Goal: Task Accomplishment & Management: Complete application form

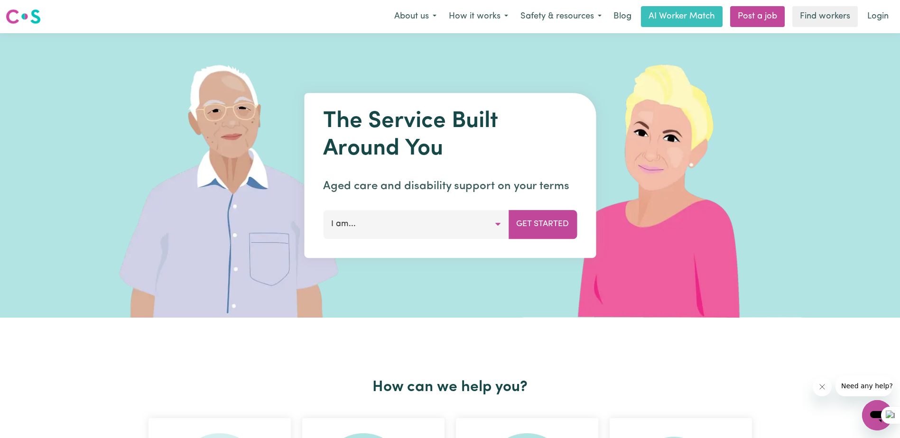
click at [438, 237] on button "I am..." at bounding box center [416, 224] width 186 height 28
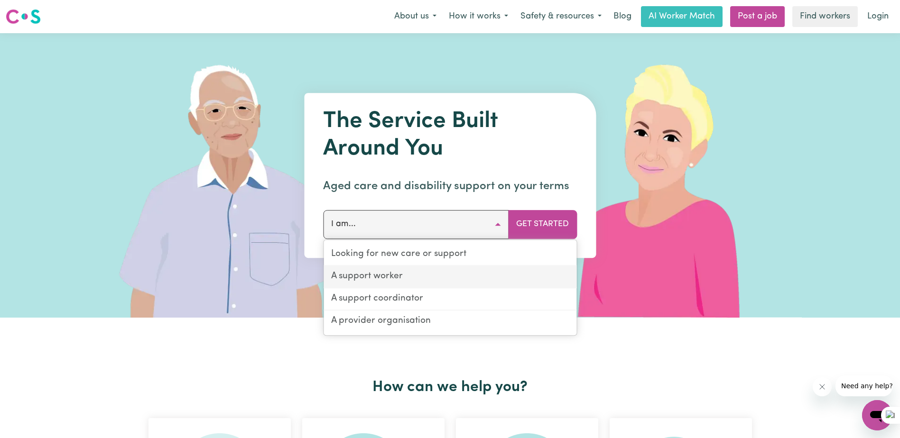
click at [391, 272] on link "A support worker" at bounding box center [450, 277] width 253 height 22
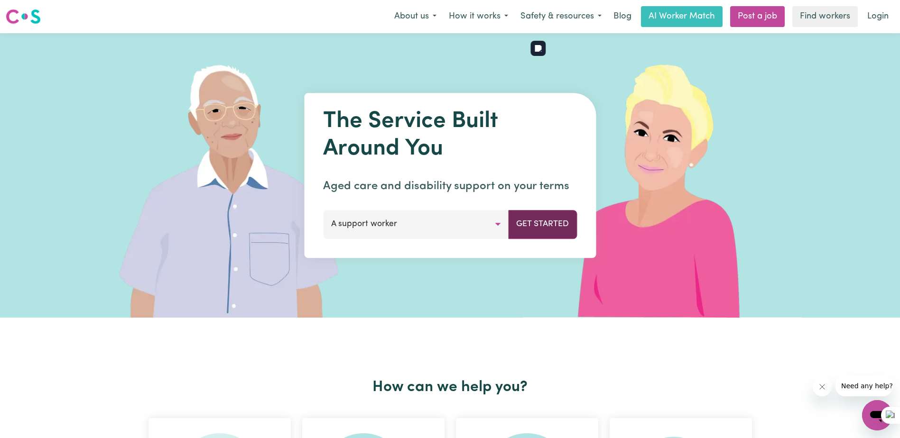
click at [552, 227] on button "Get Started" at bounding box center [542, 224] width 69 height 28
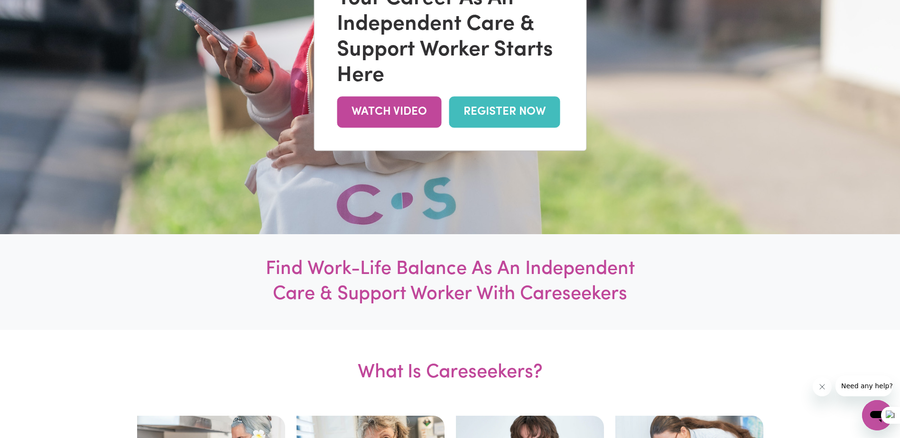
scroll to position [95, 0]
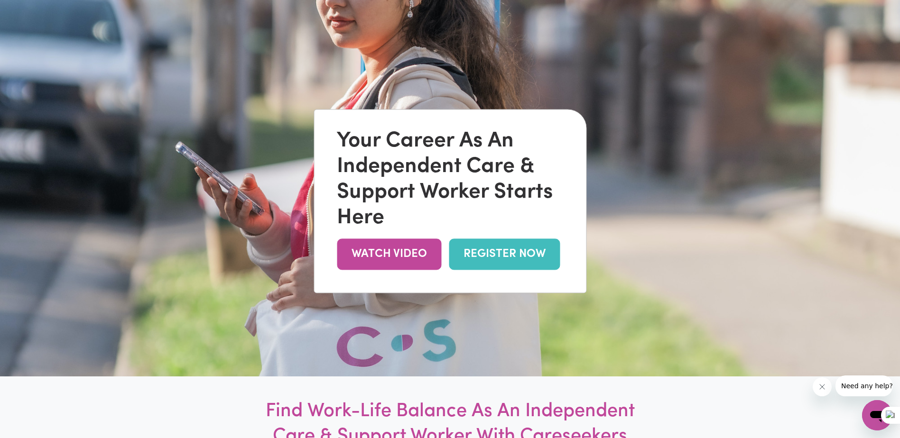
click at [517, 246] on link "REGISTER NOW" at bounding box center [504, 254] width 111 height 31
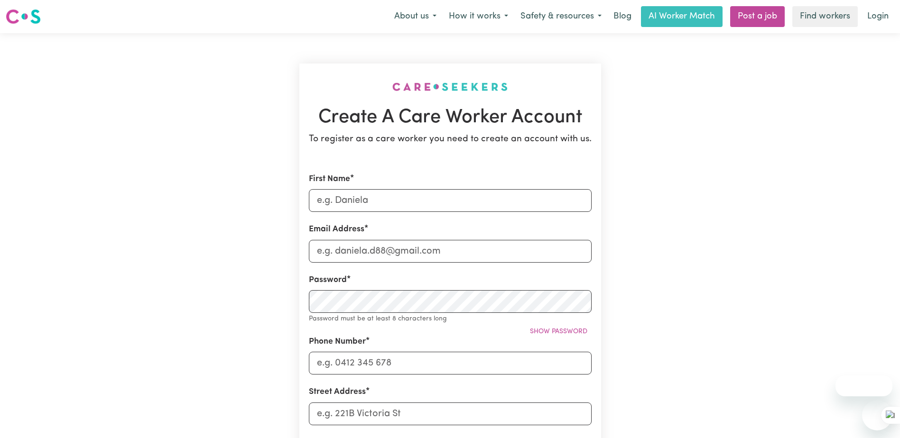
click at [335, 202] on input "First Name" at bounding box center [450, 200] width 283 height 23
type input "[PERSON_NAME]"
type input "[EMAIL_ADDRESS][DOMAIN_NAME]"
type input "0422992570"
type input "[STREET_ADDRESS]"
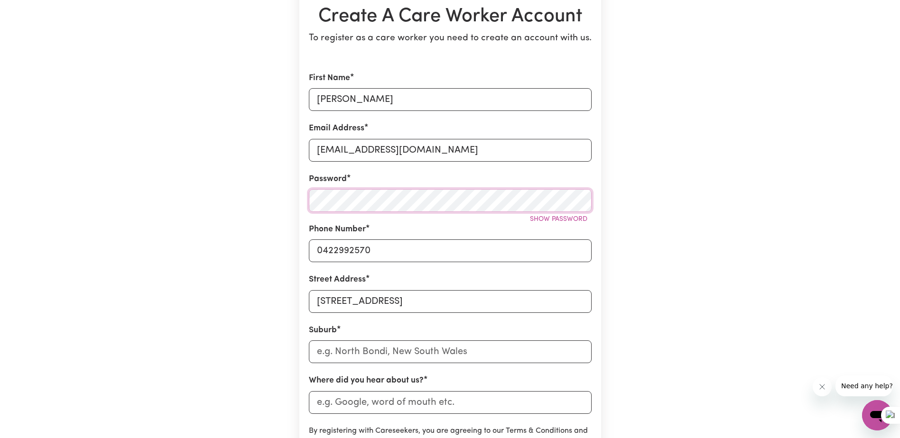
scroll to position [142, 0]
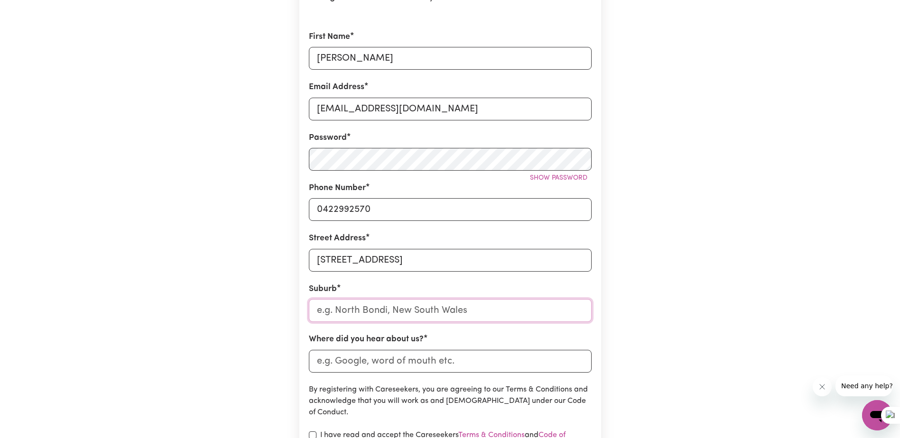
click at [358, 311] on input "text" at bounding box center [450, 310] width 283 height 23
type input "[PERSON_NAME]"
type input "[GEOGRAPHIC_DATA], [GEOGRAPHIC_DATA], 3029"
type input "Hoppera"
type input "Hoppers"
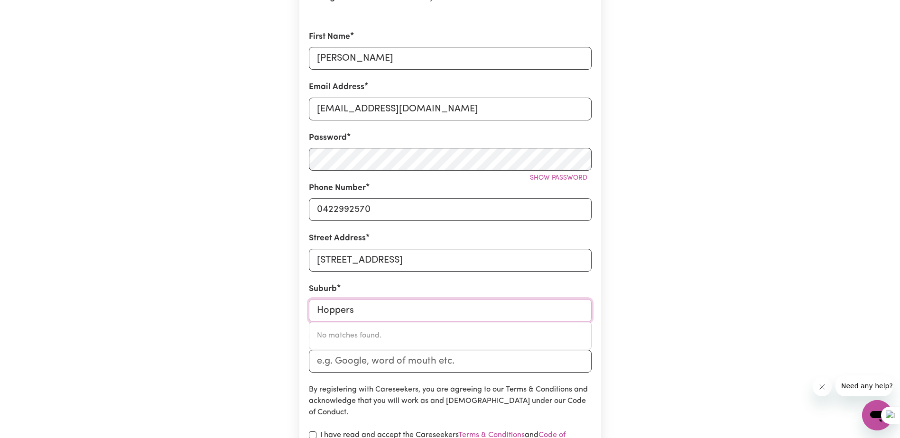
type input "[GEOGRAPHIC_DATA], [GEOGRAPHIC_DATA], 3029"
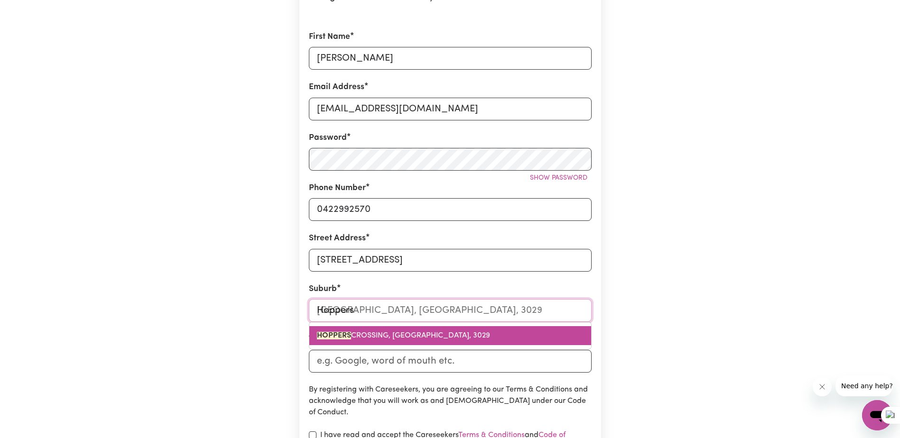
click at [376, 336] on span "[GEOGRAPHIC_DATA]" at bounding box center [403, 336] width 173 height 8
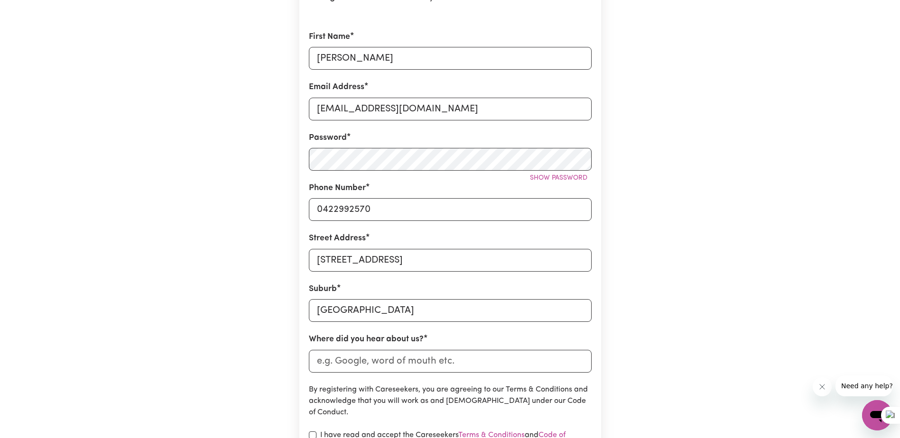
click at [286, 324] on div "Create A Care Worker Account To register as a care worker you need to create an…" at bounding box center [450, 231] width 626 height 681
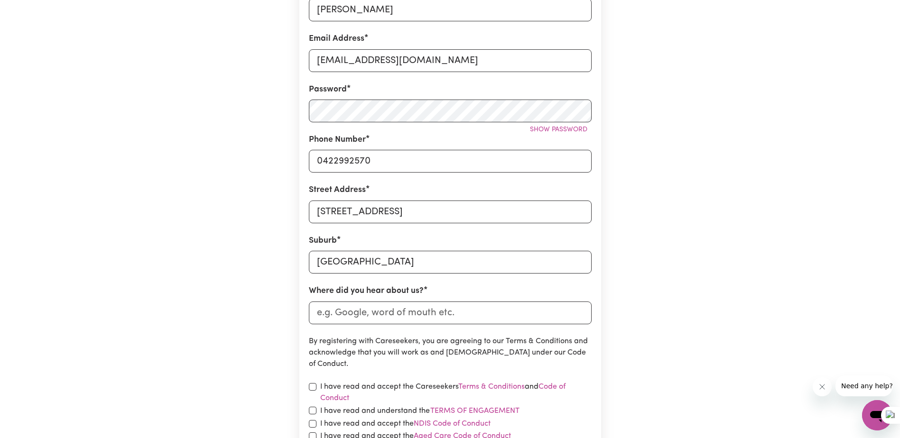
scroll to position [237, 0]
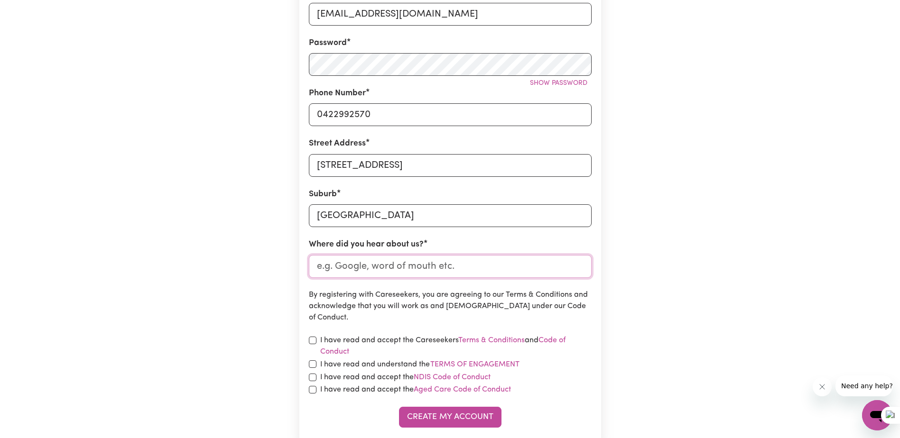
click at [357, 270] on input "Where did you hear about us?" at bounding box center [450, 266] width 283 height 23
type input "google"
click at [311, 339] on input "checkbox" at bounding box center [313, 341] width 8 height 8
checkbox input "true"
click at [314, 364] on input "checkbox" at bounding box center [313, 365] width 8 height 8
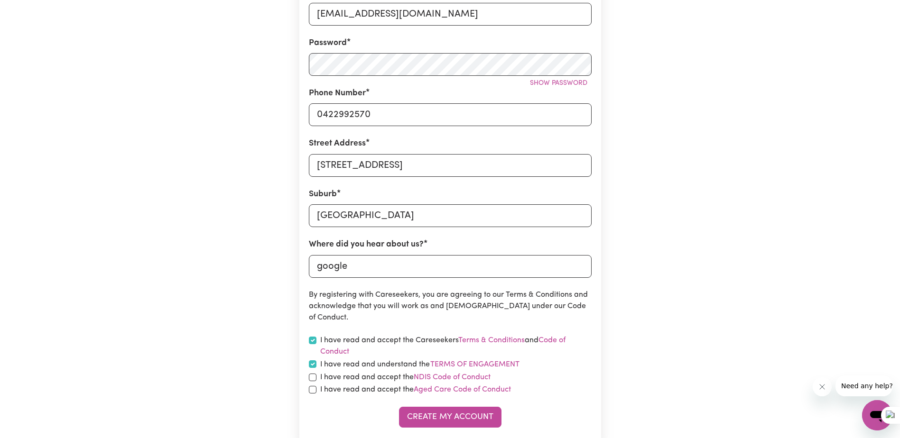
checkbox input "true"
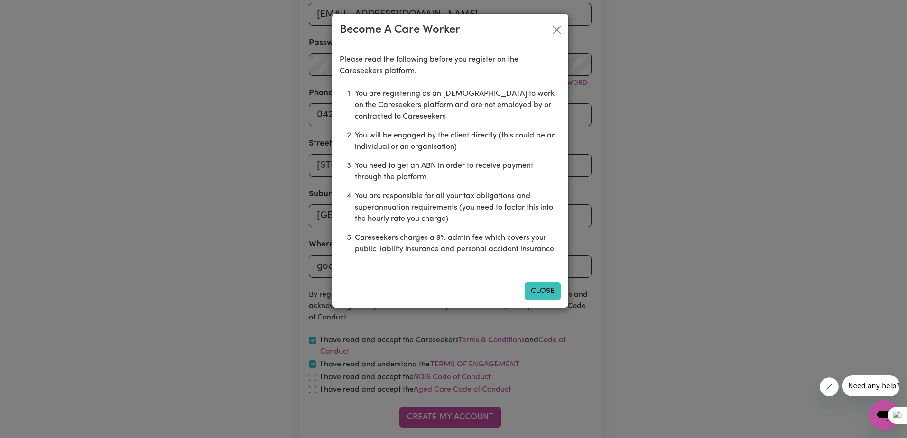
click at [536, 292] on button "Close" at bounding box center [543, 291] width 36 height 18
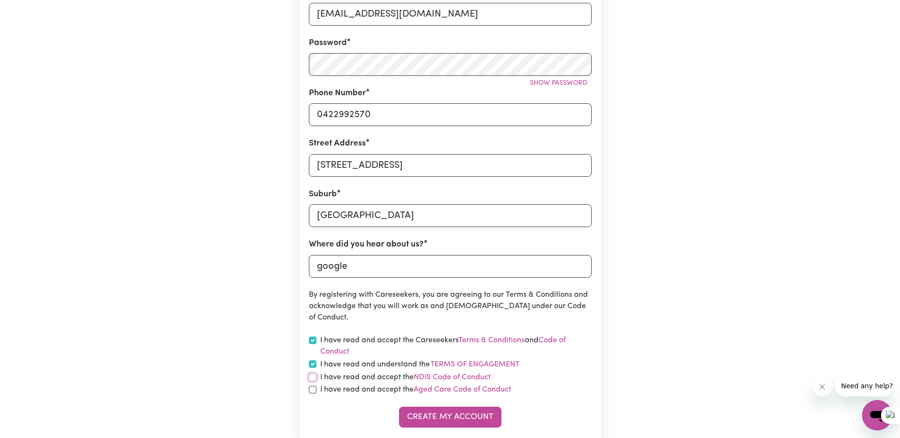
click at [313, 378] on input "checkbox" at bounding box center [313, 378] width 8 height 8
checkbox input "true"
click at [310, 391] on input "checkbox" at bounding box center [313, 390] width 8 height 8
checkbox input "true"
click at [445, 414] on button "Create My Account" at bounding box center [450, 417] width 102 height 21
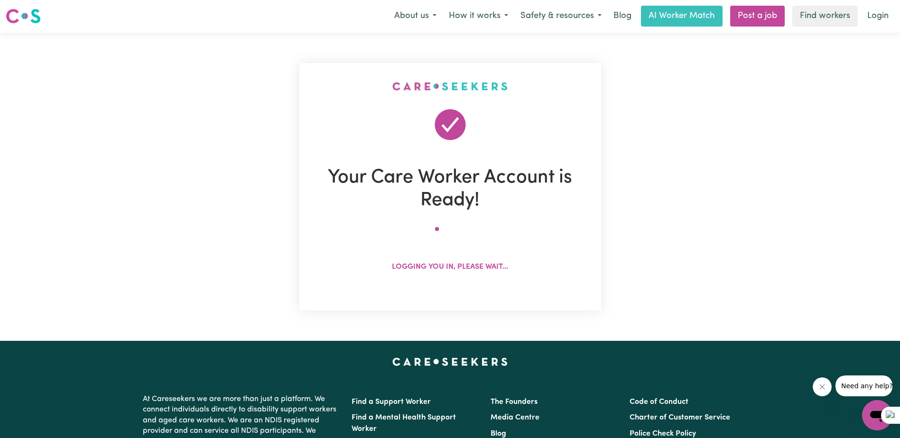
scroll to position [0, 0]
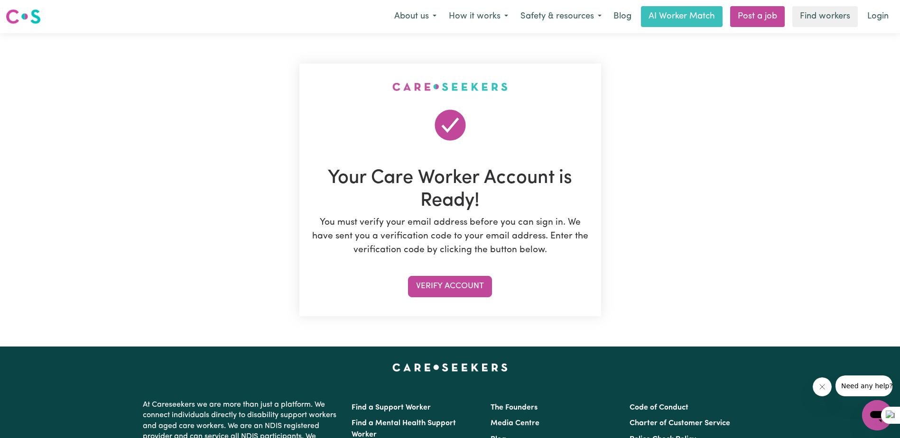
click at [445, 297] on section "Your Care Worker Account is Ready! You must verify your email address before yo…" at bounding box center [450, 190] width 302 height 253
click at [445, 294] on button "Verify Account" at bounding box center [450, 286] width 84 height 21
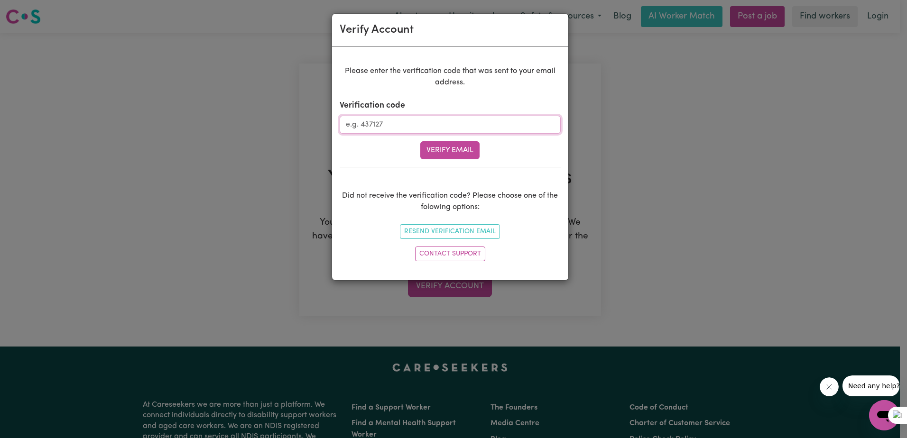
paste input "446615"
type input "446615"
click at [452, 150] on button "Verify Email" at bounding box center [449, 150] width 59 height 18
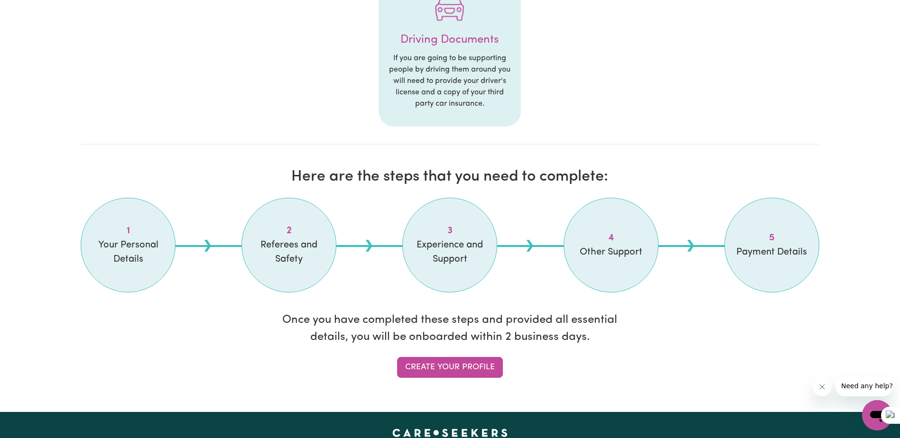
scroll to position [664, 0]
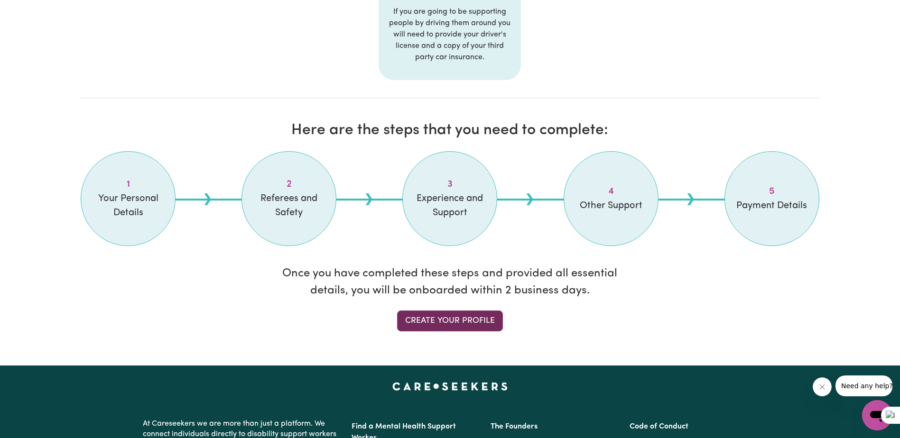
click at [464, 316] on link "Create your profile" at bounding box center [450, 321] width 106 height 21
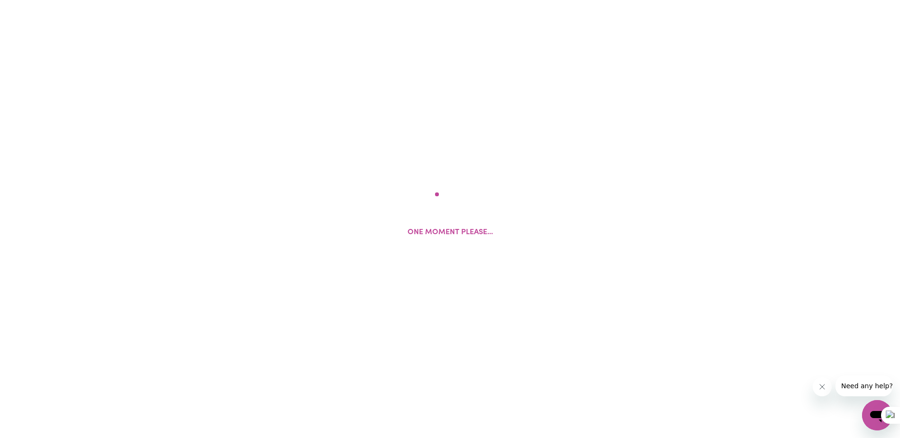
select select "Studying a healthcare related degree or qualification"
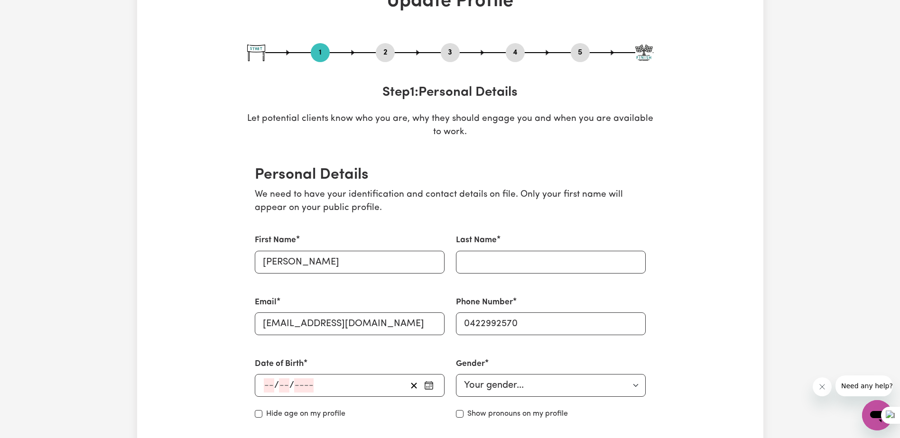
scroll to position [190, 0]
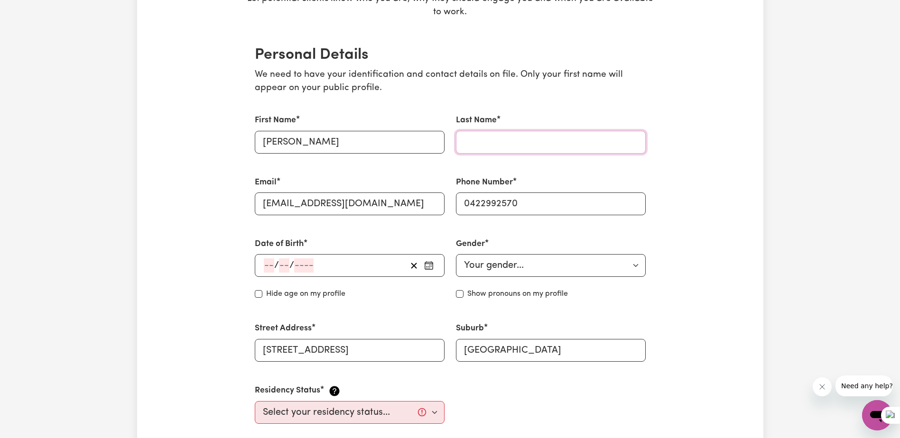
click at [492, 138] on input "Last Name" at bounding box center [551, 142] width 190 height 23
type input "Hocking"
type input "[GEOGRAPHIC_DATA]"
type input "[PERSON_NAME]"
click at [262, 263] on div "/ /" at bounding box center [350, 265] width 190 height 23
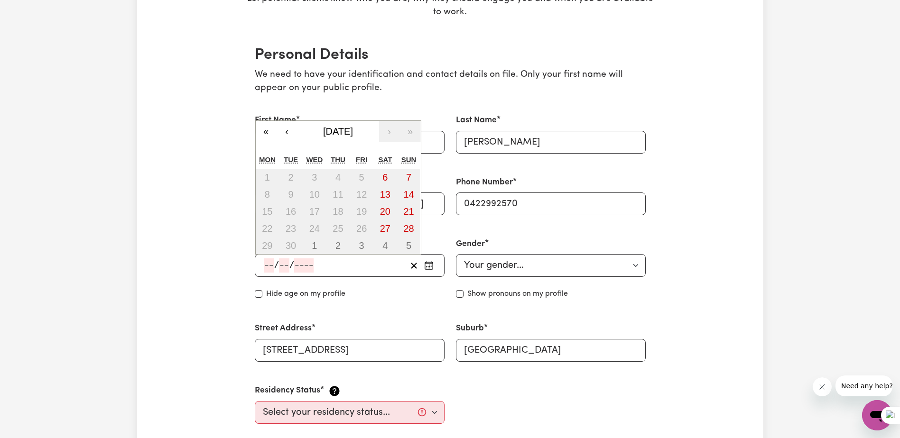
click at [265, 264] on input "number" at bounding box center [269, 266] width 10 height 14
click at [267, 131] on button "«" at bounding box center [266, 131] width 21 height 21
click at [265, 113] on button "«" at bounding box center [266, 114] width 21 height 21
click at [265, 113] on div "First Name [PERSON_NAME]" at bounding box center [349, 134] width 201 height 62
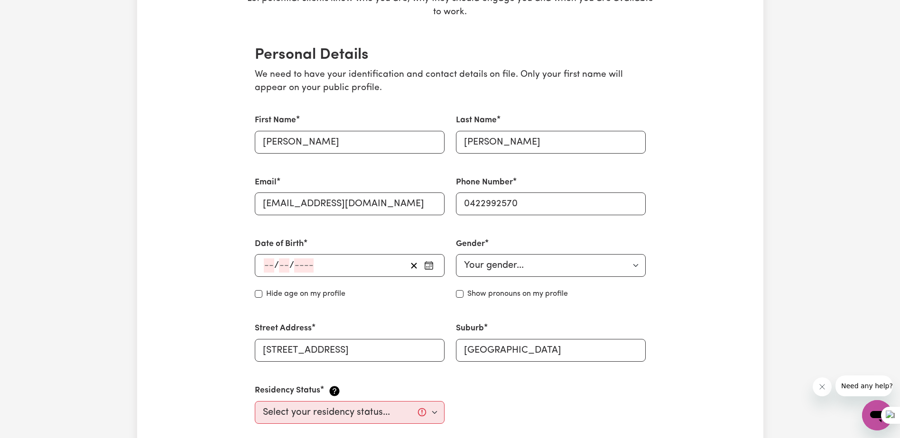
click at [428, 261] on icon "button" at bounding box center [428, 265] width 9 height 9
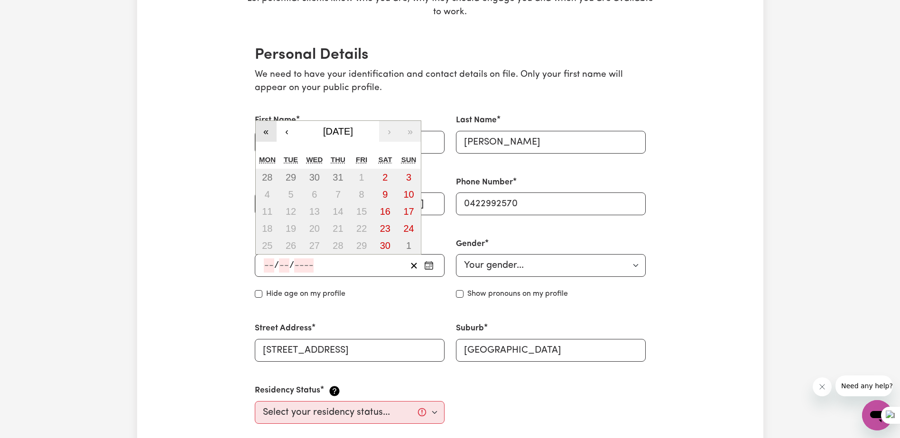
click at [271, 131] on button "«" at bounding box center [266, 131] width 21 height 21
click at [268, 130] on button "«" at bounding box center [266, 131] width 21 height 21
click at [268, 130] on div "« ‹ [DATE] › » Mon Tue Wed Thu Fri Sat Sun 31 1 2 3 4 5 6 7 8 9 10 11 12 13 14 …" at bounding box center [338, 188] width 166 height 135
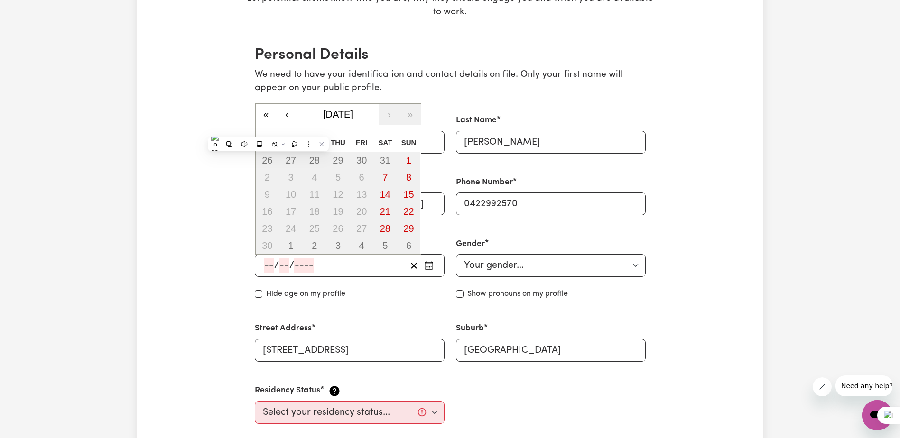
click at [268, 130] on div "« ‹ [DATE] › » Mon Tue Wed Thu Fri Sat Sun 26 27 28 29 30 31 1 2 3 4 5 6 7 8 9 …" at bounding box center [338, 179] width 166 height 152
drag, startPoint x: 268, startPoint y: 130, endPoint x: 268, endPoint y: 113, distance: 16.6
click at [268, 113] on button "«" at bounding box center [266, 114] width 21 height 21
click at [268, 113] on div "First Name [PERSON_NAME]" at bounding box center [349, 134] width 201 height 62
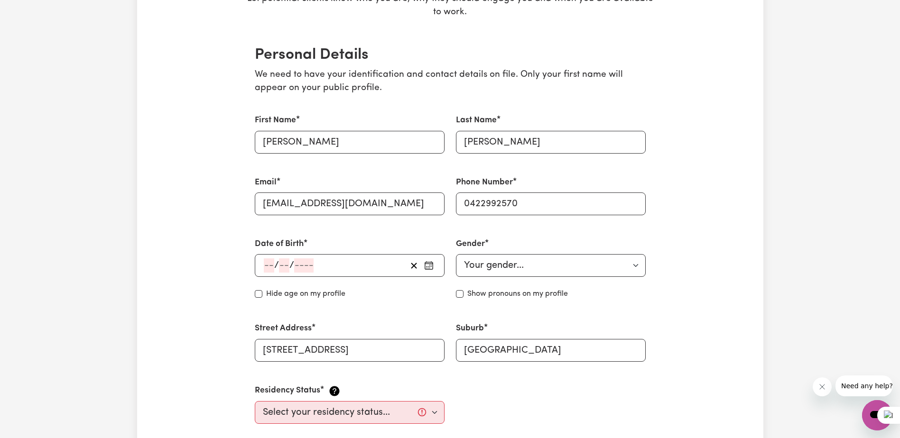
click at [268, 113] on div "First Name [PERSON_NAME]" at bounding box center [349, 134] width 201 height 62
click at [427, 263] on icon "button" at bounding box center [428, 265] width 9 height 9
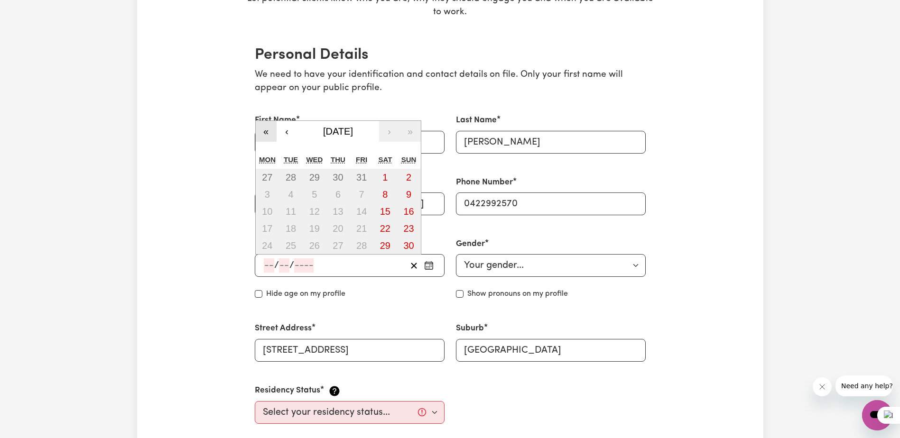
click at [267, 132] on button "«" at bounding box center [266, 131] width 21 height 21
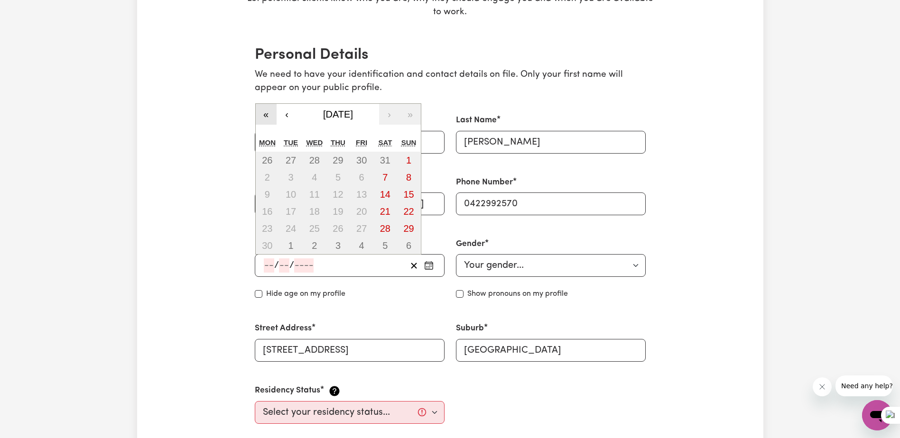
click at [265, 113] on button "«" at bounding box center [266, 114] width 21 height 21
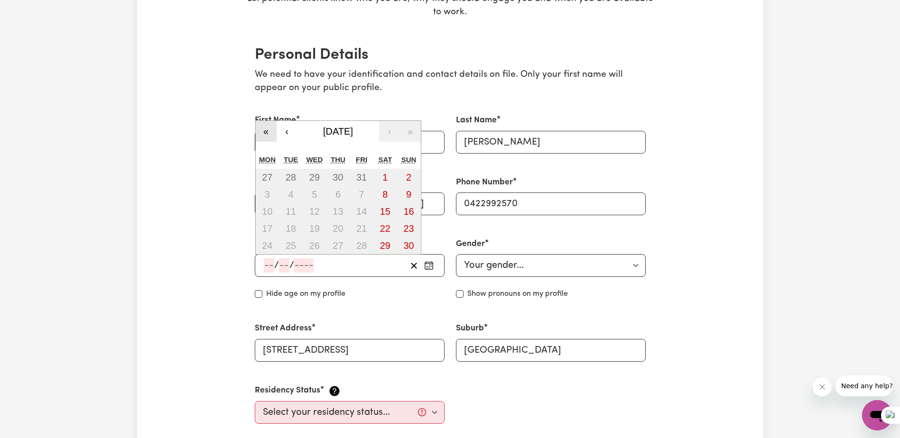
click at [266, 127] on button "«" at bounding box center [266, 131] width 21 height 21
click at [265, 131] on button "«" at bounding box center [266, 131] width 21 height 21
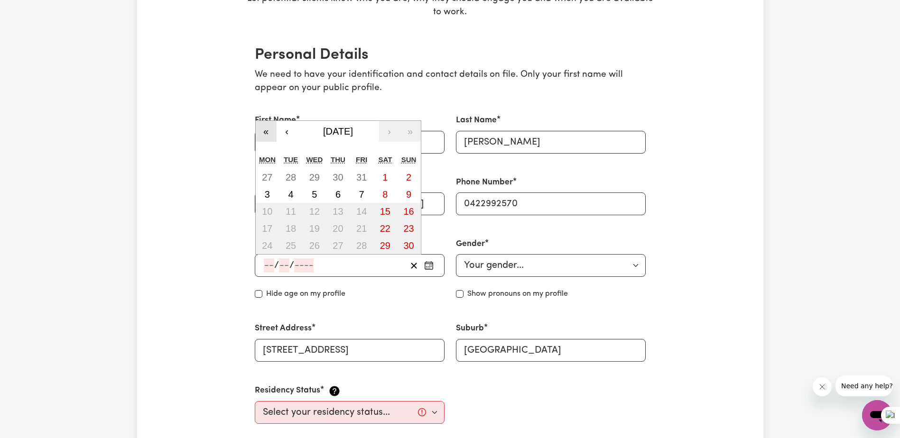
click at [265, 131] on button "«" at bounding box center [266, 131] width 21 height 21
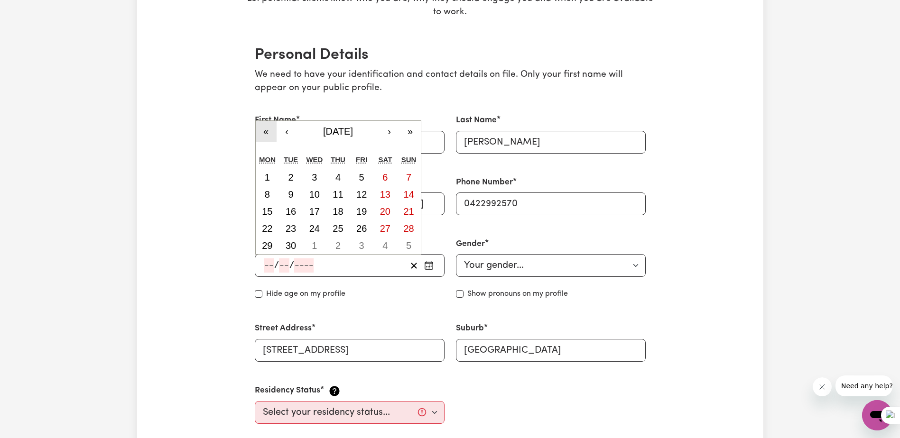
click at [265, 131] on button "«" at bounding box center [266, 131] width 21 height 21
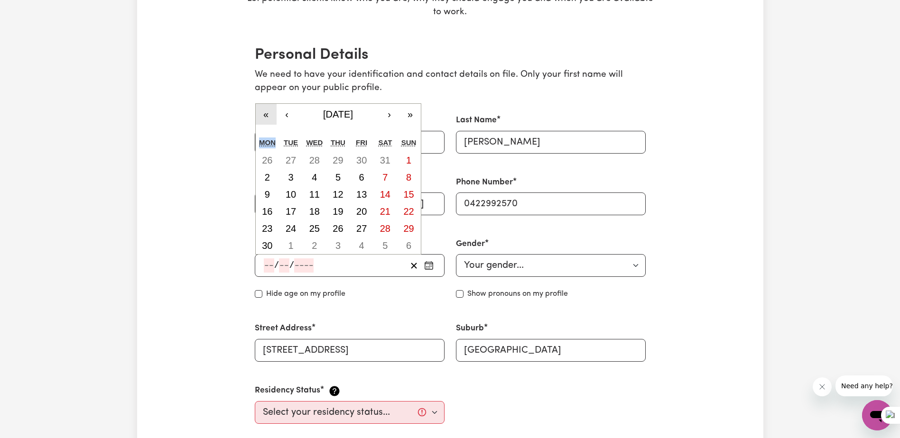
click at [265, 131] on div "« ‹ [DATE] › » Mon Tue Wed Thu Fri Sat Sun 26 27 28 29 30 31 1 2 3 4 5 6 7 8 9 …" at bounding box center [338, 179] width 166 height 152
drag, startPoint x: 265, startPoint y: 131, endPoint x: 264, endPoint y: 117, distance: 14.3
click at [264, 117] on button "«" at bounding box center [266, 114] width 21 height 21
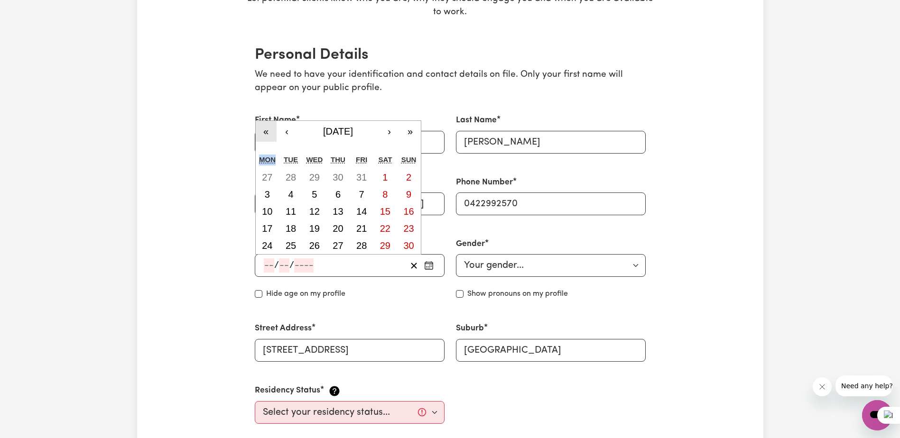
click at [266, 132] on button "«" at bounding box center [266, 131] width 21 height 21
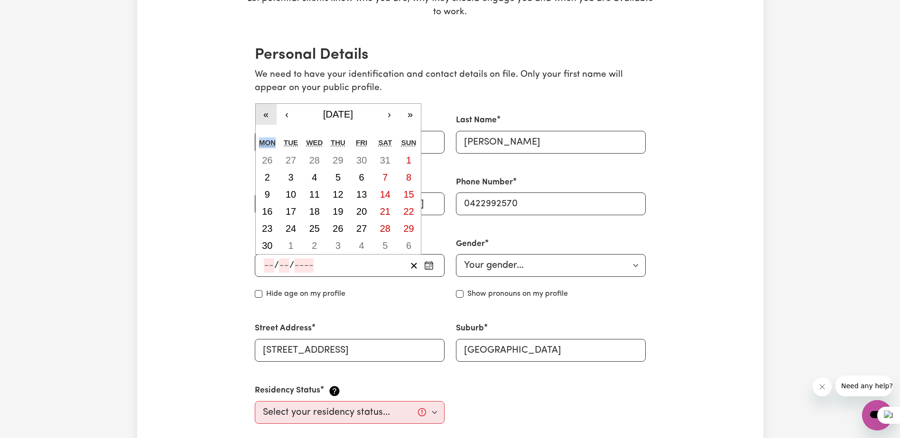
click at [266, 132] on div "« ‹ [DATE] › » Mon Tue Wed Thu Fri Sat Sun 26 27 28 29 30 31 1 2 3 4 5 6 7 8 9 …" at bounding box center [338, 179] width 166 height 152
drag, startPoint x: 266, startPoint y: 132, endPoint x: 266, endPoint y: 117, distance: 15.2
click at [266, 117] on button "«" at bounding box center [266, 114] width 21 height 21
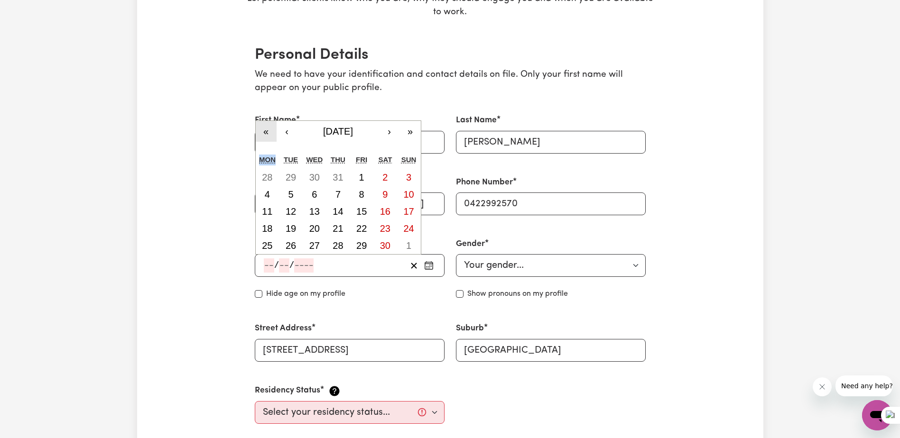
click at [264, 131] on button "«" at bounding box center [266, 131] width 21 height 21
click at [264, 130] on button "«" at bounding box center [266, 131] width 21 height 21
click at [265, 130] on button "«" at bounding box center [266, 131] width 21 height 21
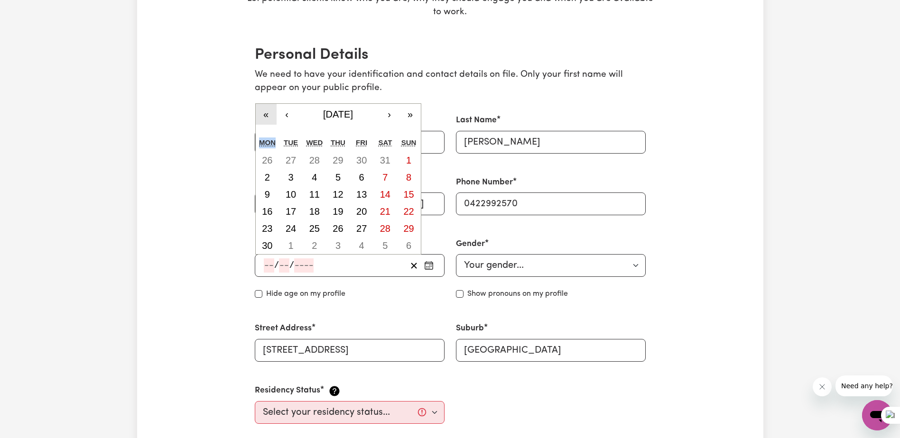
click at [267, 117] on button "«" at bounding box center [266, 114] width 21 height 21
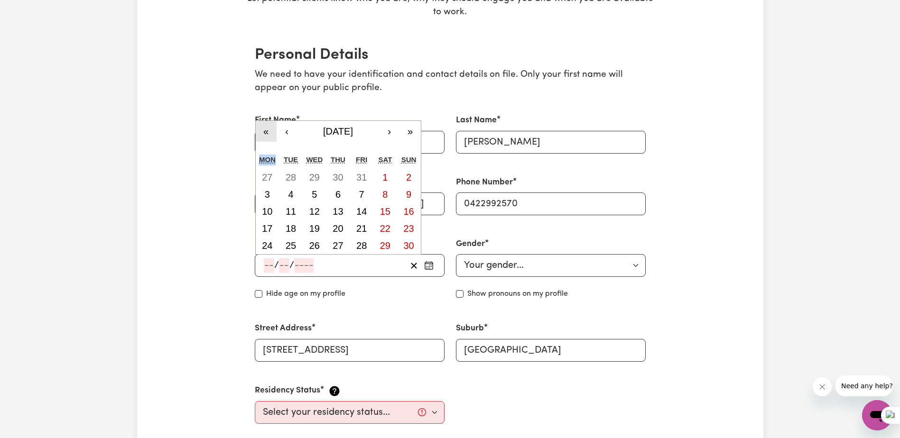
click at [266, 128] on button "«" at bounding box center [266, 131] width 21 height 21
click at [266, 130] on button "«" at bounding box center [266, 131] width 21 height 21
click at [266, 131] on button "«" at bounding box center [266, 131] width 21 height 21
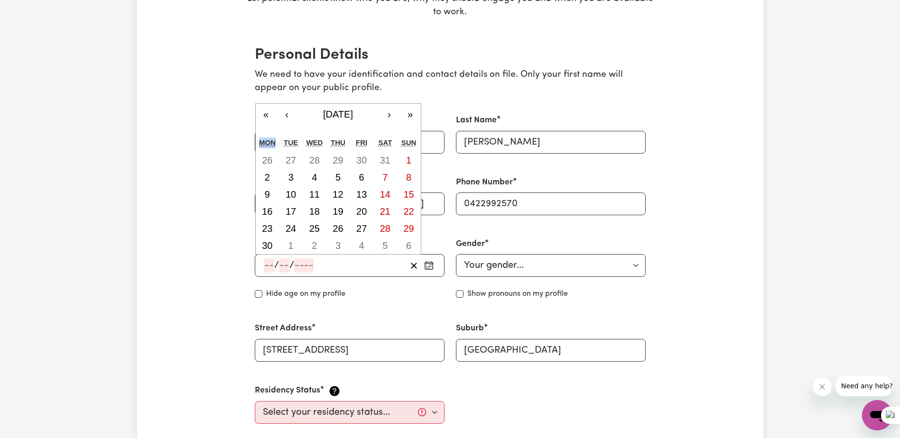
click at [266, 131] on div "« ‹ [DATE] › » Mon Tue Wed Thu Fri Sat Sun 26 27 28 29 30 31 1 2 3 4 5 6 7 8 9 …" at bounding box center [338, 179] width 166 height 152
drag, startPoint x: 266, startPoint y: 131, endPoint x: 265, endPoint y: 117, distance: 14.2
click at [265, 117] on button "«" at bounding box center [266, 114] width 21 height 21
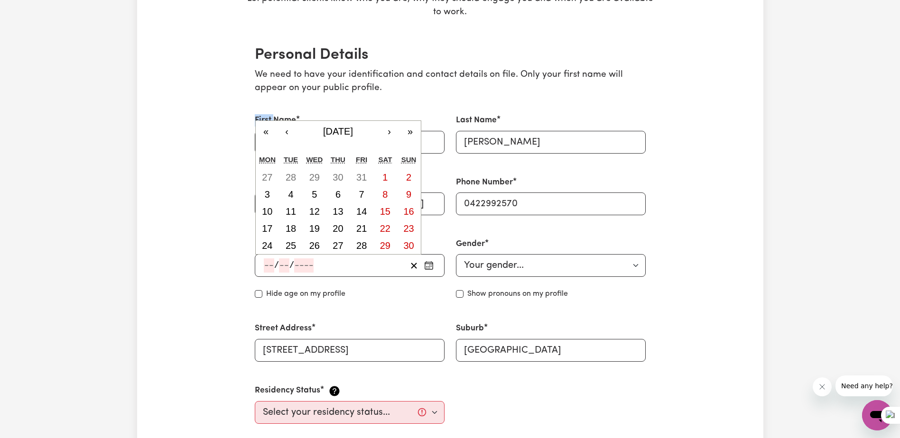
click at [266, 116] on label "First Name" at bounding box center [275, 120] width 41 height 12
click at [266, 131] on input "[PERSON_NAME]" at bounding box center [350, 142] width 190 height 23
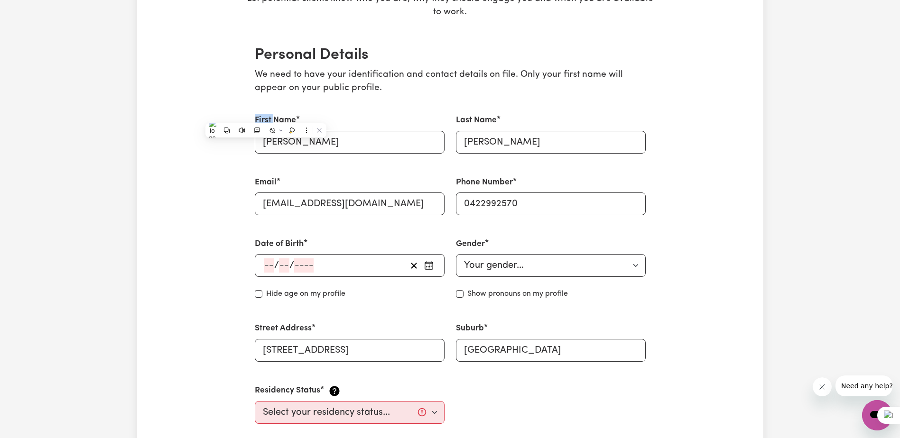
click at [428, 263] on rect "button" at bounding box center [429, 265] width 8 height 7
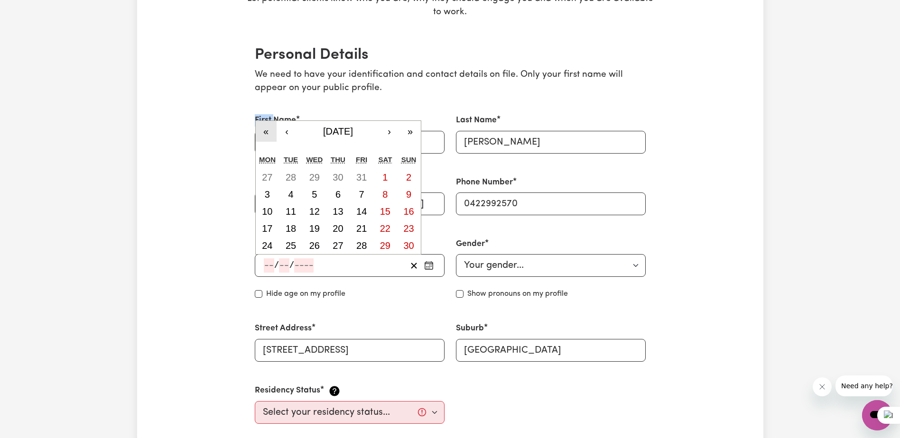
click at [264, 132] on button "«" at bounding box center [266, 131] width 21 height 21
click at [268, 131] on button "«" at bounding box center [266, 131] width 21 height 21
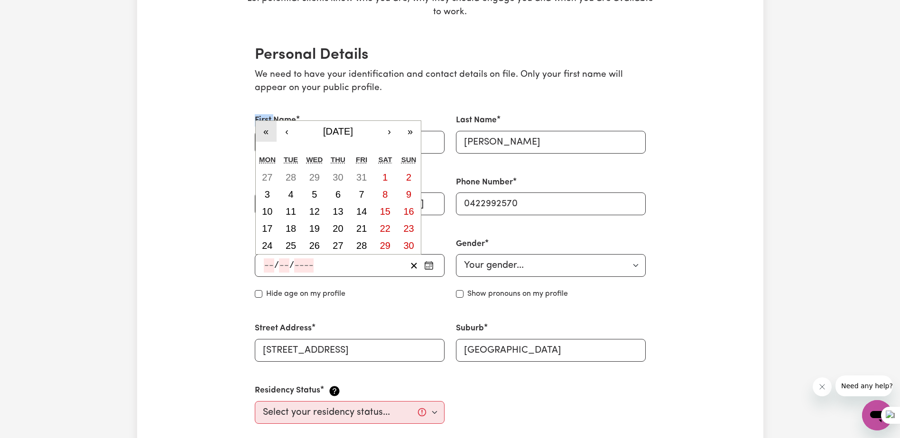
click at [268, 131] on button "«" at bounding box center [266, 131] width 21 height 21
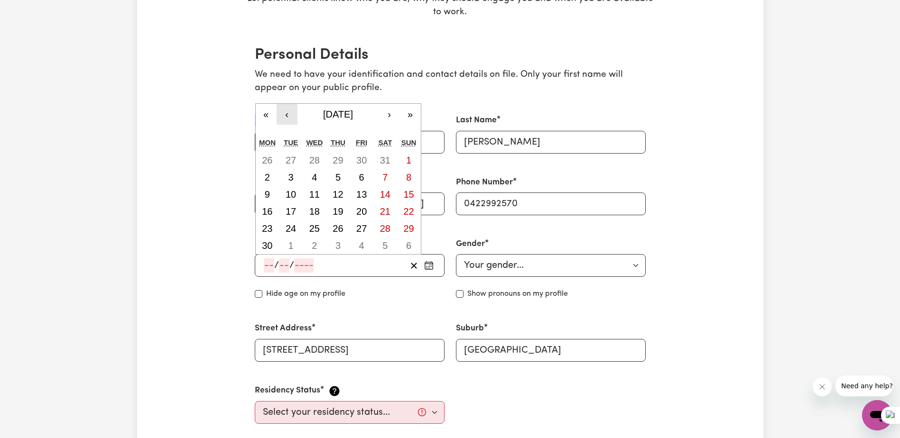
click at [286, 117] on button "‹" at bounding box center [287, 114] width 21 height 21
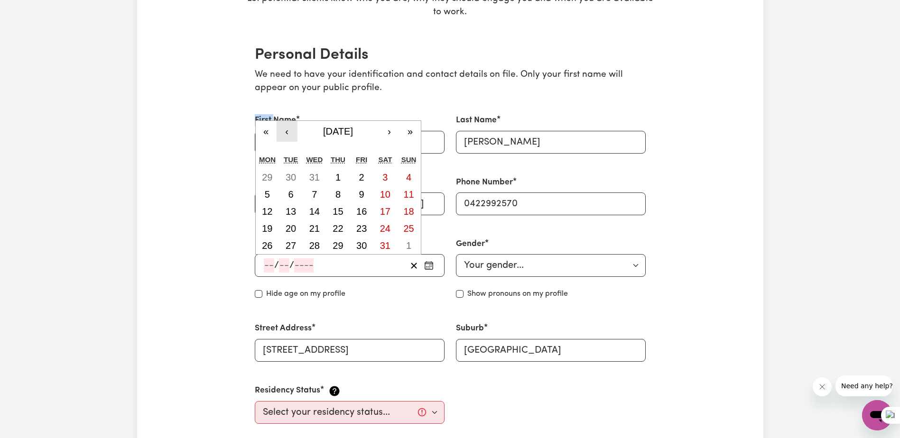
click at [288, 131] on button "‹" at bounding box center [287, 131] width 21 height 21
click at [363, 225] on abbr "26" at bounding box center [361, 228] width 10 height 10
type input "[DATE]"
type input "26"
type input "7"
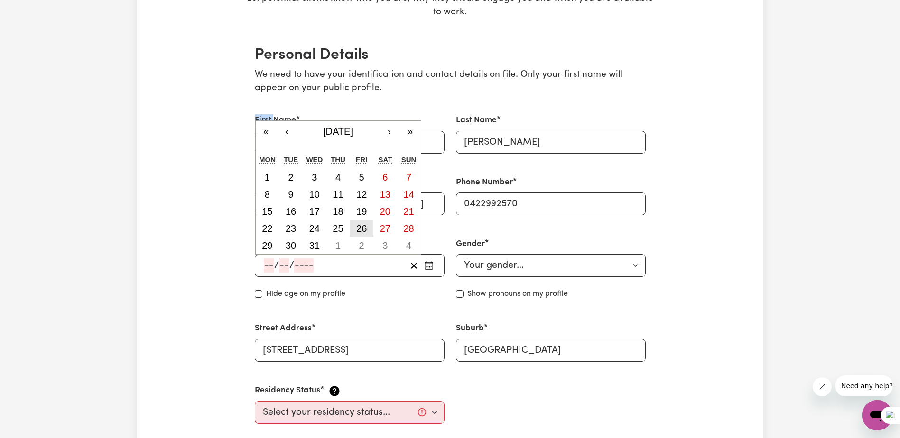
type input "1974"
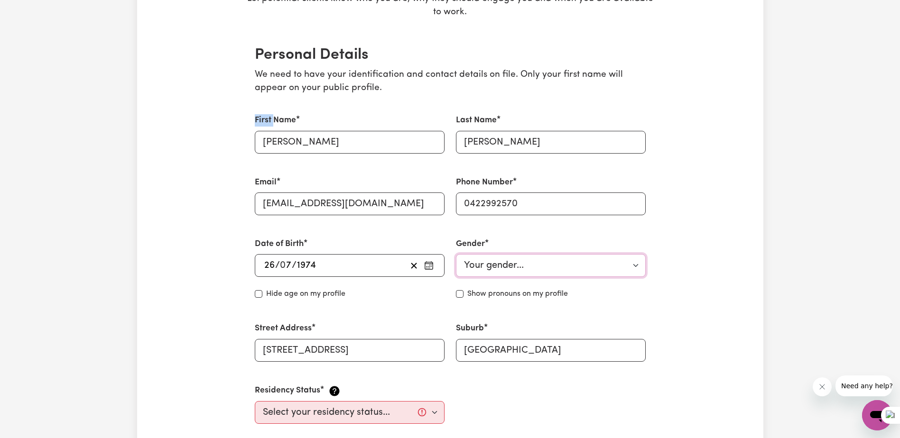
click at [513, 271] on select "Your gender... [DEMOGRAPHIC_DATA] [DEMOGRAPHIC_DATA] [DEMOGRAPHIC_DATA] Other P…" at bounding box center [551, 265] width 190 height 23
select select "[DEMOGRAPHIC_DATA]"
click at [456, 254] on select "Your gender... [DEMOGRAPHIC_DATA] [DEMOGRAPHIC_DATA] [DEMOGRAPHIC_DATA] Other P…" at bounding box center [551, 265] width 190 height 23
click at [259, 294] on input "Hide age" at bounding box center [259, 294] width 8 height 8
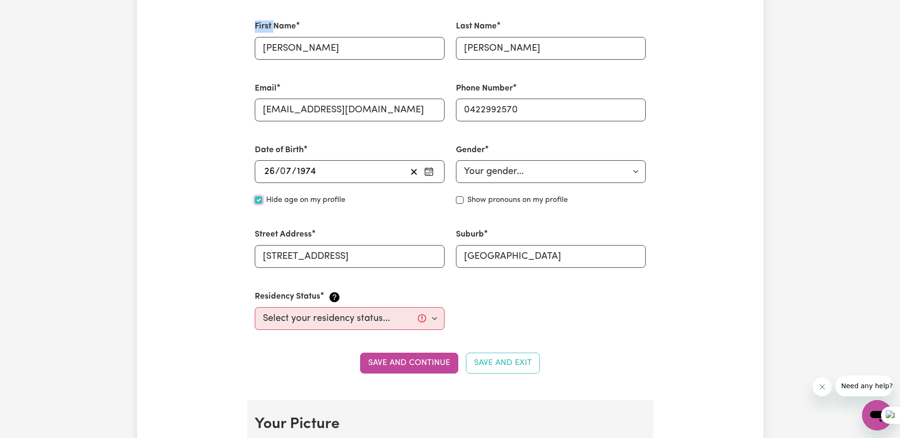
scroll to position [285, 0]
drag, startPoint x: 260, startPoint y: 198, endPoint x: 252, endPoint y: 202, distance: 7.9
click at [259, 198] on input "Hide age" at bounding box center [259, 199] width 8 height 8
checkbox input "false"
click at [309, 321] on select "Select your residency status... [DEMOGRAPHIC_DATA] citizen Australian PR [DEMOG…" at bounding box center [350, 317] width 190 height 23
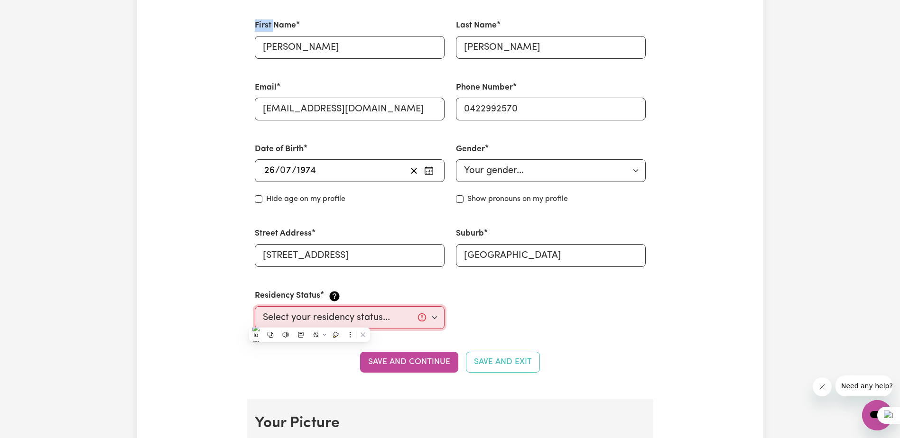
select select "[DEMOGRAPHIC_DATA] Citizen"
click at [255, 306] on select "Select your residency status... [DEMOGRAPHIC_DATA] citizen Australian PR [DEMOG…" at bounding box center [350, 317] width 190 height 23
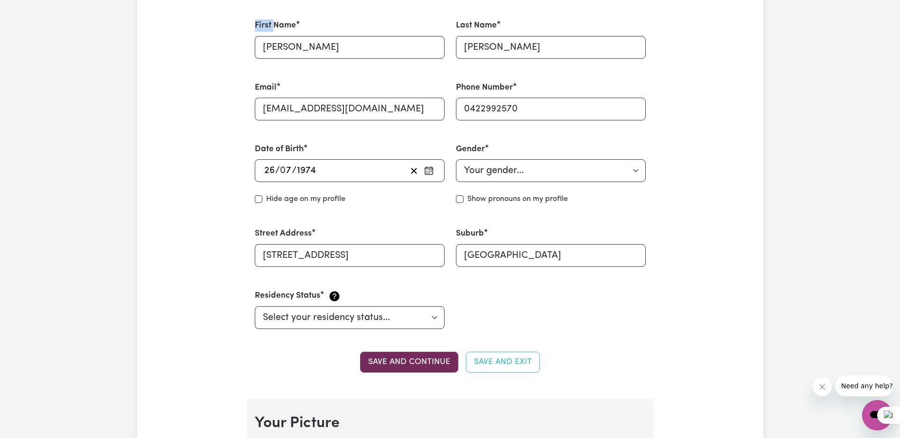
click at [407, 362] on button "Save and continue" at bounding box center [409, 362] width 98 height 21
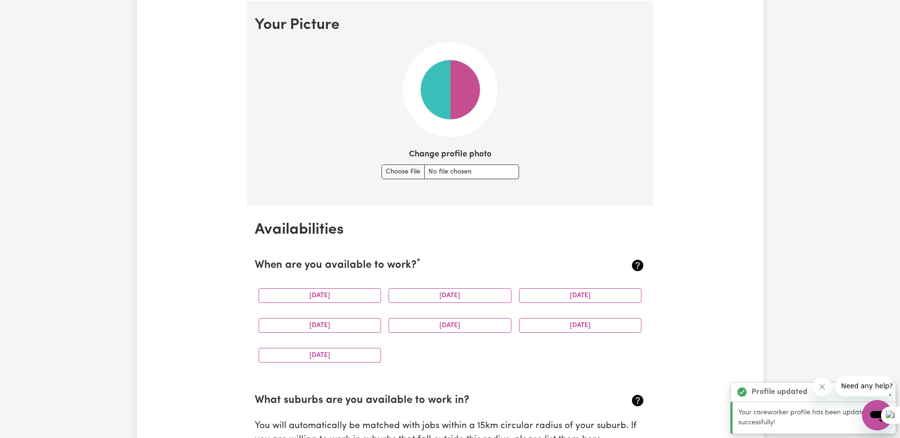
scroll to position [684, 0]
click at [397, 170] on input "Change profile photo" at bounding box center [450, 171] width 138 height 15
type input "C:\fakepath\me2.jpg"
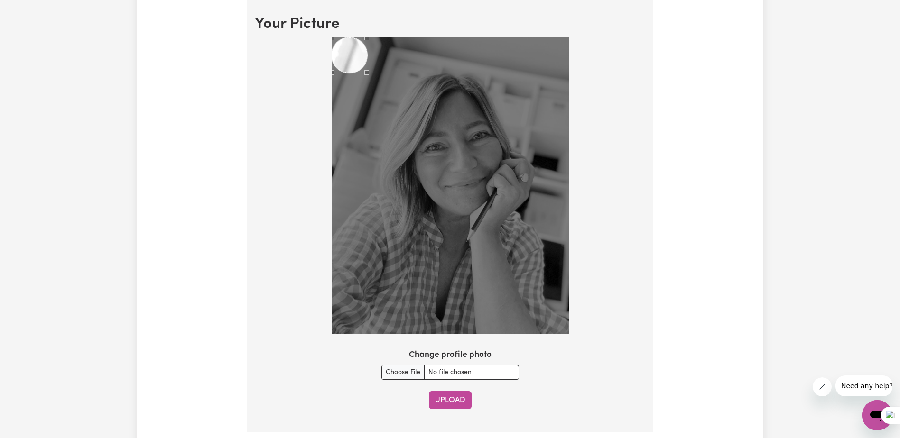
click at [451, 398] on button "Upload" at bounding box center [450, 400] width 43 height 18
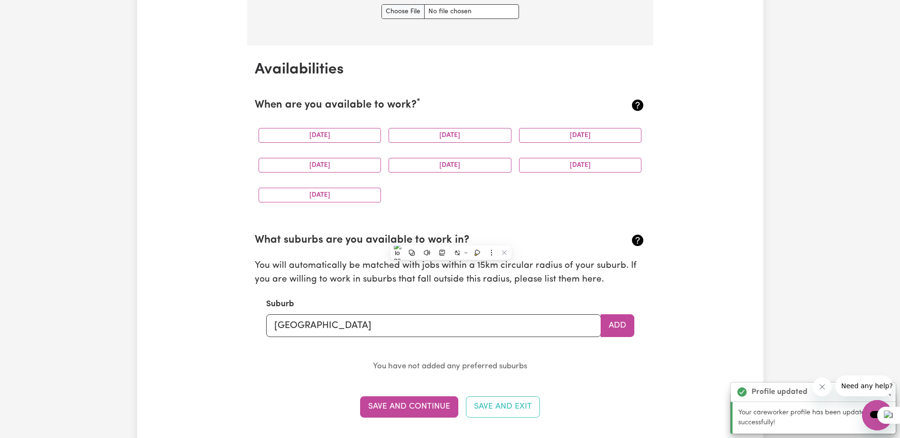
scroll to position [889, 0]
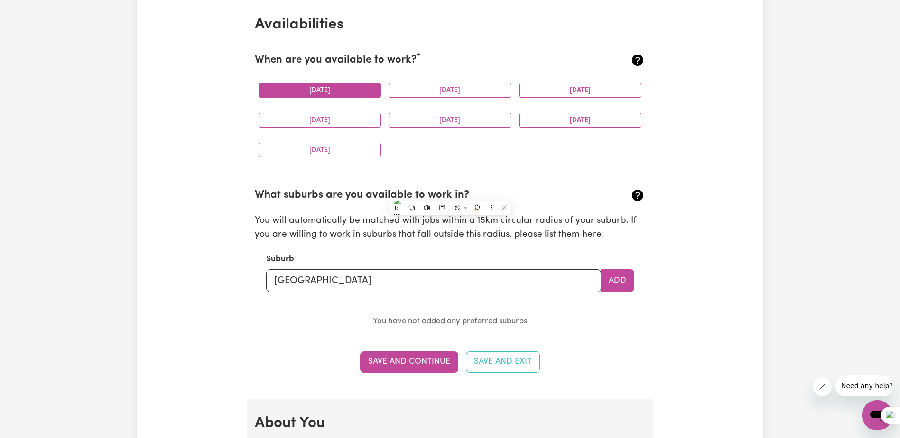
click at [311, 90] on button "[DATE]" at bounding box center [320, 90] width 123 height 15
click at [438, 91] on button "[DATE]" at bounding box center [450, 90] width 123 height 15
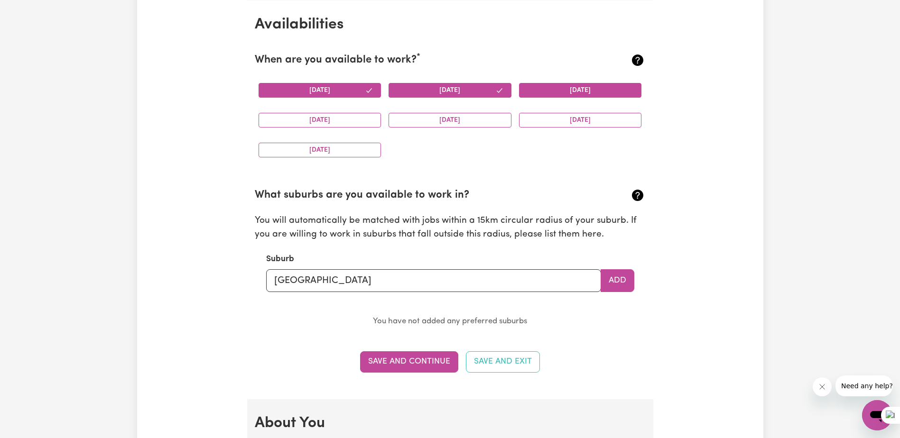
click at [580, 88] on button "[DATE]" at bounding box center [580, 90] width 123 height 15
click at [447, 119] on button "[DATE]" at bounding box center [450, 120] width 123 height 15
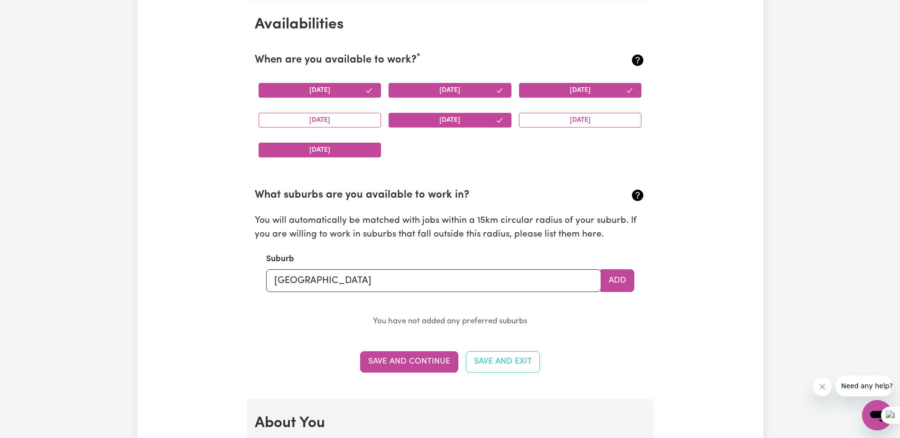
click at [321, 150] on button "[DATE]" at bounding box center [320, 150] width 123 height 15
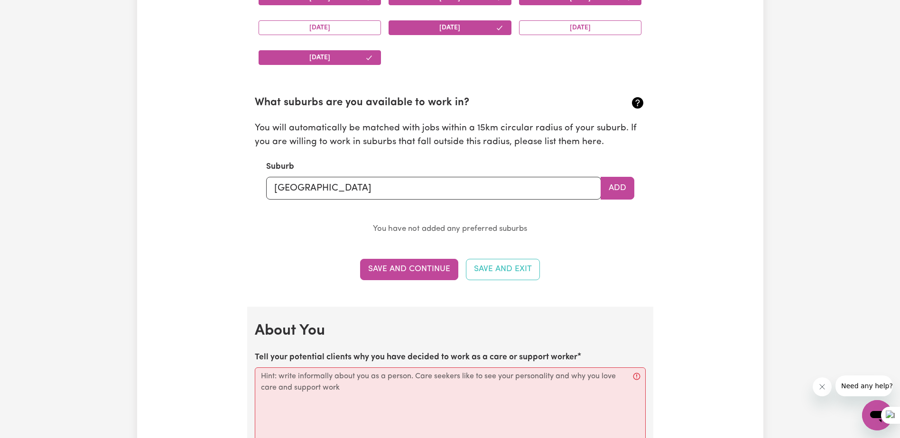
scroll to position [983, 0]
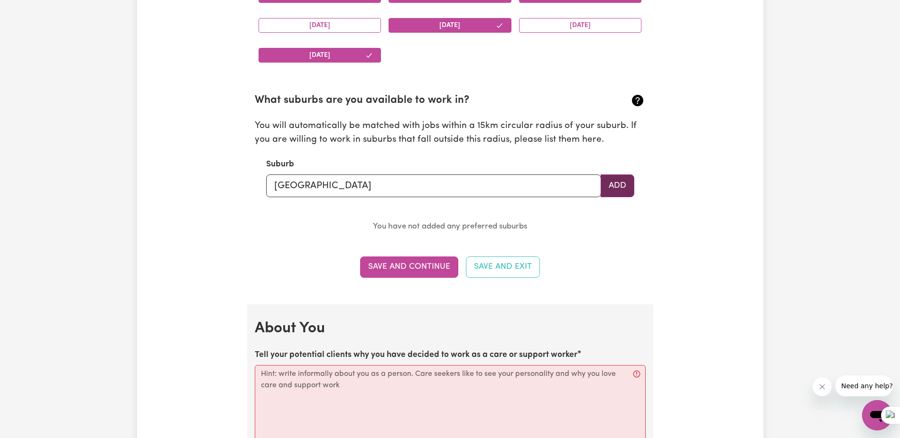
click at [617, 185] on button "Add" at bounding box center [618, 186] width 34 height 23
click at [631, 191] on button "Add" at bounding box center [618, 186] width 34 height 23
click at [475, 191] on input "[GEOGRAPHIC_DATA]" at bounding box center [433, 186] width 335 height 23
click at [628, 184] on button "Add" at bounding box center [618, 186] width 34 height 23
click at [621, 186] on button "Add" at bounding box center [618, 186] width 34 height 23
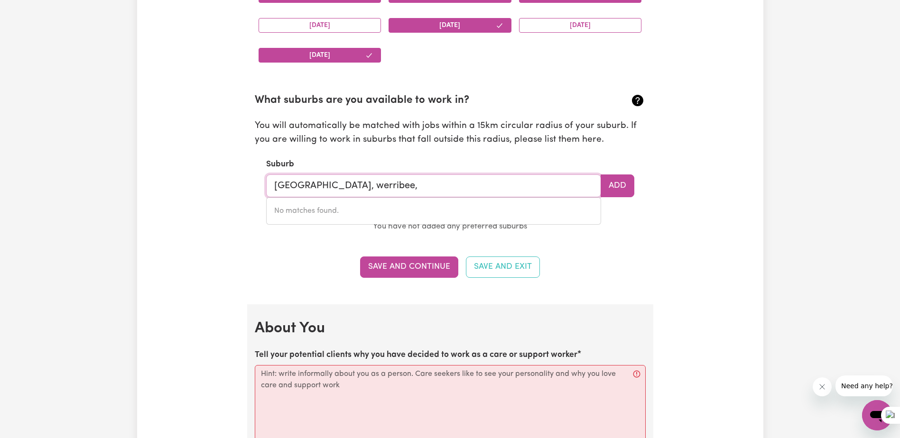
click at [467, 187] on input "[GEOGRAPHIC_DATA], werribee," at bounding box center [433, 186] width 335 height 23
drag, startPoint x: 398, startPoint y: 186, endPoint x: 469, endPoint y: 186, distance: 71.2
click at [469, 186] on input "[GEOGRAPHIC_DATA], werribee," at bounding box center [433, 186] width 335 height 23
click at [210, 229] on div "Update Profile 1 2 3 4 5 Step 1 : Personal Details Let potential clients know w…" at bounding box center [450, 312] width 626 height 2472
click at [289, 187] on input "[GEOGRAPHIC_DATA]," at bounding box center [433, 186] width 335 height 23
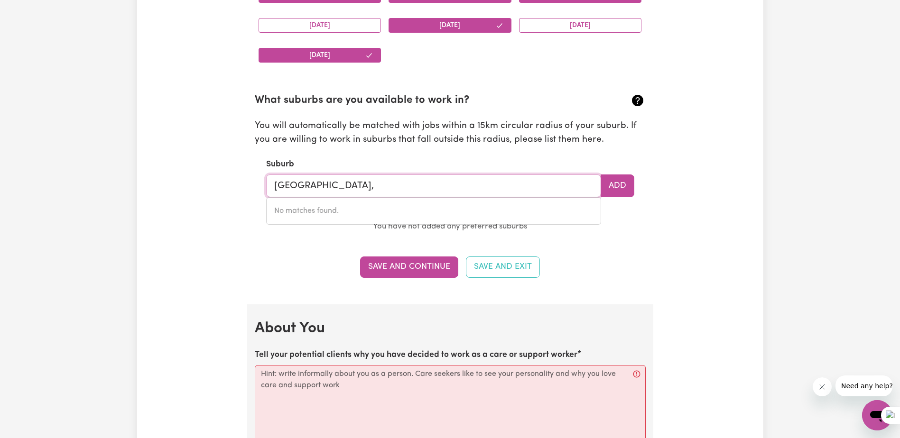
click at [401, 192] on input "[GEOGRAPHIC_DATA]," at bounding box center [433, 186] width 335 height 23
click at [528, 186] on input "[STREET_ADDRESS] Cook," at bounding box center [433, 186] width 335 height 23
type input "[STREET_ADDRESS] Cook,"
click at [612, 186] on button "Add" at bounding box center [618, 186] width 34 height 23
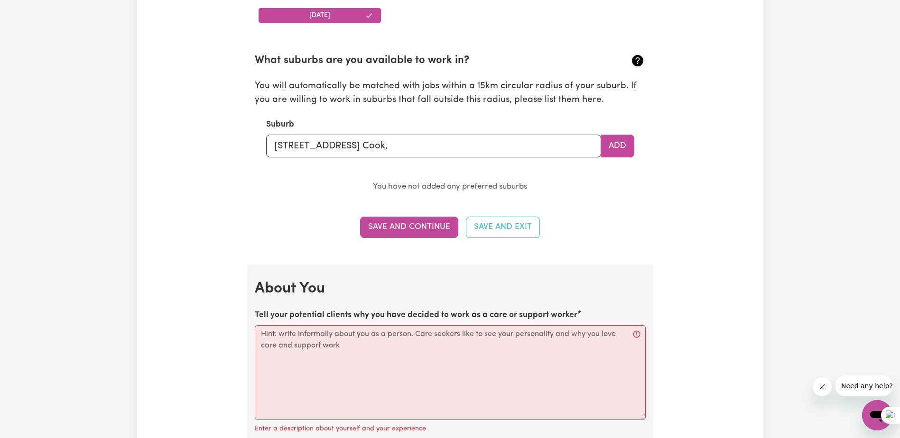
scroll to position [1078, 0]
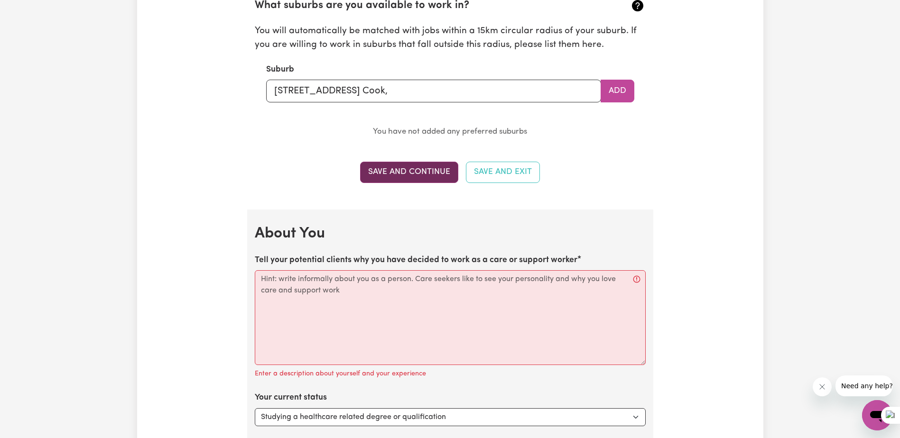
click at [411, 171] on button "Save and Continue" at bounding box center [409, 172] width 98 height 21
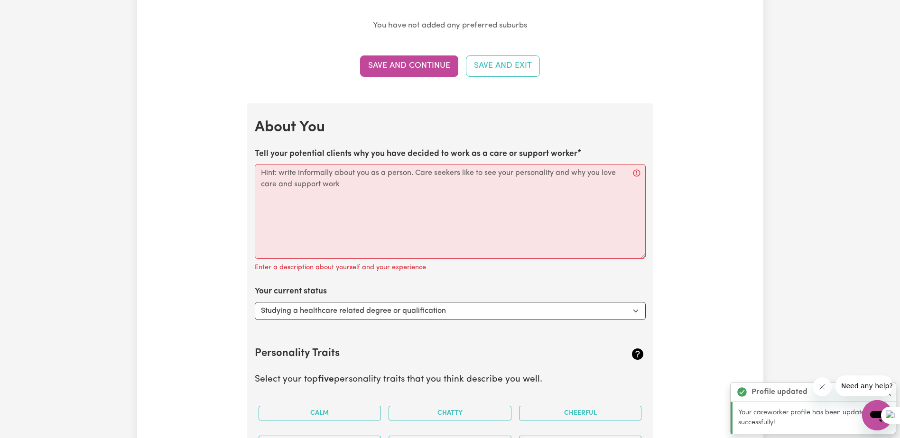
scroll to position [1193, 0]
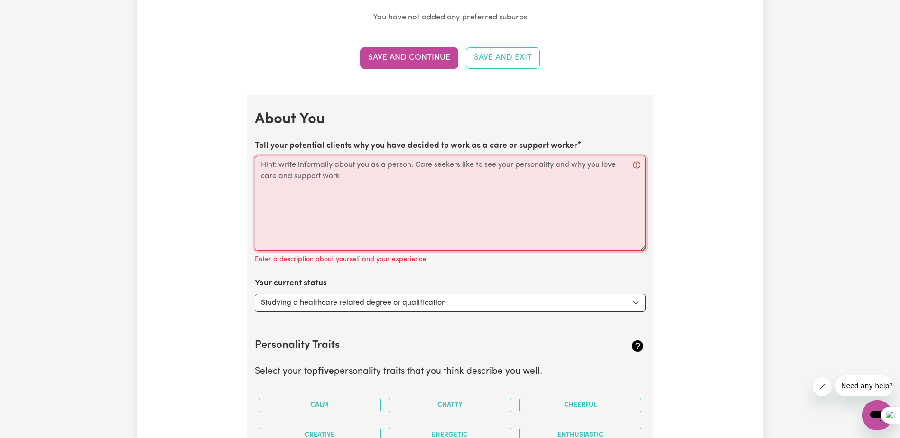
paste textarea "Hello, my name is [PERSON_NAME]! So, I have some personal experience with [MEDI…"
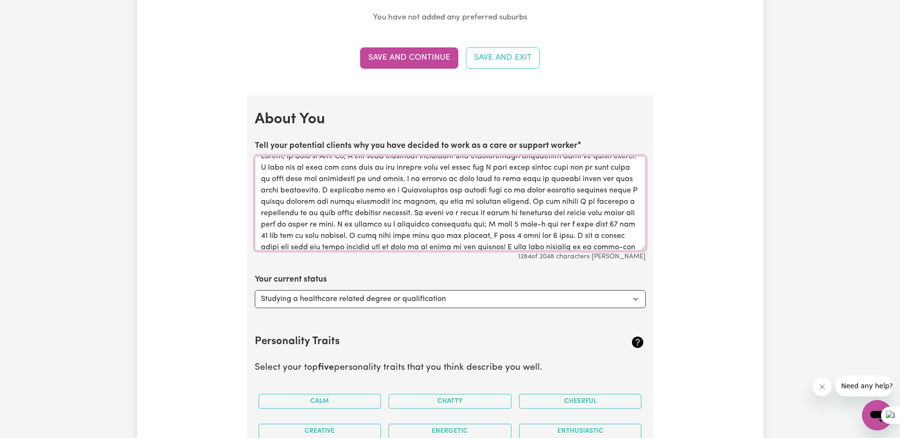
scroll to position [0, 0]
drag, startPoint x: 340, startPoint y: 198, endPoint x: 626, endPoint y: 201, distance: 286.1
click at [626, 201] on textarea "Tell your potential clients why you have decided to work as a care or support w…" at bounding box center [450, 203] width 391 height 95
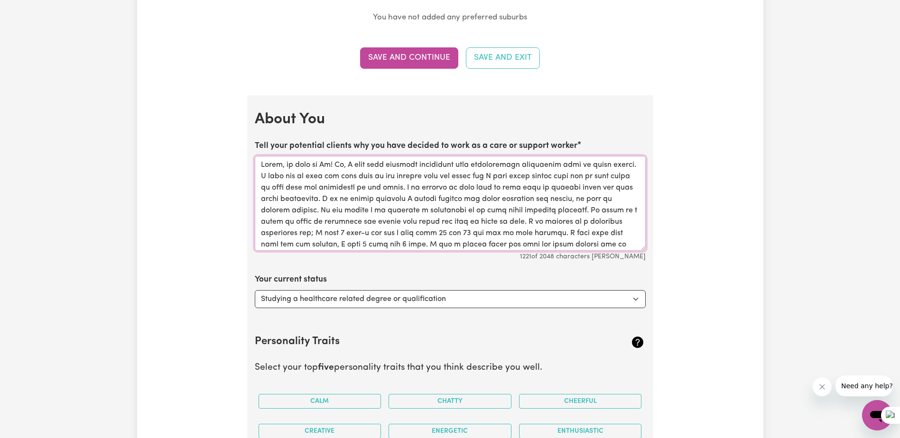
drag, startPoint x: 427, startPoint y: 199, endPoint x: 390, endPoint y: 197, distance: 36.6
click at [390, 197] on textarea "Tell your potential clients why you have decided to work as a care or support w…" at bounding box center [450, 203] width 391 height 95
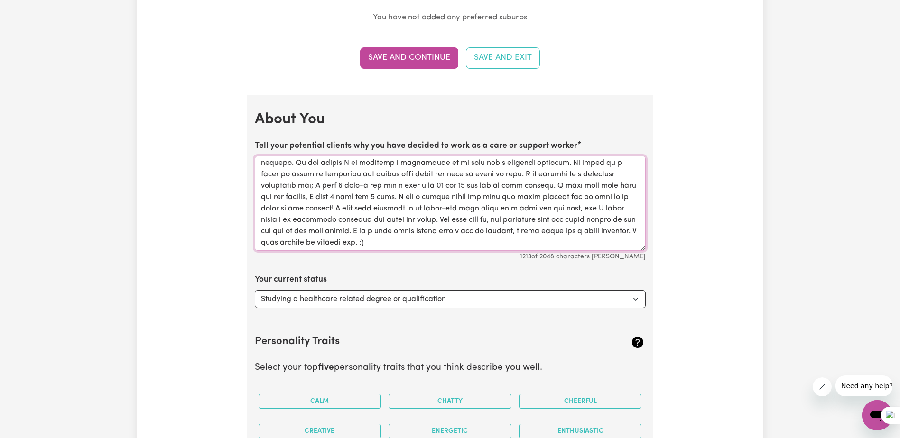
click at [409, 186] on textarea "Tell your potential clients why you have decided to work as a care or support w…" at bounding box center [450, 203] width 391 height 95
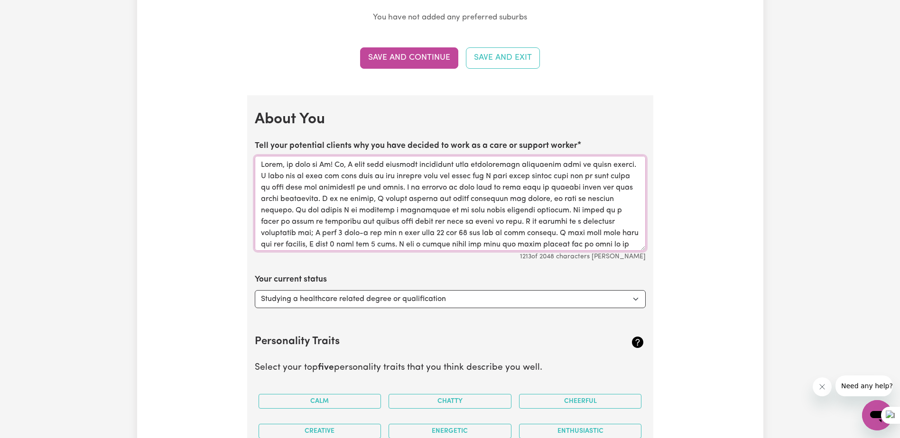
drag, startPoint x: 421, startPoint y: 187, endPoint x: 637, endPoint y: 186, distance: 215.9
click at [637, 186] on textarea "Tell your potential clients why you have decided to work as a care or support w…" at bounding box center [450, 203] width 391 height 95
drag, startPoint x: 498, startPoint y: 188, endPoint x: 425, endPoint y: 189, distance: 73.1
click at [425, 189] on textarea "Tell your potential clients why you have decided to work as a care or support w…" at bounding box center [450, 203] width 391 height 95
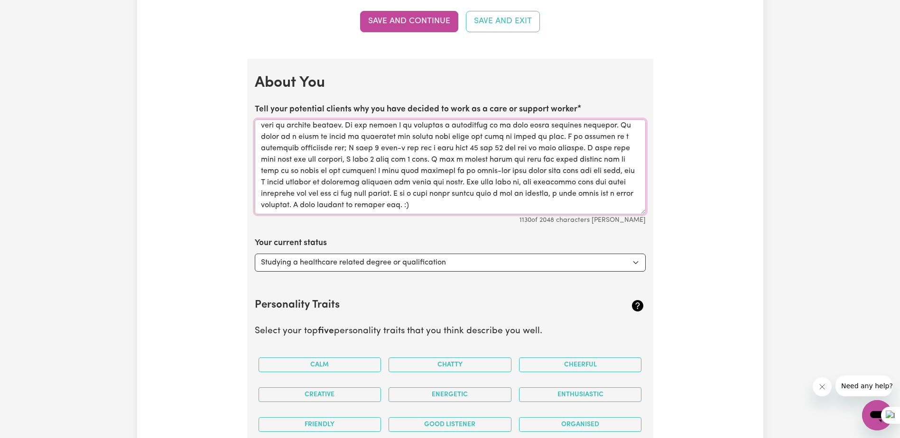
scroll to position [1288, 0]
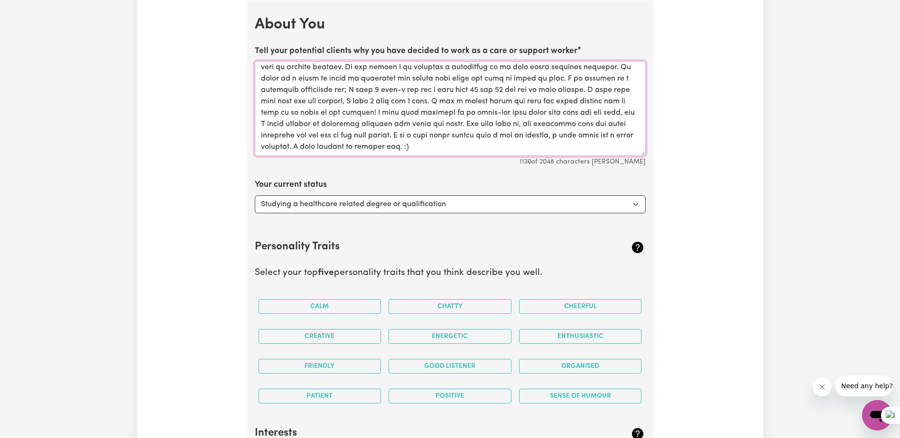
type textarea "Hello, my name is [PERSON_NAME]! So, I have some personal experience with [MEDI…"
click at [457, 202] on select "Select... Studying a healthcare related degree or qualification Studying a non-…" at bounding box center [450, 204] width 391 height 18
select select "Embarking on a career change into the care industry"
click at [255, 195] on select "Select... Studying a healthcare related degree or qualification Studying a non-…" at bounding box center [450, 204] width 391 height 18
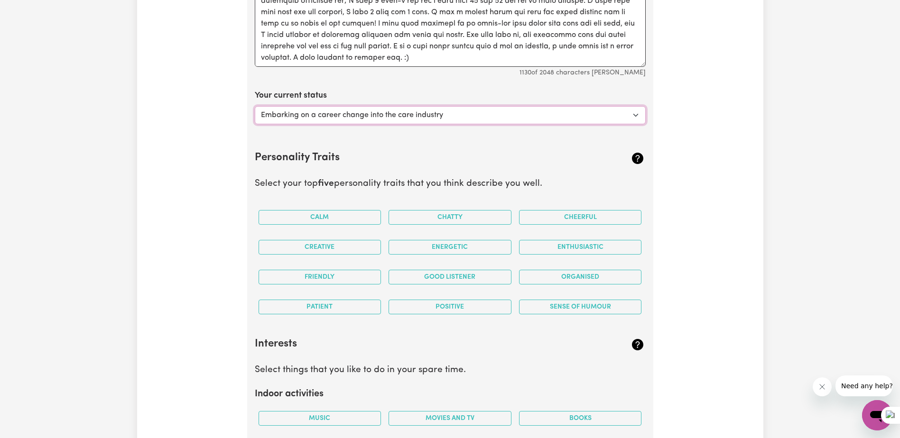
scroll to position [1382, 0]
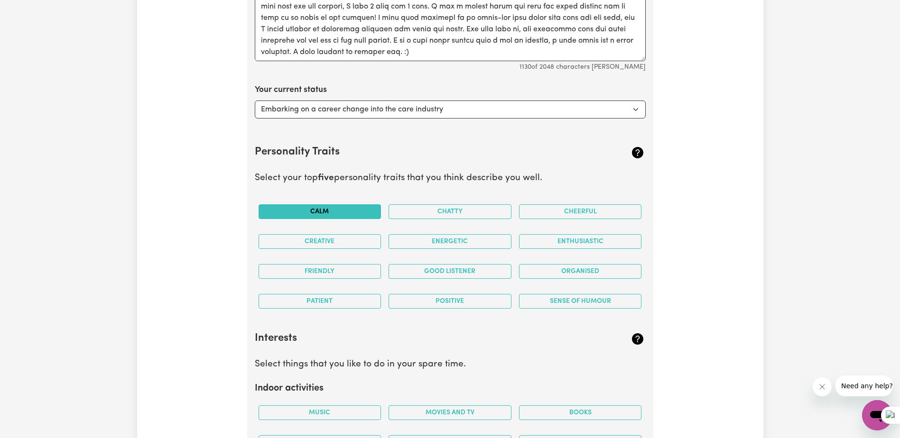
click at [314, 212] on button "Calm" at bounding box center [320, 211] width 123 height 15
click at [318, 244] on button "Creative" at bounding box center [320, 241] width 123 height 15
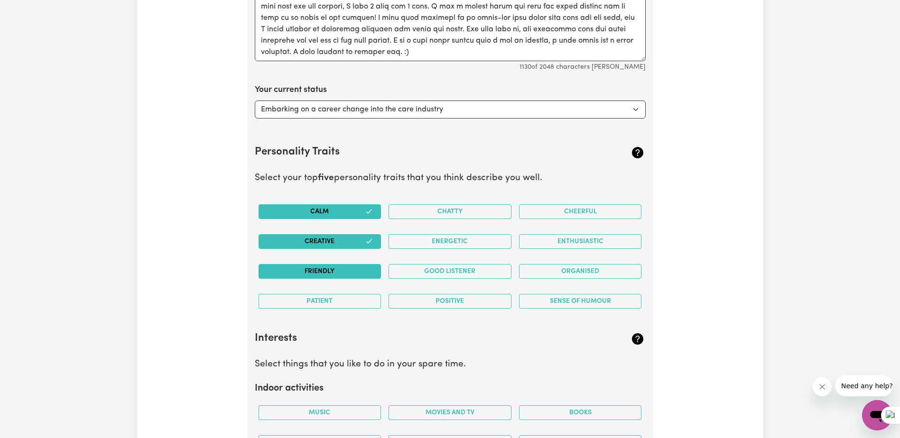
click at [319, 267] on button "Friendly" at bounding box center [320, 271] width 123 height 15
click at [320, 299] on button "Patient" at bounding box center [320, 301] width 123 height 15
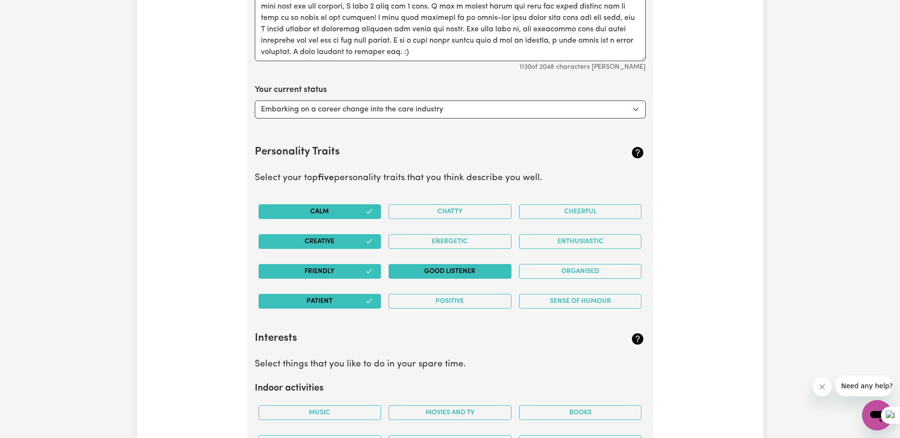
click at [454, 269] on button "Good Listener" at bounding box center [450, 271] width 123 height 15
click at [451, 301] on button "Positive" at bounding box center [450, 301] width 123 height 15
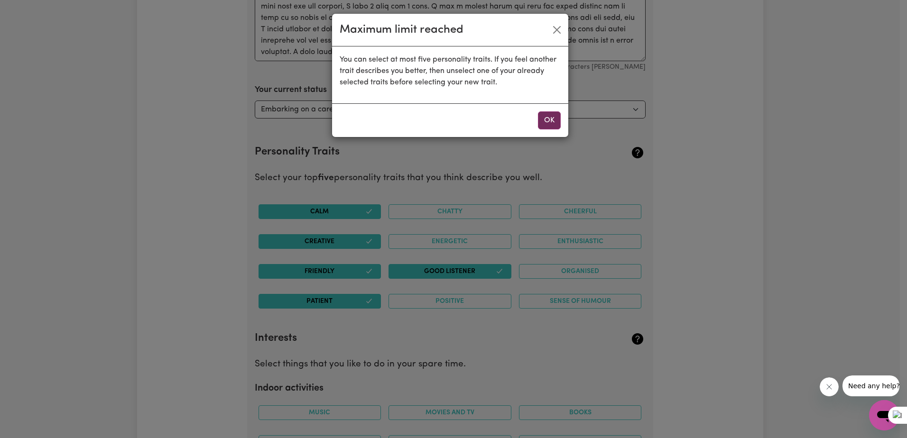
click at [547, 124] on button "OK" at bounding box center [549, 120] width 23 height 18
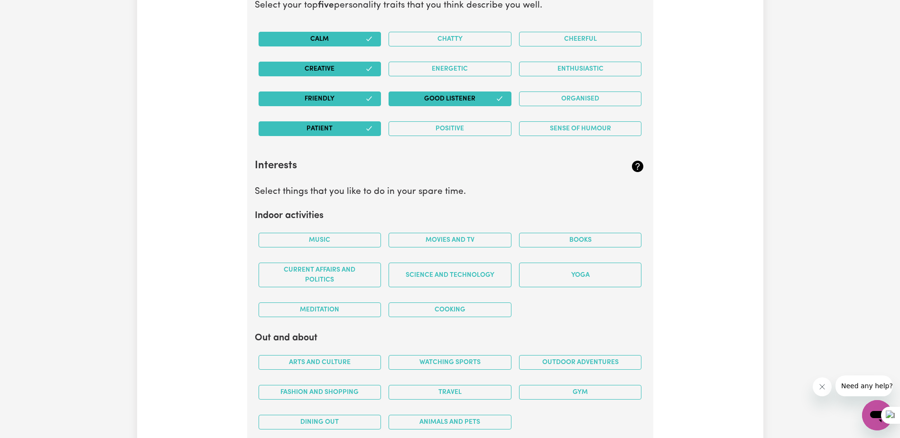
scroll to position [1572, 0]
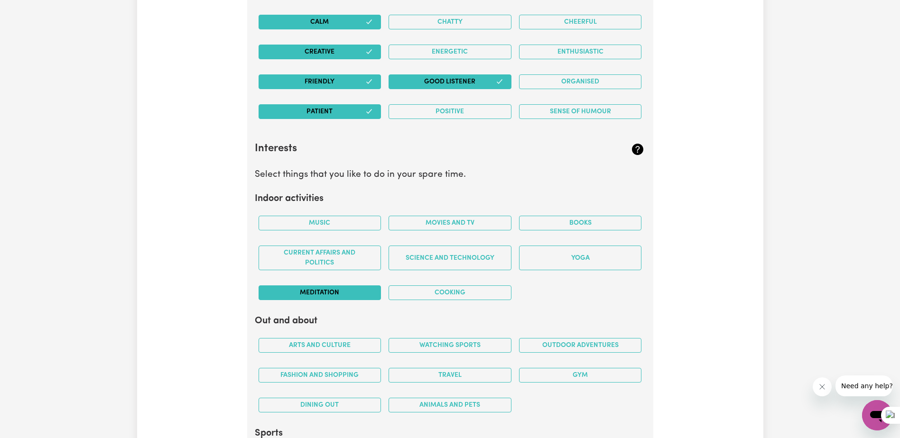
click at [318, 291] on button "Meditation" at bounding box center [320, 293] width 123 height 15
click at [450, 223] on button "Movies and TV" at bounding box center [450, 223] width 123 height 15
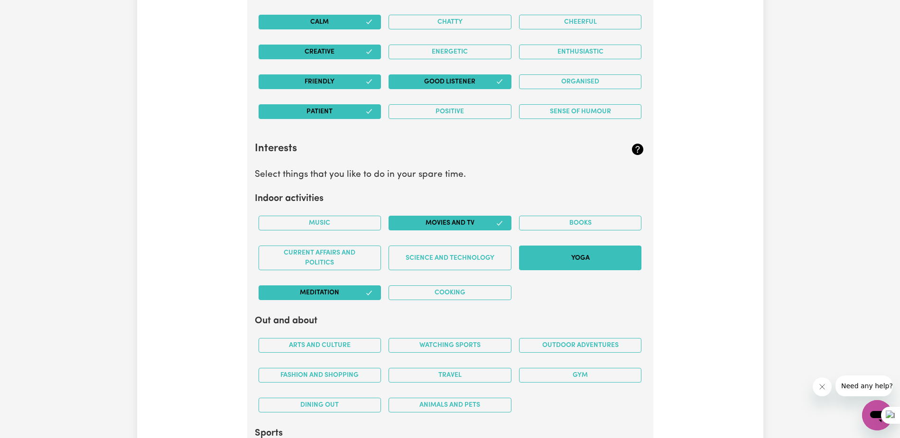
click at [594, 257] on button "Yoga" at bounding box center [580, 258] width 123 height 25
click at [589, 222] on button "Books" at bounding box center [580, 223] width 123 height 15
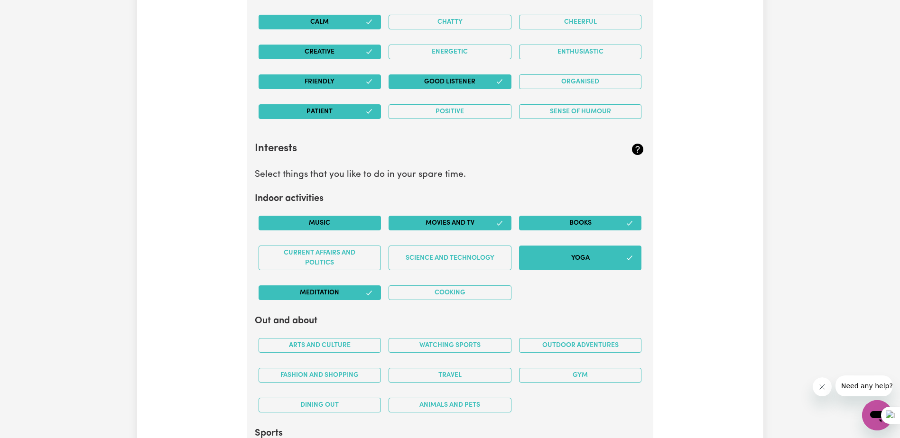
click at [316, 225] on button "Music" at bounding box center [320, 223] width 123 height 15
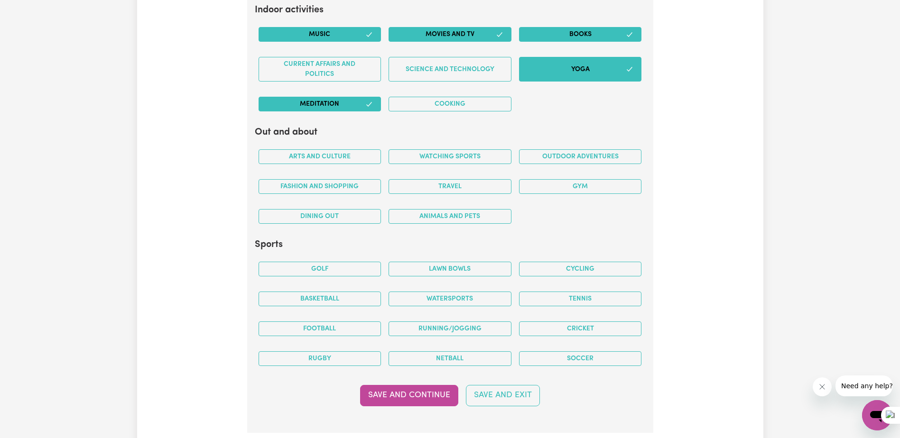
scroll to position [1762, 0]
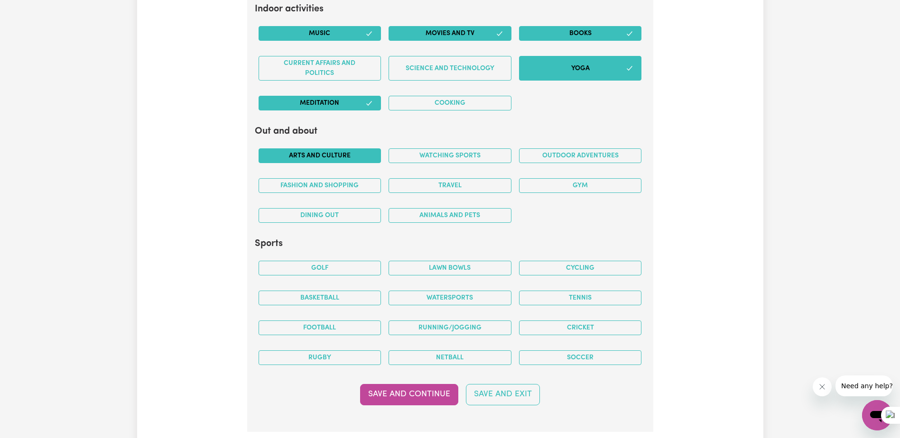
click at [313, 158] on button "Arts and Culture" at bounding box center [320, 155] width 123 height 15
click at [315, 182] on button "Fashion and shopping" at bounding box center [320, 185] width 123 height 15
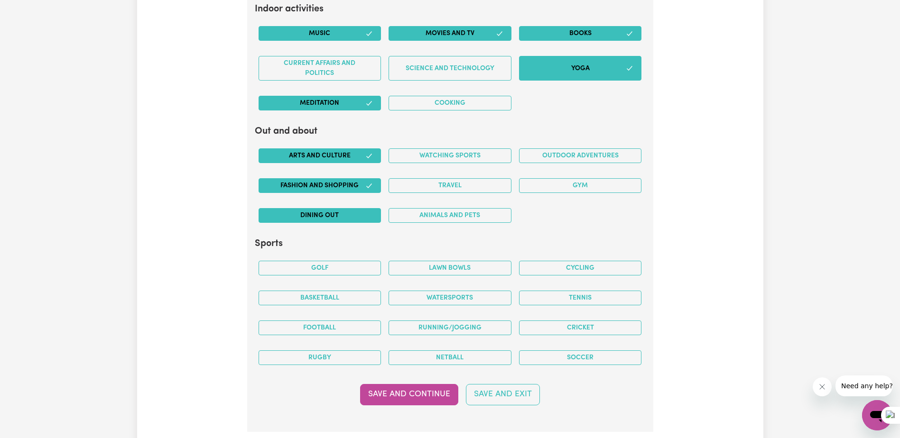
click at [320, 217] on button "Dining out" at bounding box center [320, 215] width 123 height 15
click at [452, 214] on button "Animals and pets" at bounding box center [450, 215] width 123 height 15
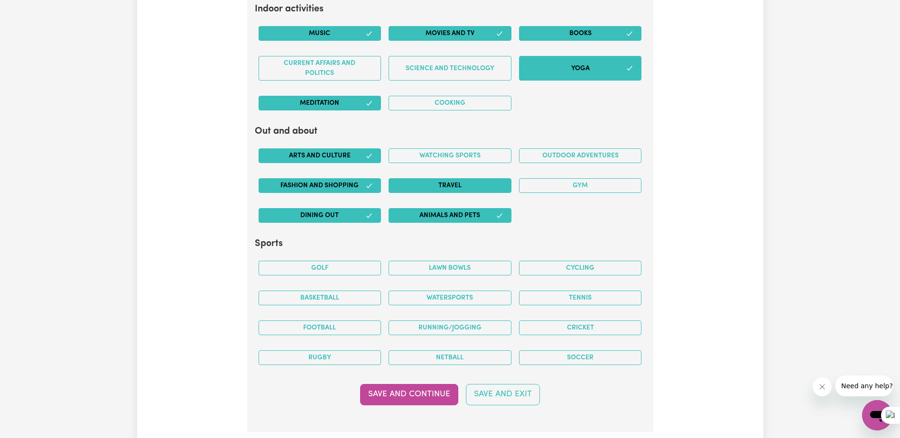
click at [473, 183] on button "Travel" at bounding box center [450, 185] width 123 height 15
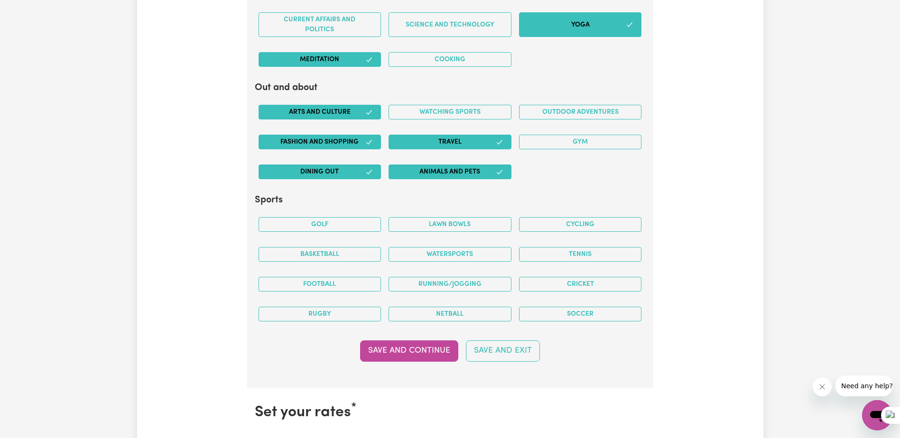
scroll to position [1857, 0]
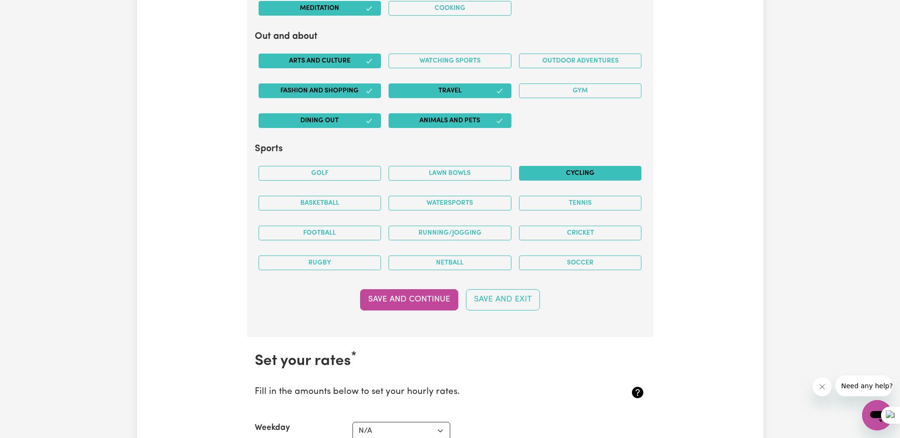
click at [578, 175] on button "Cycling" at bounding box center [580, 173] width 123 height 15
click at [464, 201] on button "Watersports" at bounding box center [450, 203] width 123 height 15
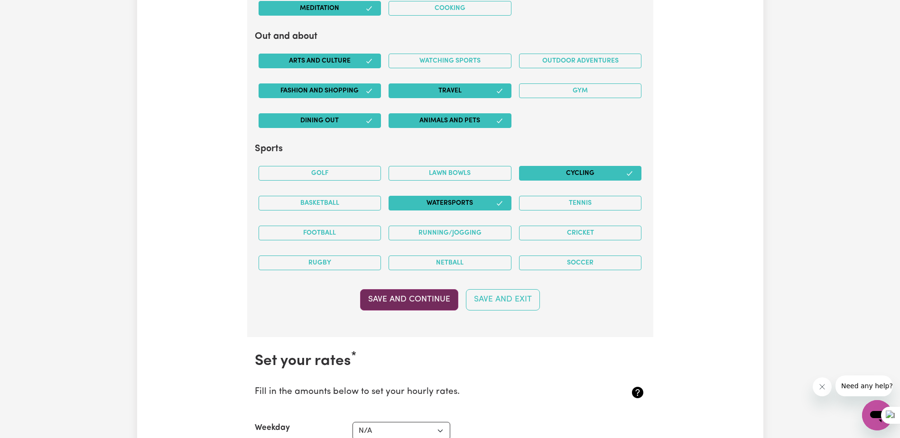
click at [410, 300] on button "Save and Continue" at bounding box center [409, 299] width 98 height 21
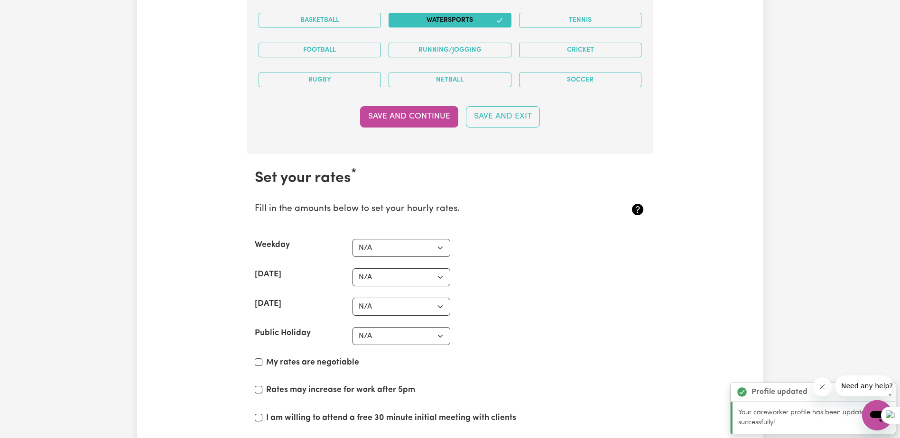
scroll to position [2194, 0]
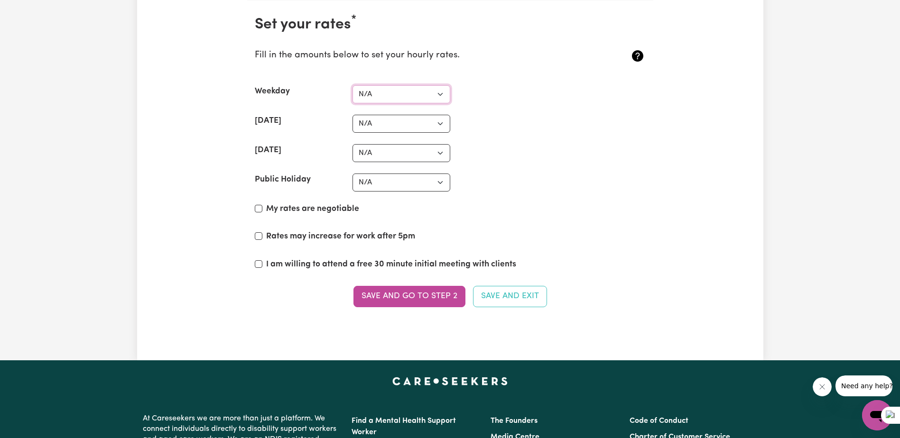
click at [416, 100] on select "N/A $37 $38 $39 $40 $41 $42 $43 $44 $45 $46 $47 $48 $49 $50 $51 $52 $53 $54 $55…" at bounding box center [401, 94] width 98 height 18
click at [352, 85] on select "N/A $37 $38 $39 $40 $41 $42 $43 $44 $45 $46 $47 $48 $49 $50 $51 $52 $53 $54 $55…" at bounding box center [401, 94] width 98 height 18
click at [400, 124] on select "N/A $37 $38 $39 $40 $41 $42 $43 $44 $45 $46 $47 $48 $49 $50 $51 $52 $53 $54 $55…" at bounding box center [401, 124] width 98 height 18
click at [392, 99] on select "N/A $37 $38 $39 $40 $41 $42 $43 $44 $45 $46 $47 $48 $49 $50 $51 $52 $53 $54 $55…" at bounding box center [401, 94] width 98 height 18
select select "60"
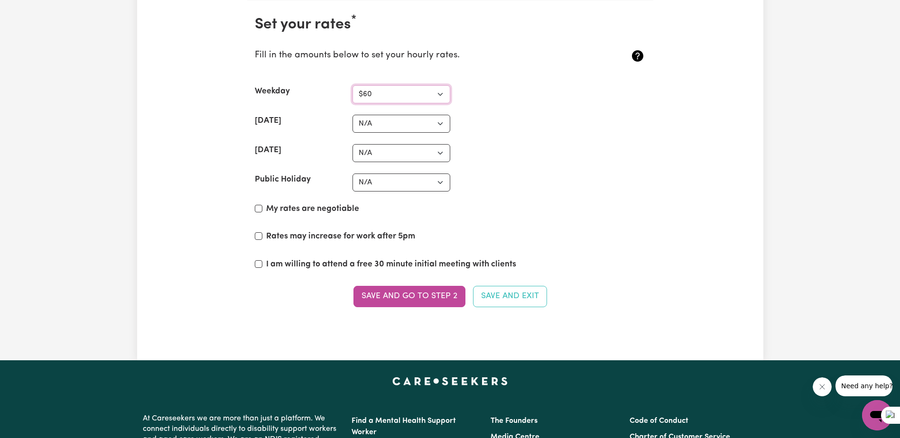
click at [352, 85] on select "N/A $37 $38 $39 $40 $41 $42 $43 $44 $45 $46 $47 $48 $49 $50 $51 $52 $53 $54 $55…" at bounding box center [401, 94] width 98 height 18
click at [402, 121] on select "N/A $37 $38 $39 $40 $41 $42 $43 $44 $45 $46 $47 $48 $49 $50 $51 $52 $53 $54 $55…" at bounding box center [401, 124] width 98 height 18
select select "80"
click at [352, 115] on select "N/A $37 $38 $39 $40 $41 $42 $43 $44 $45 $46 $47 $48 $49 $50 $51 $52 $53 $54 $55…" at bounding box center [401, 124] width 98 height 18
click at [394, 152] on select "N/A $37 $38 $39 $40 $41 $42 $43 $44 $45 $46 $47 $48 $49 $50 $51 $52 $53 $54 $55…" at bounding box center [401, 153] width 98 height 18
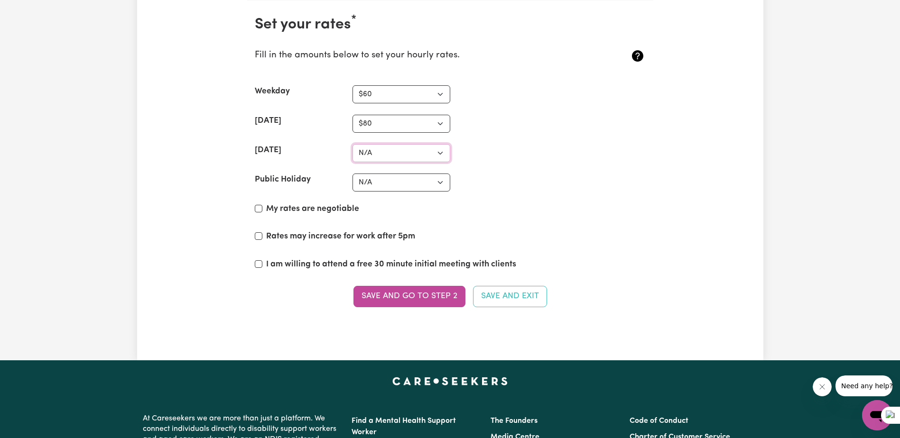
select select "90"
click at [352, 144] on select "N/A $37 $38 $39 $40 $41 $42 $43 $44 $45 $46 $47 $48 $49 $50 $51 $52 $53 $54 $55…" at bounding box center [401, 153] width 98 height 18
click at [408, 182] on select "N/A $37 $38 $39 $40 $41 $42 $43 $44 $45 $46 $47 $48 $49 $50 $51 $52 $53 $54 $55…" at bounding box center [401, 183] width 98 height 18
select select "100"
click at [352, 174] on select "N/A $37 $38 $39 $40 $41 $42 $43 $44 $45 $46 $47 $48 $49 $50 $51 $52 $53 $54 $55…" at bounding box center [401, 183] width 98 height 18
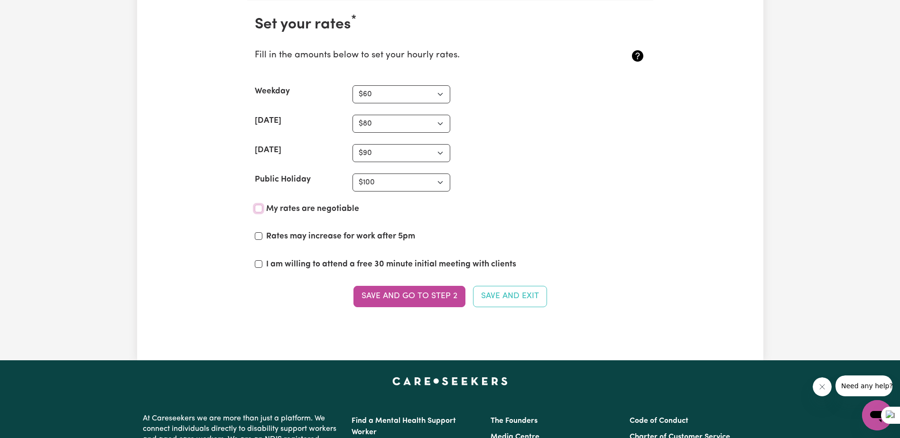
click at [261, 207] on input "My rates are negotiable" at bounding box center [259, 209] width 8 height 8
checkbox input "true"
click at [260, 236] on input "Rates may increase for work after 5pm" at bounding box center [259, 236] width 8 height 8
checkbox input "true"
click at [255, 265] on input "I am willing to attend a free 30 minute initial meeting with clients" at bounding box center [259, 264] width 8 height 8
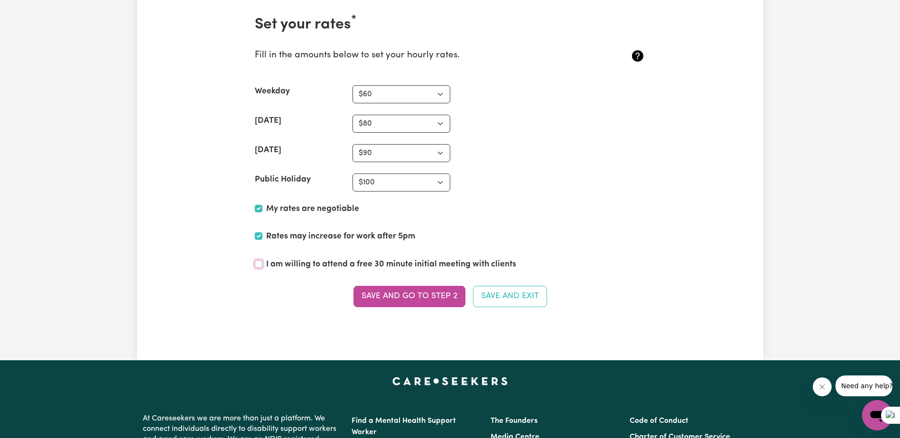
checkbox input "true"
click at [408, 295] on button "Save and go to Step 2" at bounding box center [409, 296] width 112 height 21
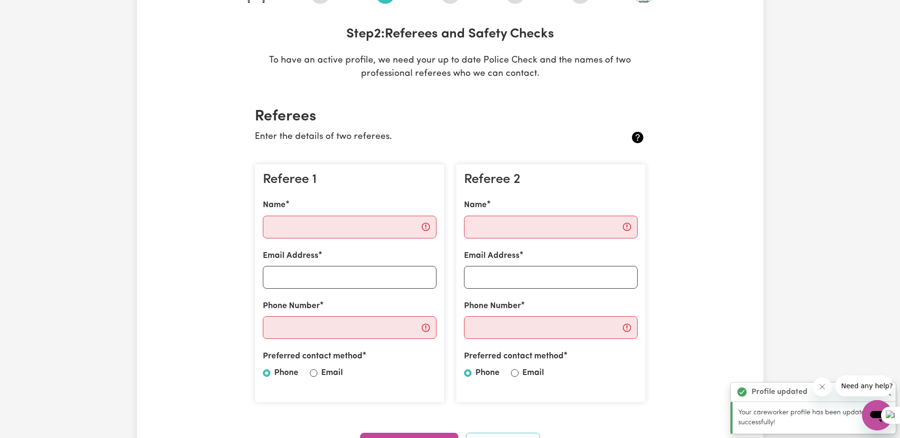
scroll to position [142, 0]
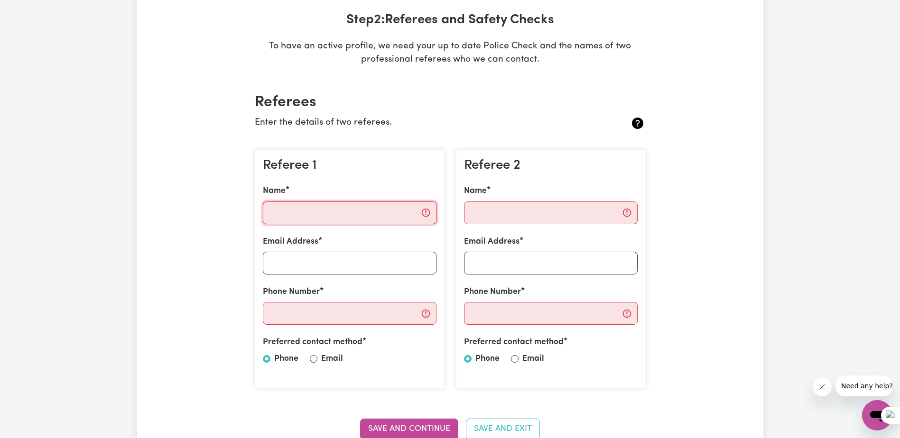
click at [291, 221] on input "Name" at bounding box center [350, 213] width 174 height 23
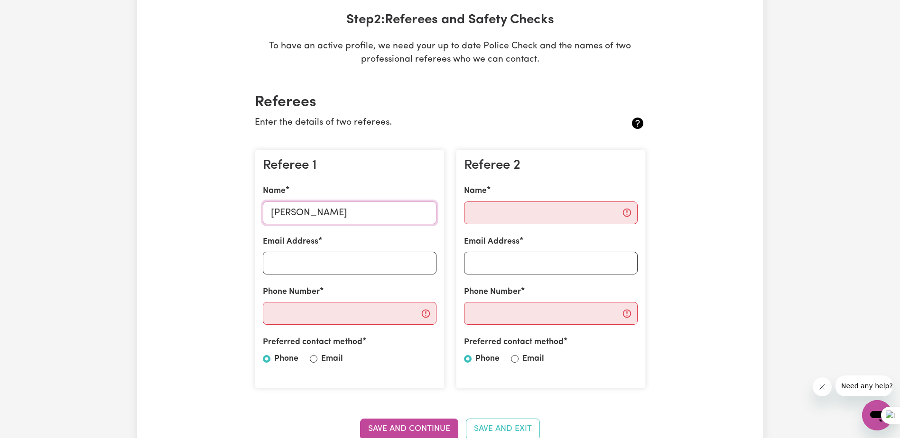
type input "[PERSON_NAME]"
click at [289, 263] on input "Email Address" at bounding box center [350, 263] width 174 height 23
type input "j"
type input "[EMAIL_ADDRESS][PERSON_NAME][DOMAIN_NAME]"
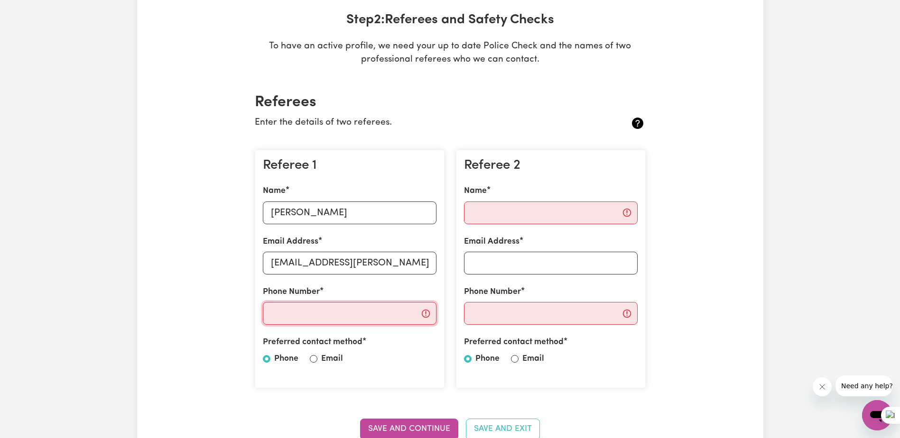
click at [353, 321] on input "Phone Number" at bounding box center [350, 313] width 174 height 23
type input "0416013847"
click at [499, 210] on input "Name" at bounding box center [551, 213] width 174 height 23
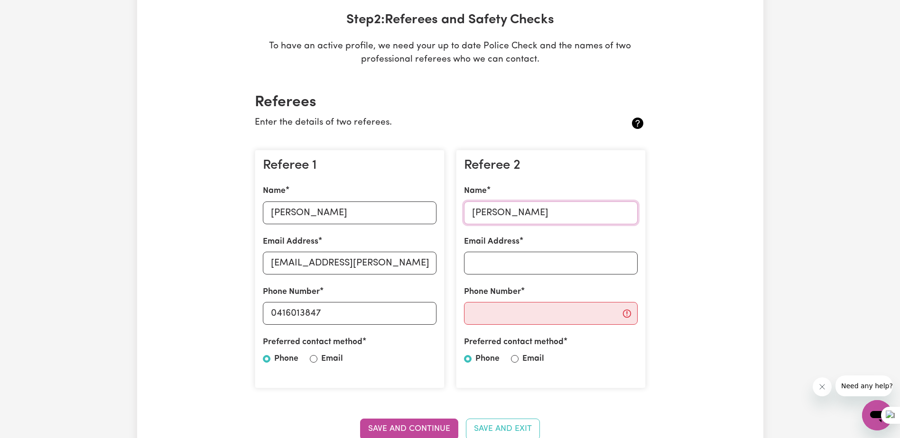
type input "[PERSON_NAME]"
click at [313, 357] on input "Email" at bounding box center [314, 359] width 8 height 8
radio input "true"
click at [503, 269] on input "Email Address" at bounding box center [551, 263] width 174 height 23
click at [500, 314] on input "Phone Number" at bounding box center [551, 313] width 174 height 23
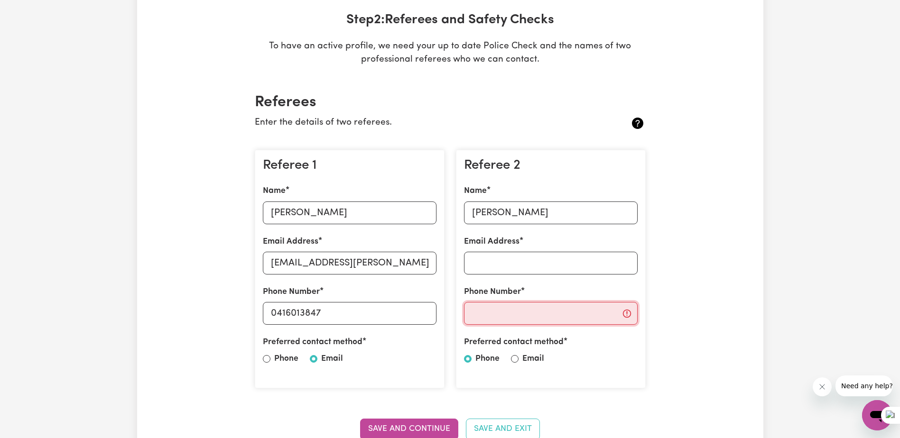
paste input "0481 238 272"
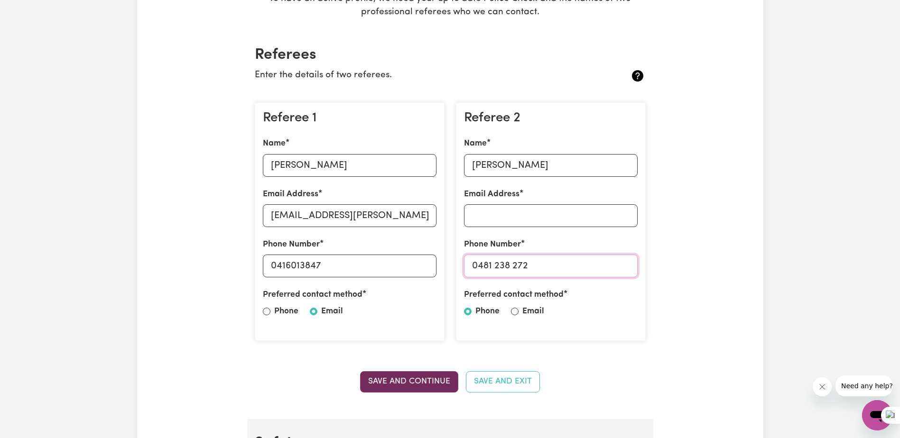
type input "0481 238 272"
click at [421, 382] on button "Save and Continue" at bounding box center [409, 381] width 98 height 21
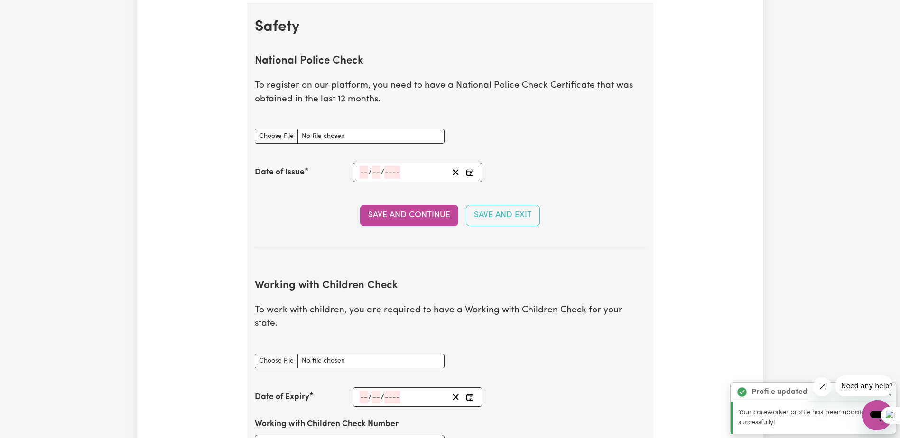
scroll to position [609, 0]
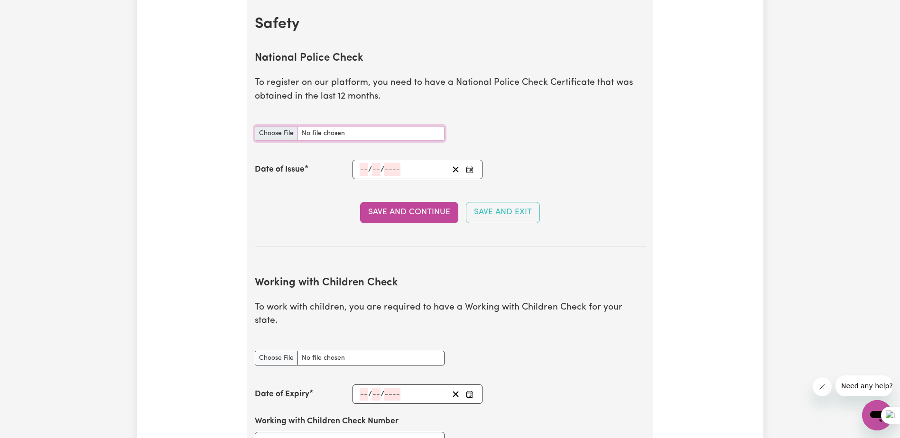
click at [281, 133] on input "National Police Check document" at bounding box center [350, 133] width 190 height 15
type input "C:\fakepath\National_Police_Check-10233522-1738878842-Criminal_History_Certific…"
click at [363, 170] on input "number" at bounding box center [364, 169] width 9 height 13
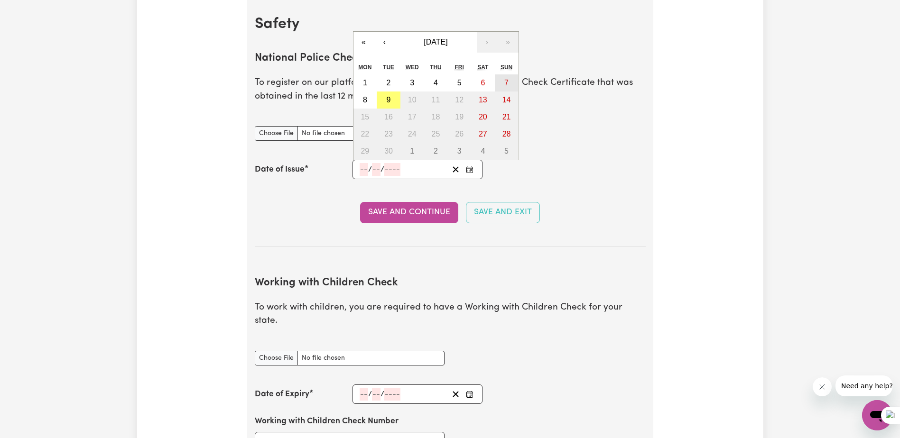
click at [504, 79] on abbr "7" at bounding box center [506, 83] width 4 height 8
type input "[DATE]"
type input "7"
type input "9"
type input "2025"
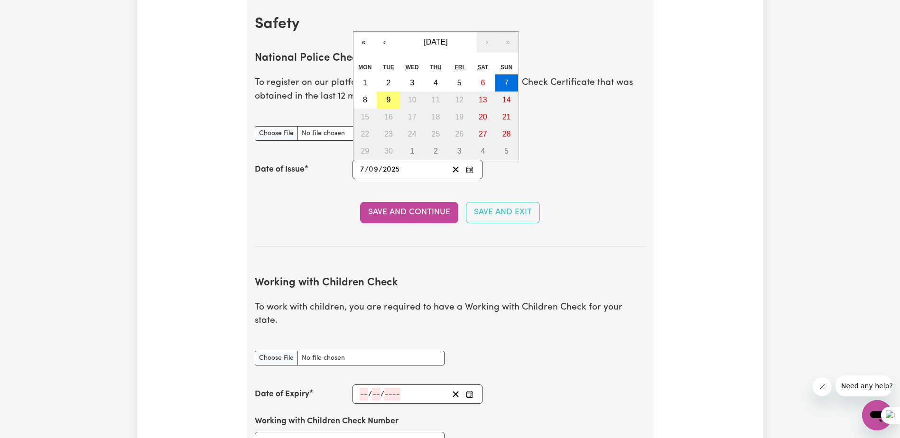
click at [378, 169] on input "9" at bounding box center [373, 169] width 9 height 13
type input "[DATE]"
type input "2"
click at [420, 211] on button "Save and Continue" at bounding box center [409, 212] width 98 height 21
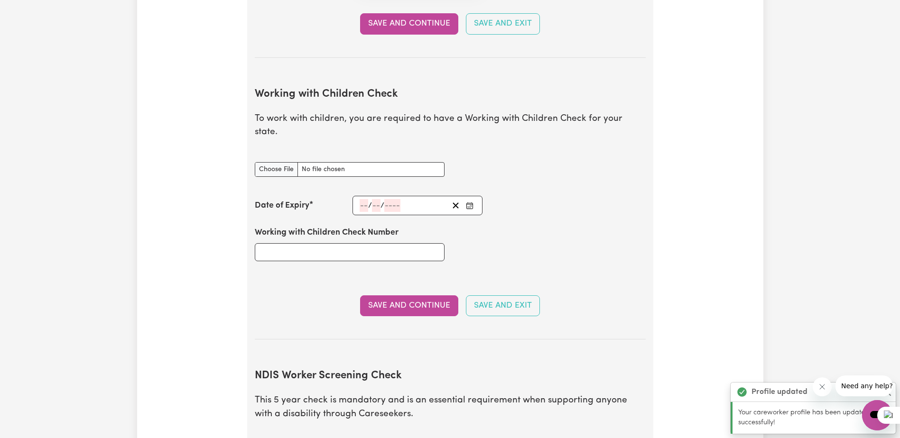
scroll to position [871, 0]
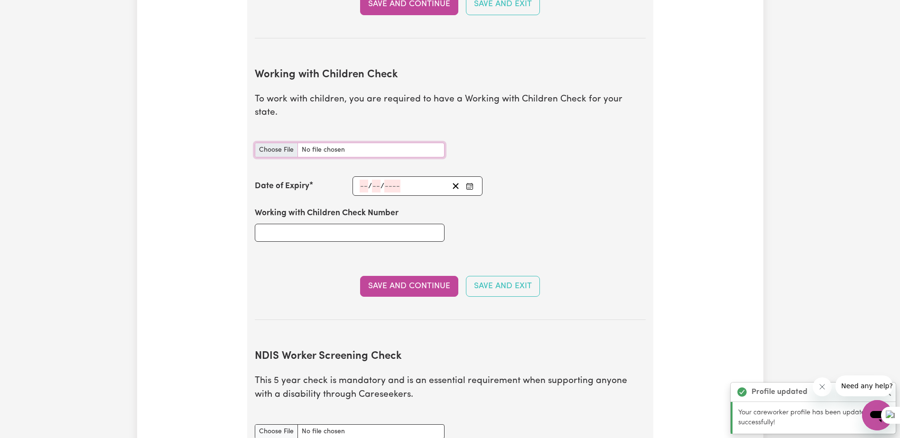
click at [276, 143] on input "Working with Children Check document" at bounding box center [350, 150] width 190 height 15
click at [281, 143] on input "Working with Children Check document" at bounding box center [350, 150] width 190 height 15
type input "C:\fakepath\wwcc.jpg"
click at [362, 180] on input "number" at bounding box center [364, 186] width 9 height 13
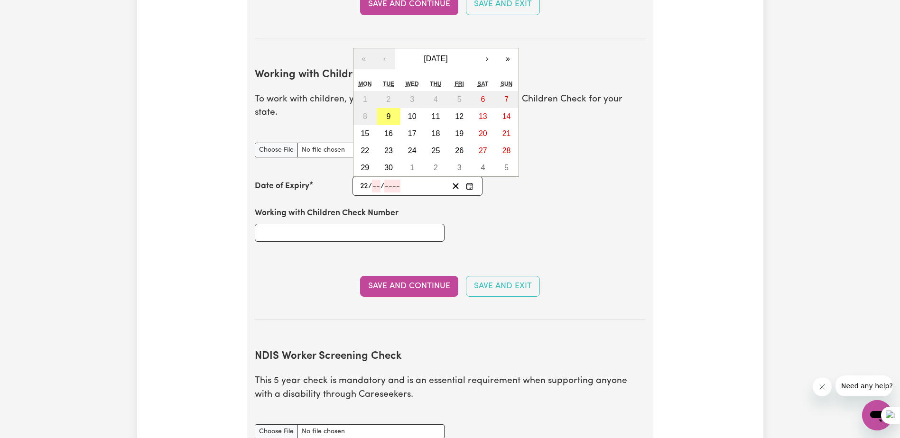
type input "22"
type input "04"
type input "203"
type input "[DATE]"
type input "4"
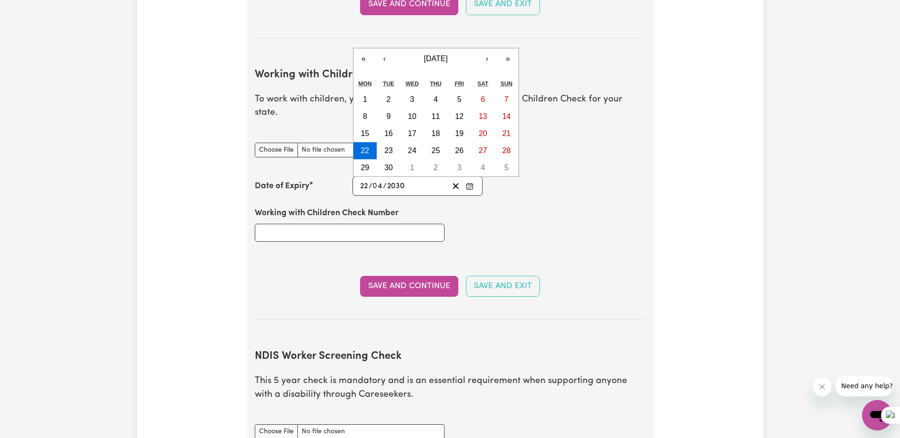
type input "2030"
click at [470, 228] on div "Working with Children Check Number" at bounding box center [450, 224] width 402 height 57
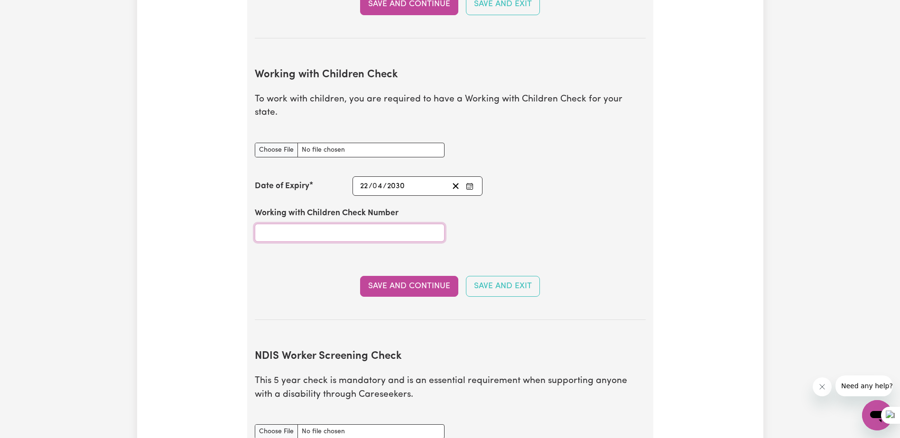
click at [336, 224] on input "Working with Children Check Number" at bounding box center [350, 233] width 190 height 18
type input "3446033A-01"
click at [385, 276] on button "Save and Continue" at bounding box center [409, 286] width 98 height 21
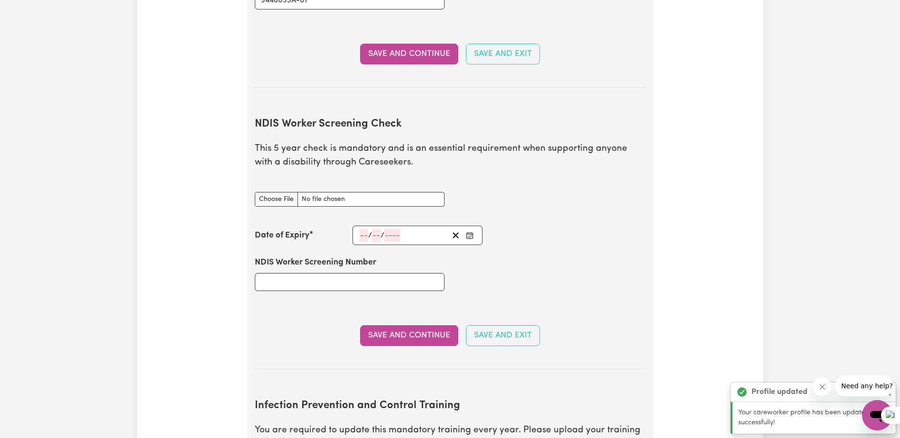
scroll to position [1193, 0]
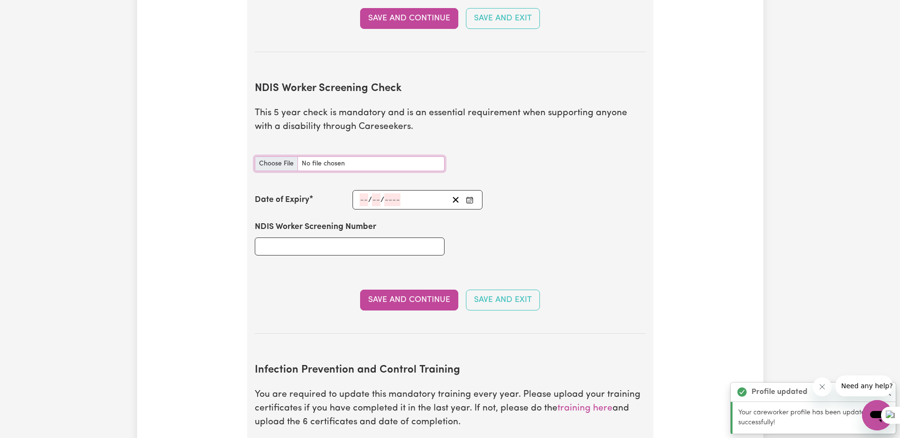
click at [269, 157] on input "NDIS Worker Screening Check document" at bounding box center [350, 164] width 190 height 15
type input "C:\fakepath\NDIS screening check clearance.pdf"
paste input "72385056"
type input "72385056"
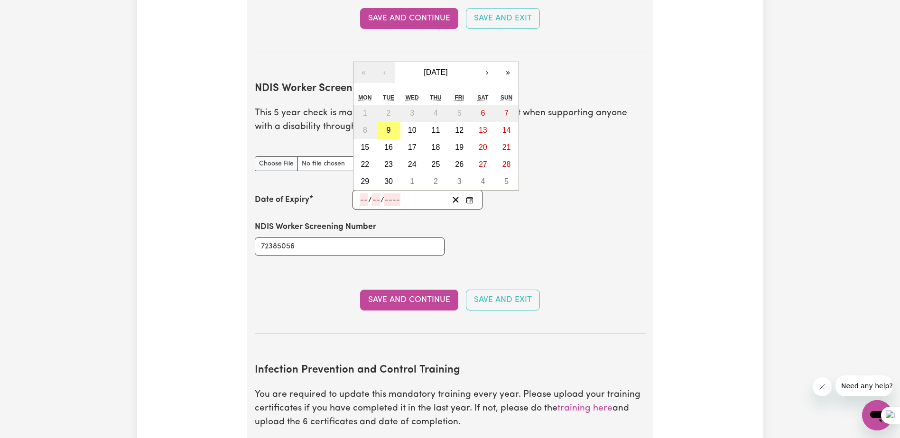
click at [362, 194] on input "number" at bounding box center [364, 200] width 9 height 13
type input "01"
type input "04"
type input "203"
type input "[DATE]"
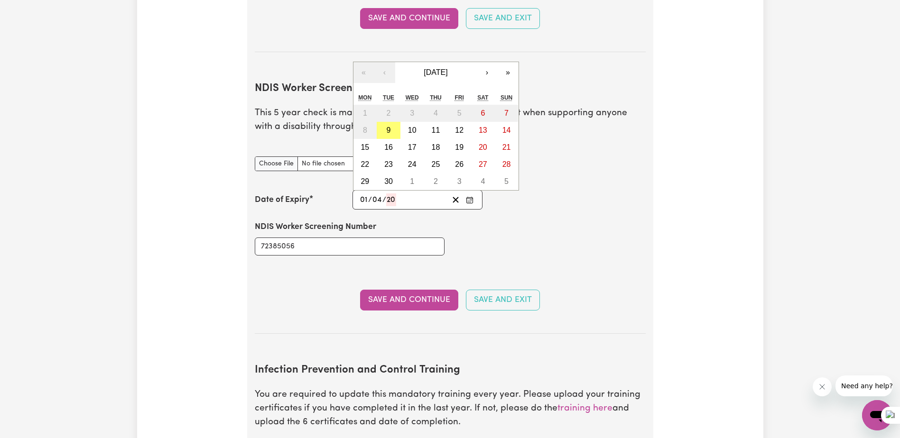
type input "1"
type input "4"
type input "2030"
click at [373, 242] on input "72385056" at bounding box center [350, 247] width 190 height 18
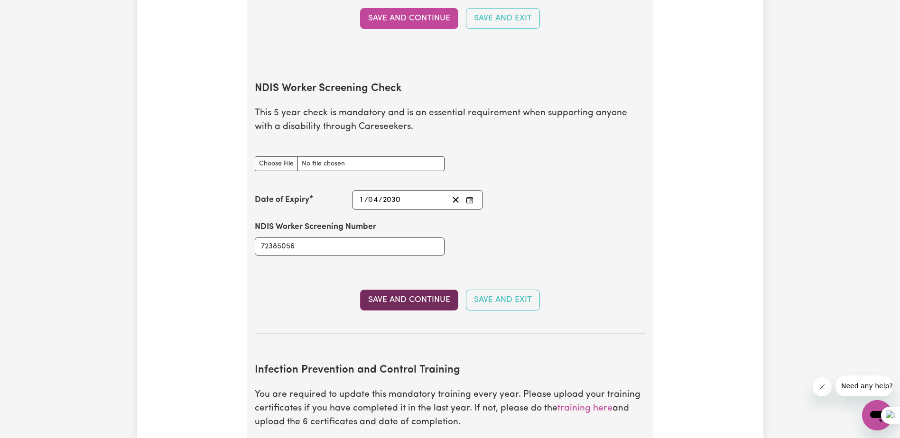
click at [402, 290] on button "Save and Continue" at bounding box center [409, 300] width 98 height 21
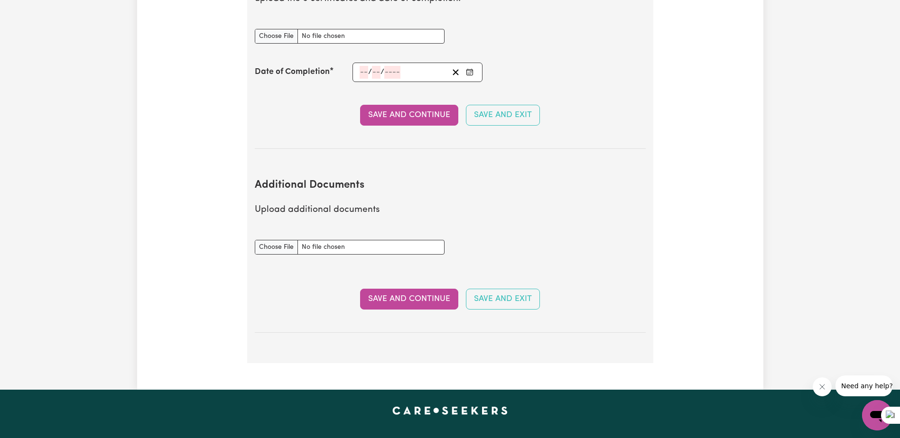
scroll to position [1670, 0]
click at [273, 240] on input "Additional Documents document" at bounding box center [350, 247] width 190 height 15
click at [270, 240] on input "Additional Documents document" at bounding box center [350, 247] width 190 height 15
type input "C:\fakepath\NDIS_Worker_Orientation_Completion_Certificate.pdf"
click at [403, 288] on button "Save and Continue" at bounding box center [409, 298] width 98 height 21
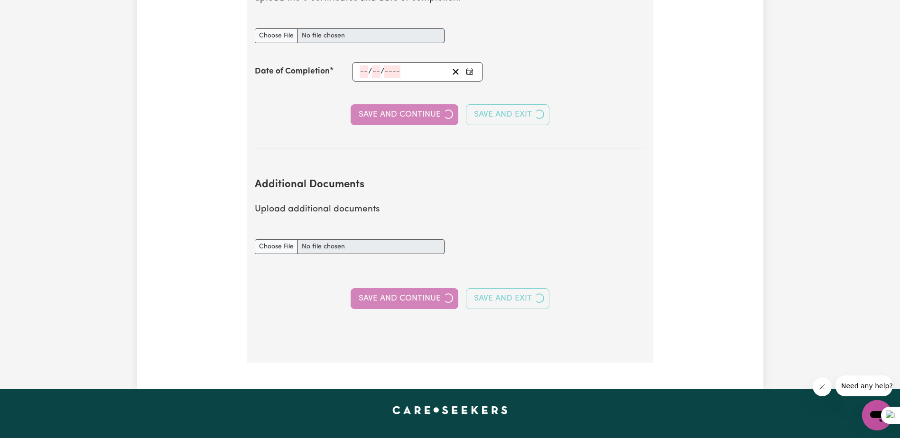
select select "Certificate III (Individual Support)"
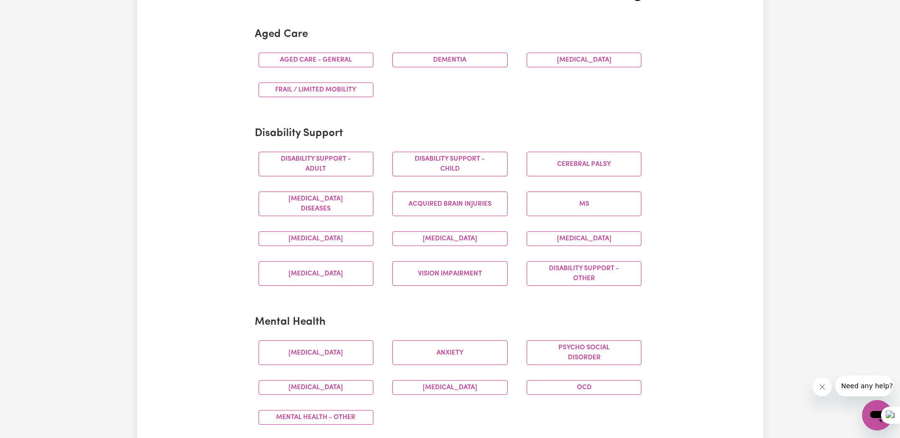
scroll to position [285, 0]
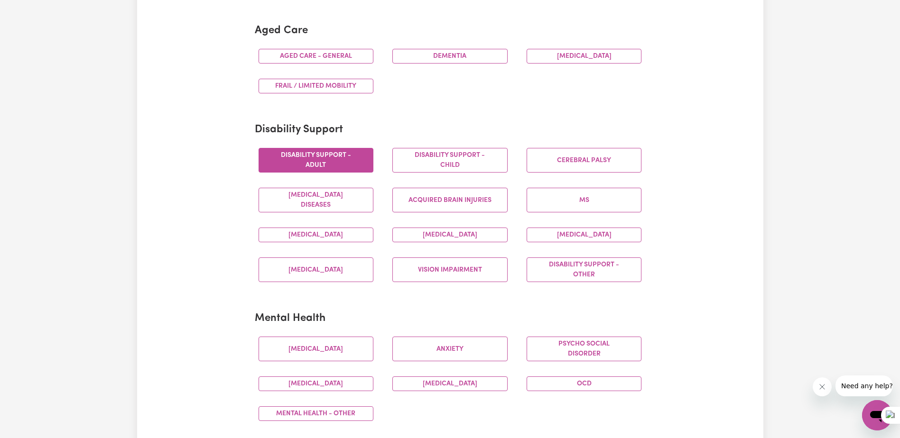
click at [311, 157] on button "Disability support - Adult" at bounding box center [316, 160] width 115 height 25
click at [450, 199] on button "Acquired Brain Injuries" at bounding box center [449, 200] width 115 height 25
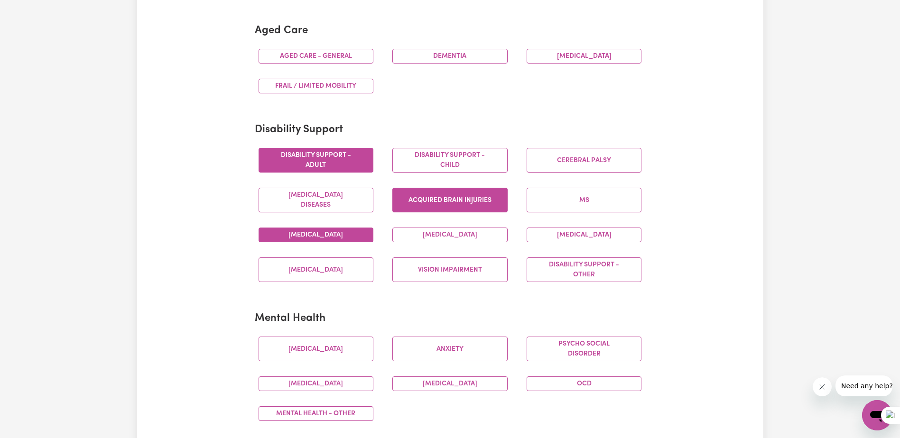
click at [312, 235] on button "[MEDICAL_DATA]" at bounding box center [316, 235] width 115 height 15
click at [588, 236] on button "[MEDICAL_DATA]" at bounding box center [584, 235] width 115 height 15
click at [320, 164] on button "Disability support - Adult" at bounding box center [316, 160] width 115 height 25
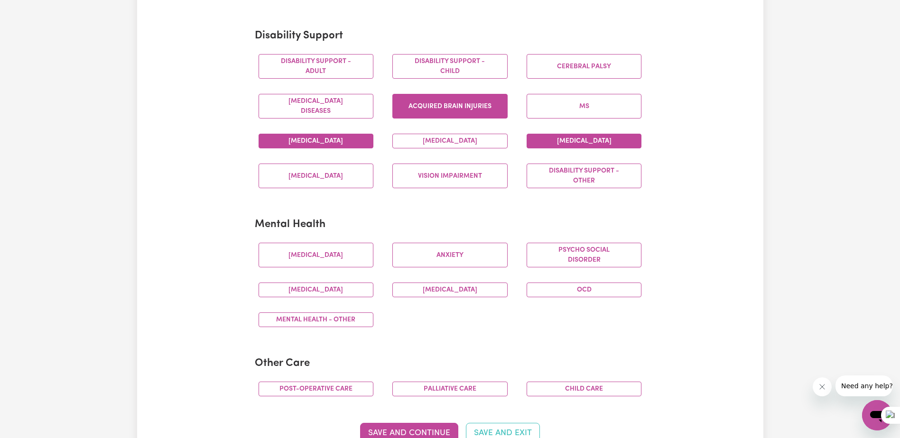
scroll to position [380, 0]
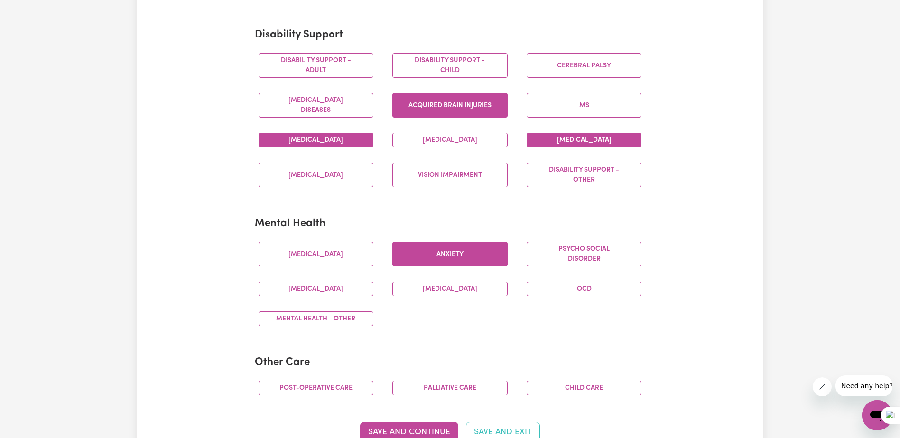
click at [445, 254] on button "Anxiety" at bounding box center [449, 254] width 115 height 25
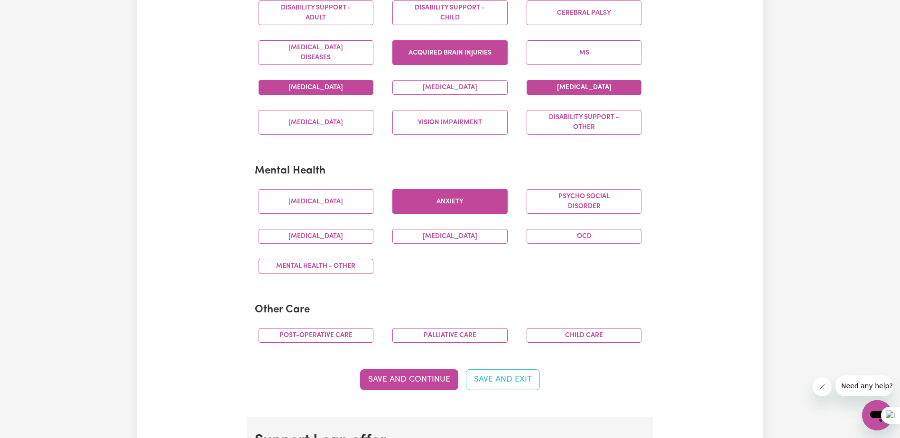
scroll to position [474, 0]
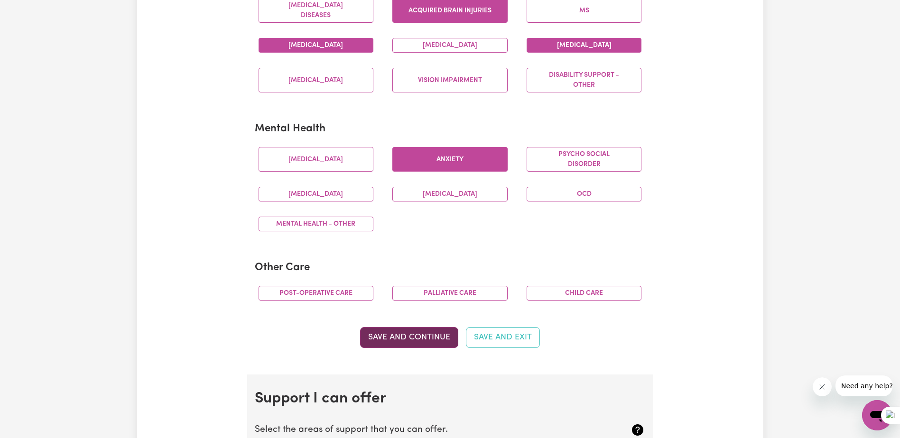
click at [415, 335] on button "Save and Continue" at bounding box center [409, 337] width 98 height 21
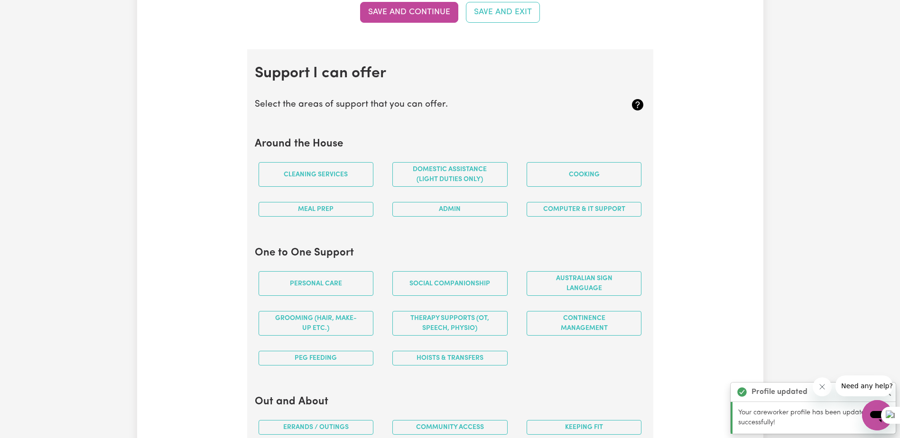
scroll to position [849, 0]
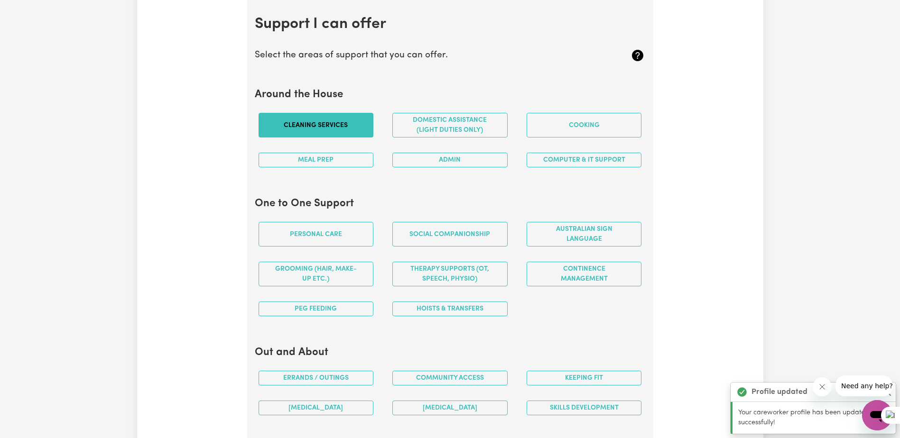
click at [301, 121] on button "Cleaning services" at bounding box center [316, 125] width 115 height 25
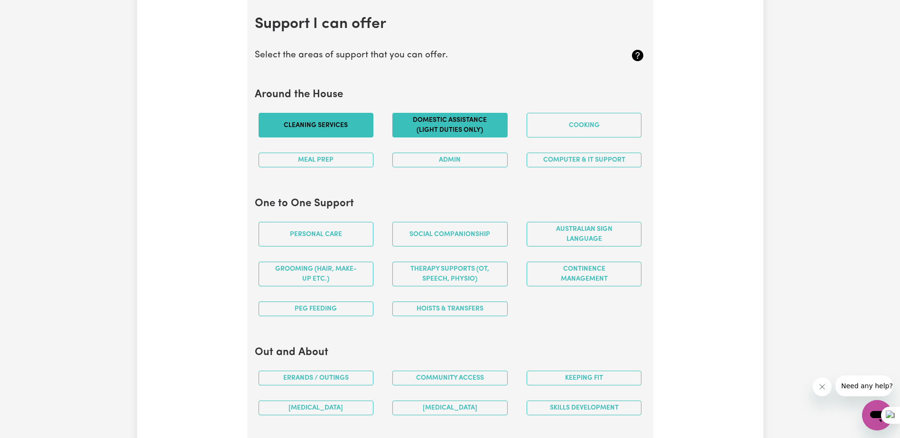
click at [447, 126] on button "Domestic assistance (light duties only)" at bounding box center [449, 125] width 115 height 25
click at [318, 120] on button "Cleaning services" at bounding box center [316, 125] width 115 height 25
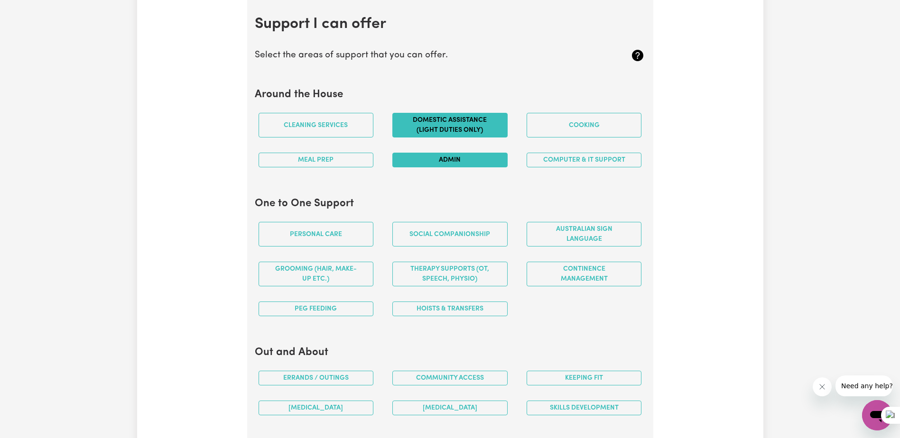
click at [453, 160] on button "Admin" at bounding box center [449, 160] width 115 height 15
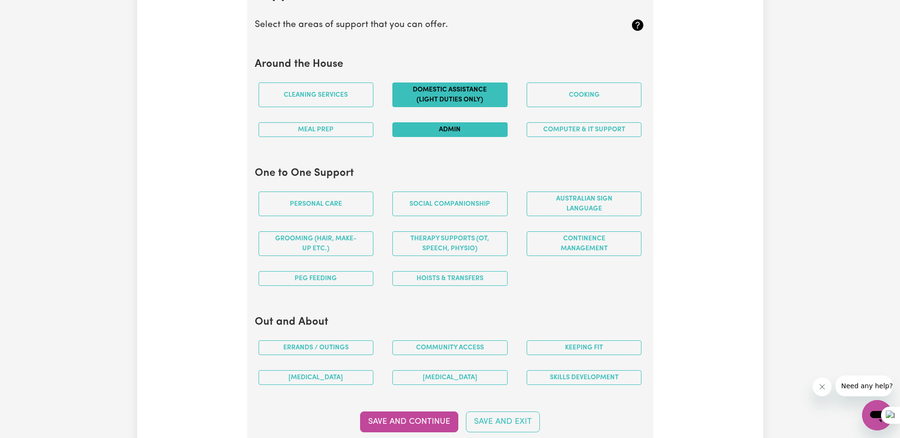
scroll to position [897, 0]
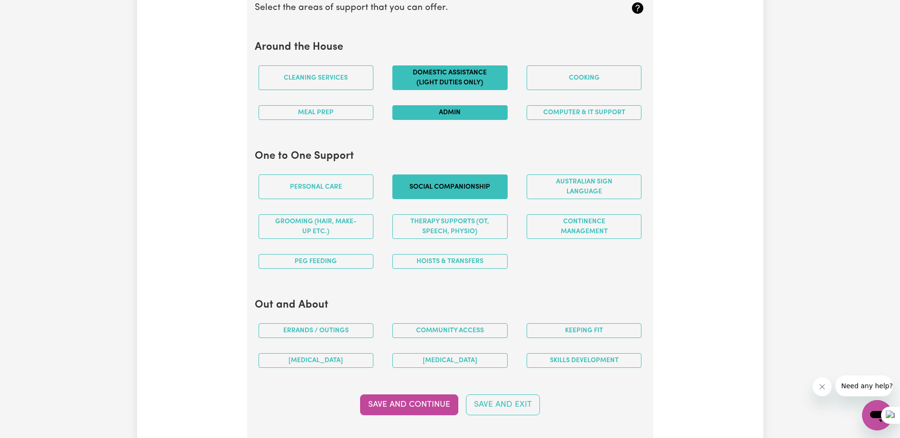
click at [452, 186] on button "Social companionship" at bounding box center [449, 187] width 115 height 25
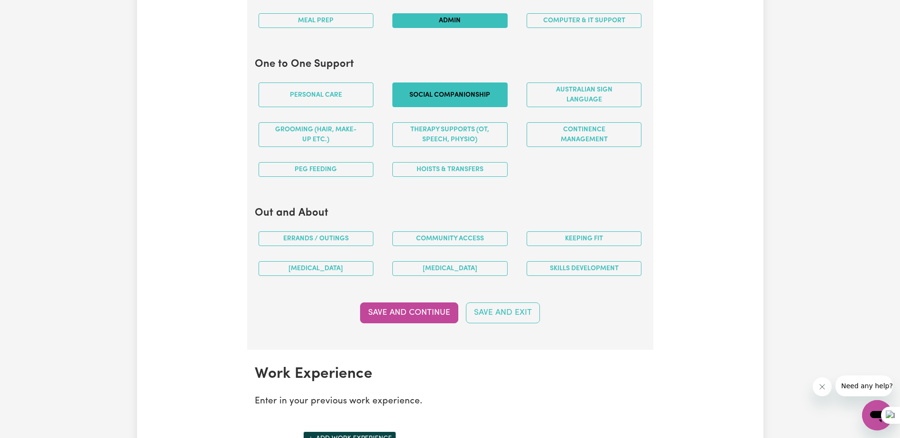
scroll to position [992, 0]
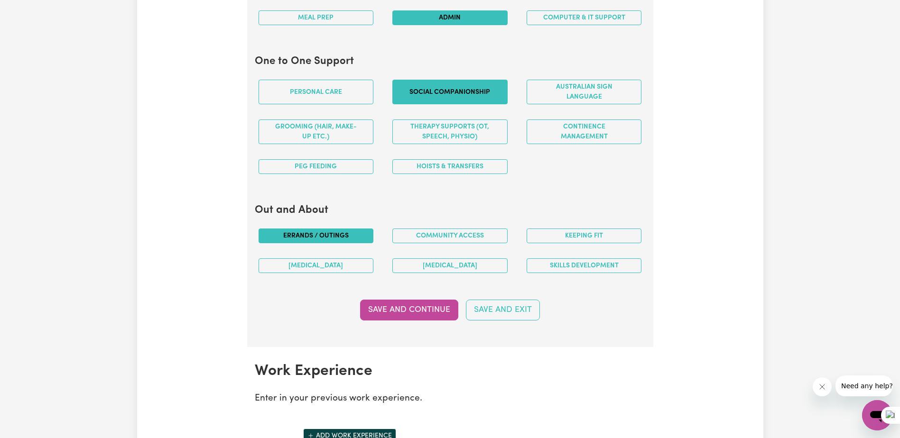
click at [305, 233] on button "Errands / Outings" at bounding box center [316, 236] width 115 height 15
click at [313, 270] on button "[MEDICAL_DATA]" at bounding box center [316, 266] width 115 height 15
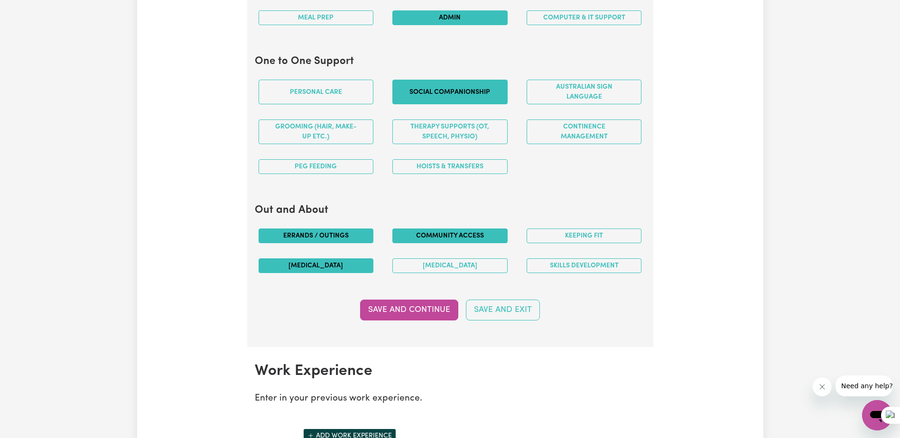
click at [444, 238] on button "Community access" at bounding box center [449, 236] width 115 height 15
click at [580, 236] on button "Keeping fit" at bounding box center [584, 236] width 115 height 15
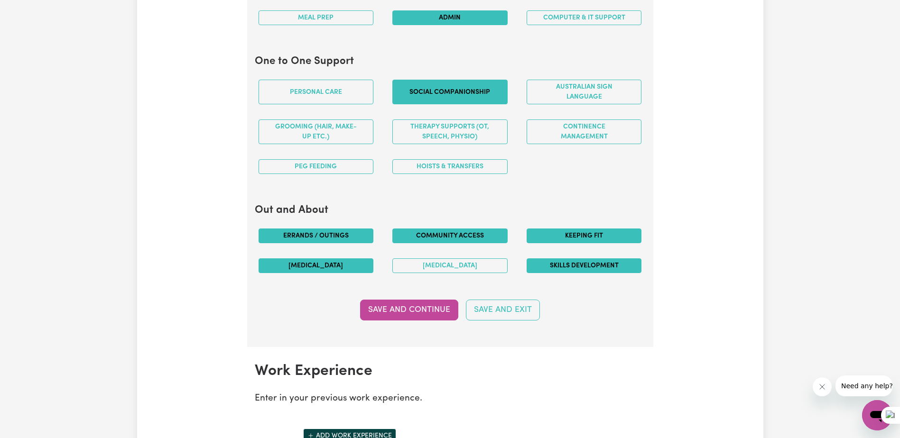
click at [588, 265] on button "Skills Development" at bounding box center [584, 266] width 115 height 15
click at [394, 329] on section "Support I can offer Select the areas of support that you can offer. Around the …" at bounding box center [450, 103] width 406 height 490
click at [396, 318] on button "Save and Continue" at bounding box center [409, 310] width 98 height 21
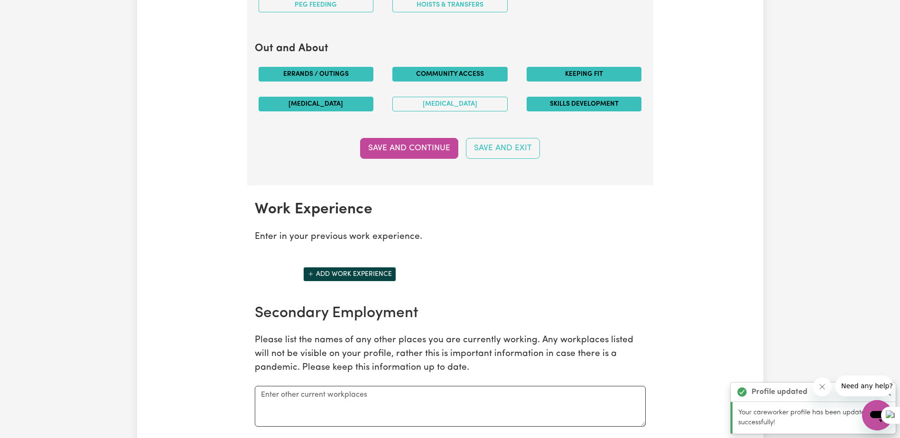
scroll to position [1339, 0]
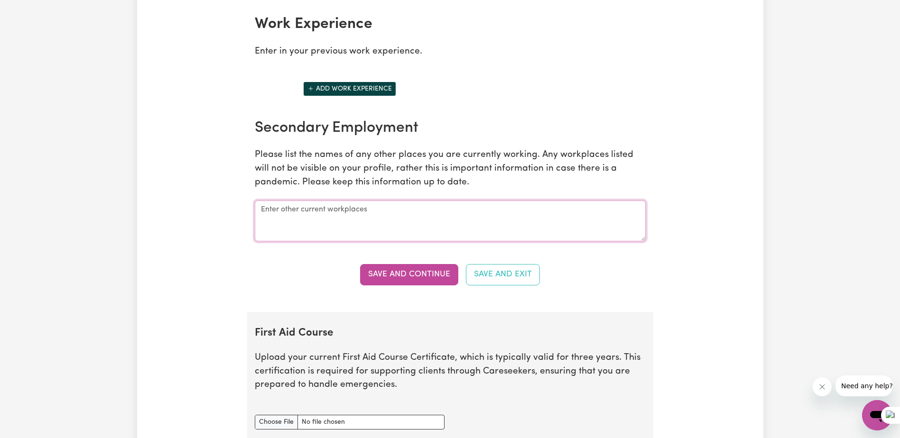
click at [316, 210] on textarea at bounding box center [450, 221] width 391 height 41
type textarea "Wellnest Disability Services, Strikeforce"
click at [398, 270] on button "Save and Continue" at bounding box center [409, 274] width 98 height 21
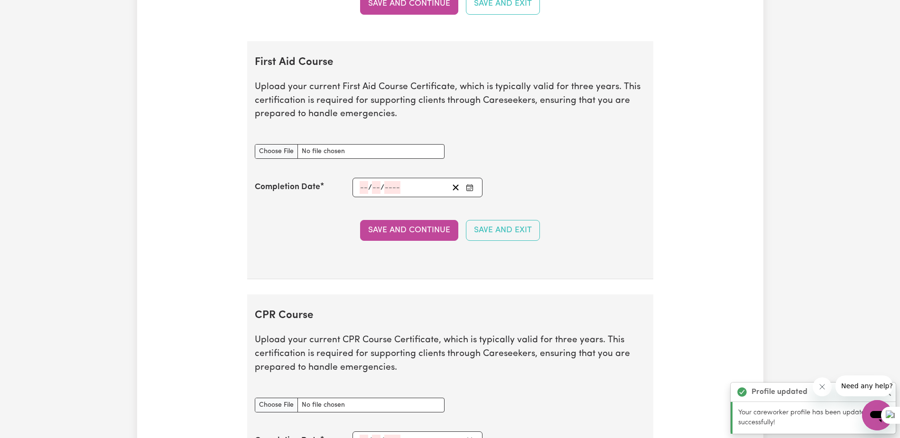
scroll to position [1651, 0]
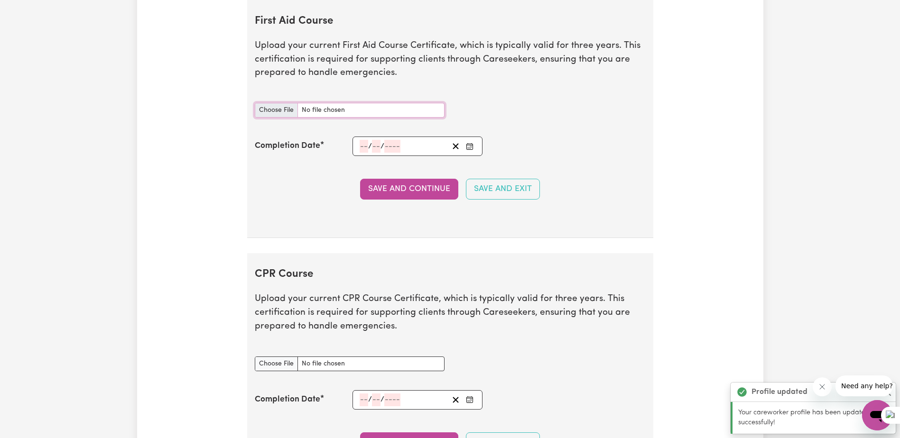
click at [276, 111] on input "First Aid Course document" at bounding box center [350, 110] width 190 height 15
type input "C:\fakepath\FIrstAid-Certificate.pdf"
click at [363, 148] on input "number" at bounding box center [364, 146] width 9 height 13
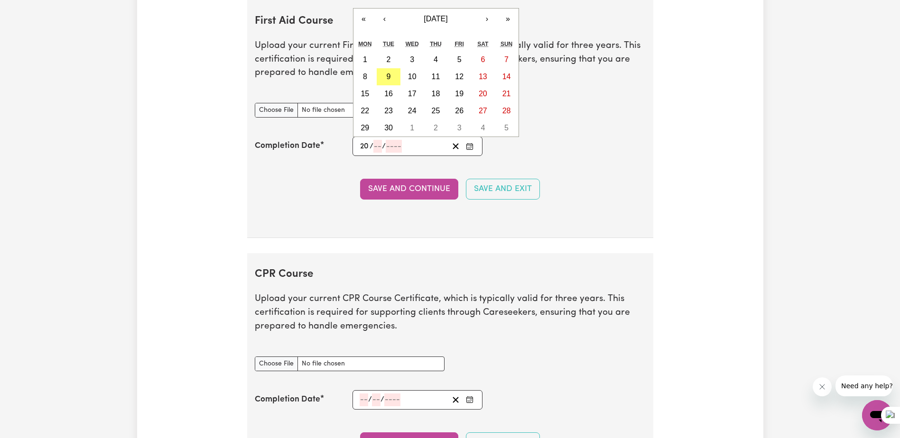
type input "20"
type input "03"
type input "202"
type input "[DATE]"
type input "3"
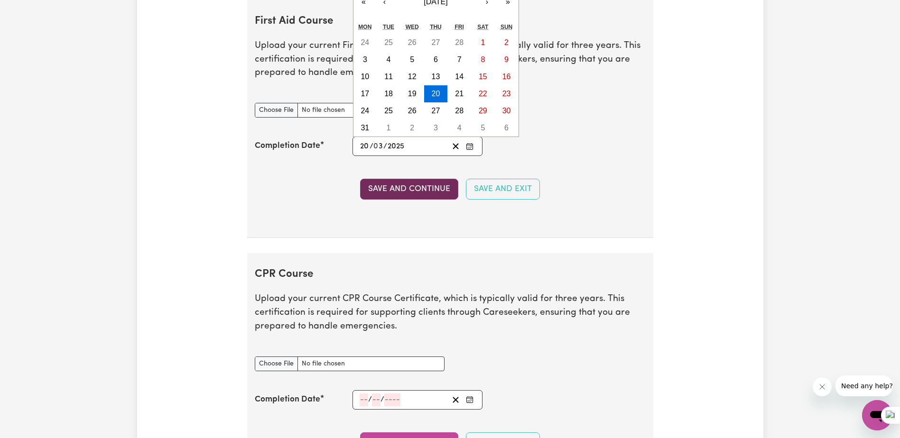
type input "2025"
click at [392, 194] on button "Save and Continue" at bounding box center [409, 189] width 98 height 21
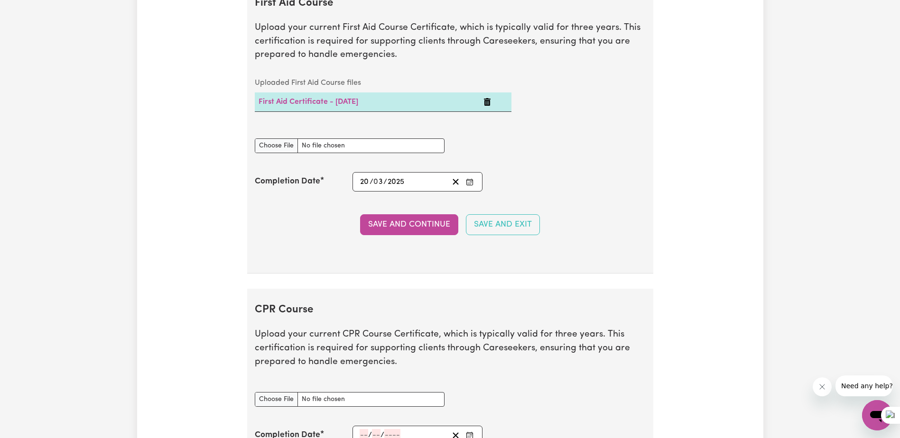
scroll to position [1809, 0]
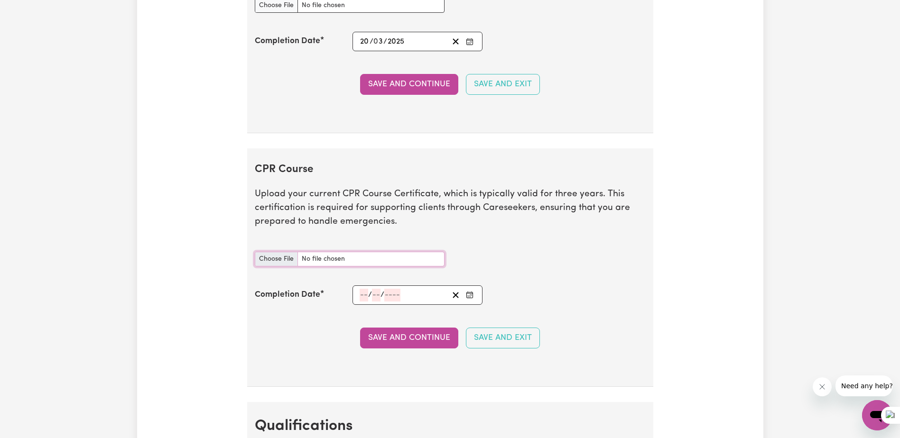
click at [283, 259] on input "CPR Course document" at bounding box center [350, 259] width 190 height 15
type input "C:\fakepath\FIrstAid-Certificate.pdf"
click at [359, 292] on div "/ /" at bounding box center [404, 295] width 90 height 13
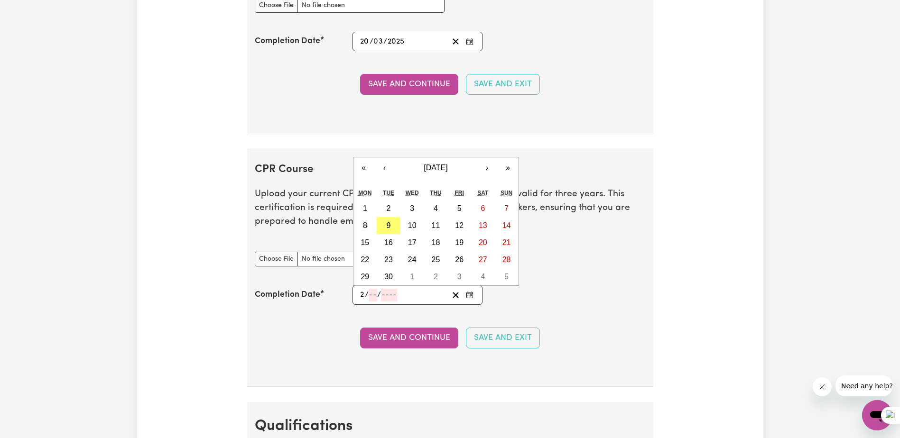
type input "20"
type input "03"
type input "202"
type input "[DATE]"
type input "3"
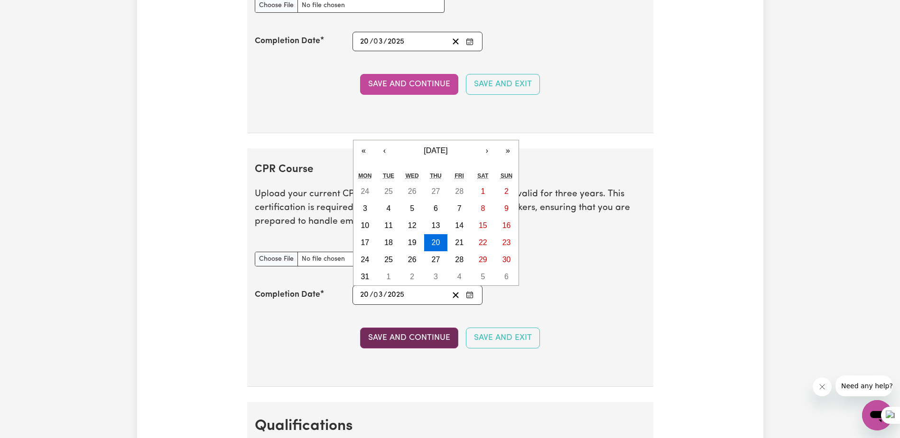
type input "2025"
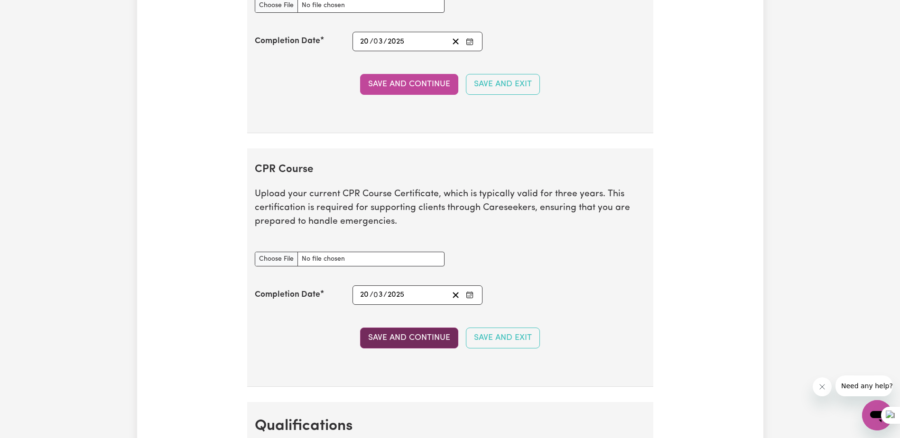
click at [394, 335] on button "Save and Continue" at bounding box center [409, 338] width 98 height 21
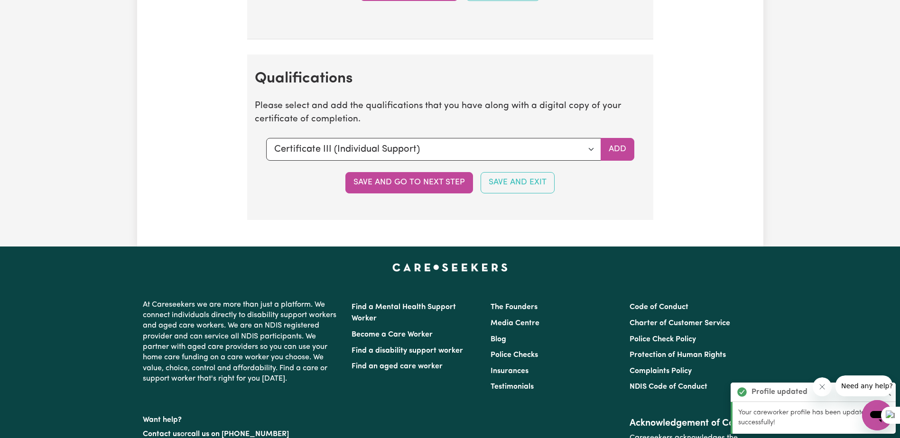
scroll to position [2212, 0]
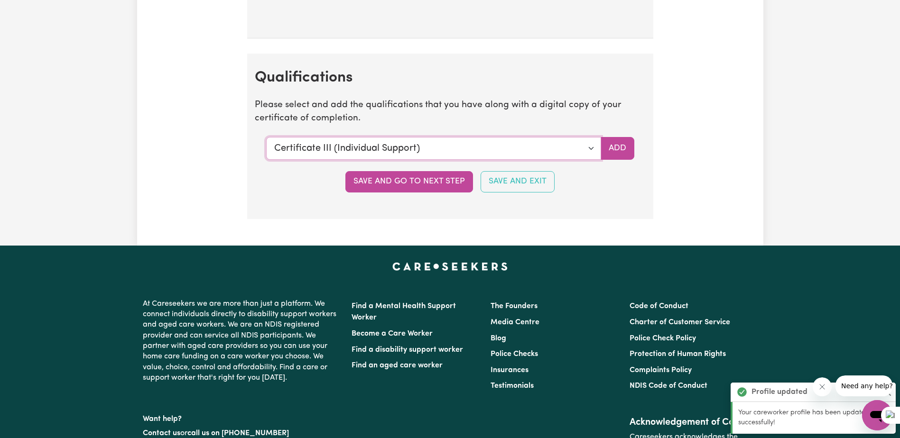
click at [468, 152] on select "Select a qualification to add... Certificate III (Individual Support) Certifica…" at bounding box center [433, 148] width 335 height 23
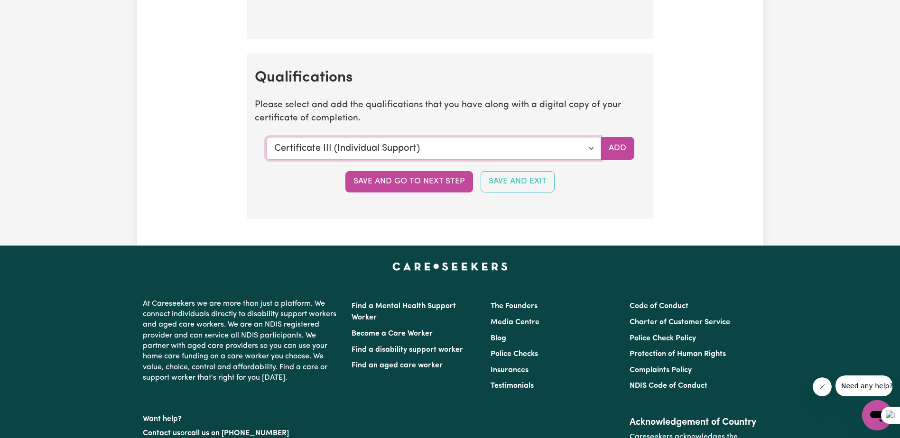
select select "CPR Course [HLTAID009-12]"
click at [266, 137] on select "Select a qualification to add... Certificate III (Individual Support) Certifica…" at bounding box center [433, 148] width 335 height 23
click at [422, 183] on button "Save and go to next step" at bounding box center [409, 181] width 128 height 21
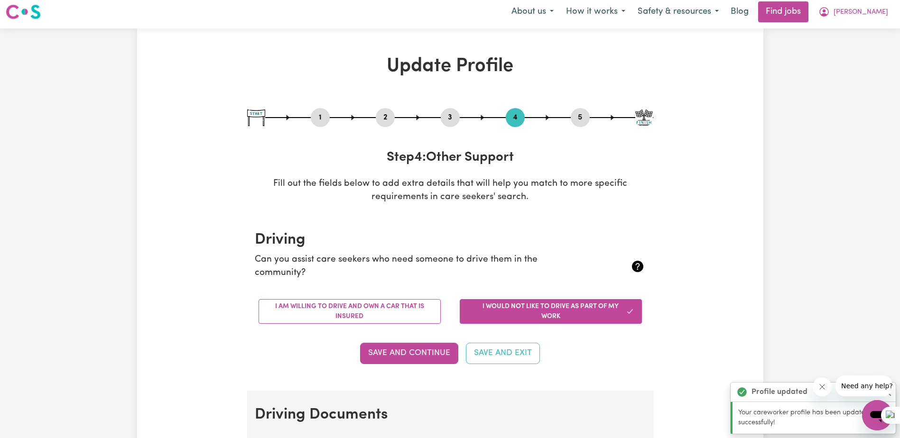
scroll to position [0, 0]
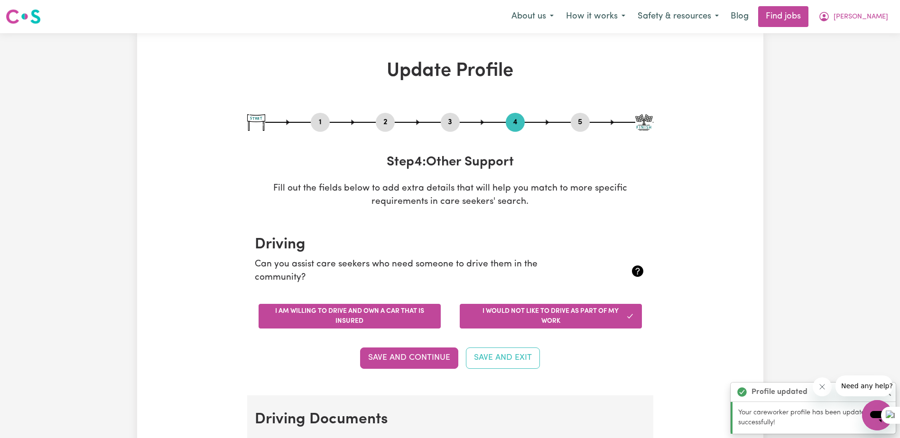
click at [330, 311] on button "I am willing to drive and own a car that is insured" at bounding box center [350, 316] width 182 height 25
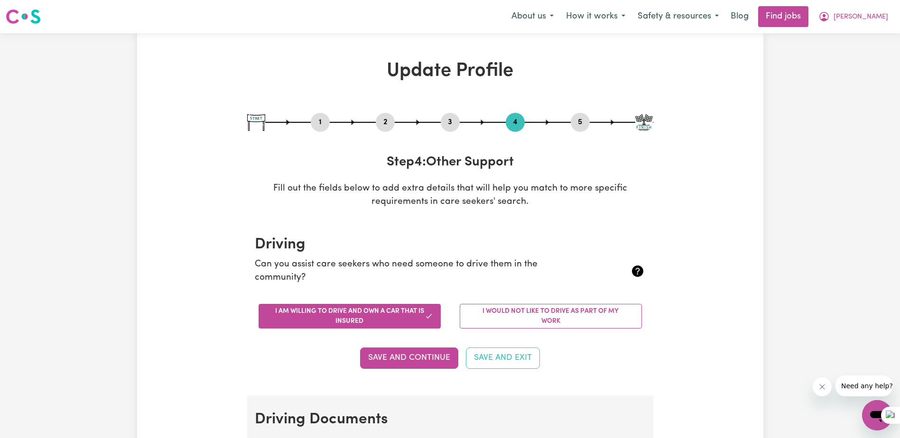
scroll to position [95, 0]
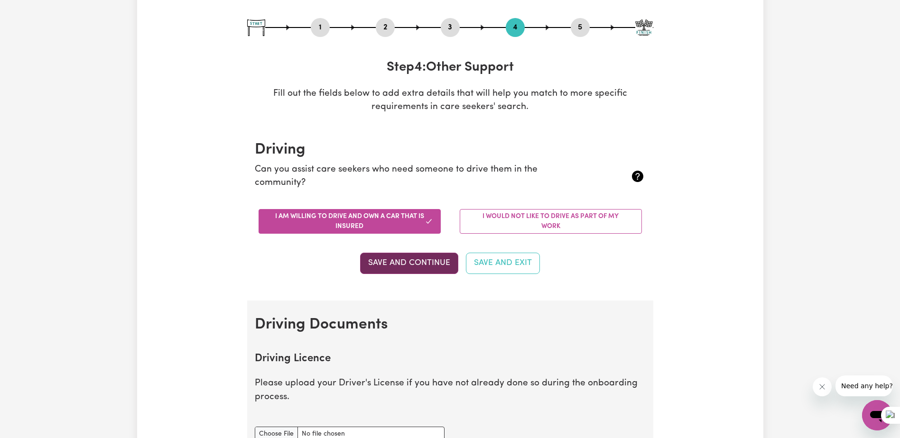
click at [388, 264] on button "Save and Continue" at bounding box center [409, 263] width 98 height 21
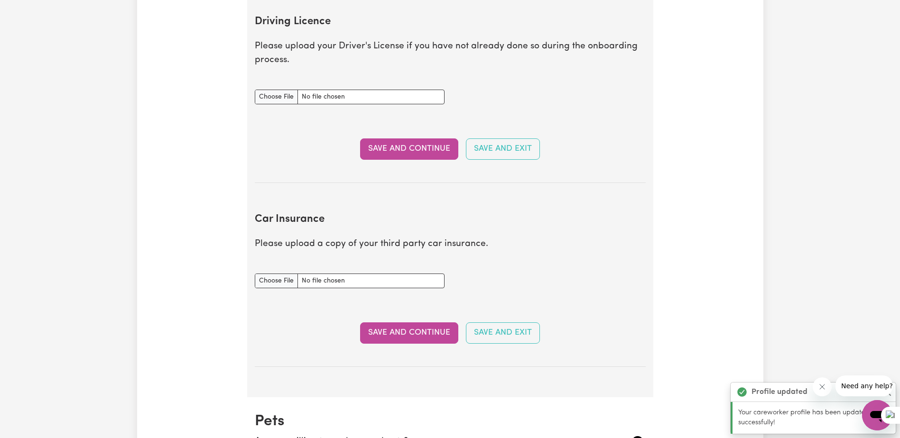
scroll to position [433, 0]
click at [269, 97] on input "Driving Licence document" at bounding box center [350, 96] width 190 height 15
type input "C:\fakepath\[PERSON_NAME].jpg"
click at [341, 96] on input "Driving Licence document" at bounding box center [350, 96] width 190 height 15
click at [270, 97] on input "Driving Licence document" at bounding box center [350, 96] width 190 height 15
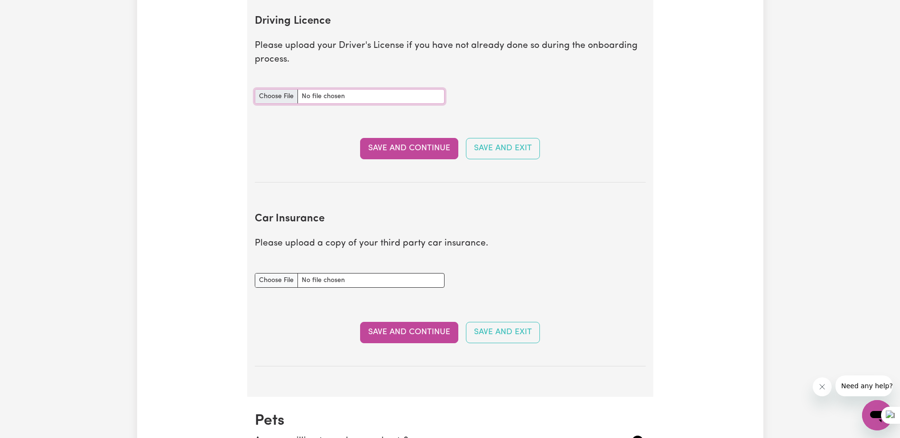
type input "C:\fakepath\licence2.jpg"
click at [382, 154] on button "Save and Continue" at bounding box center [409, 148] width 98 height 21
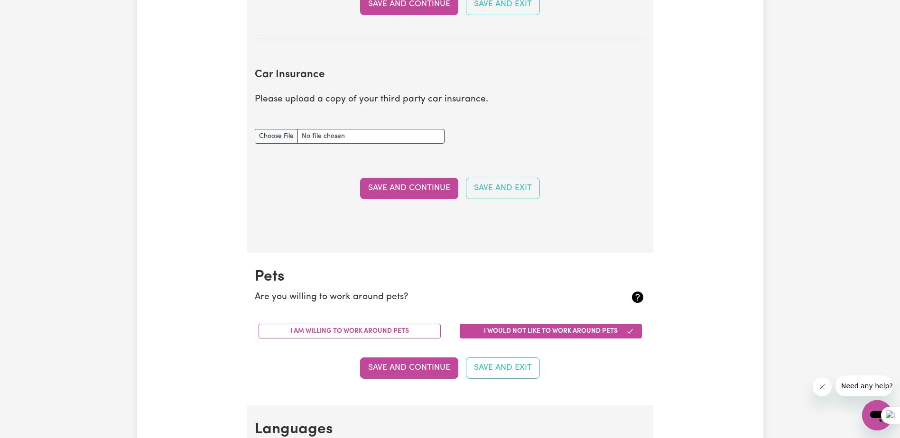
scroll to position [725, 0]
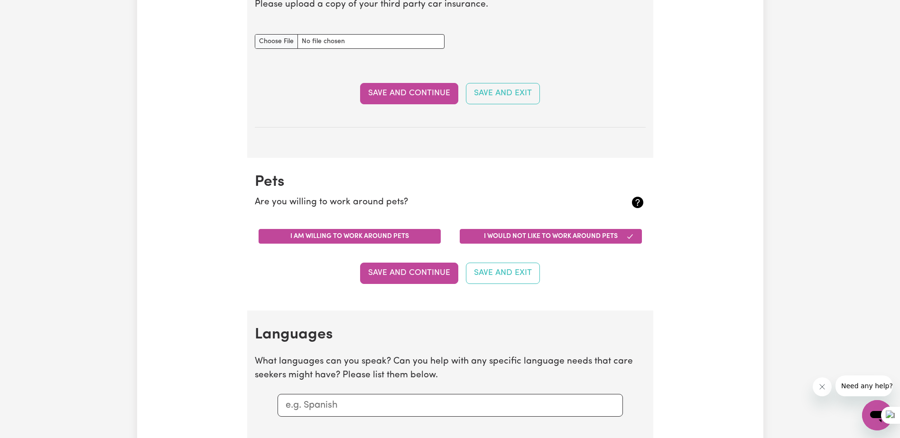
click at [320, 234] on button "I am willing to work around pets" at bounding box center [350, 236] width 182 height 15
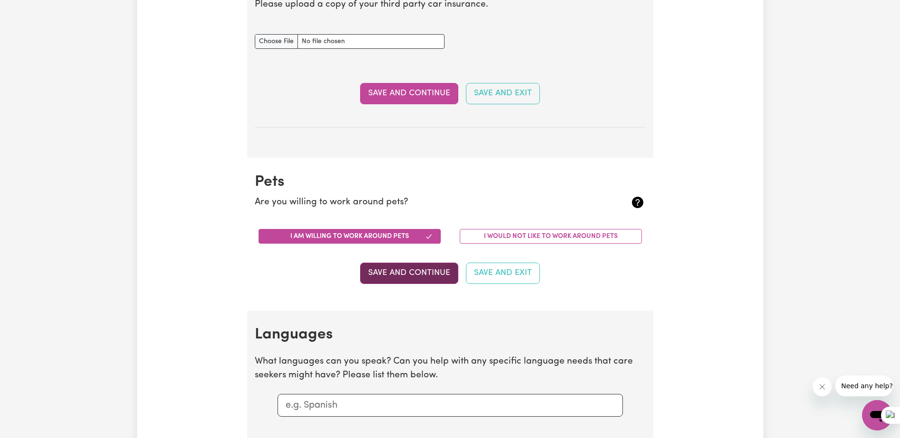
click at [382, 274] on button "Save and Continue" at bounding box center [409, 273] width 98 height 21
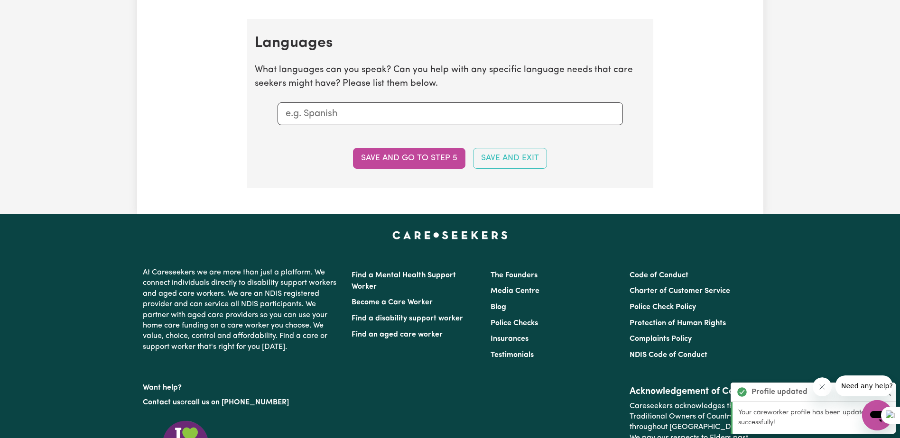
scroll to position [1036, 0]
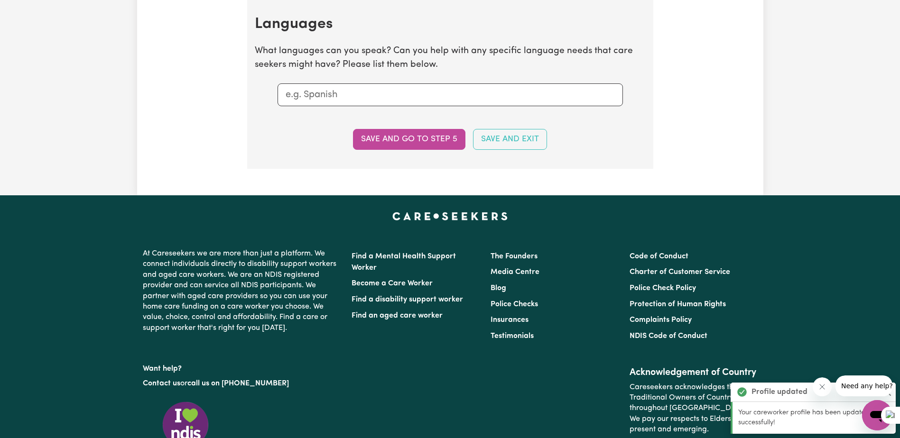
click at [321, 94] on input "text" at bounding box center [450, 95] width 329 height 14
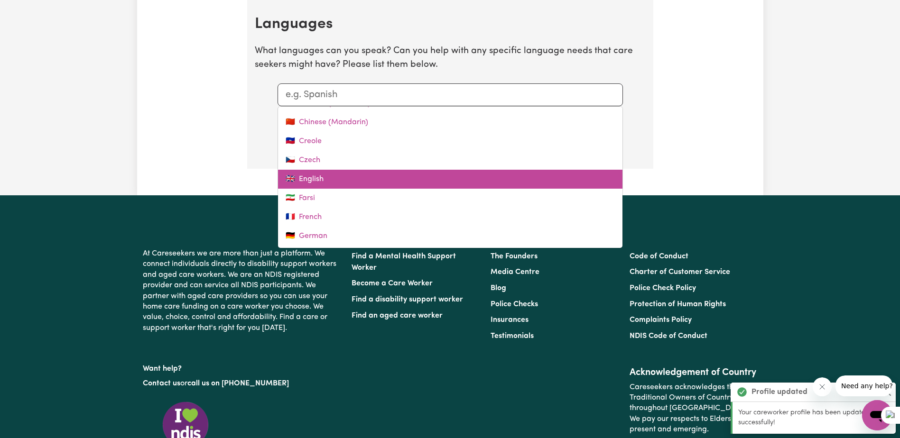
scroll to position [95, 0]
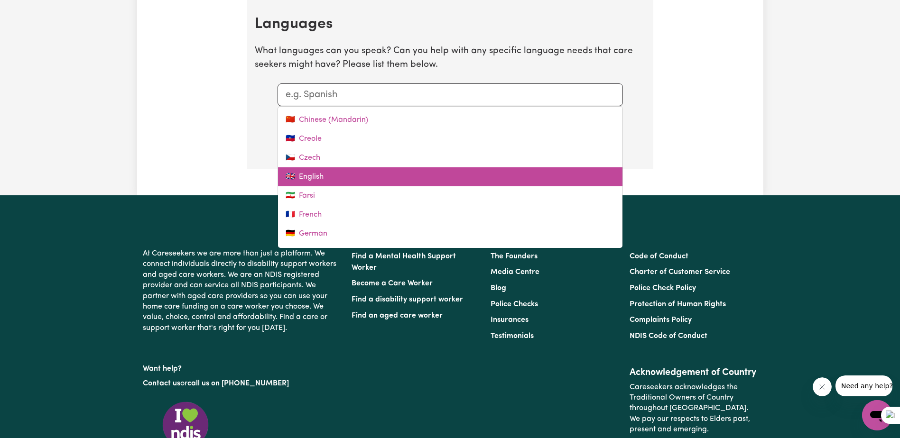
click at [346, 178] on link "🇬🇧 English" at bounding box center [450, 176] width 344 height 19
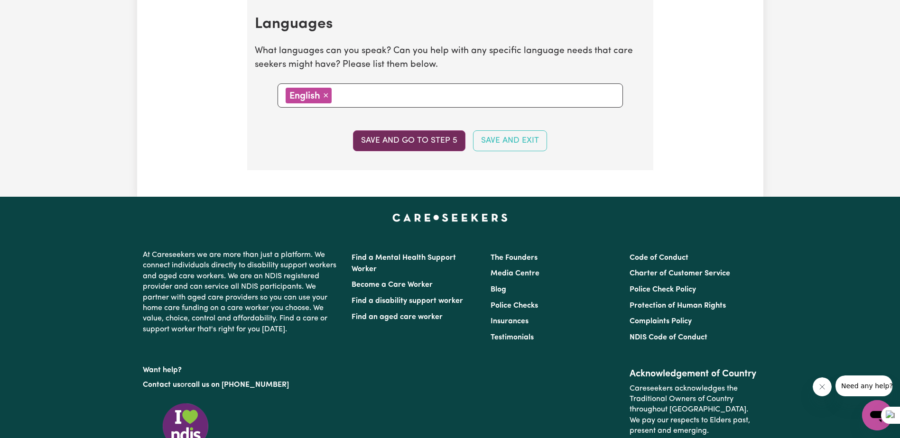
click at [405, 140] on button "Save and go to step 5" at bounding box center [409, 140] width 112 height 21
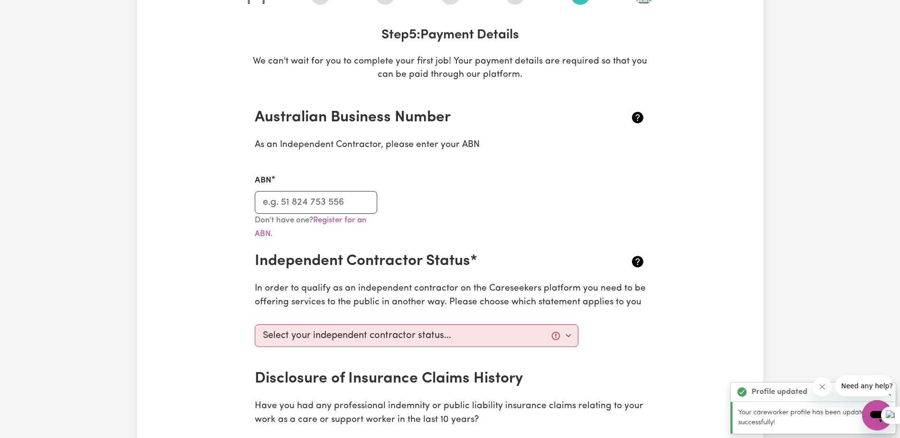
scroll to position [190, 0]
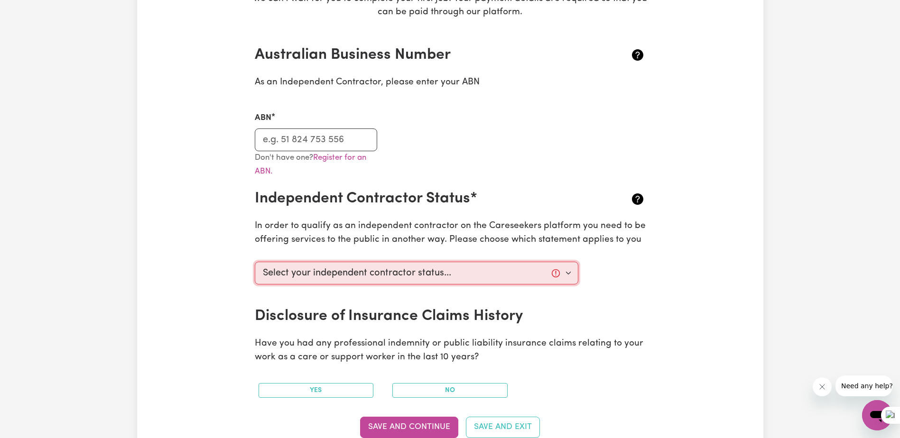
click at [335, 269] on select "Select your independent contractor status... I am providing services through an…" at bounding box center [417, 273] width 324 height 23
select select "I am providing services by being employed by an organisation"
click at [255, 262] on select "Select your independent contractor status... I am providing services through an…" at bounding box center [417, 273] width 324 height 23
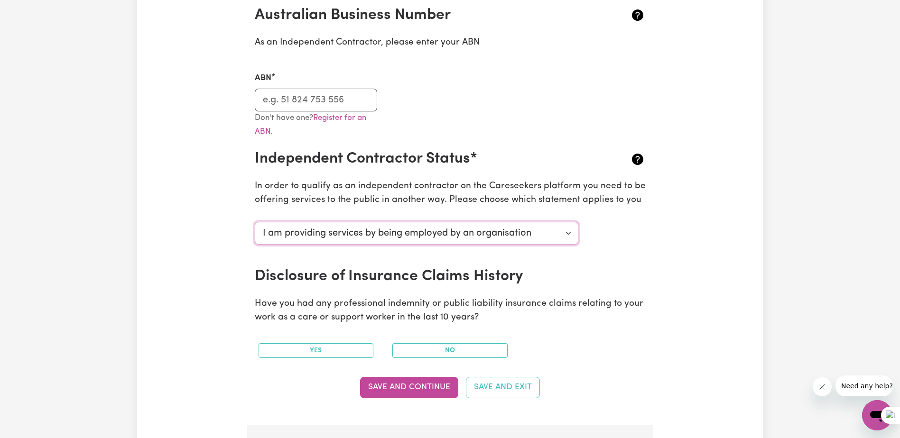
scroll to position [285, 0]
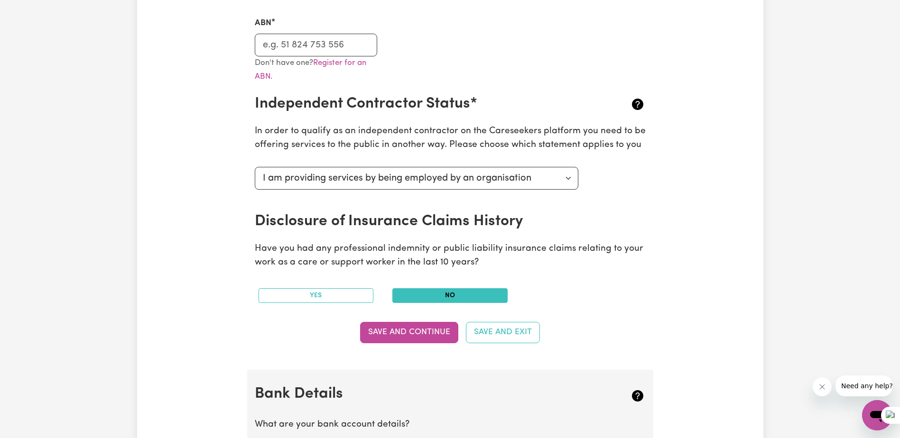
click at [455, 293] on button "No" at bounding box center [449, 295] width 115 height 15
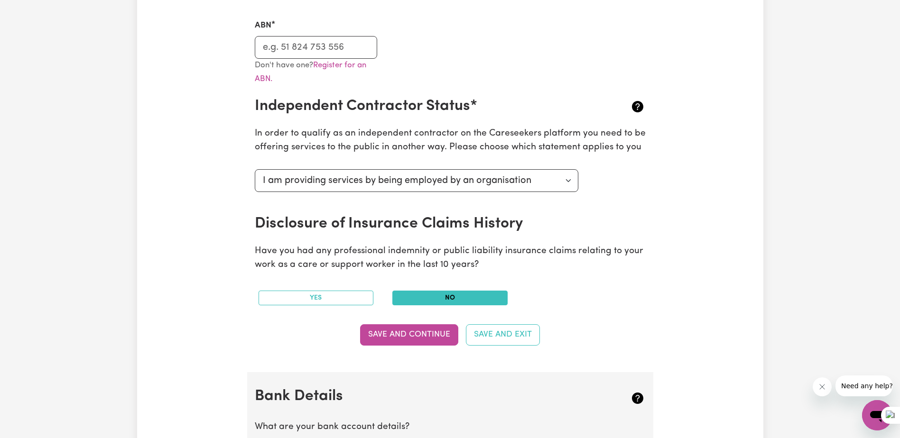
scroll to position [95, 0]
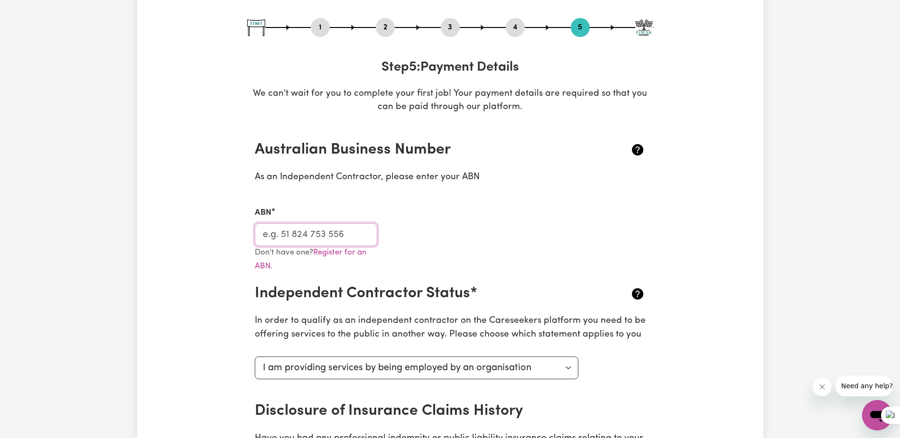
paste input "25 824 727 967"
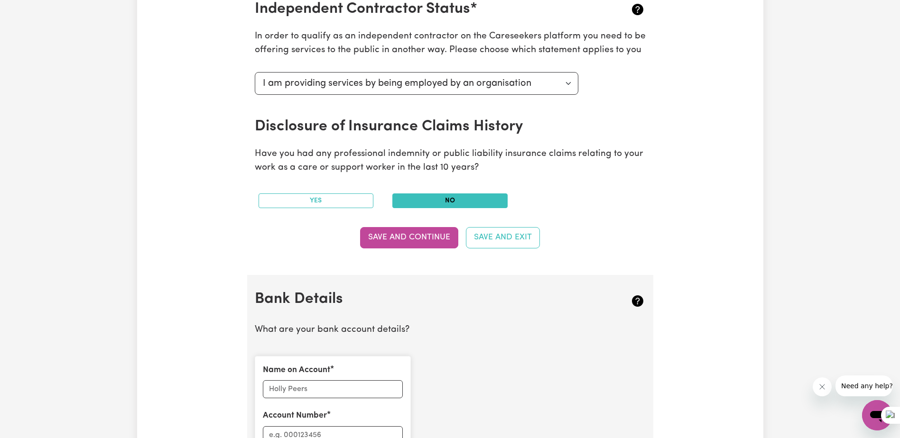
scroll to position [474, 0]
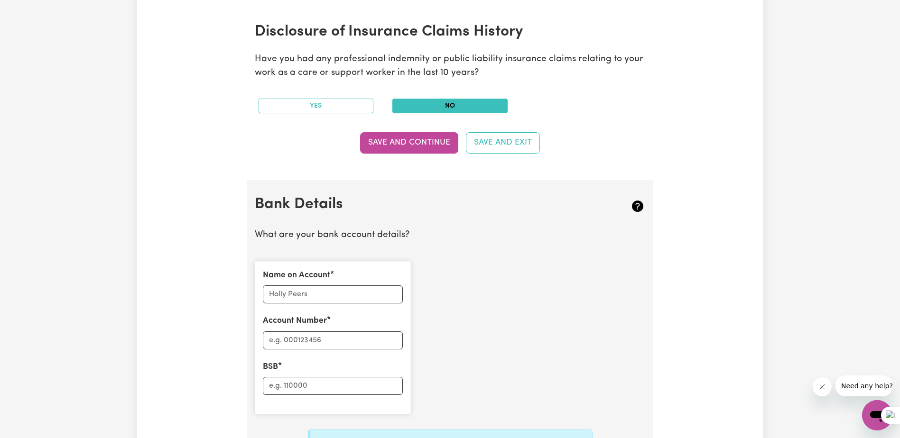
type input "25 824 727 967"
click at [285, 296] on input "Name on Account" at bounding box center [333, 295] width 140 height 18
type input "[PERSON_NAME]"
click at [280, 345] on input "Account Number" at bounding box center [333, 341] width 140 height 18
type input "44632661"
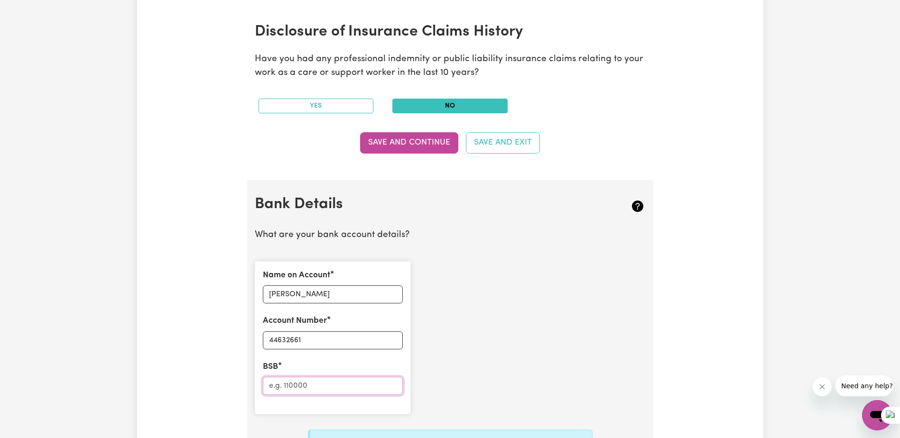
click at [286, 388] on input "BSB" at bounding box center [333, 386] width 140 height 18
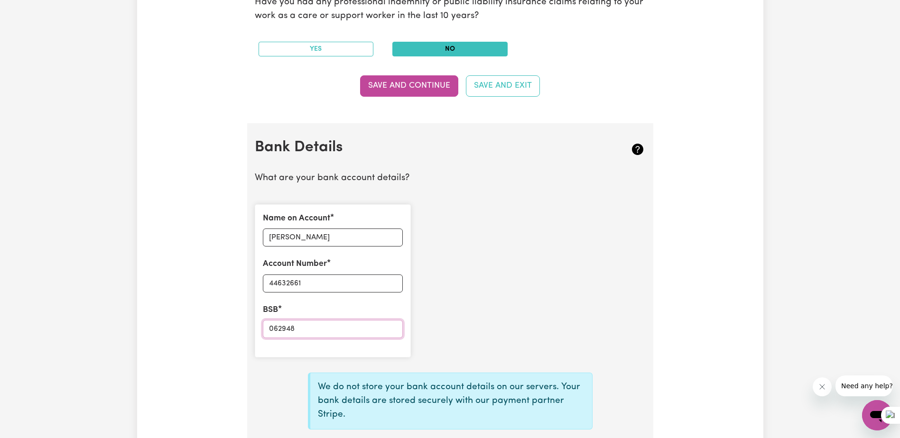
scroll to position [617, 0]
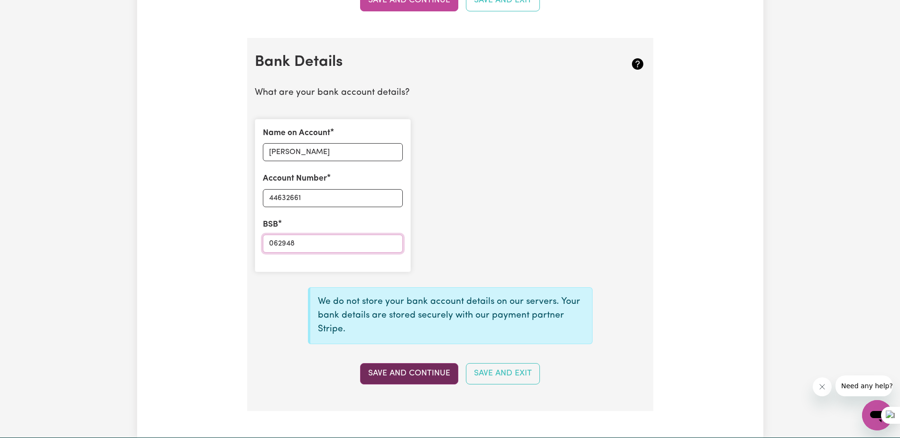
type input "062948"
click at [408, 376] on button "Save and Continue" at bounding box center [409, 373] width 98 height 21
select select
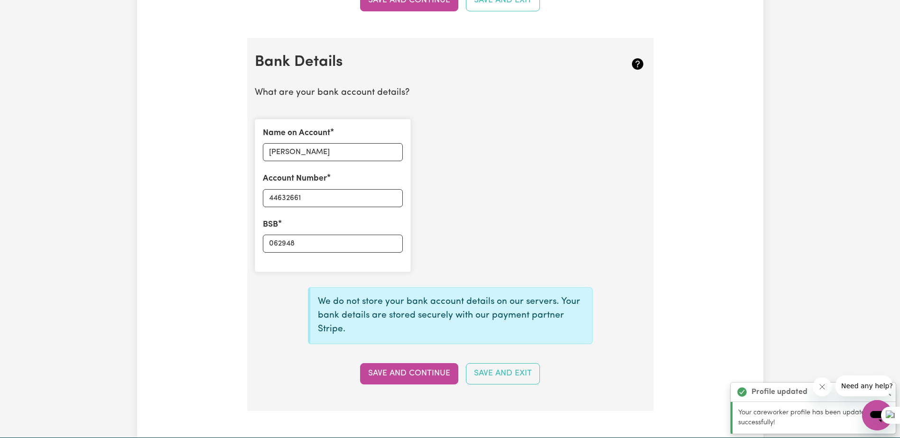
type input "****2661"
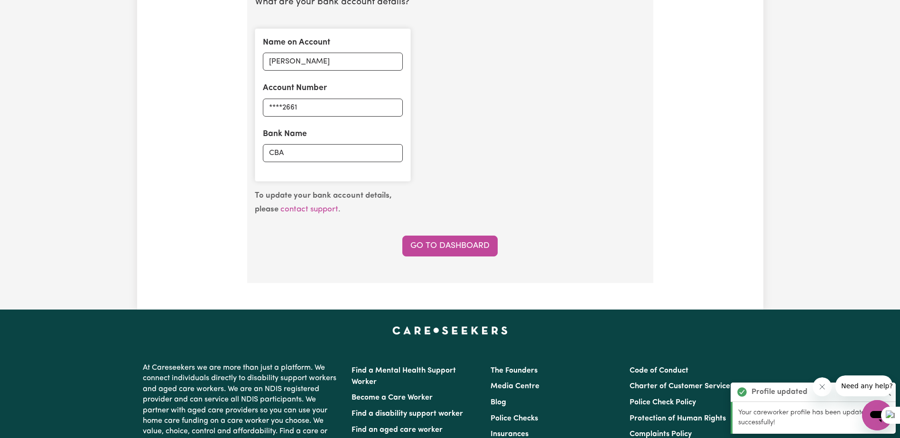
scroll to position [712, 0]
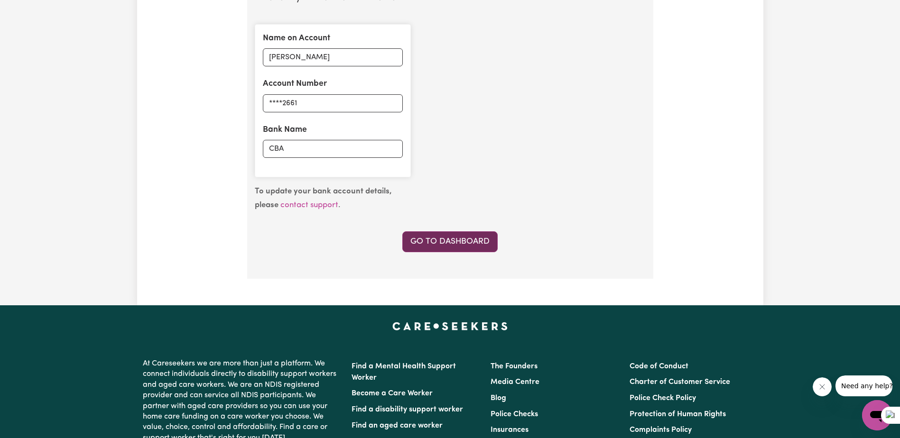
click at [460, 245] on link "Go to Dashboard" at bounding box center [449, 242] width 95 height 21
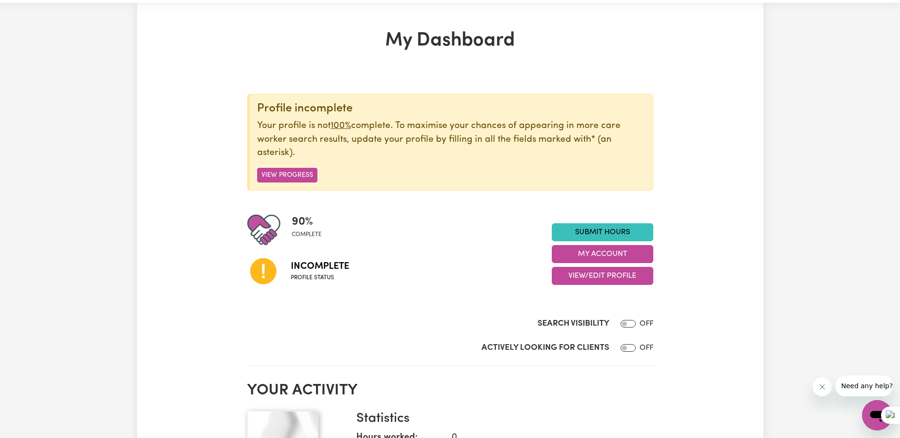
scroll to position [47, 0]
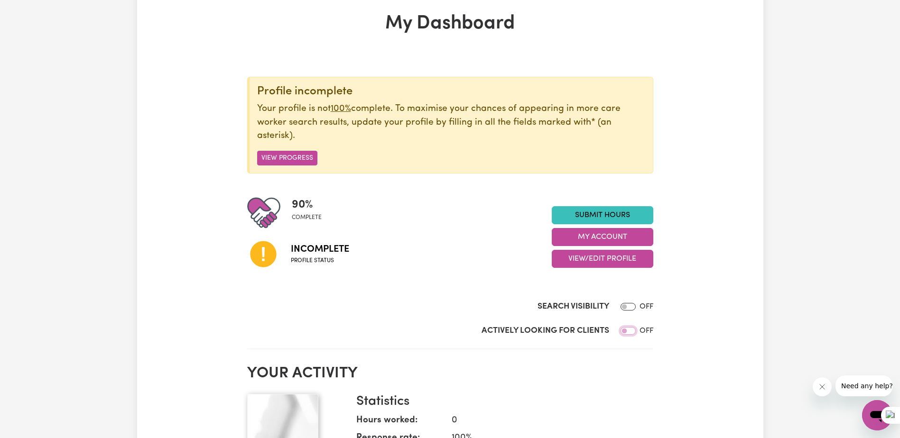
click at [629, 332] on input "Actively Looking for Clients" at bounding box center [628, 331] width 15 height 8
checkbox input "true"
click at [629, 307] on input "Search Visibility" at bounding box center [628, 307] width 15 height 8
checkbox input "true"
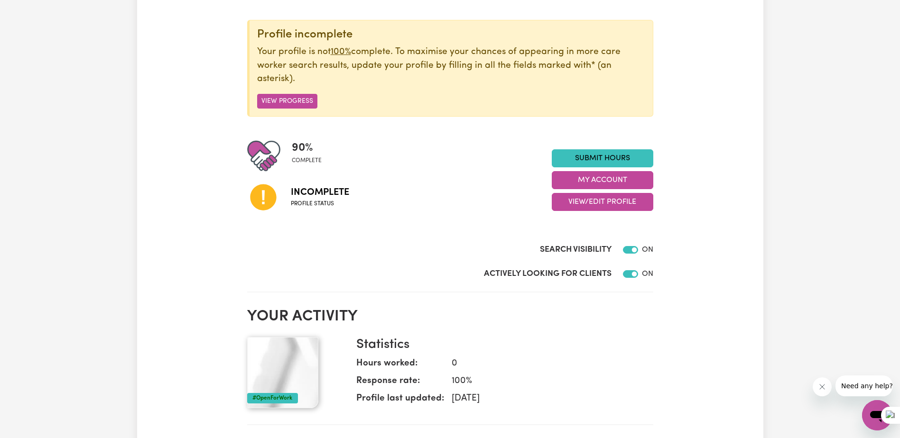
scroll to position [0, 0]
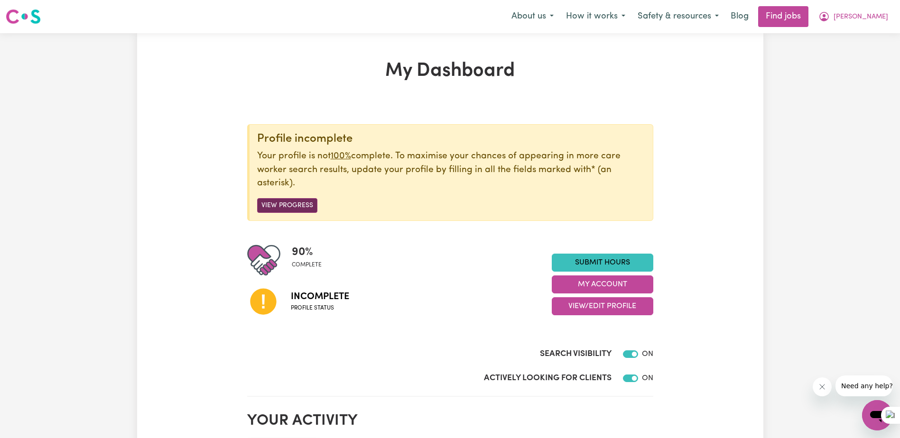
click at [282, 202] on button "View Progress" at bounding box center [287, 205] width 60 height 15
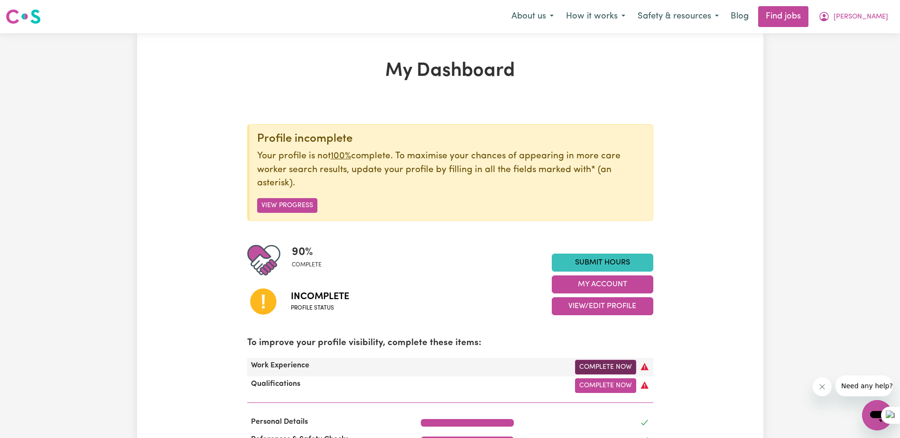
click at [612, 366] on link "Complete Now" at bounding box center [605, 367] width 61 height 15
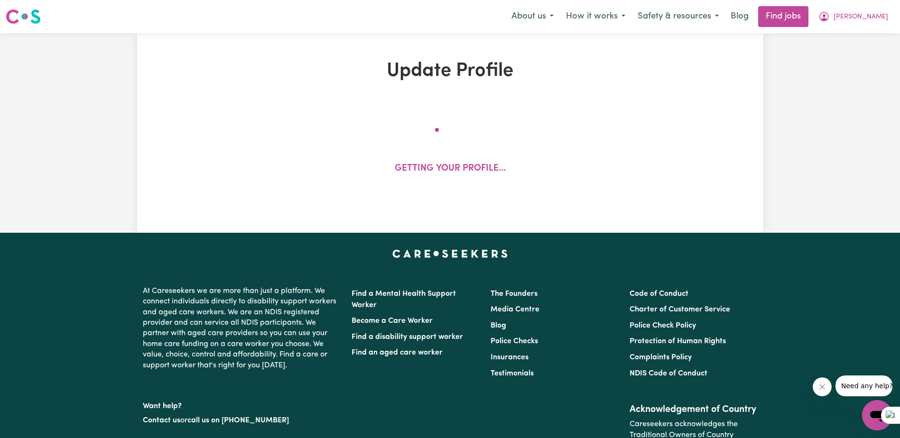
select select "Certificate III (Individual Support)"
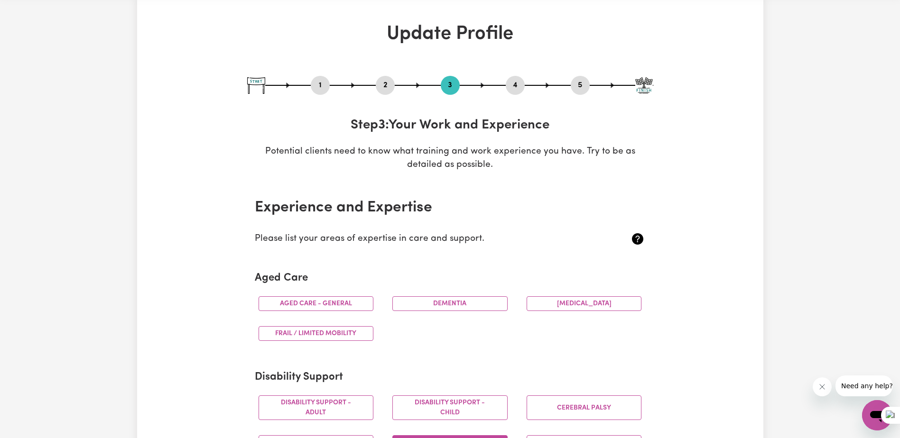
scroll to position [142, 0]
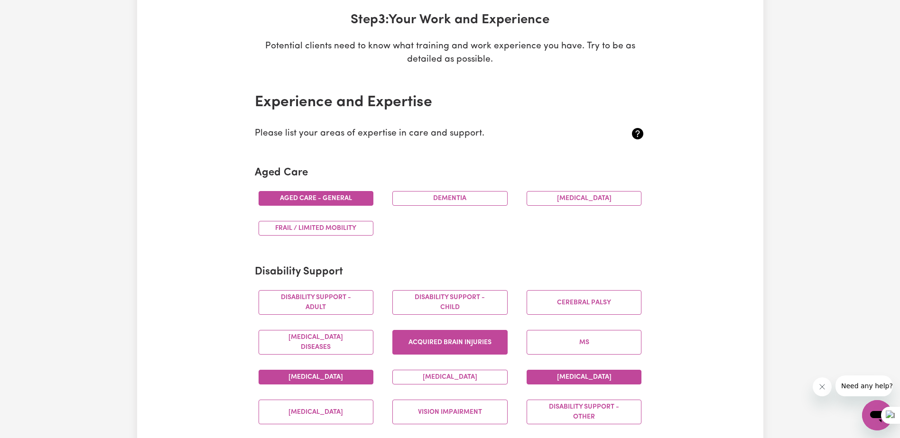
click at [288, 195] on button "Aged care - General" at bounding box center [316, 198] width 115 height 15
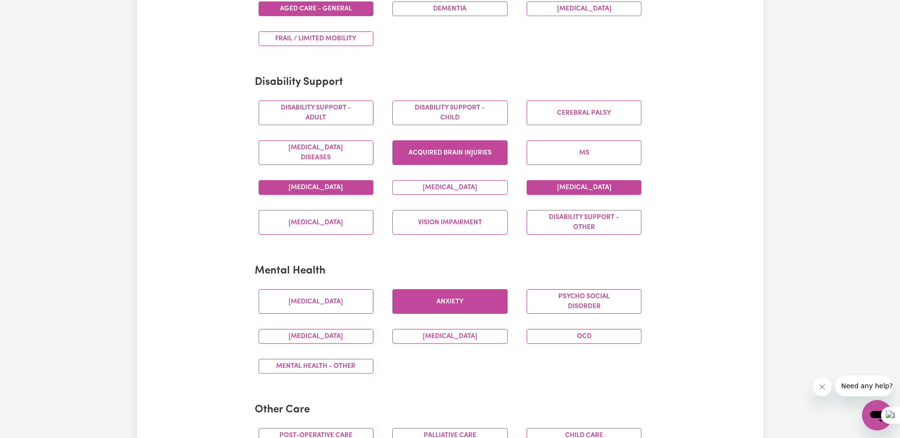
scroll to position [522, 0]
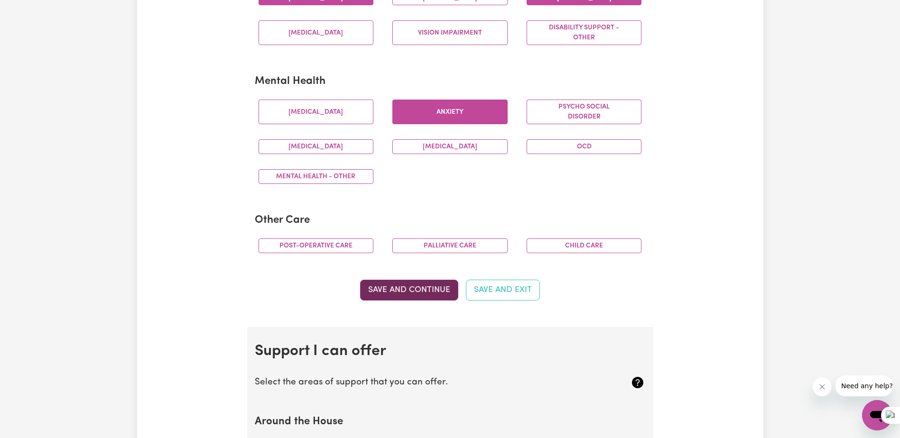
click at [411, 297] on button "Save and Continue" at bounding box center [409, 290] width 98 height 21
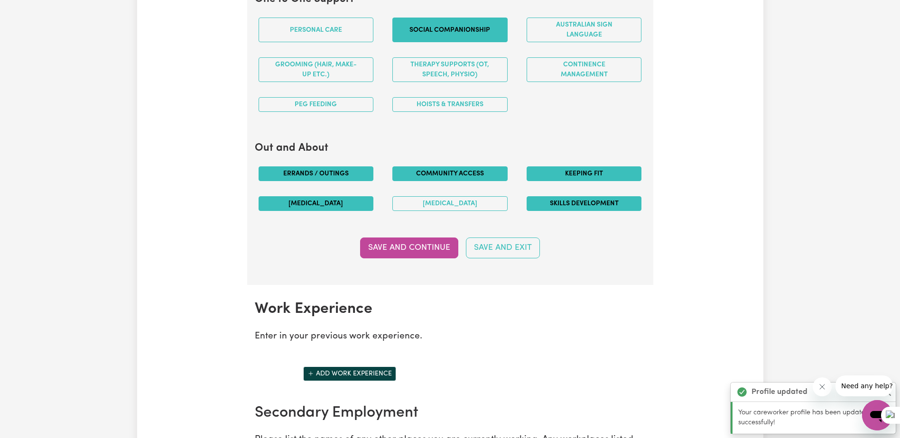
scroll to position [1086, 0]
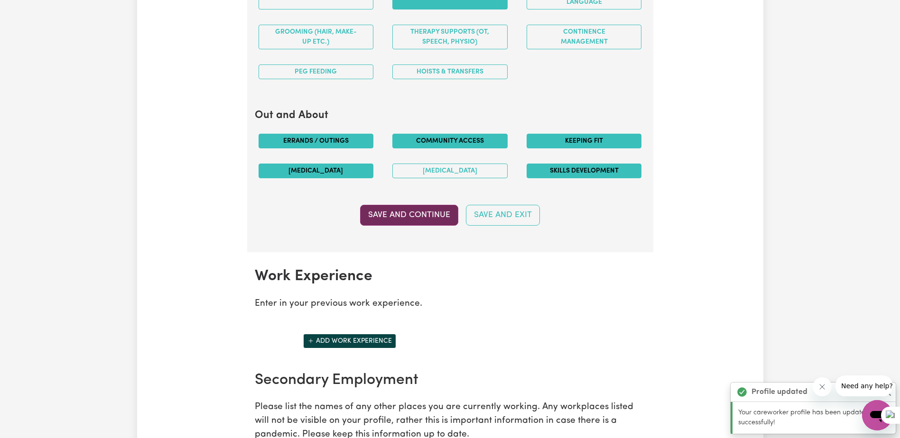
click at [434, 214] on button "Save and Continue" at bounding box center [409, 215] width 98 height 21
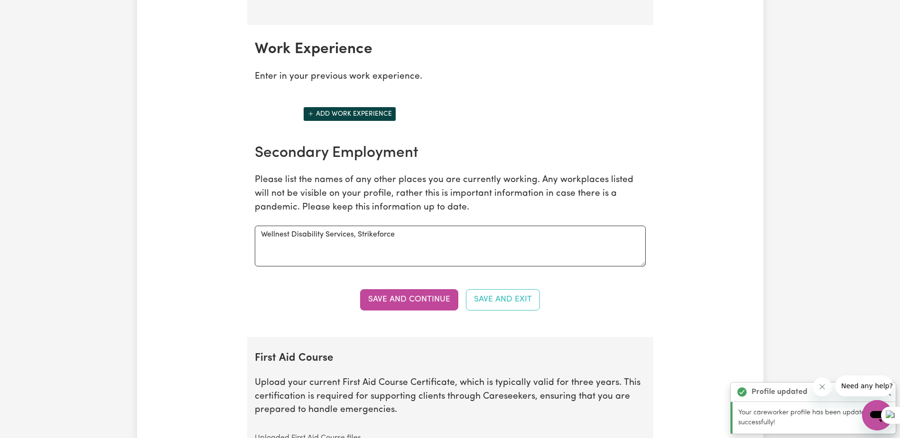
scroll to position [1339, 0]
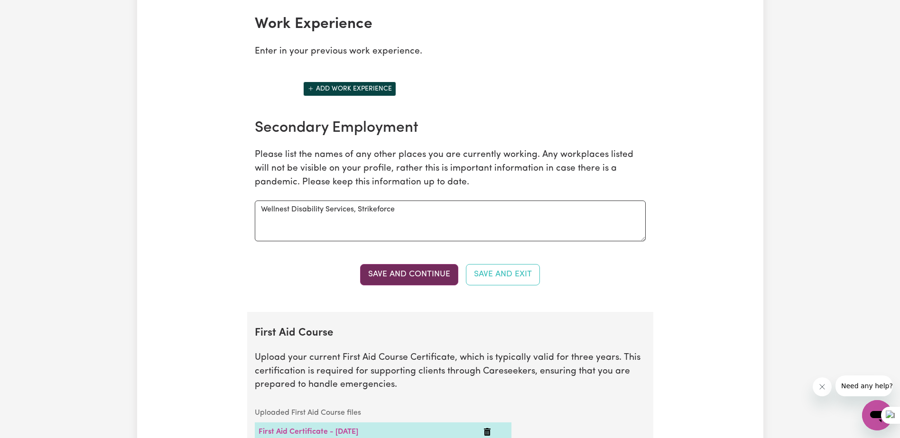
click at [405, 273] on button "Save and Continue" at bounding box center [409, 274] width 98 height 21
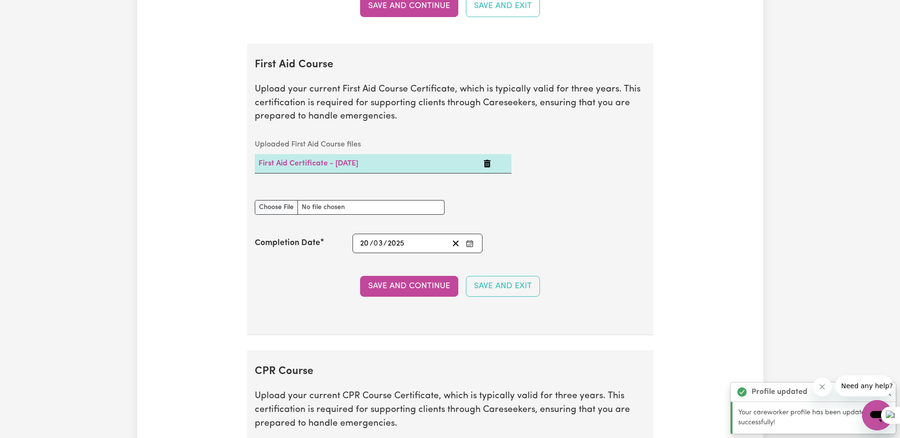
scroll to position [1651, 0]
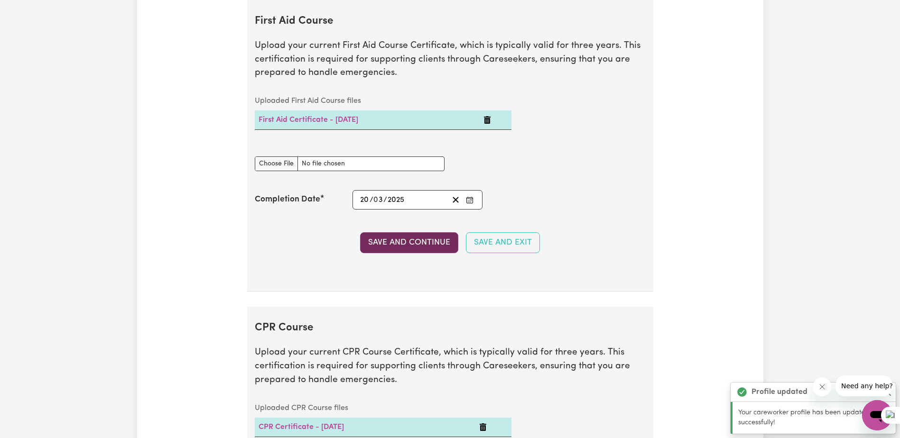
click at [403, 241] on button "Save and Continue" at bounding box center [409, 242] width 98 height 21
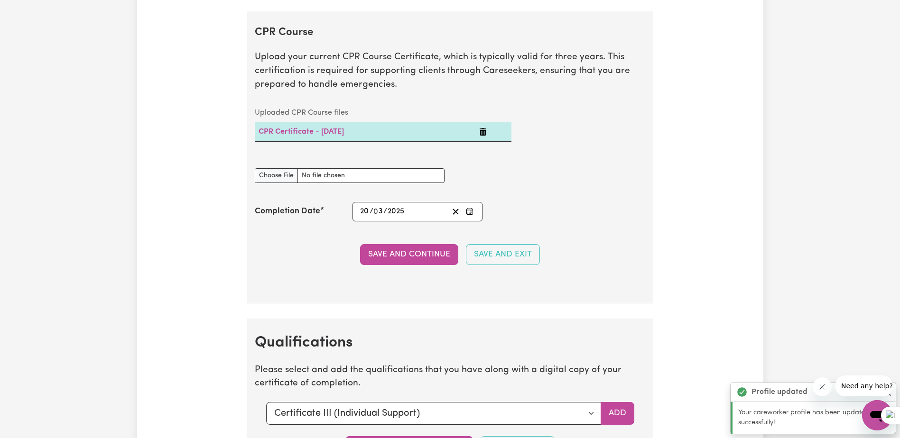
scroll to position [1958, 0]
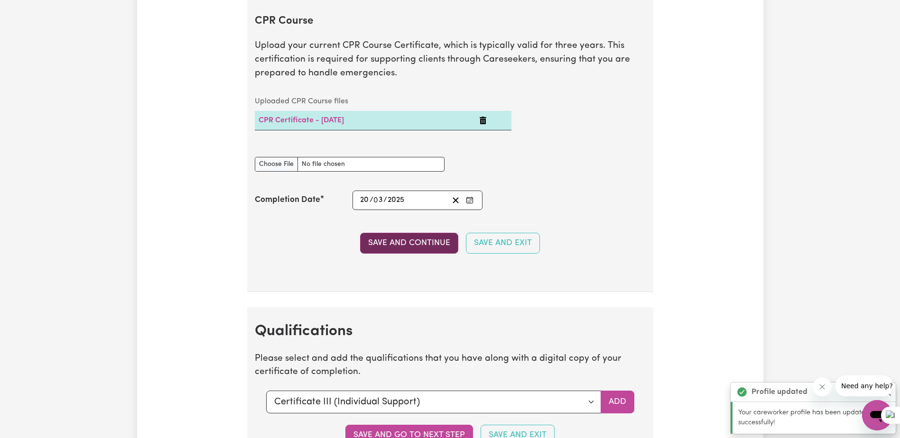
click at [409, 249] on button "Save and Continue" at bounding box center [409, 243] width 98 height 21
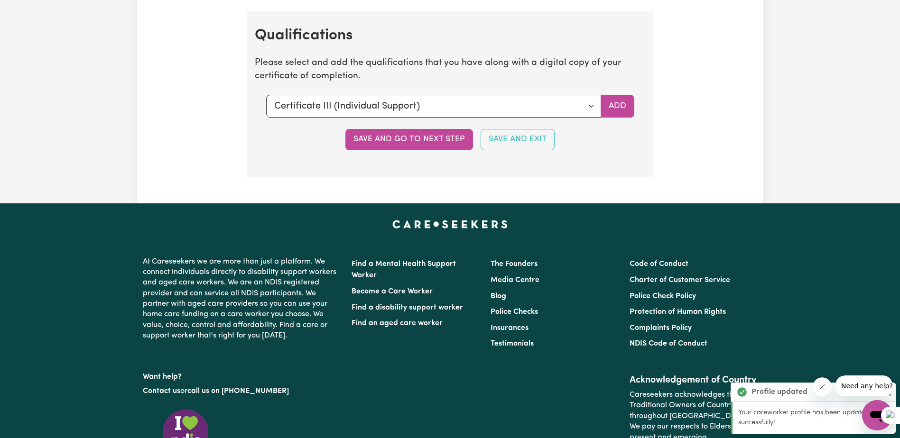
scroll to position [2265, 0]
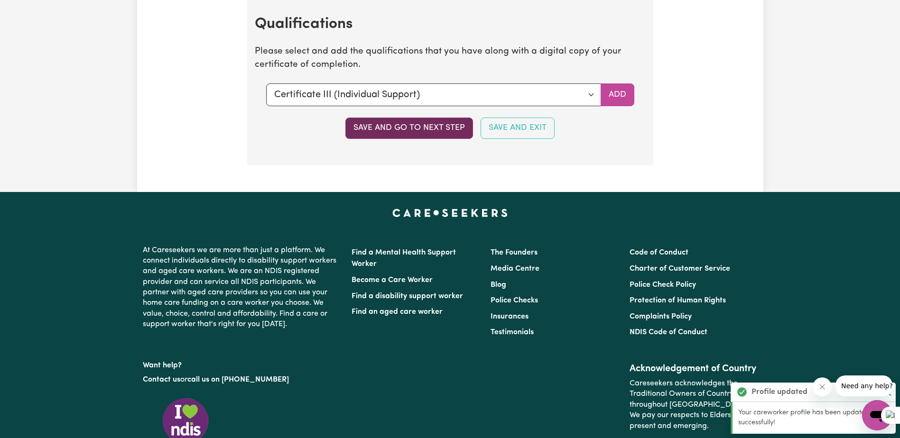
click at [403, 130] on button "Save and go to next step" at bounding box center [409, 128] width 128 height 21
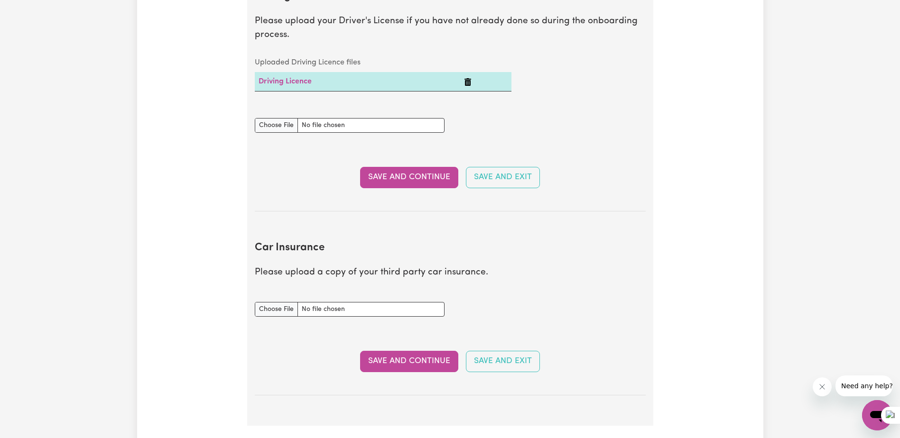
scroll to position [474, 0]
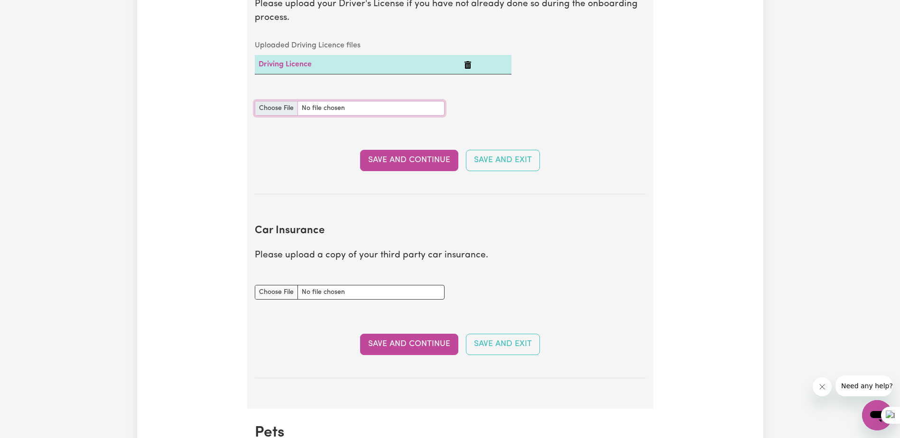
click at [279, 105] on input "Driving Licence document" at bounding box center [350, 108] width 190 height 15
click at [273, 297] on input "Car Insurance document" at bounding box center [350, 292] width 190 height 15
type input "C:\fakepath\Car Insurance.jpg"
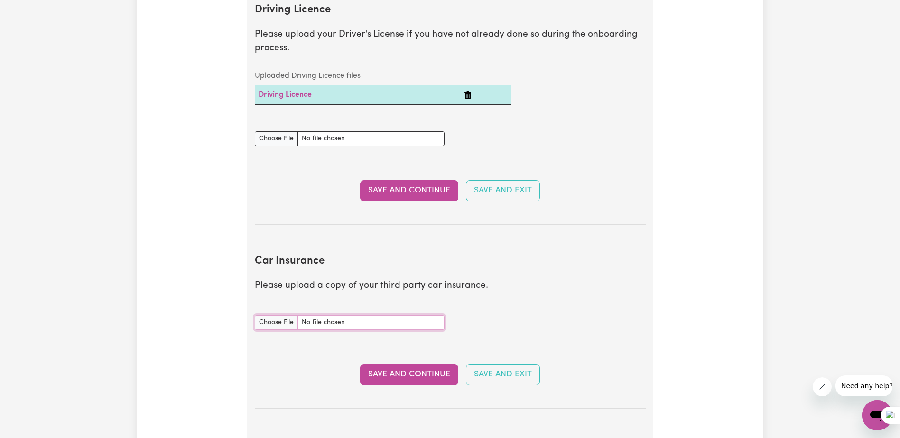
scroll to position [427, 0]
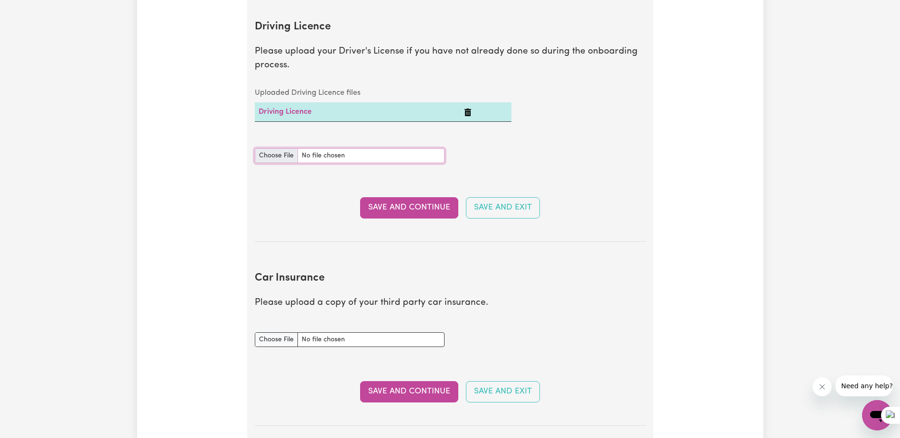
click at [278, 158] on input "Driving Licence document" at bounding box center [350, 155] width 190 height 15
type input "C:\fakepath\licence2.jpg"
click at [400, 206] on button "Save and Continue" at bounding box center [409, 207] width 98 height 21
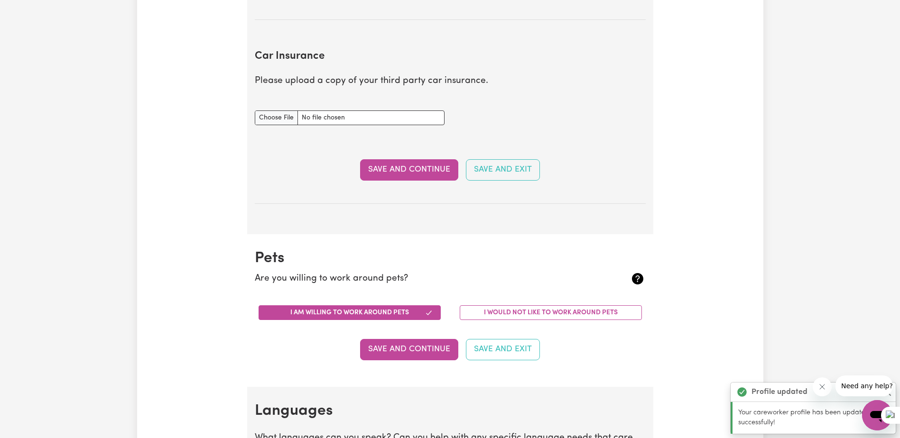
scroll to position [684, 0]
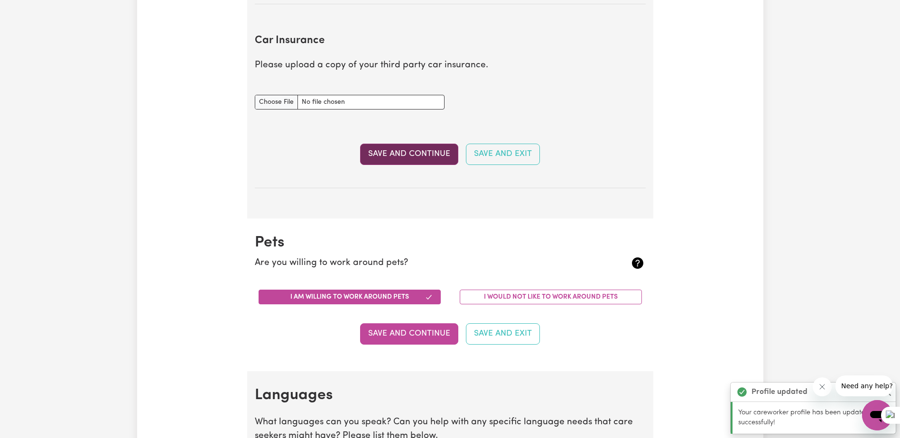
click at [411, 155] on button "Save and Continue" at bounding box center [409, 154] width 98 height 21
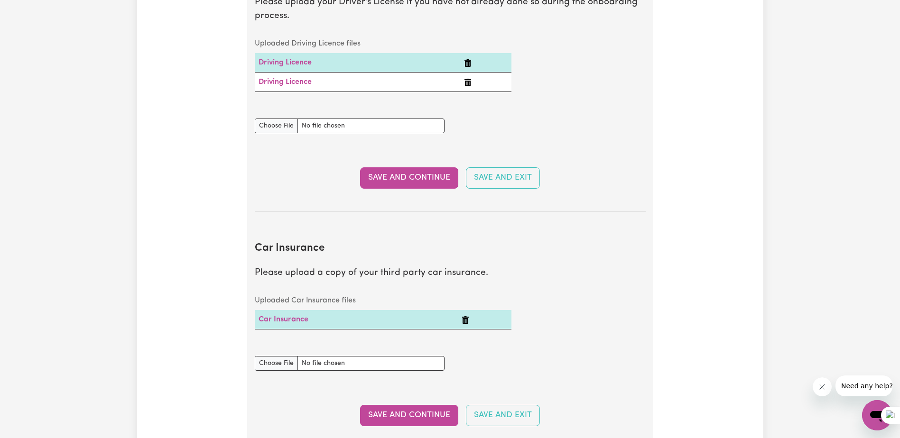
scroll to position [476, 0]
click at [467, 83] on icon "Delete Driving Licence" at bounding box center [468, 83] width 8 height 8
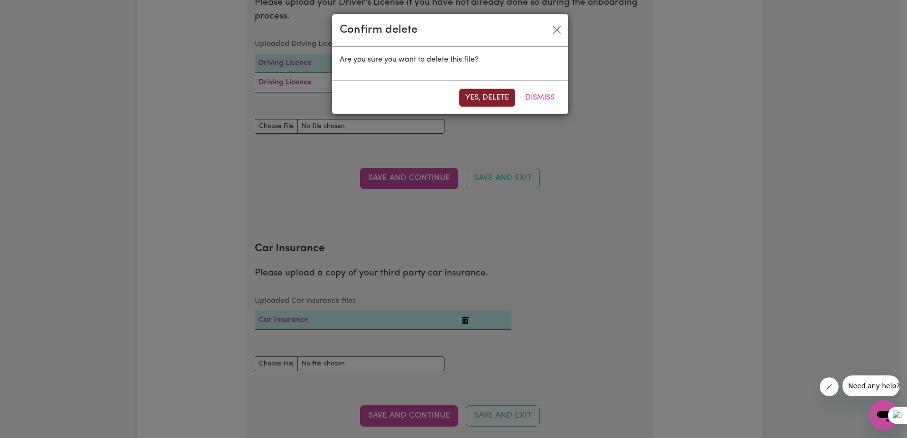
click at [489, 99] on button "Yes, delete" at bounding box center [487, 98] width 56 height 18
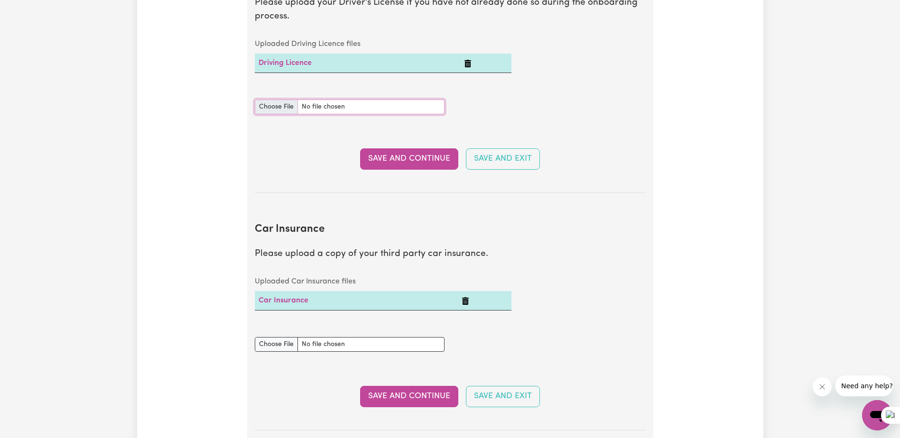
click at [285, 110] on input "Driving Licence document" at bounding box center [350, 107] width 190 height 15
type input "C:\fakepath\licence2back.jpg"
click at [393, 160] on button "Save and Continue" at bounding box center [409, 158] width 98 height 21
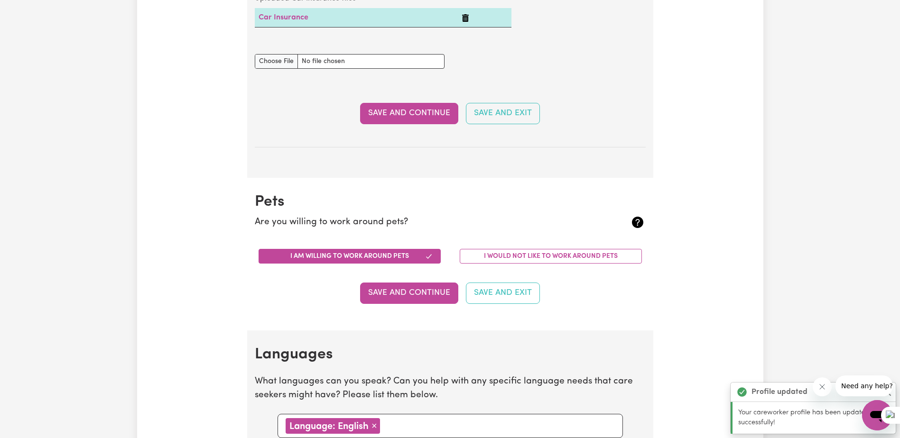
scroll to position [779, 0]
click at [414, 293] on button "Save and Continue" at bounding box center [409, 292] width 98 height 21
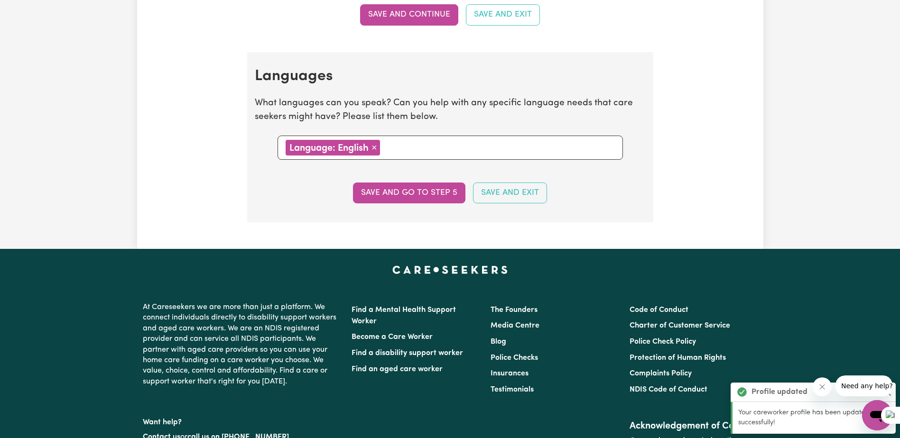
scroll to position [1109, 0]
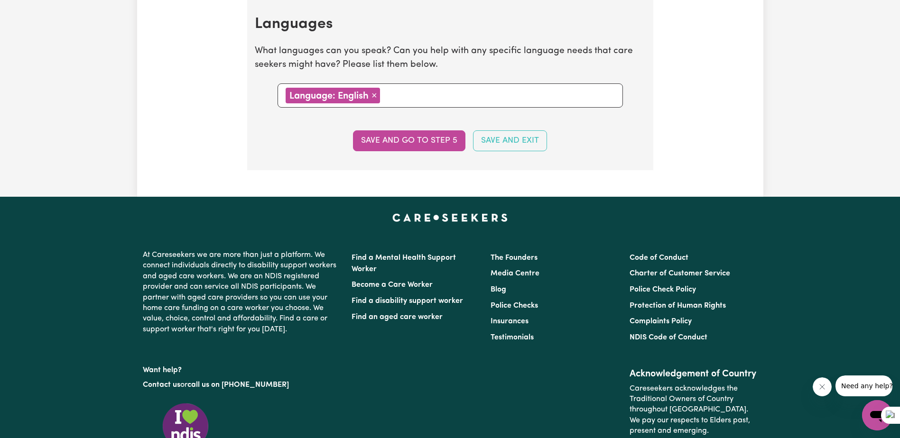
click at [387, 138] on button "Save and go to step 5" at bounding box center [409, 140] width 112 height 21
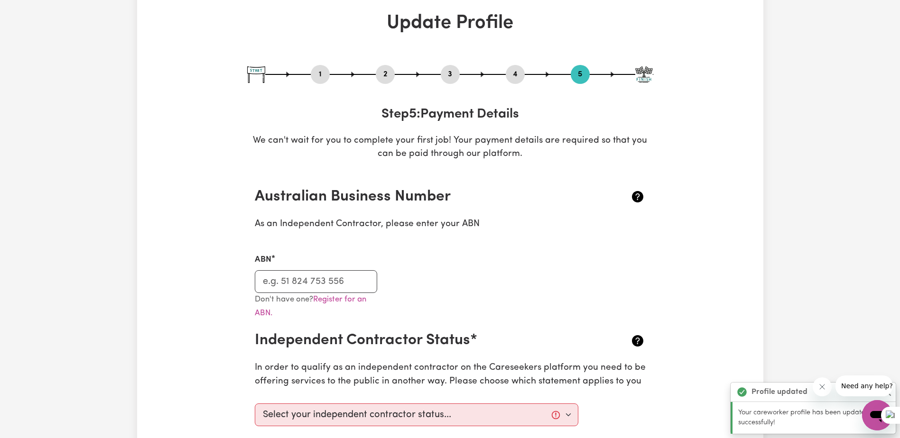
scroll to position [142, 0]
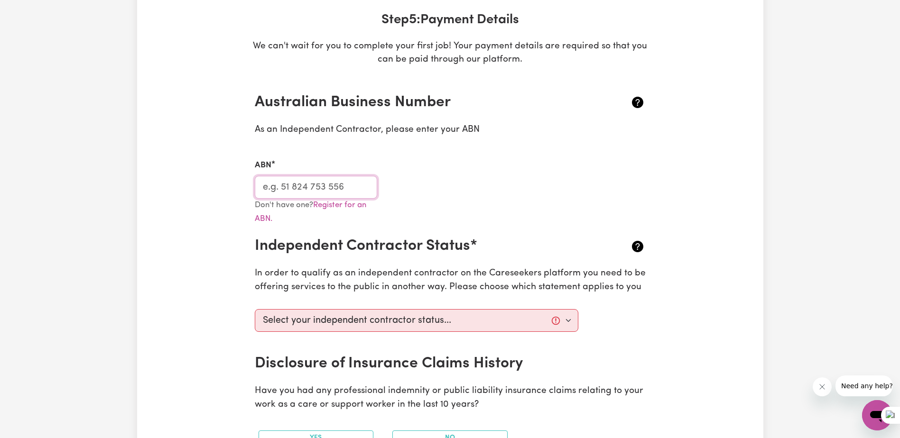
click at [299, 186] on input "ABN" at bounding box center [316, 187] width 123 height 23
type input "25 824 727 967"
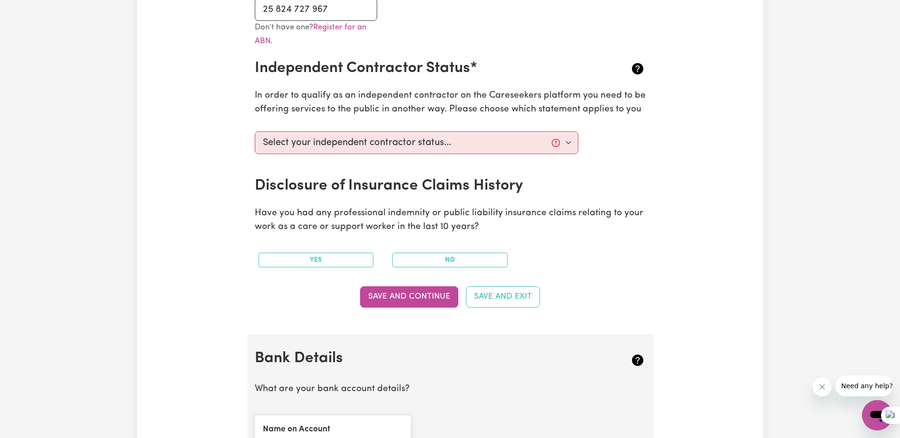
scroll to position [332, 0]
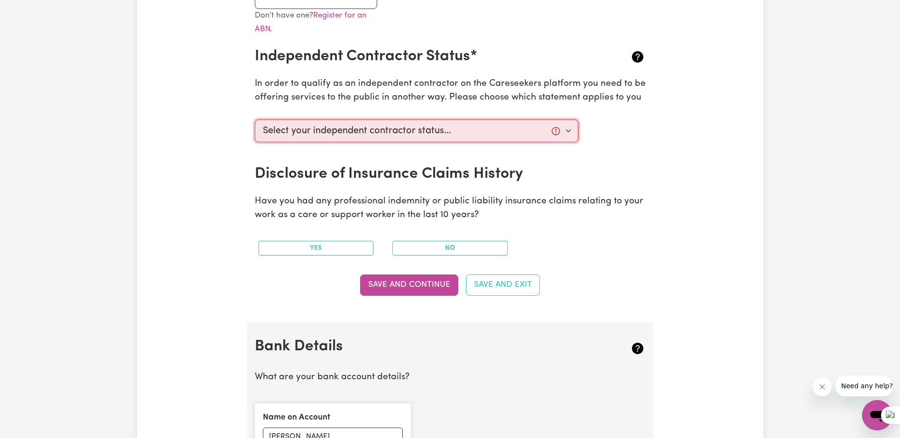
click at [341, 136] on select "Select your independent contractor status... I am providing services through an…" at bounding box center [417, 131] width 324 height 23
select select "I am providing services by being employed by an organisation"
click at [255, 120] on select "Select your independent contractor status... I am providing services through an…" at bounding box center [417, 131] width 324 height 23
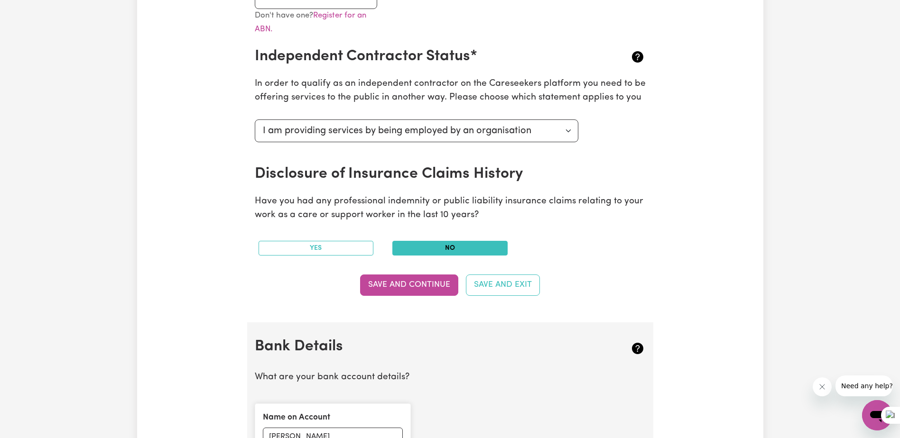
click at [442, 242] on button "No" at bounding box center [449, 248] width 115 height 15
click at [399, 286] on button "Save and Continue" at bounding box center [409, 285] width 98 height 21
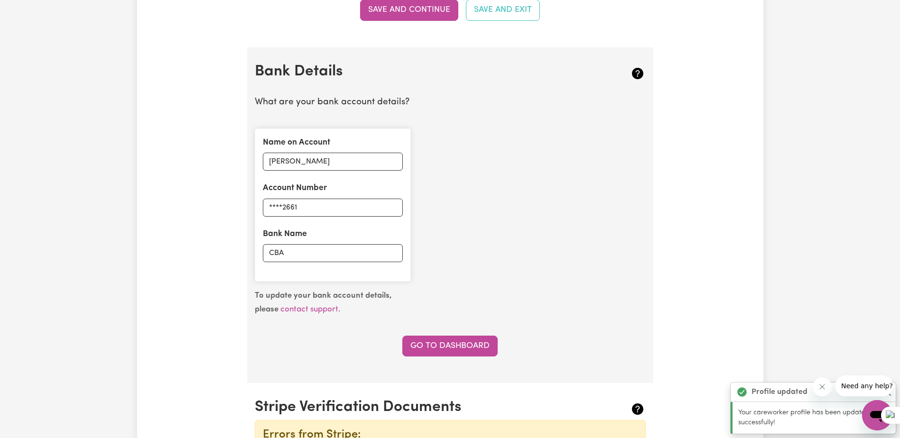
scroll to position [655, 0]
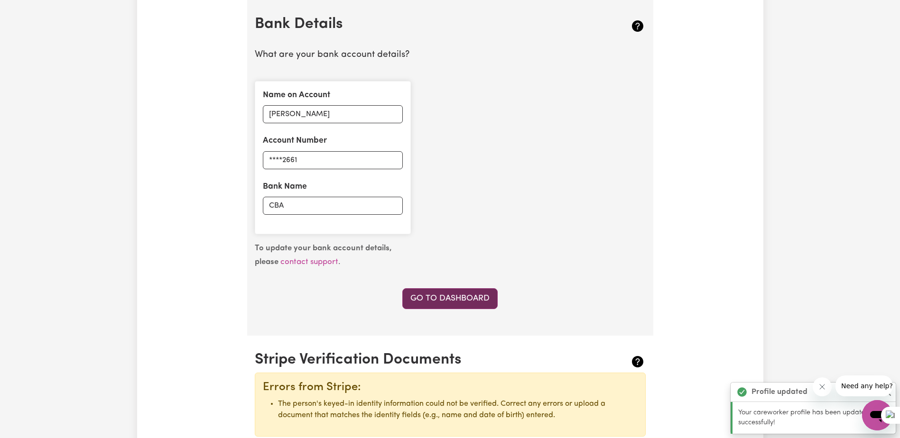
click at [437, 297] on link "Go to Dashboard" at bounding box center [449, 298] width 95 height 21
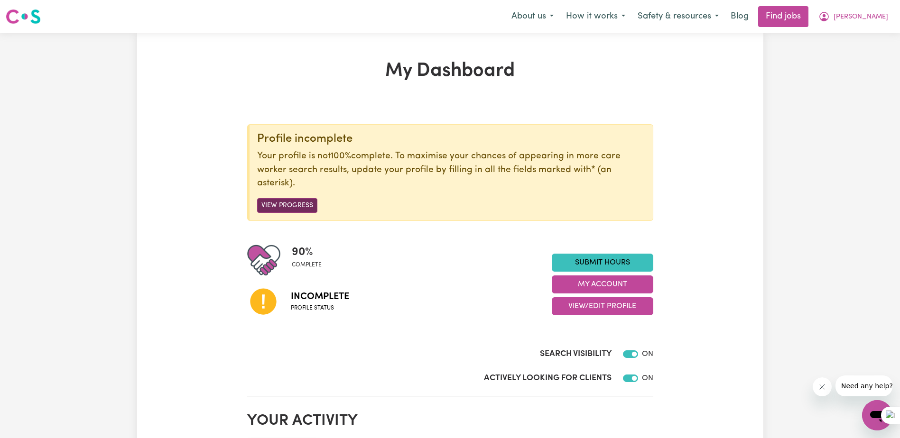
click at [294, 204] on button "View Progress" at bounding box center [287, 205] width 60 height 15
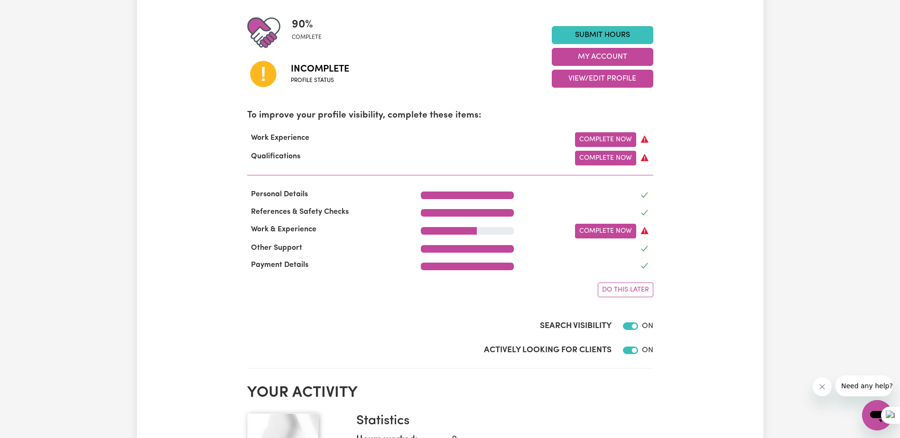
scroll to position [237, 0]
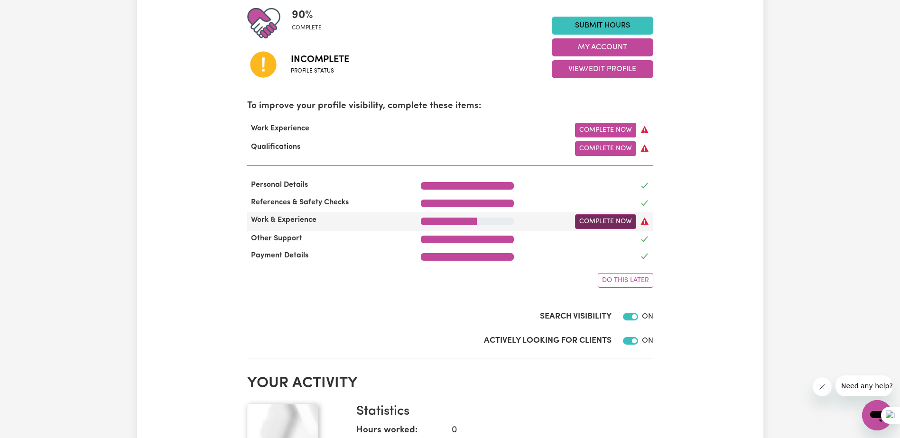
click at [617, 220] on link "Complete Now" at bounding box center [605, 221] width 61 height 15
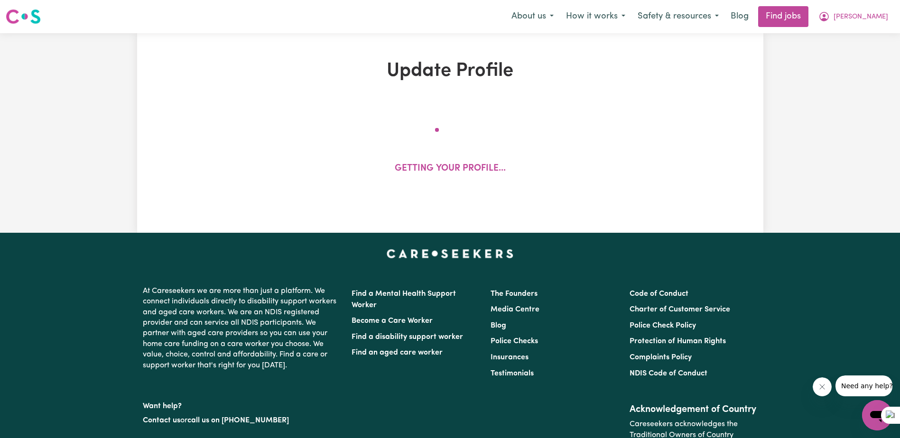
select select "Certificate III (Individual Support)"
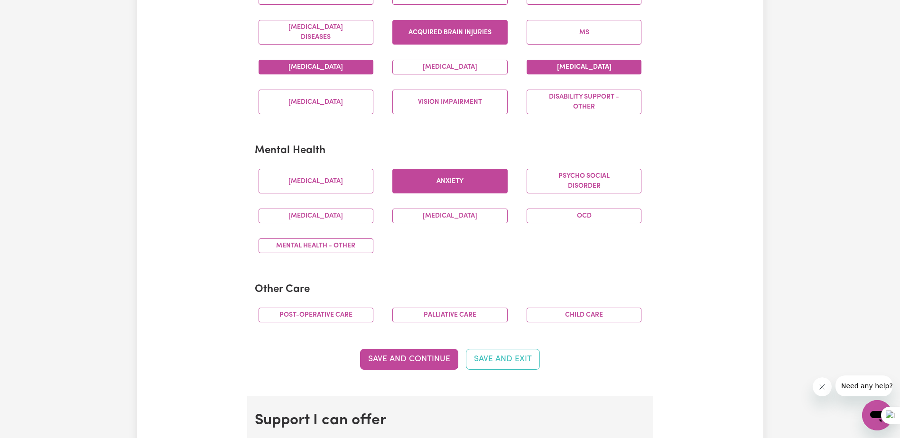
scroll to position [569, 0]
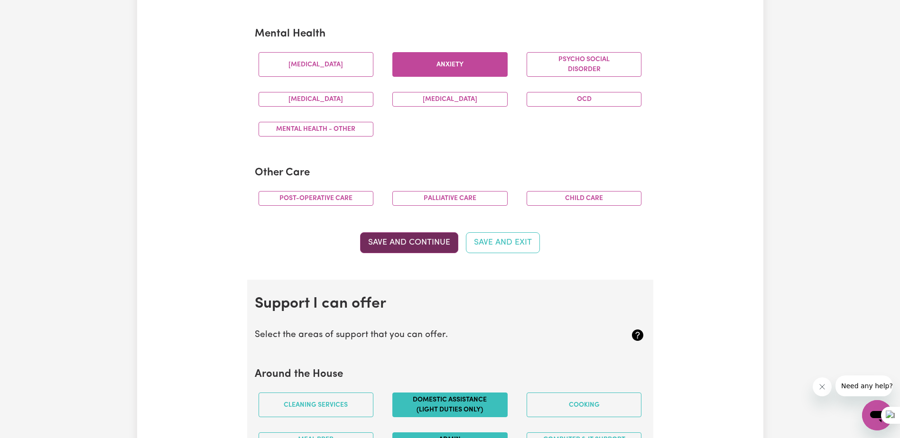
click at [408, 239] on button "Save and Continue" at bounding box center [409, 242] width 98 height 21
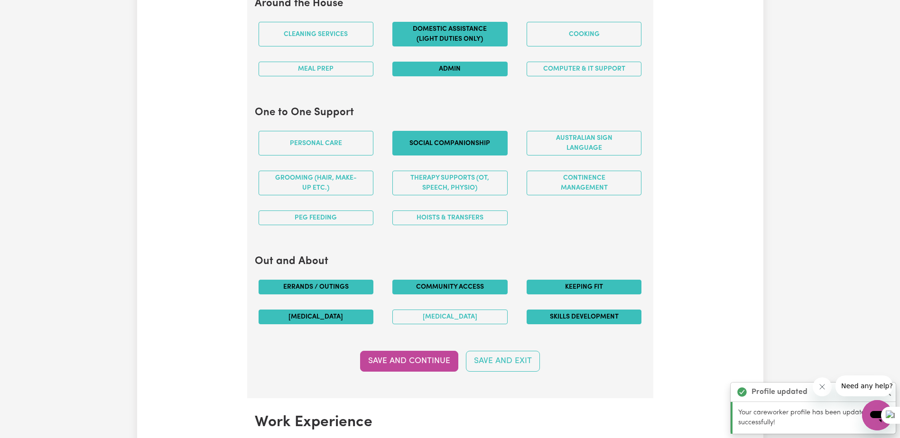
scroll to position [1086, 0]
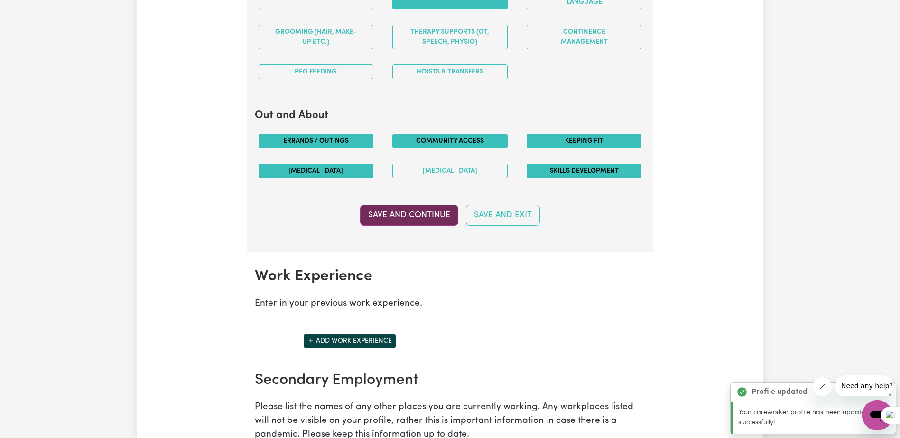
click at [416, 213] on button "Save and Continue" at bounding box center [409, 215] width 98 height 21
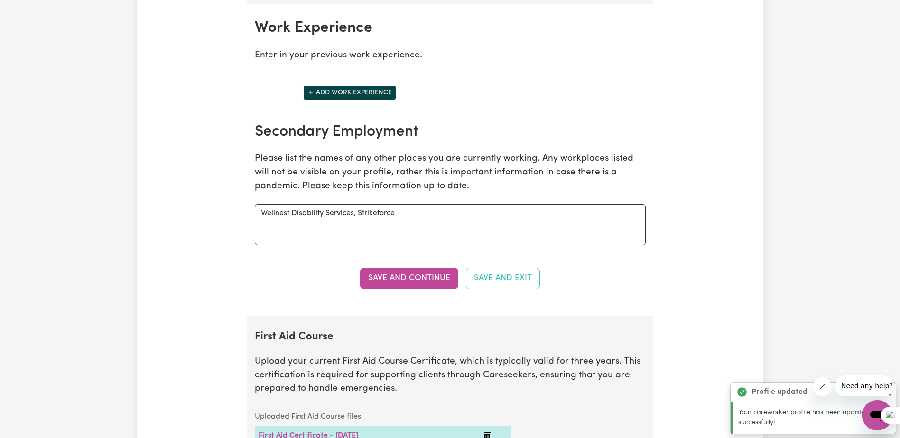
scroll to position [1339, 0]
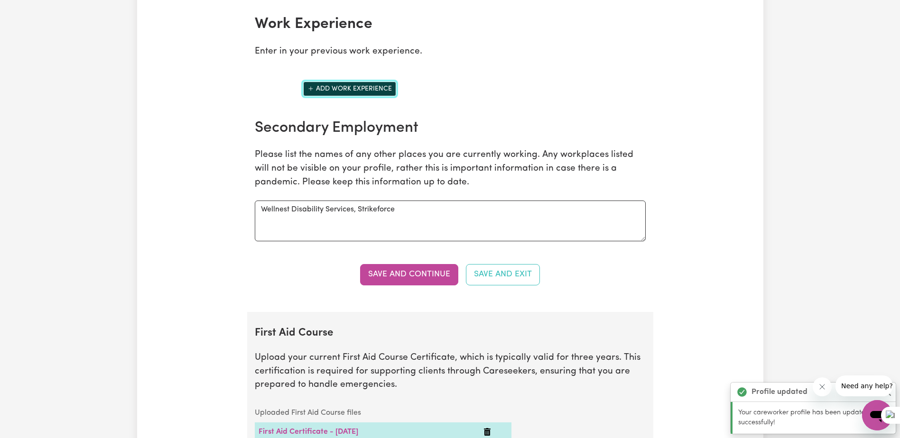
click at [335, 92] on button "Add work experience" at bounding box center [349, 89] width 93 height 15
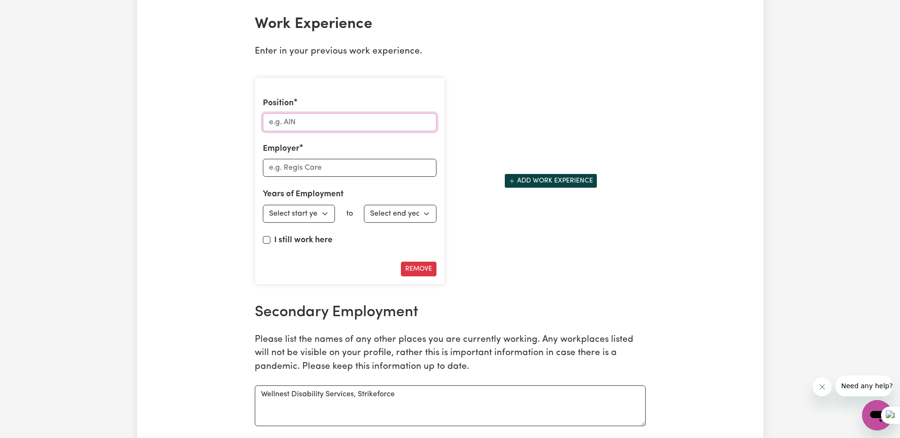
click at [320, 124] on input "Position" at bounding box center [350, 122] width 174 height 18
click at [329, 122] on input "Disability Suppor Worker" at bounding box center [350, 122] width 174 height 18
type input "Disability Support Worker"
click at [284, 168] on input "Employer" at bounding box center [350, 168] width 174 height 18
type input "[PERSON_NAME]"
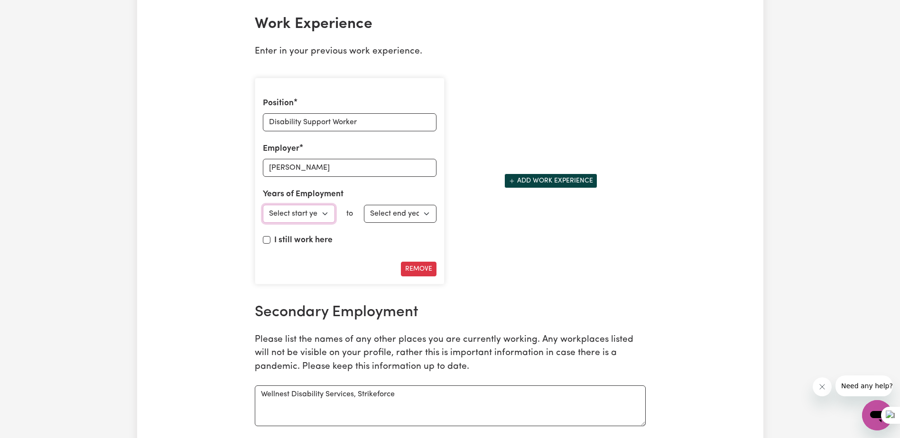
click at [327, 216] on select "Select start year [DATE] 1952 1953 1954 1955 1956 1957 1958 1959 1960 1961 1962…" at bounding box center [299, 214] width 73 height 18
select select "2025"
click at [263, 205] on select "Select start year [DATE] 1952 1953 1954 1955 1956 1957 1958 1959 1960 1961 1962…" at bounding box center [299, 214] width 73 height 18
click at [412, 211] on select "Select end year [DATE] 1952 1953 1954 1955 1956 1957 1958 1959 1960 1961 1962 1…" at bounding box center [400, 214] width 73 height 18
select select "2025"
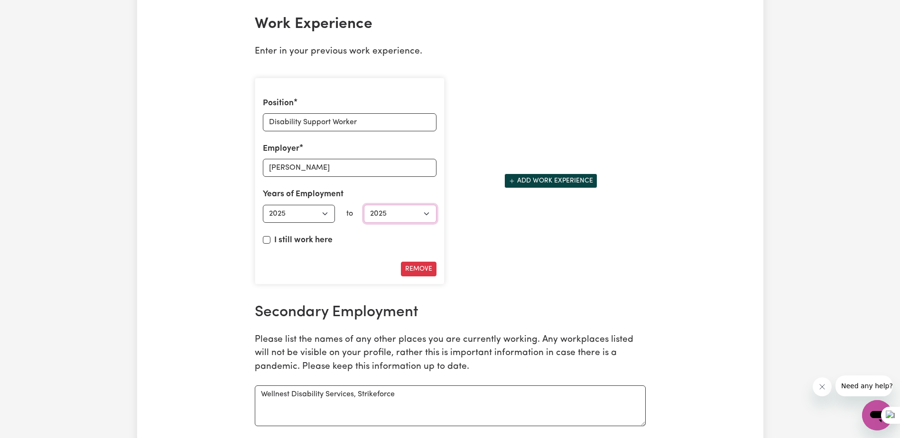
click at [364, 205] on select "Select end year [DATE] 1952 1953 1954 1955 1956 1957 1958 1959 1960 1961 1962 1…" at bounding box center [400, 214] width 73 height 18
click at [264, 240] on input "I still work here" at bounding box center [267, 240] width 8 height 8
checkbox input "true"
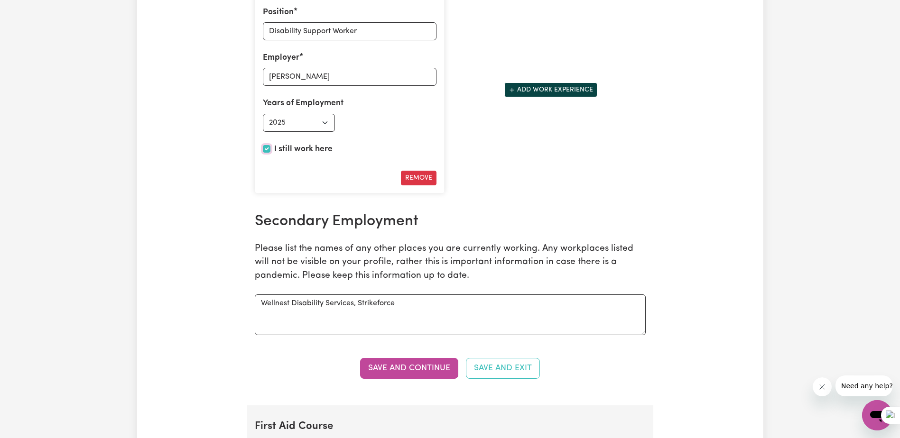
scroll to position [1434, 0]
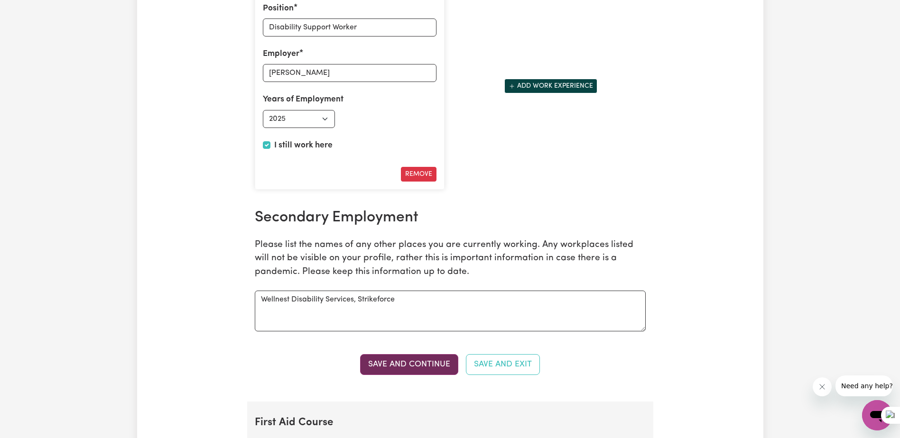
click at [401, 363] on button "Save and Continue" at bounding box center [409, 364] width 98 height 21
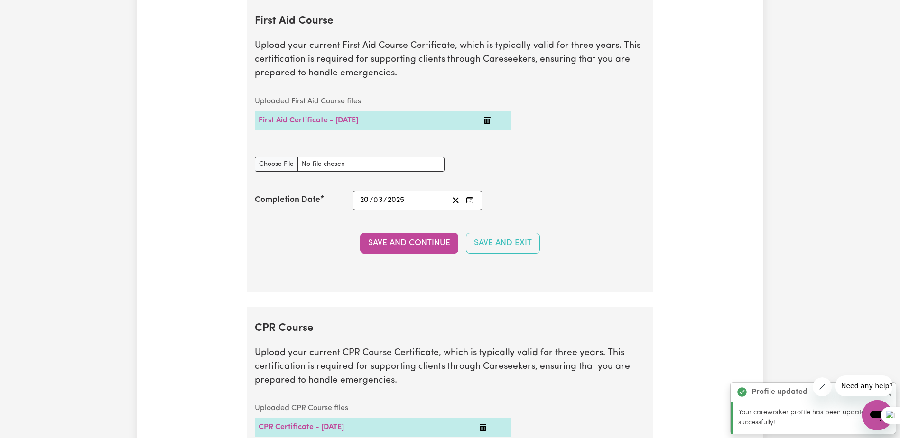
scroll to position [1503, 0]
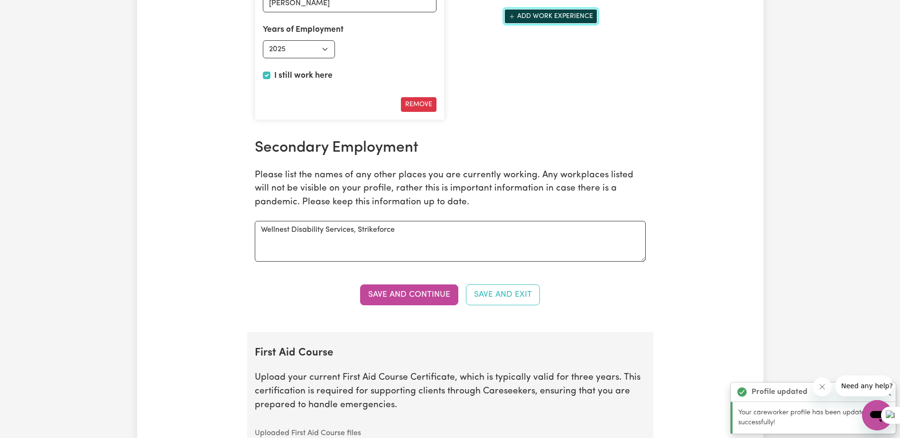
click at [553, 19] on button "Add work experience" at bounding box center [550, 16] width 93 height 15
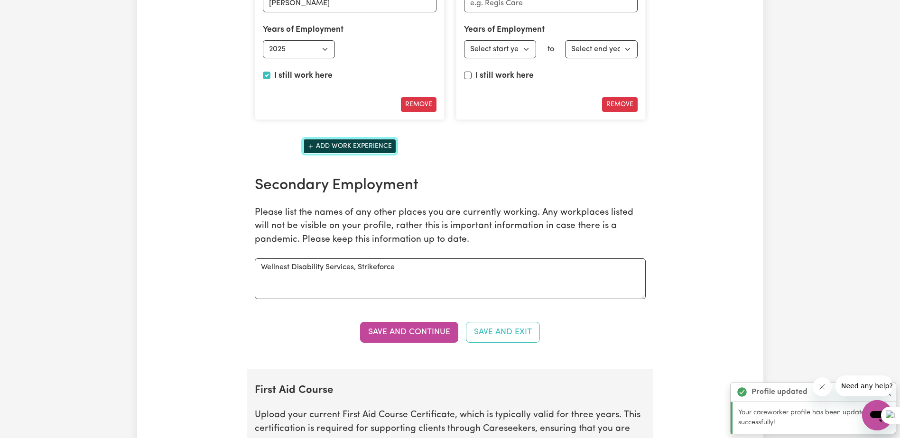
scroll to position [1361, 0]
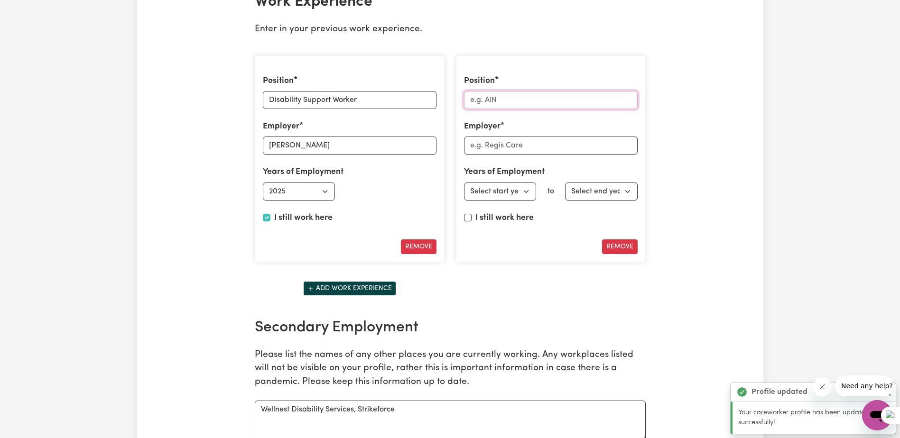
click at [493, 101] on input "Position" at bounding box center [551, 100] width 174 height 18
type input "Support Worker"
click at [498, 141] on input "Employer" at bounding box center [551, 146] width 174 height 18
type input "Wellnest Disability Services"
click at [512, 192] on select "Select start year [DATE] 1952 1953 1954 1955 1956 1957 1958 1959 1960 1961 1962…" at bounding box center [500, 192] width 73 height 18
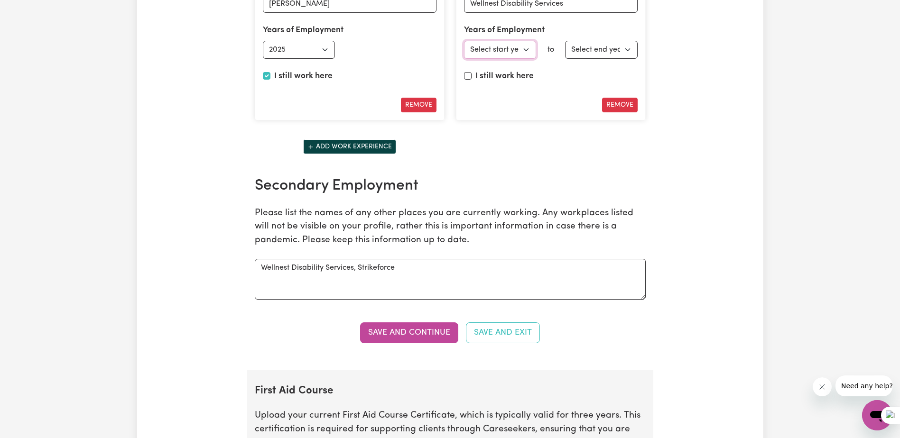
scroll to position [1503, 0]
click at [519, 53] on select "Select start year [DATE] 1952 1953 1954 1955 1956 1957 1958 1959 1960 1961 1962…" at bounding box center [500, 49] width 73 height 18
select select "2025"
click at [464, 40] on select "Select start year [DATE] 1952 1953 1954 1955 1956 1957 1958 1959 1960 1961 1962…" at bounding box center [500, 49] width 73 height 18
click at [467, 76] on input "I still work here" at bounding box center [468, 76] width 8 height 8
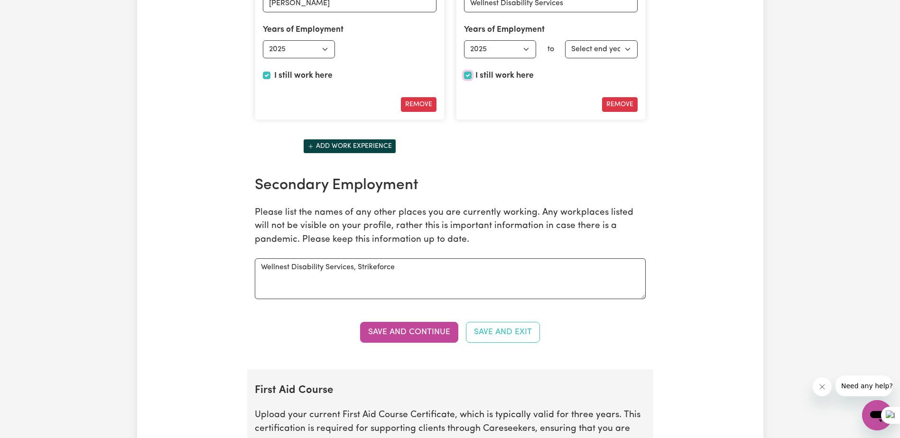
checkbox input "true"
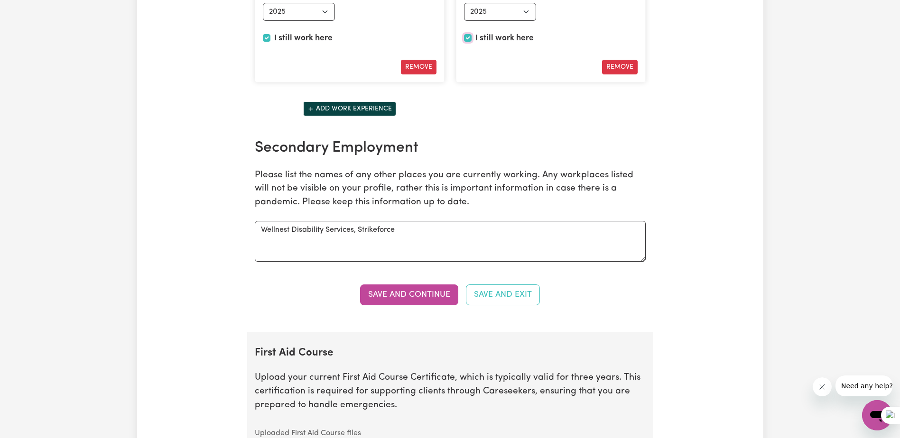
scroll to position [1598, 0]
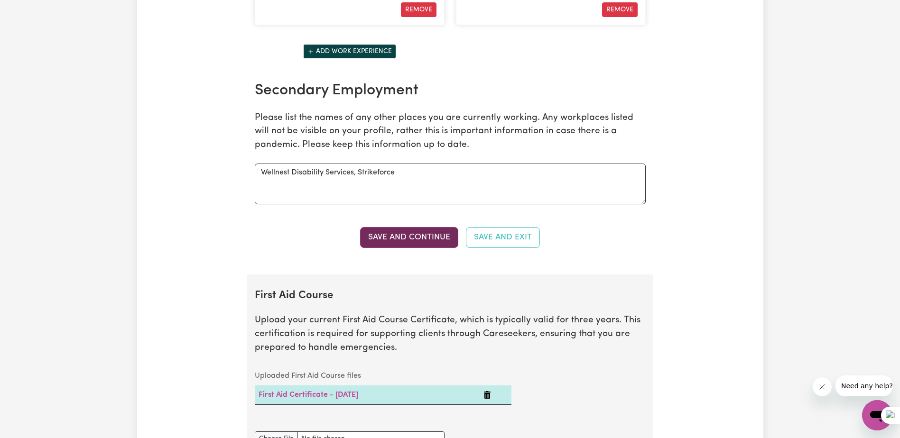
click at [394, 233] on button "Save and Continue" at bounding box center [409, 237] width 98 height 21
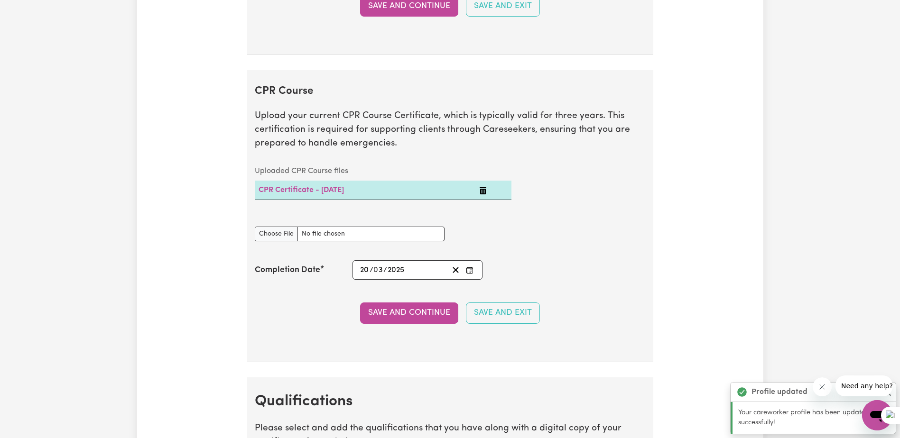
scroll to position [2347, 0]
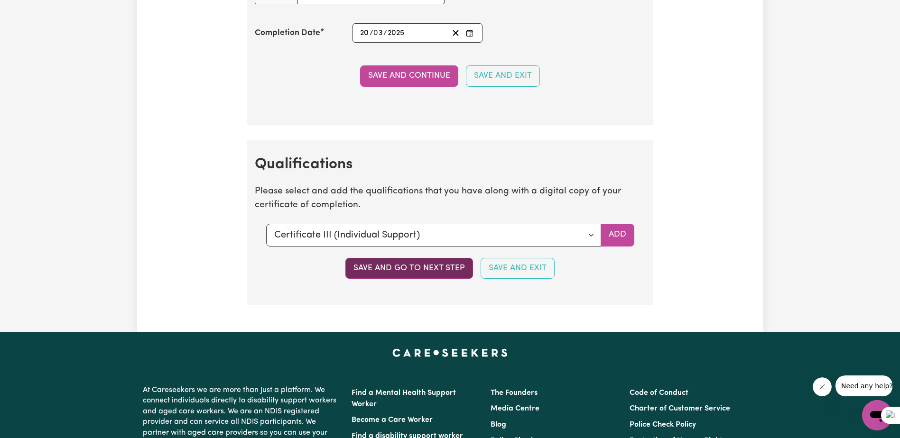
click at [424, 265] on button "Save and go to next step" at bounding box center [409, 268] width 128 height 21
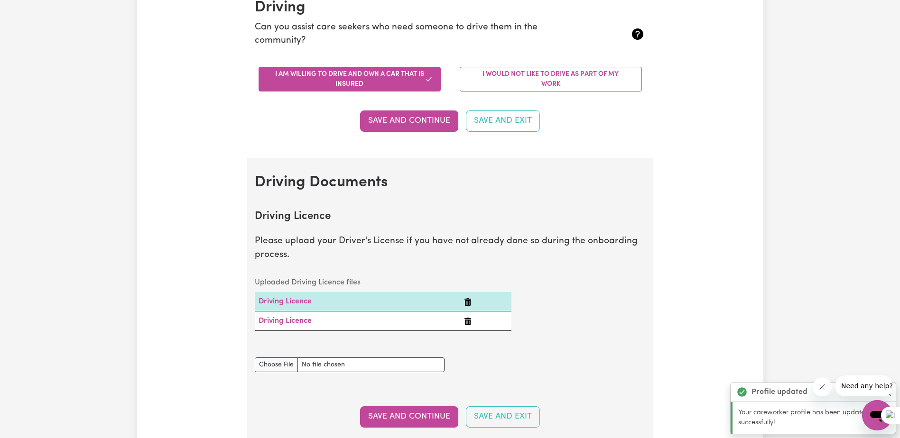
scroll to position [0, 0]
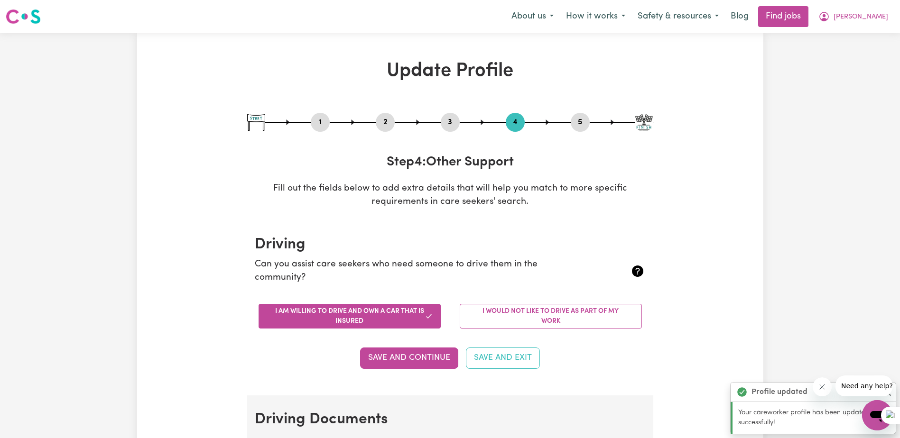
click at [453, 121] on button "3" at bounding box center [450, 122] width 19 height 12
select select "2025"
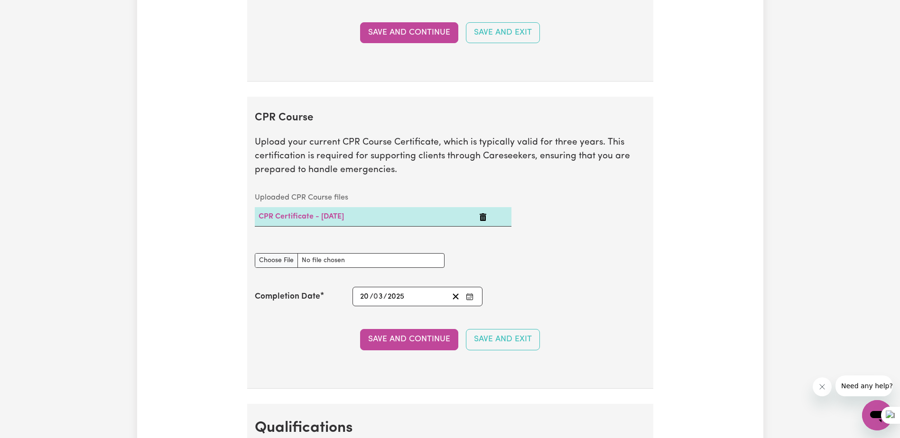
scroll to position [2277, 0]
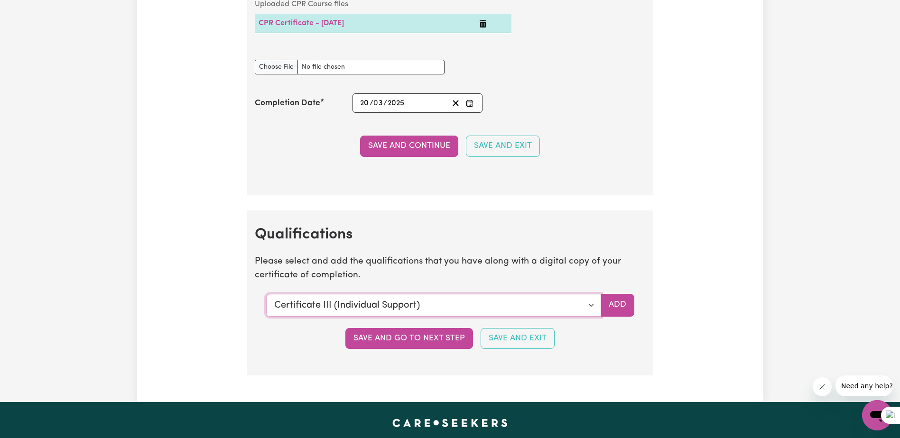
click at [405, 303] on select "Select a qualification to add... Certificate III (Individual Support) Certifica…" at bounding box center [433, 305] width 335 height 23
select select "CPR Course [HLTAID009-12]"
click at [266, 294] on select "Select a qualification to add... Certificate III (Individual Support) Certifica…" at bounding box center [433, 305] width 335 height 23
click at [415, 339] on button "Save and go to next step" at bounding box center [409, 338] width 128 height 21
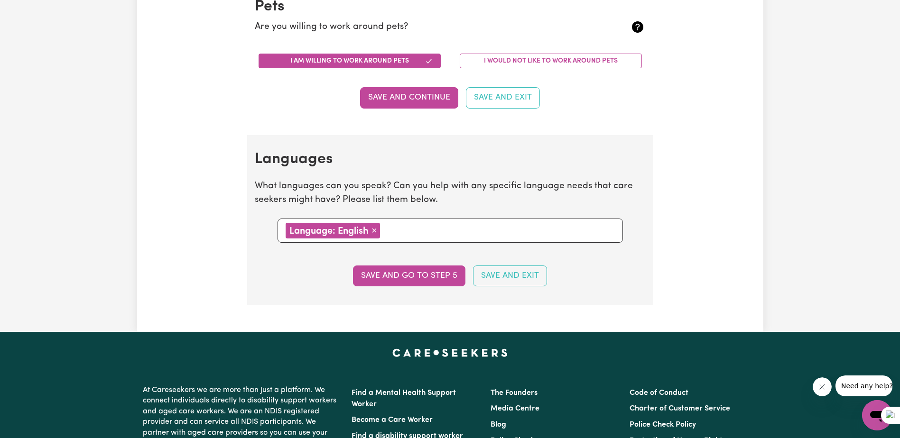
scroll to position [1091, 0]
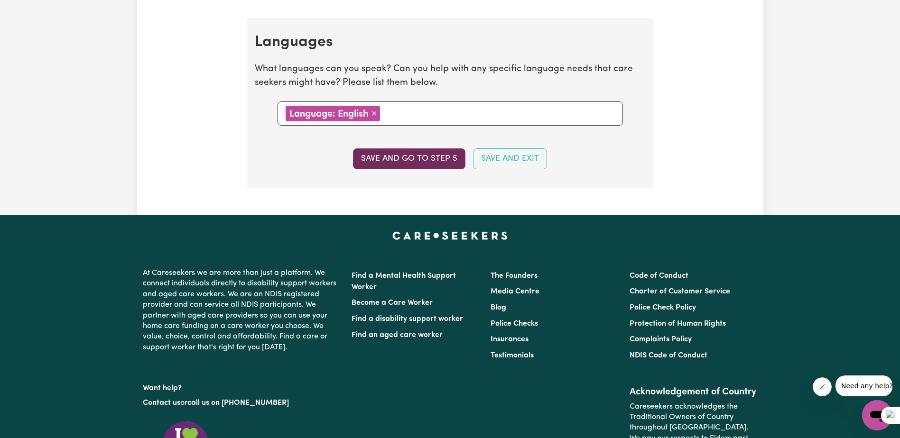
click at [400, 158] on button "Save and go to step 5" at bounding box center [409, 158] width 112 height 21
select select "I am providing services by being employed by an organisation"
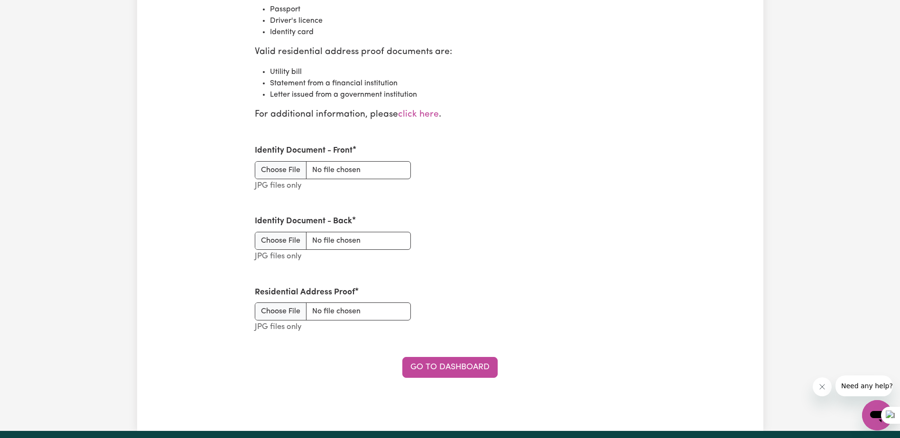
scroll to position [1139, 0]
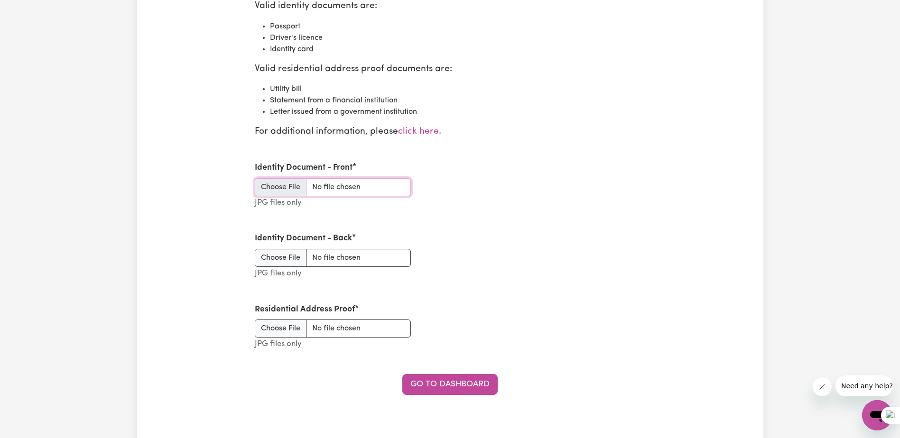
click at [281, 184] on input "Identity Document - Front" at bounding box center [333, 187] width 156 height 18
type input "C:\fakepath\DIANE_Passort20230814_11450579.jpg"
click at [270, 259] on input "Identity Document - Back" at bounding box center [333, 258] width 156 height 18
type input "C:\fakepath\DIANE_Passort20230814_11450579.jpg"
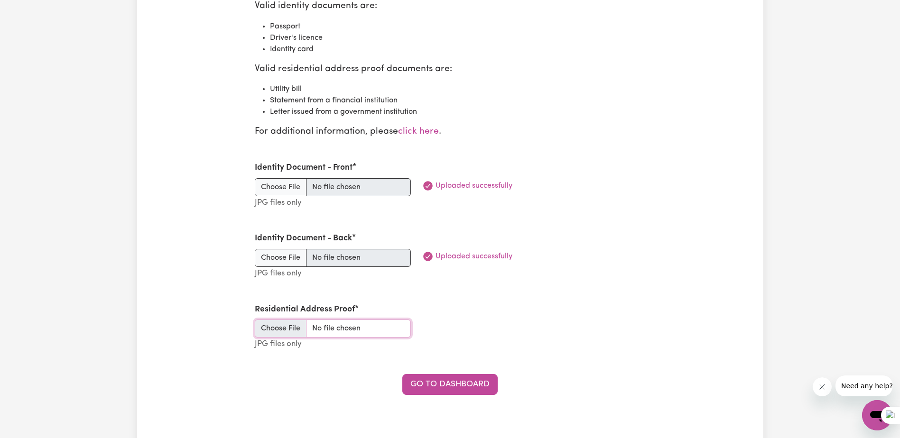
click at [275, 327] on input "Residential Address Proof" at bounding box center [333, 329] width 156 height 18
type input "C:\fakepath\Rates Notice.jpg"
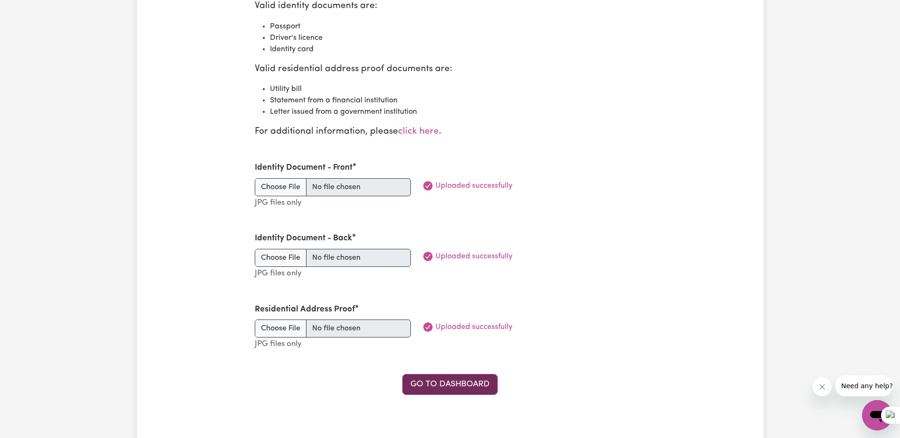
click at [445, 380] on link "Go to Dashboard" at bounding box center [449, 384] width 95 height 21
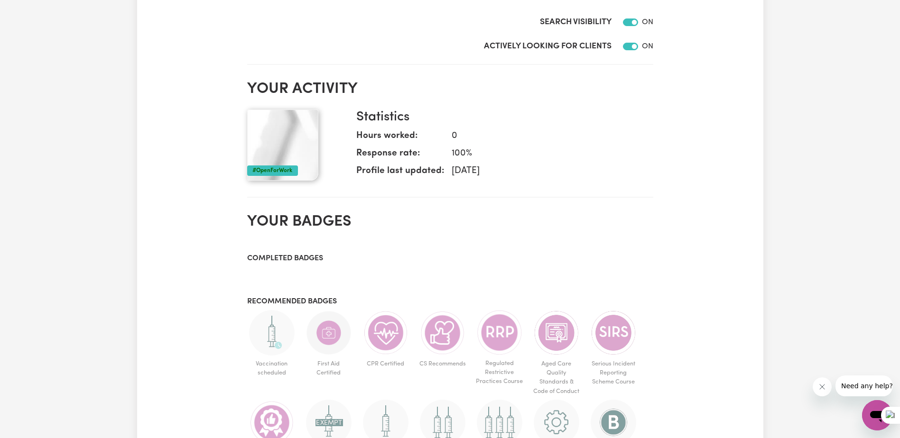
scroll to position [95, 0]
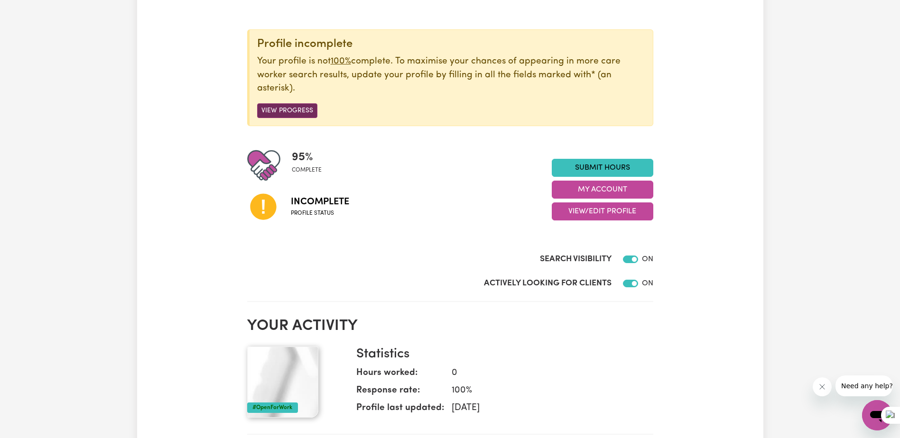
click at [282, 113] on button "View Progress" at bounding box center [287, 110] width 60 height 15
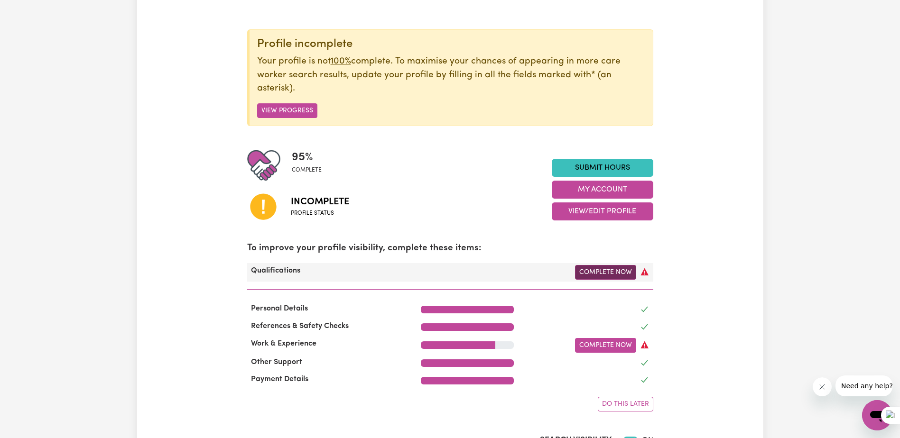
click at [615, 270] on link "Complete Now" at bounding box center [605, 272] width 61 height 15
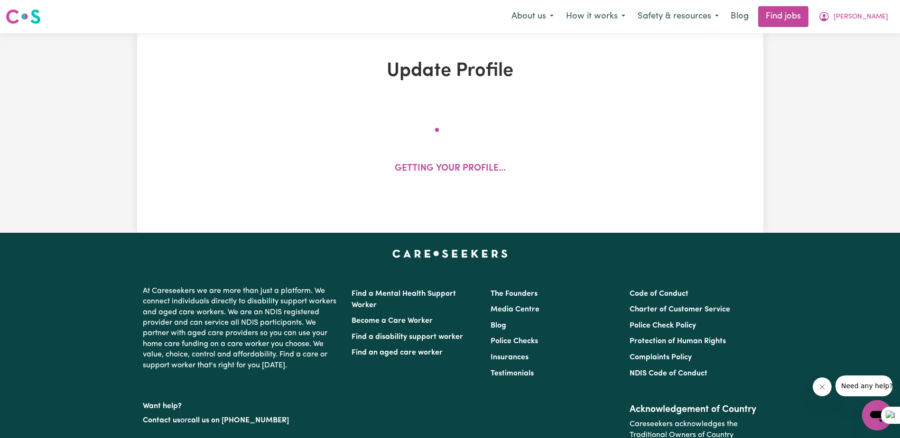
select select "2025"
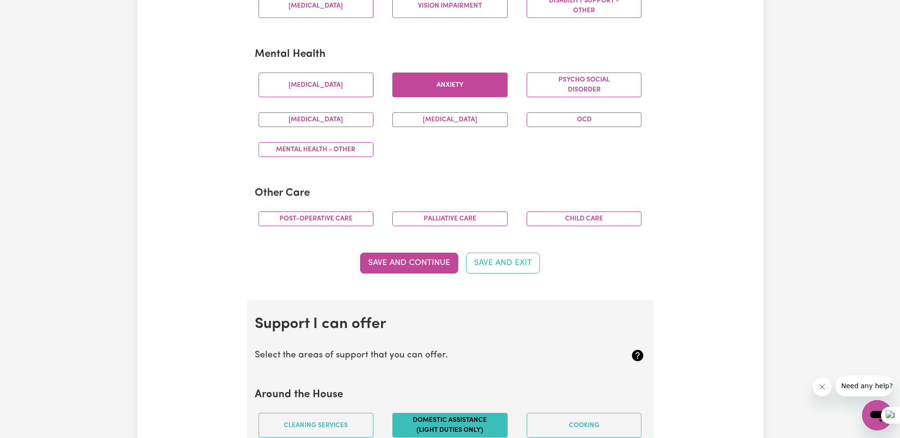
scroll to position [569, 0]
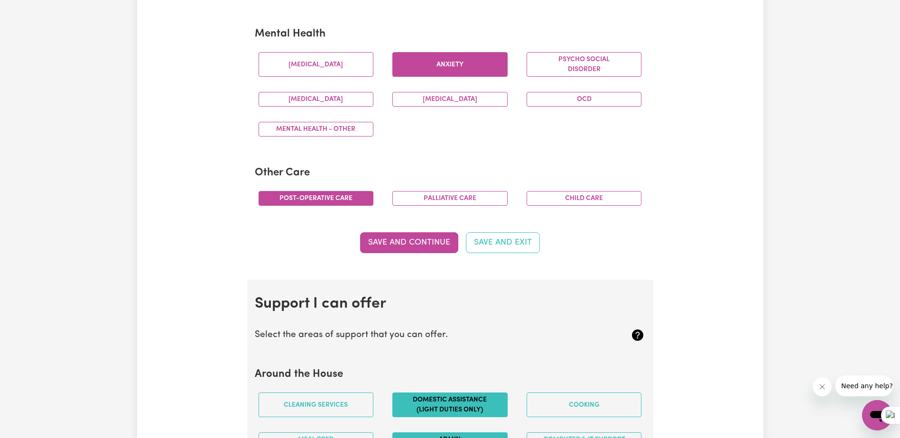
click at [308, 203] on button "Post-operative care" at bounding box center [316, 198] width 115 height 15
click at [411, 236] on button "Save and Continue" at bounding box center [409, 242] width 98 height 21
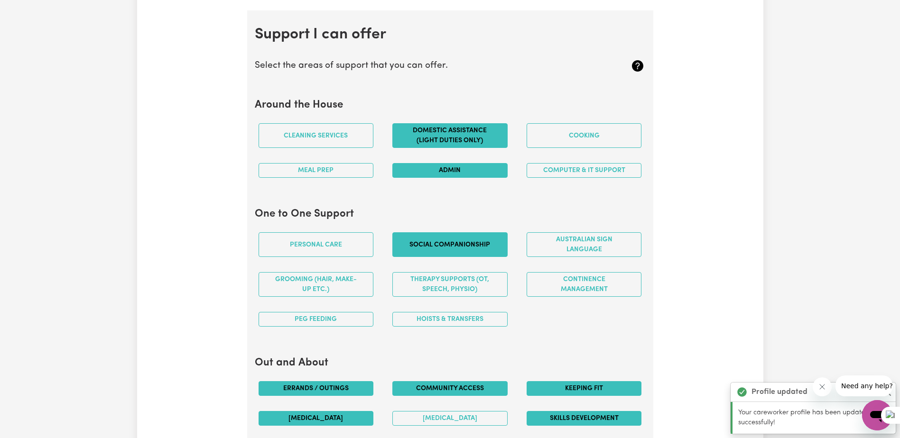
scroll to position [849, 0]
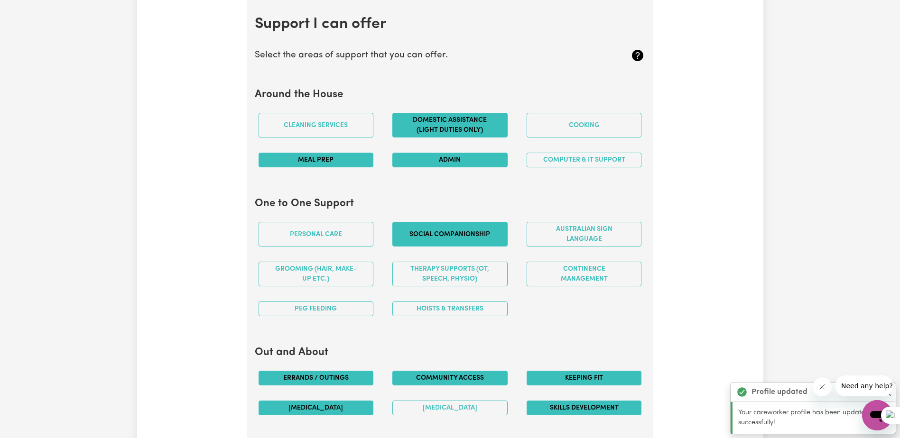
click at [308, 166] on button "Meal prep" at bounding box center [316, 160] width 115 height 15
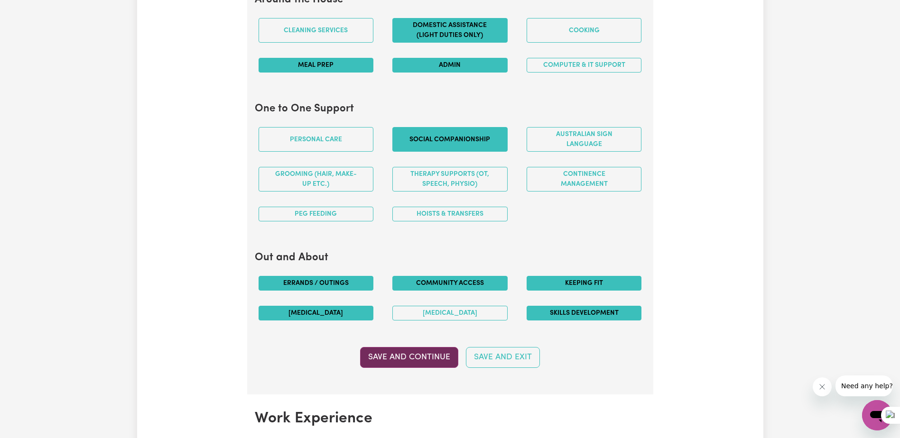
click at [427, 353] on button "Save and Continue" at bounding box center [409, 357] width 98 height 21
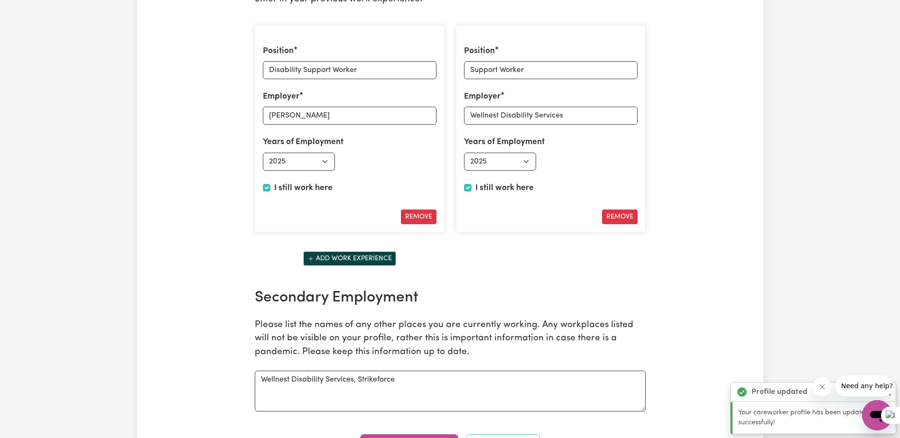
scroll to position [1481, 0]
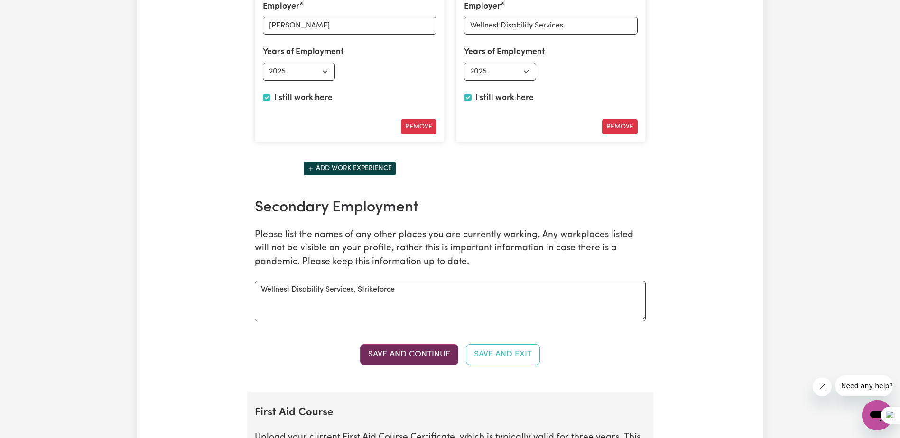
click at [405, 355] on button "Save and Continue" at bounding box center [409, 354] width 98 height 21
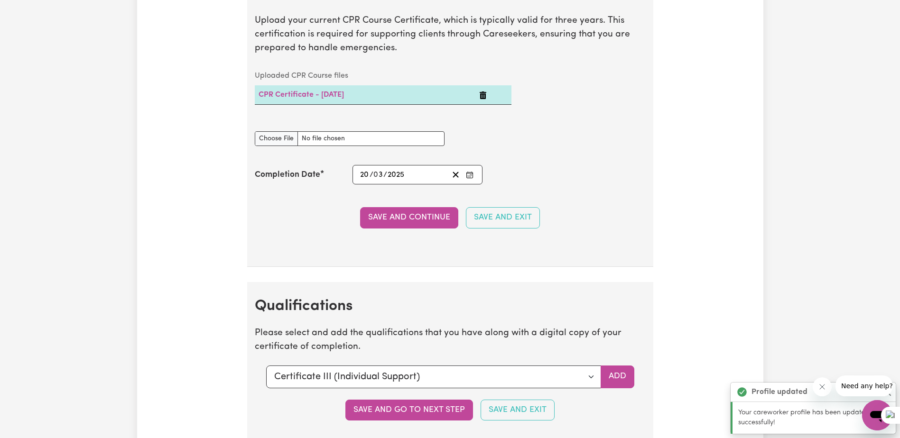
scroll to position [2300, 0]
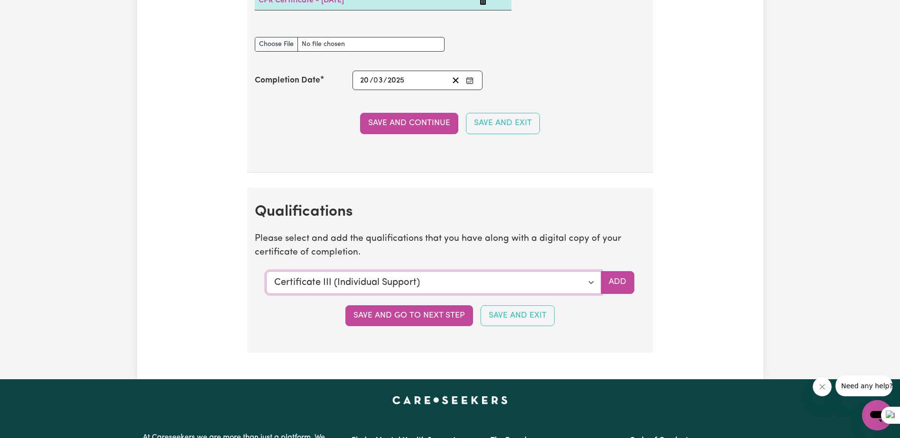
click at [394, 285] on select "Select a qualification to add... Certificate III (Individual Support) Certifica…" at bounding box center [433, 282] width 335 height 23
select select "CPR Course [HLTAID009-12]"
click at [266, 271] on select "Select a qualification to add... Certificate III (Individual Support) Certifica…" at bounding box center [433, 282] width 335 height 23
click at [508, 315] on button "Save and Exit" at bounding box center [518, 316] width 74 height 21
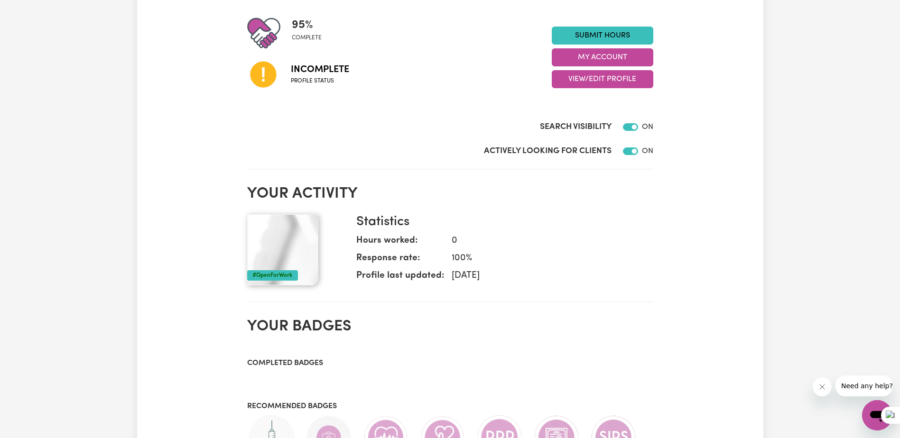
scroll to position [47, 0]
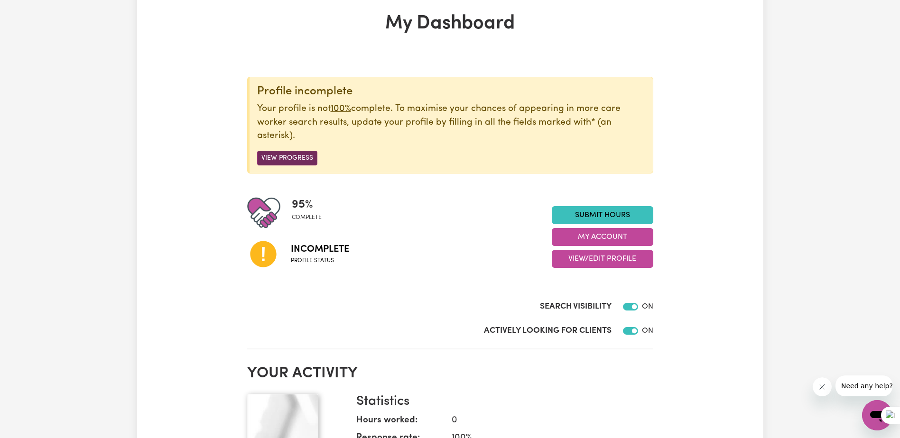
click at [287, 154] on button "View Progress" at bounding box center [287, 158] width 60 height 15
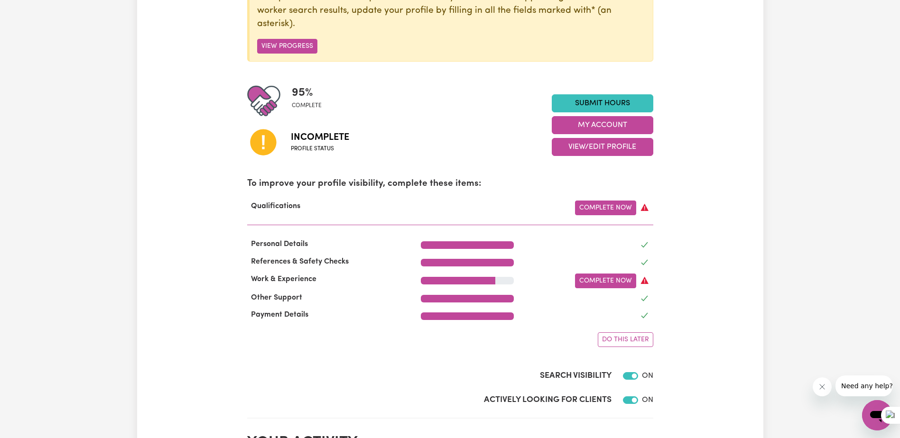
scroll to position [190, 0]
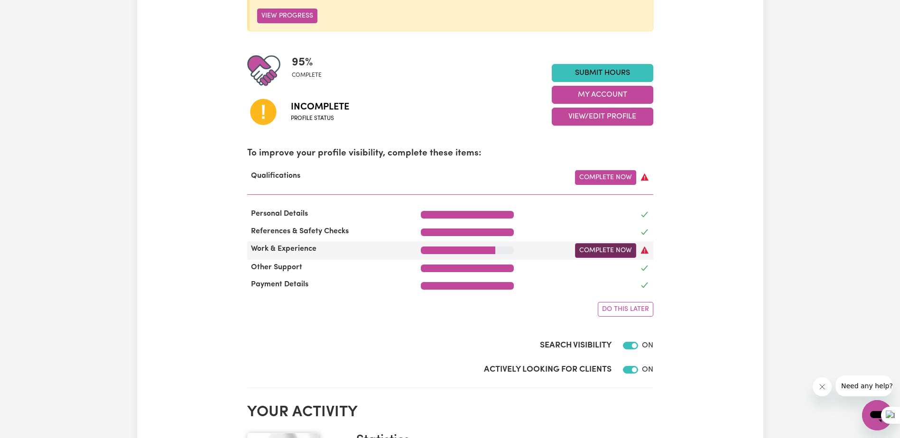
click at [611, 253] on link "Complete Now" at bounding box center [605, 250] width 61 height 15
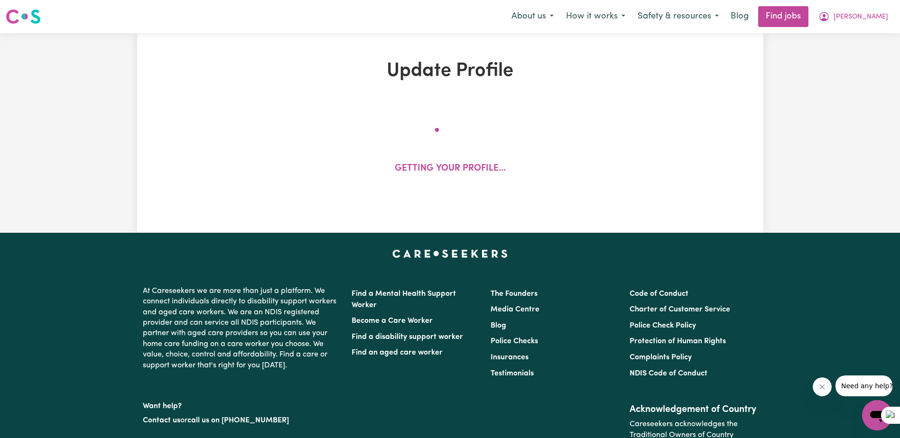
select select "2025"
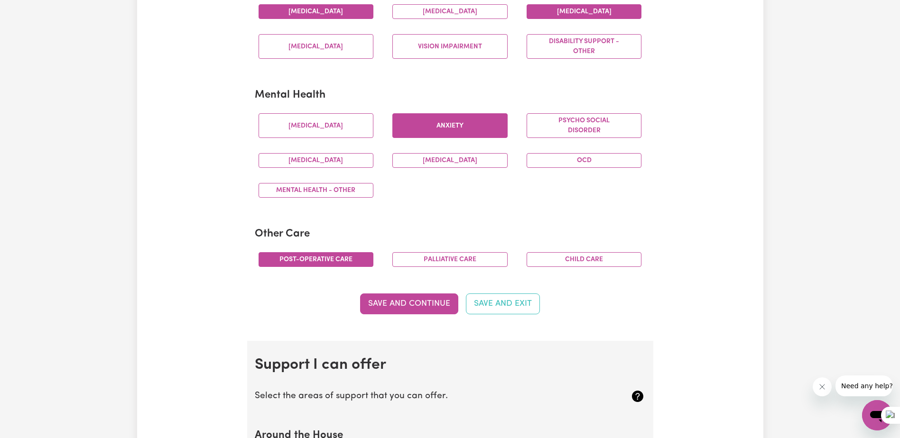
scroll to position [522, 0]
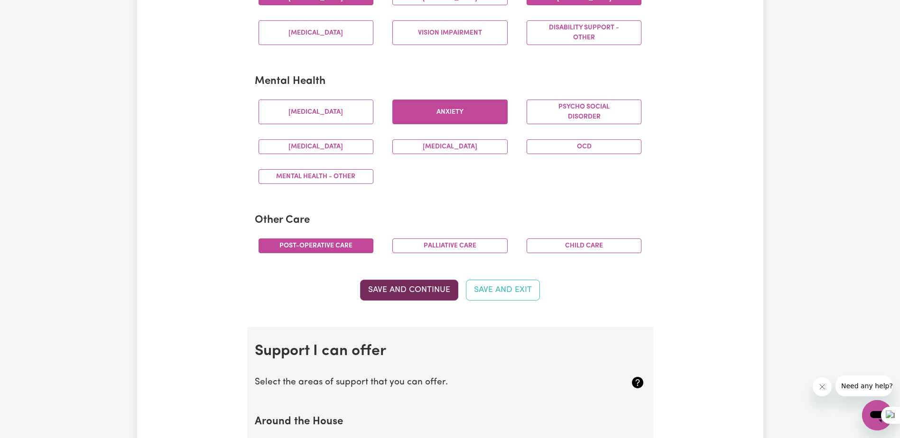
click at [421, 289] on button "Save and Continue" at bounding box center [409, 290] width 98 height 21
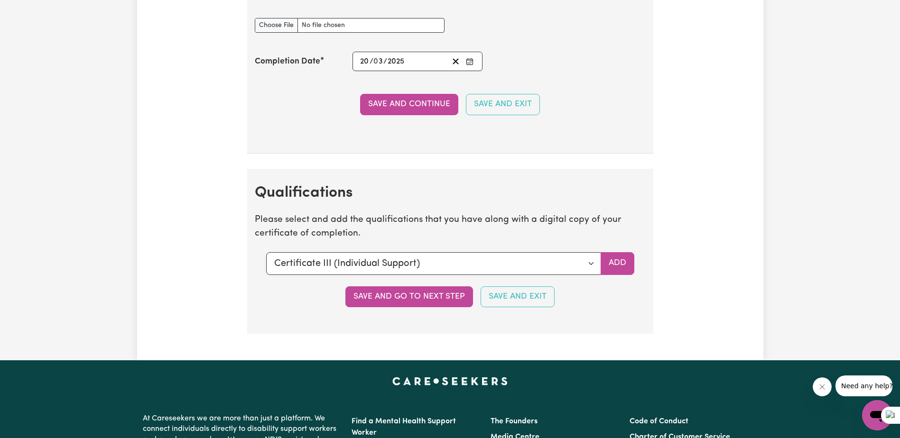
scroll to position [2320, 0]
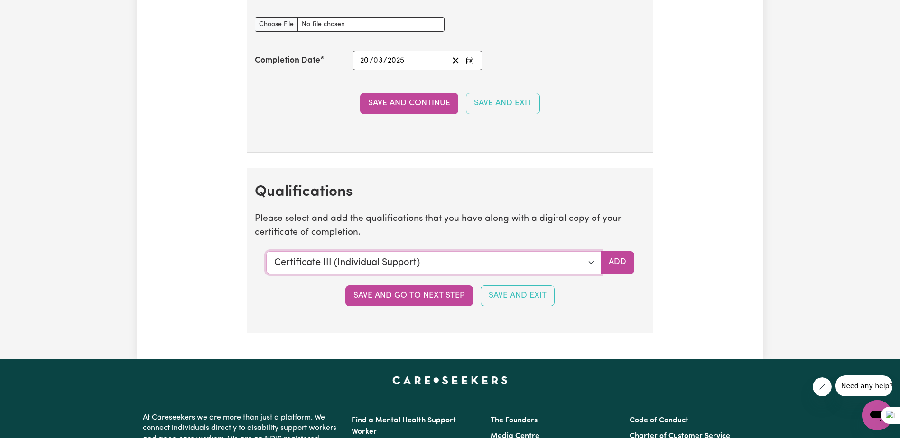
click at [352, 266] on select "Select a qualification to add... Certificate III (Individual Support) Certifica…" at bounding box center [433, 262] width 335 height 23
select select "CPR Course [HLTAID009-12]"
click at [266, 251] on select "Select a qualification to add... Certificate III (Individual Support) Certifica…" at bounding box center [433, 262] width 335 height 23
click at [612, 263] on button "Add" at bounding box center [618, 262] width 34 height 23
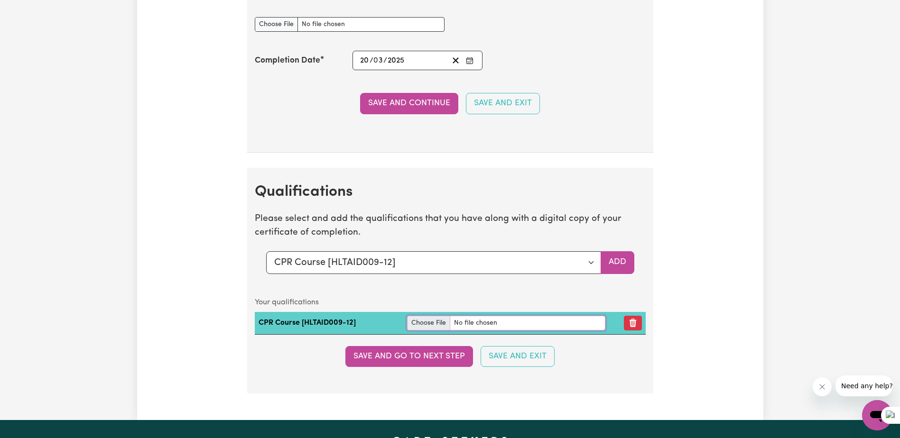
click at [421, 320] on input "file" at bounding box center [506, 323] width 198 height 15
type input "C:\fakepath\FIrstAid-Certificate.pdf"
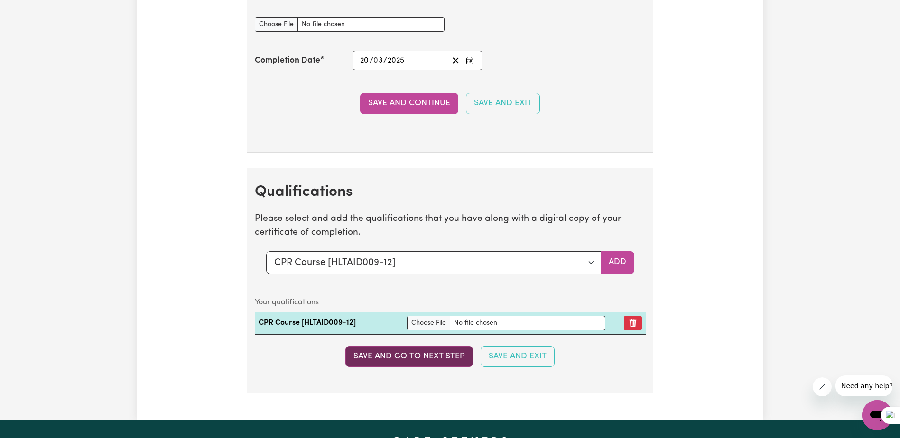
click at [414, 353] on button "Save and go to next step" at bounding box center [409, 356] width 128 height 21
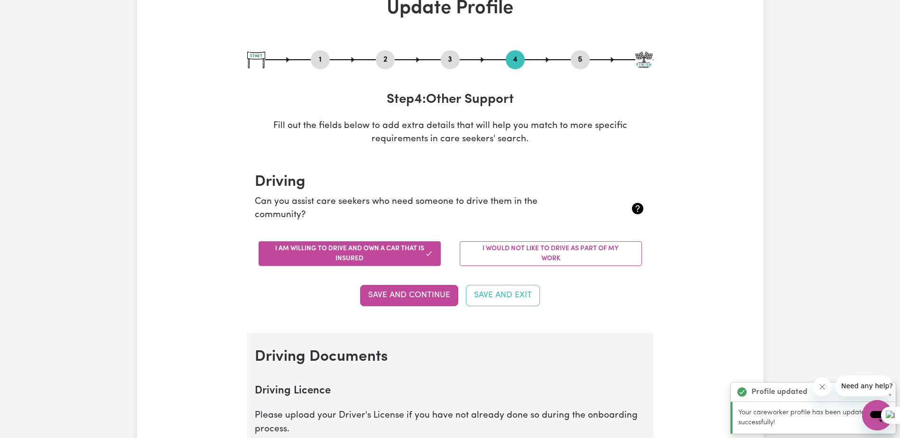
scroll to position [0, 0]
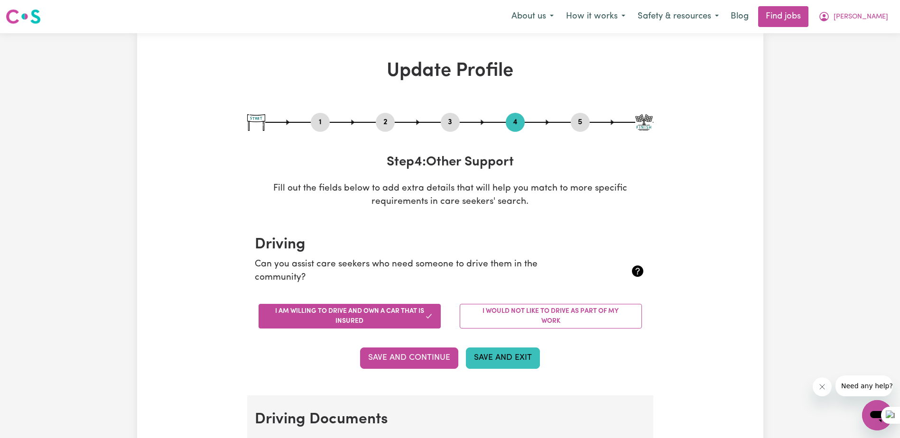
click at [503, 357] on button "Save and Exit" at bounding box center [503, 358] width 74 height 21
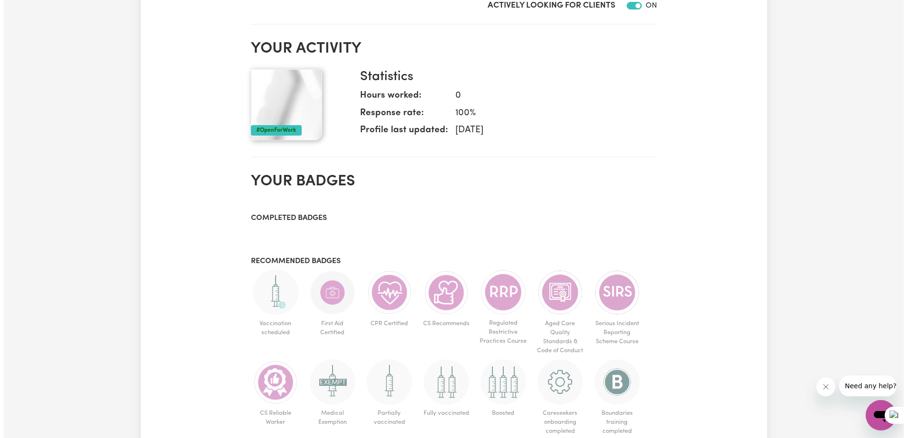
scroll to position [95, 0]
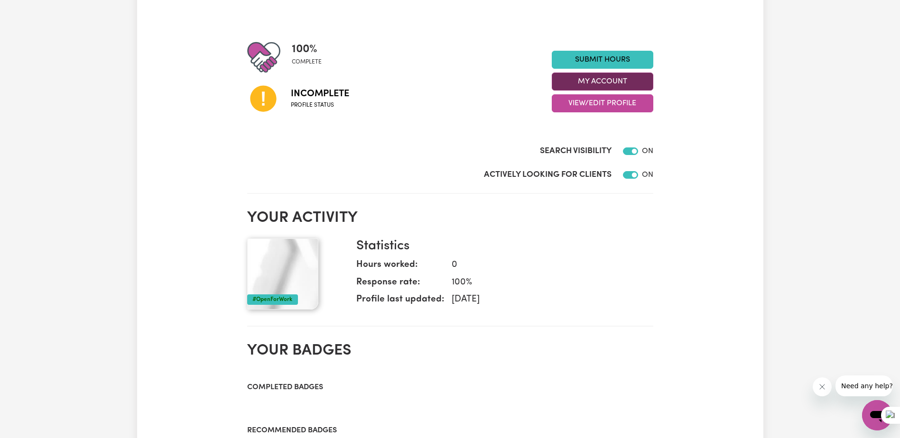
click at [613, 83] on button "My Account" at bounding box center [603, 82] width 102 height 18
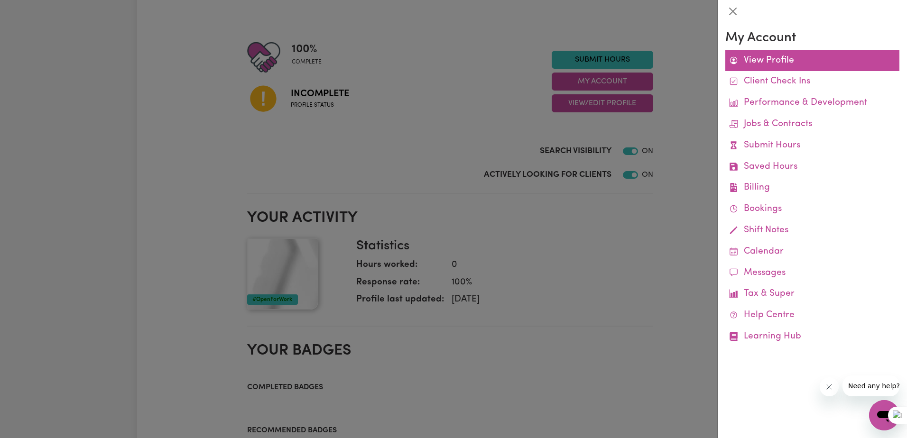
click at [764, 61] on link "View Profile" at bounding box center [812, 60] width 174 height 21
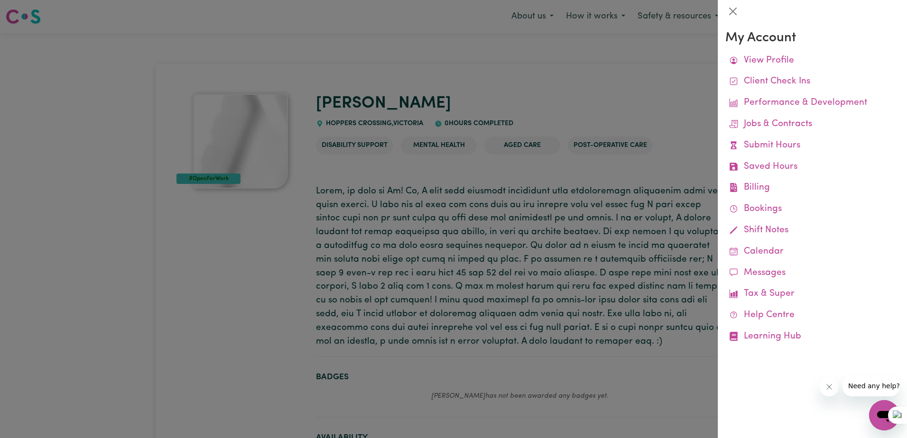
click at [227, 241] on div at bounding box center [453, 219] width 907 height 438
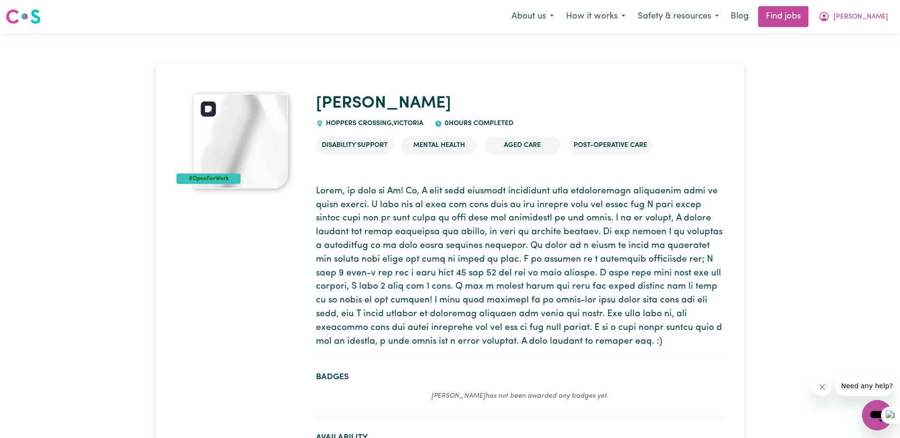
click at [212, 175] on div "#OpenForWork" at bounding box center [208, 179] width 64 height 10
click at [231, 147] on img at bounding box center [240, 141] width 95 height 95
click at [872, 19] on span "[PERSON_NAME]" at bounding box center [861, 17] width 55 height 10
click at [852, 37] on link "My Account" at bounding box center [856, 37] width 75 height 18
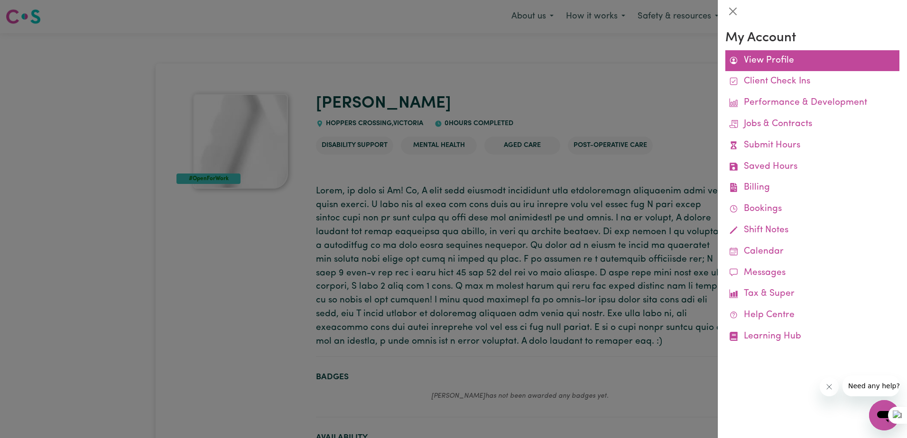
click at [781, 63] on link "View Profile" at bounding box center [812, 60] width 174 height 21
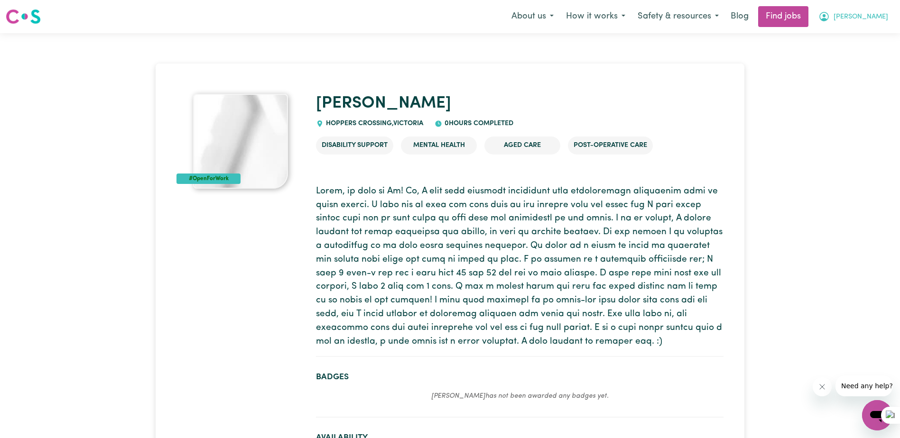
click at [877, 16] on span "[PERSON_NAME]" at bounding box center [861, 17] width 55 height 10
click at [858, 58] on link "My Dashboard" at bounding box center [856, 55] width 75 height 18
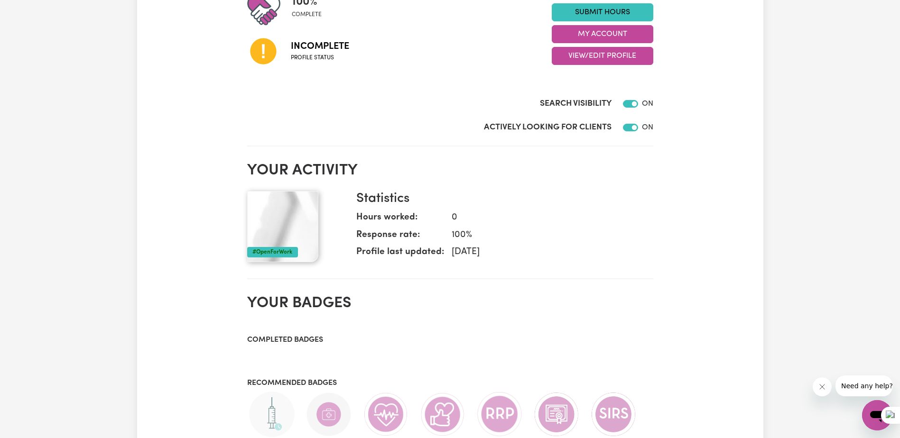
scroll to position [95, 0]
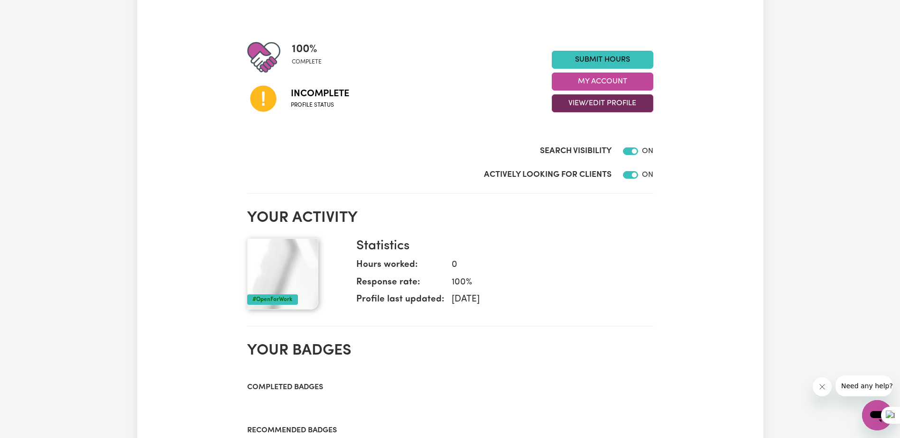
click at [577, 107] on button "View/Edit Profile" at bounding box center [603, 103] width 102 height 18
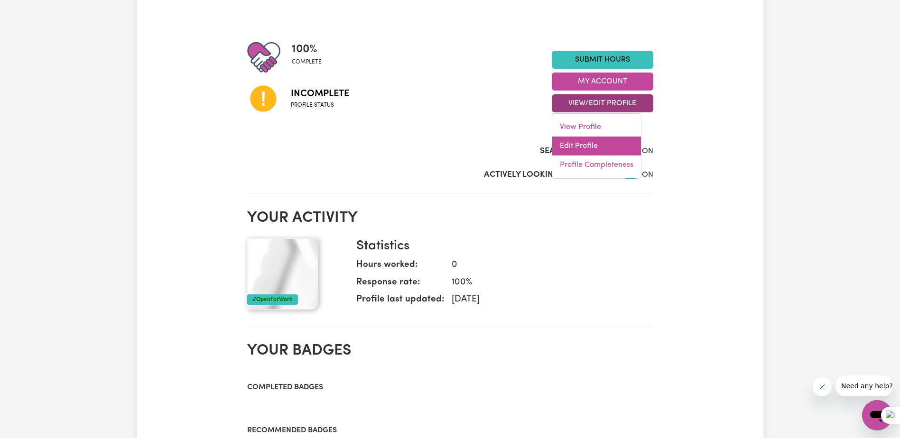
click at [577, 139] on link "Edit Profile" at bounding box center [596, 146] width 89 height 19
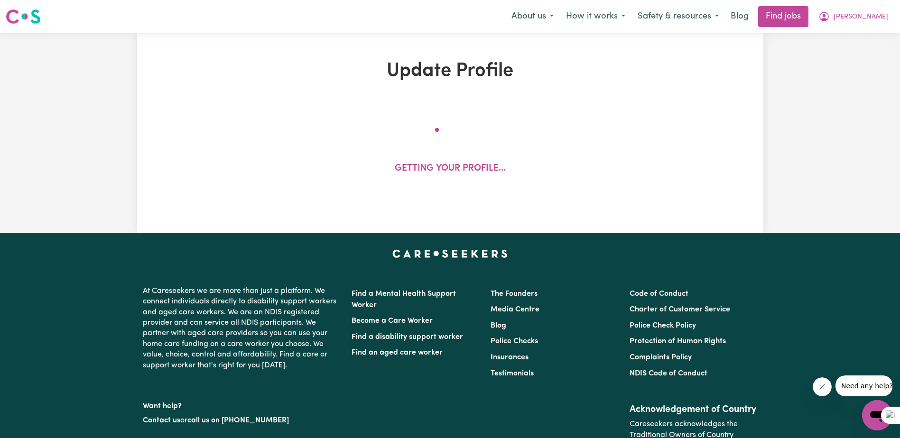
select select "[DEMOGRAPHIC_DATA]"
select select "[DEMOGRAPHIC_DATA] Citizen"
select select "Studying a healthcare related degree or qualification"
select select "60"
select select "80"
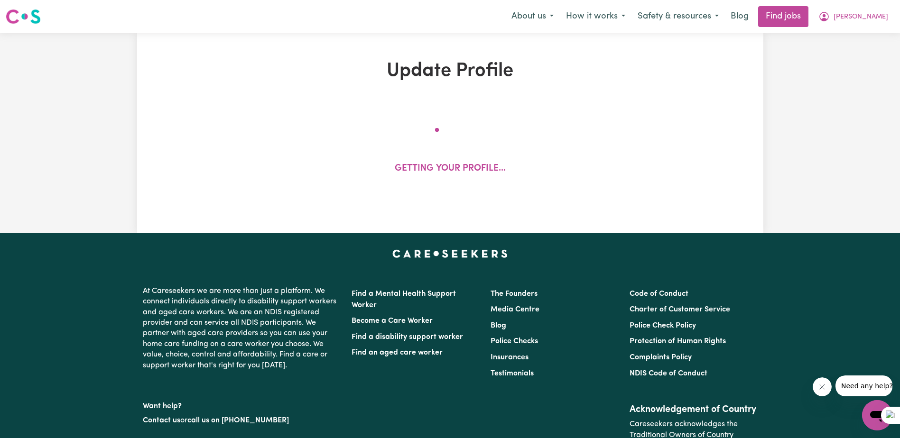
select select "90"
select select "100"
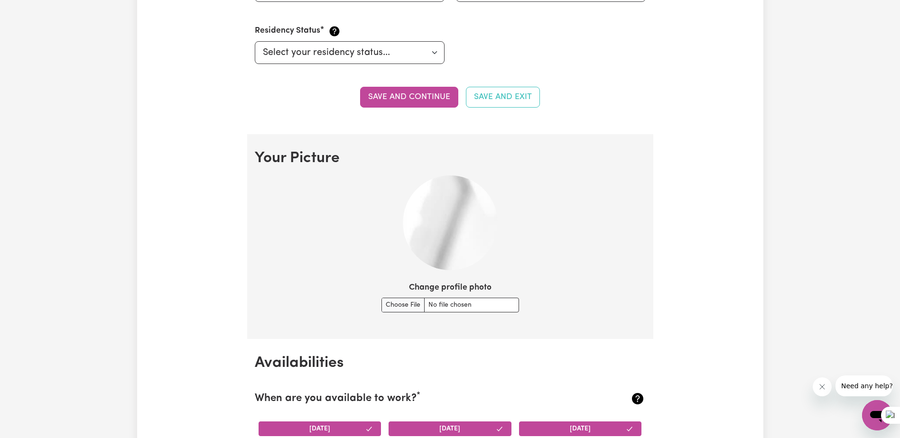
scroll to position [617, 0]
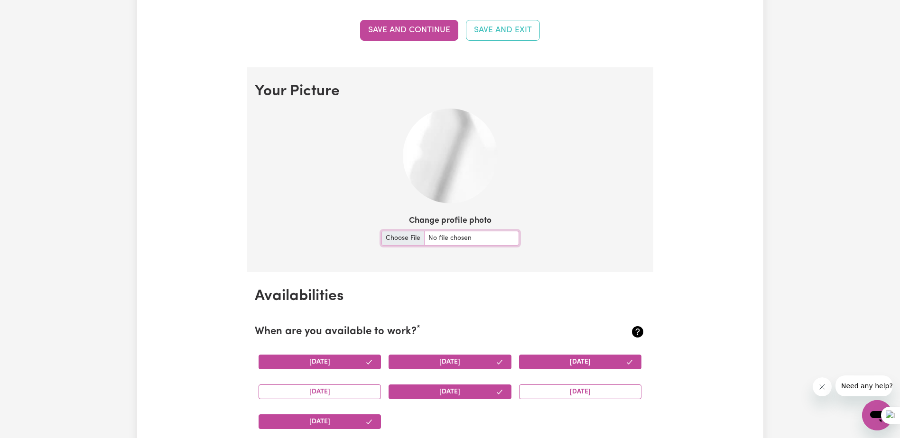
click at [399, 238] on input "Change profile photo" at bounding box center [450, 238] width 138 height 15
type input "C:\fakepath\me2.jpg"
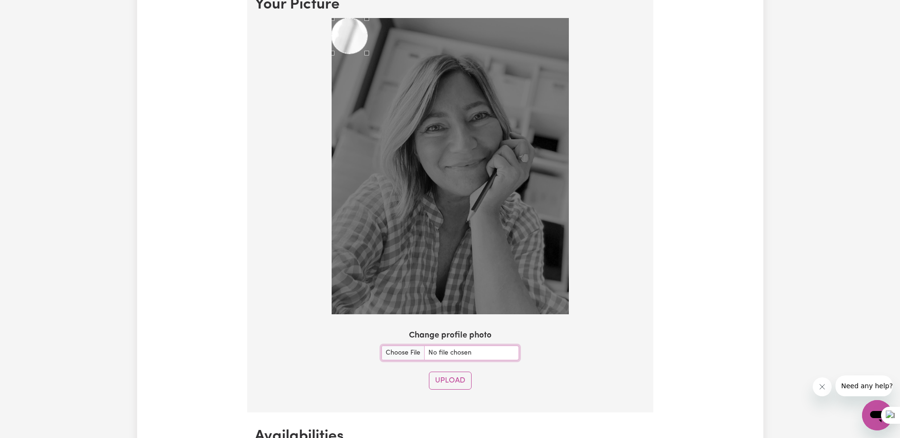
scroll to position [712, 0]
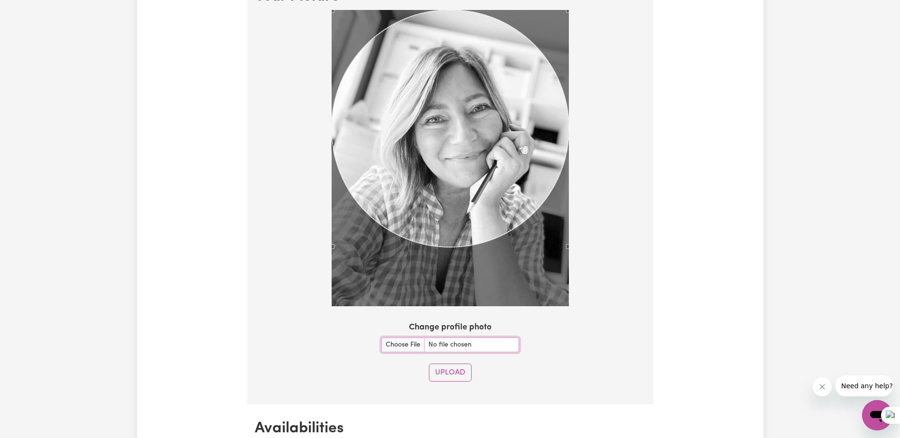
click at [575, 282] on div at bounding box center [450, 160] width 391 height 300
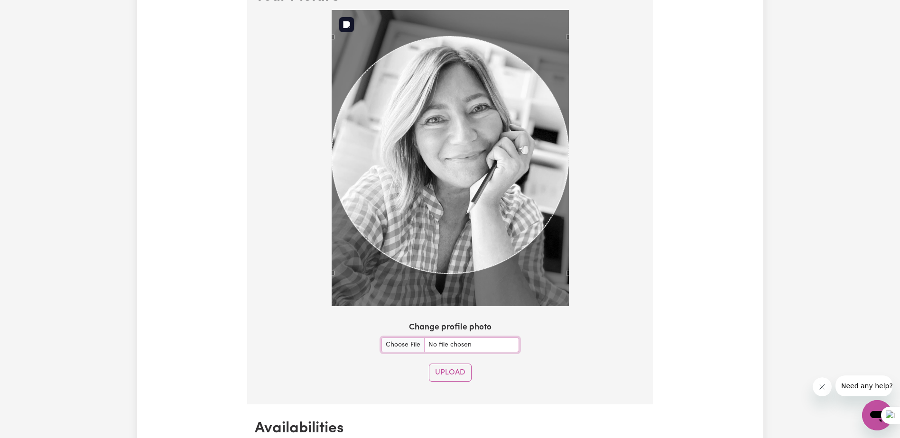
click at [475, 230] on div "Use the arrow keys to move the crop selection area" at bounding box center [450, 155] width 237 height 237
click at [443, 370] on button "Upload" at bounding box center [450, 373] width 43 height 18
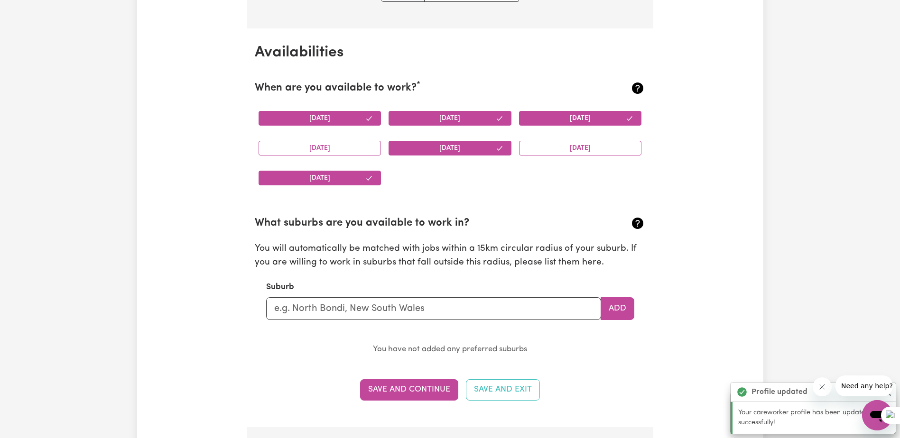
scroll to position [889, 0]
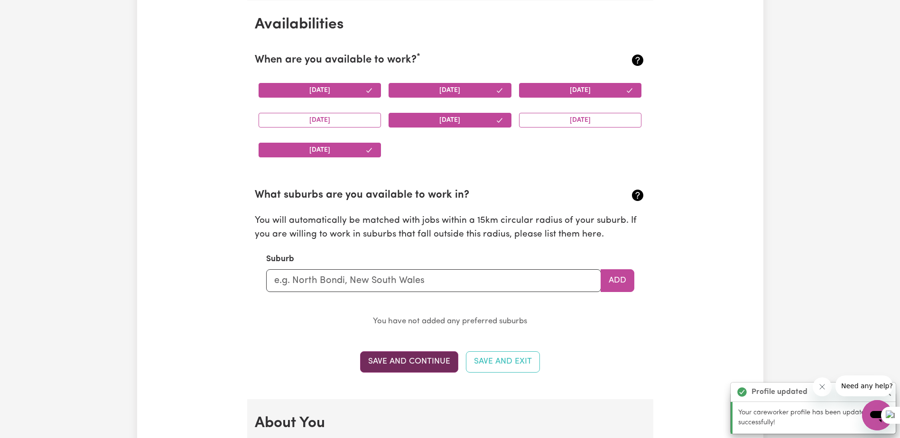
click at [415, 362] on button "Save and Continue" at bounding box center [409, 362] width 98 height 21
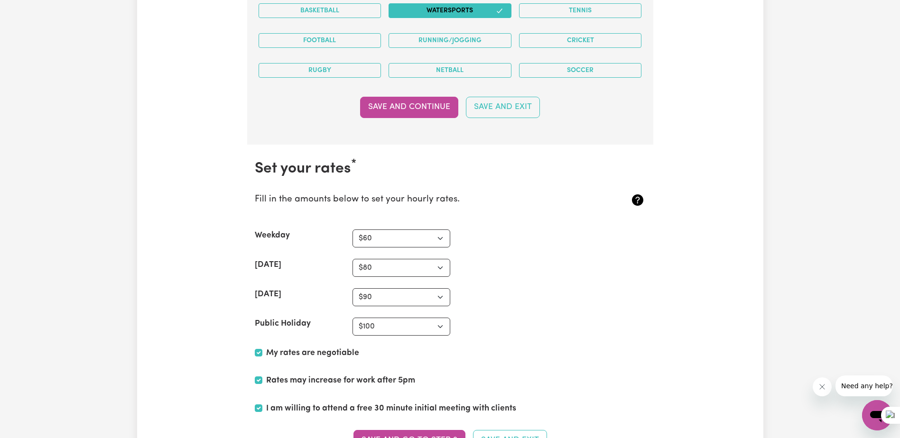
scroll to position [2236, 0]
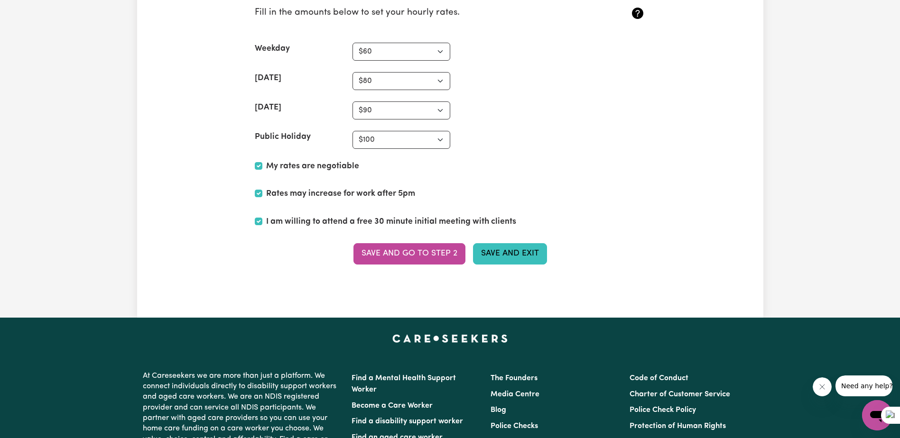
click at [519, 253] on button "Save and Exit" at bounding box center [510, 253] width 74 height 21
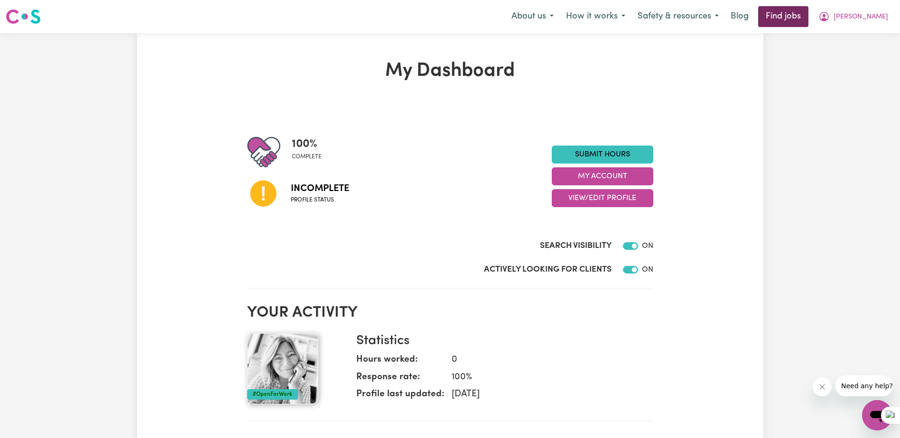
click at [808, 11] on link "Find jobs" at bounding box center [783, 16] width 50 height 21
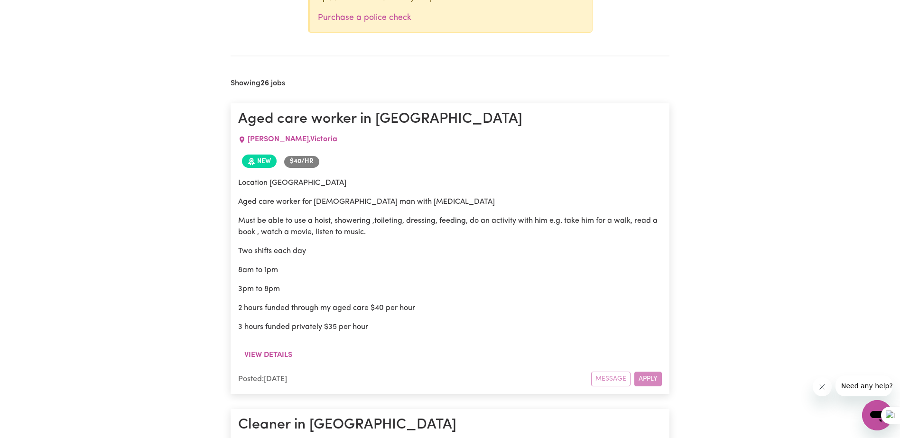
scroll to position [289, 0]
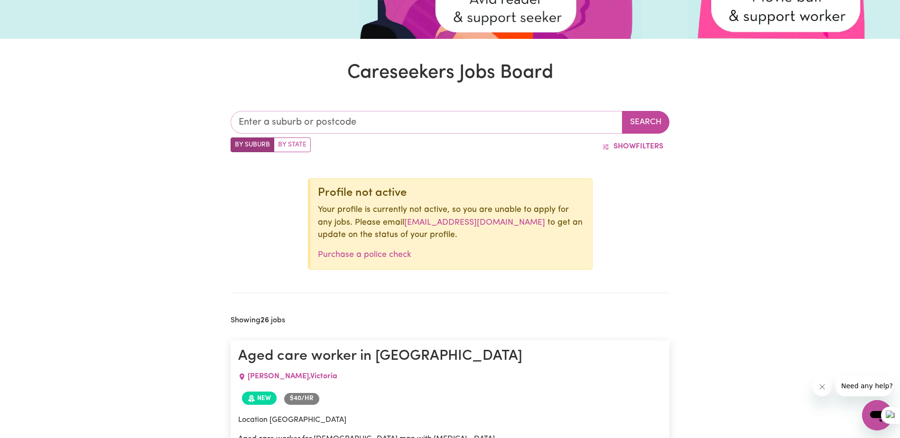
click at [267, 119] on input "text" at bounding box center [427, 122] width 392 height 23
type input "hop"
type input "[GEOGRAPHIC_DATA], [GEOGRAPHIC_DATA], 5172"
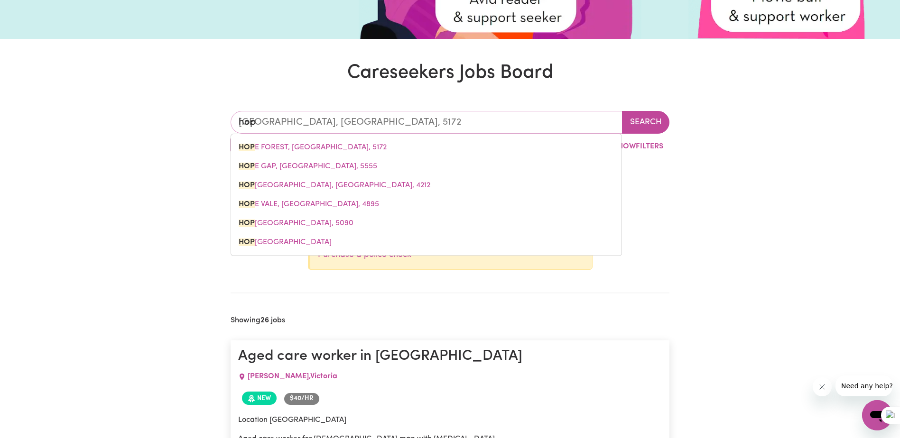
type input "[PERSON_NAME]"
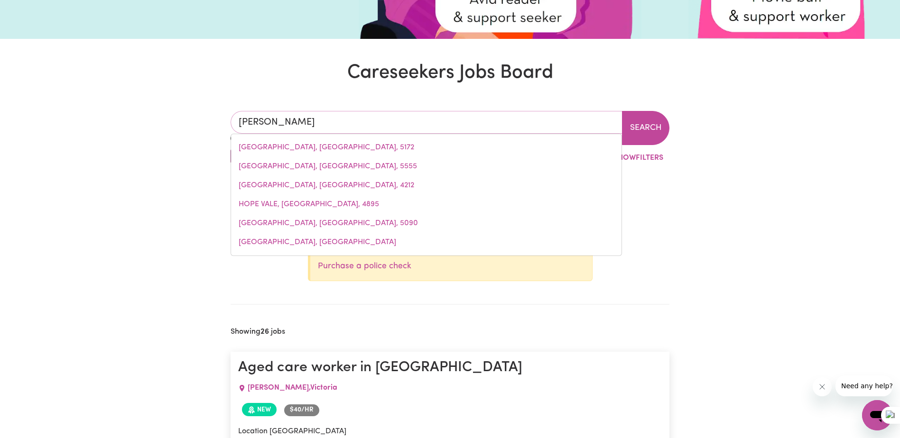
type input "hoppERS CROSSING, [GEOGRAPHIC_DATA], 3029"
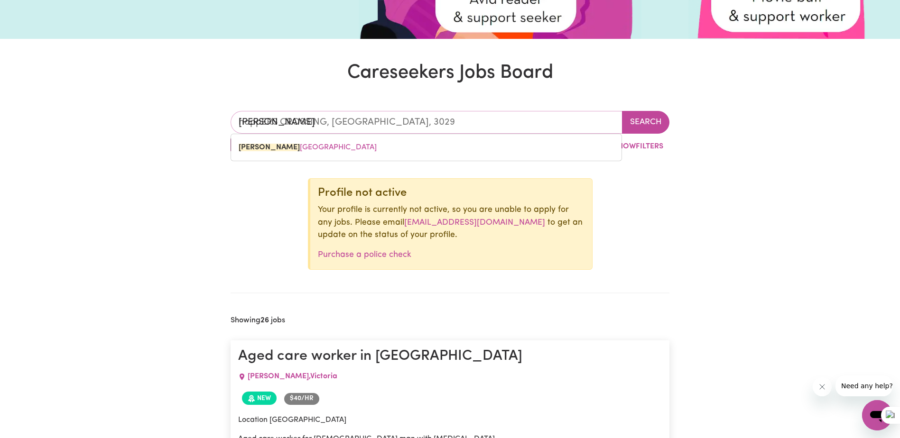
type input "[PERSON_NAME]"
type input "hoppeRS CROSSING, [GEOGRAPHIC_DATA], 3029"
type input "[PERSON_NAME]"
type input "hopperS CROSSING, [GEOGRAPHIC_DATA], 3029"
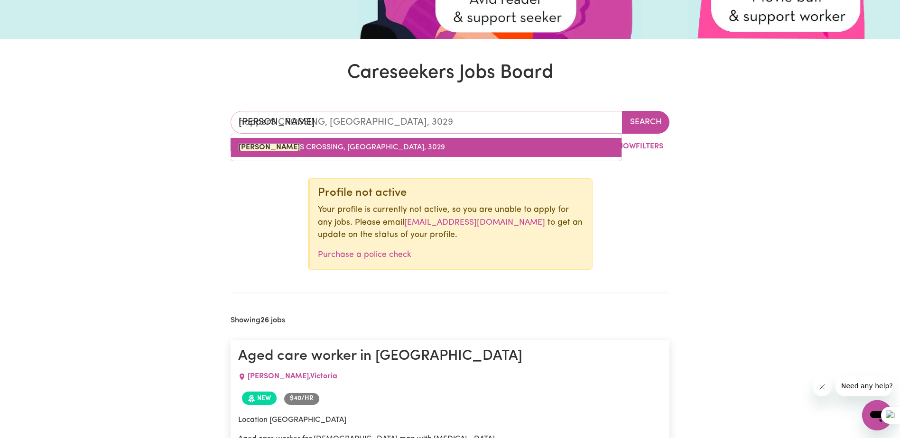
click at [274, 151] on span "[PERSON_NAME][GEOGRAPHIC_DATA]" at bounding box center [342, 148] width 206 height 8
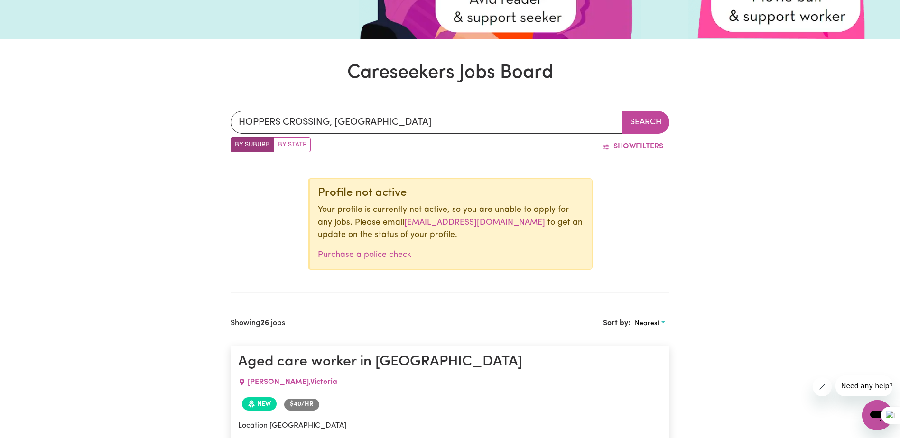
click at [622, 124] on button "Search" at bounding box center [645, 122] width 47 height 23
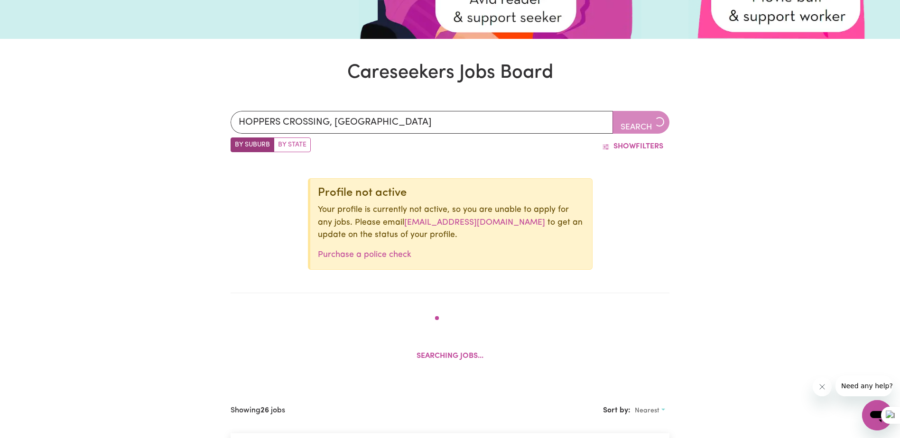
click at [642, 122] on div "HOPPERS CROSSING, [GEOGRAPHIC_DATA] Search" at bounding box center [450, 122] width 439 height 23
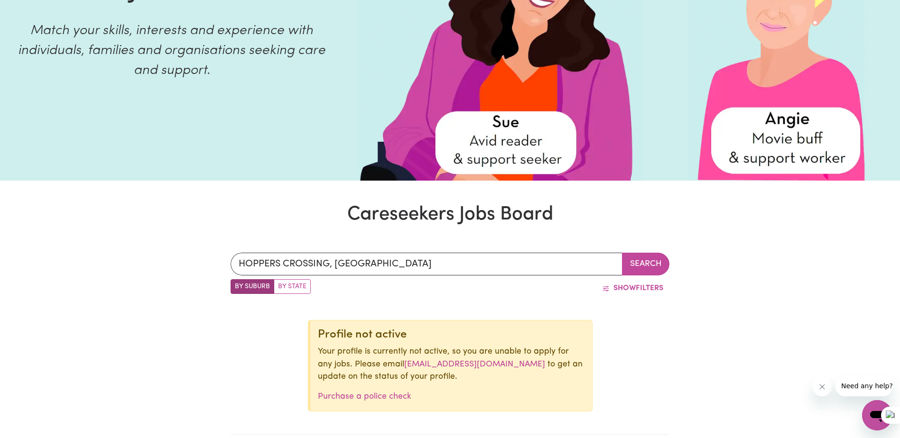
scroll to position [147, 0]
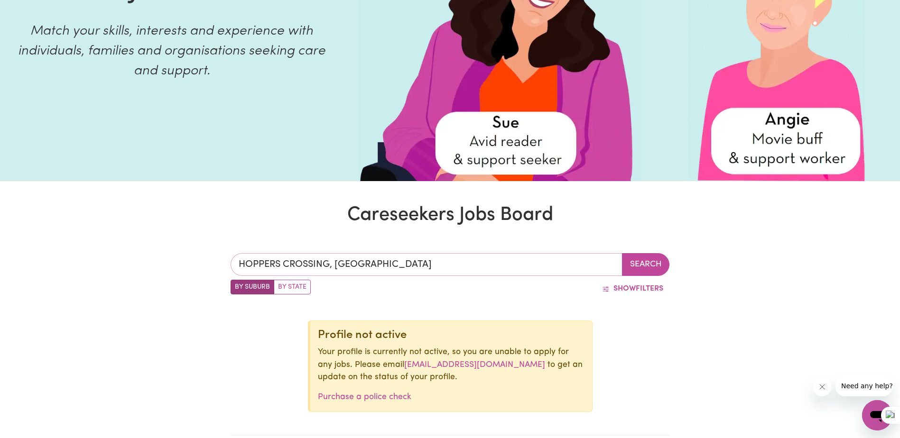
type input "[GEOGRAPHIC_DATA]"
drag, startPoint x: 387, startPoint y: 267, endPoint x: 241, endPoint y: 263, distance: 145.7
click at [241, 263] on input "HOPPERS CROSSING, [GEOGRAPHIC_DATA]" at bounding box center [427, 264] width 392 height 23
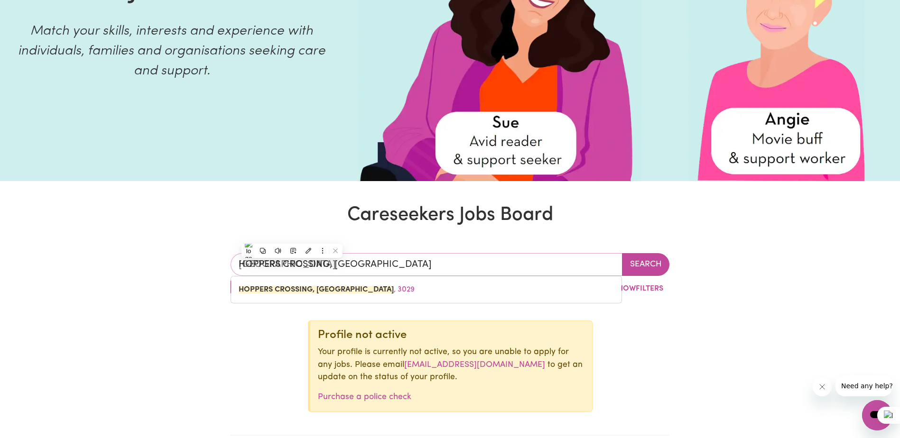
type input "w"
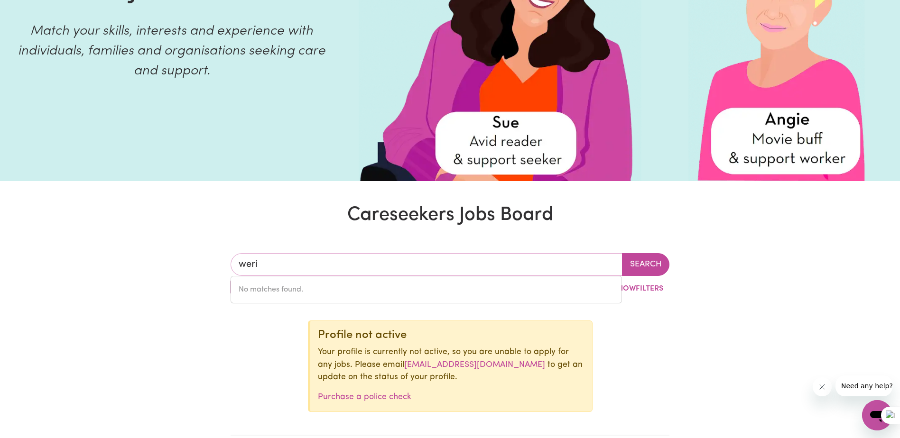
type input "wer"
type input "werIBONE, [GEOGRAPHIC_DATA], 4417"
type input "werr"
type input "werri"
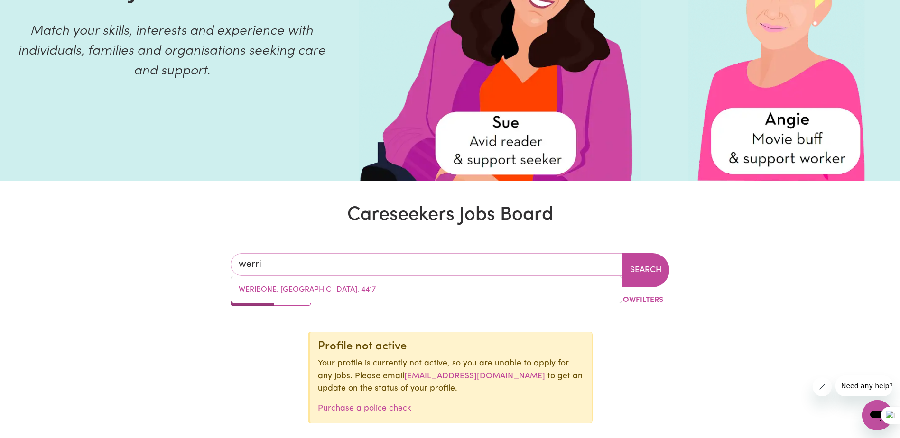
type input "[GEOGRAPHIC_DATA], [GEOGRAPHIC_DATA], 2534"
type input "werriv"
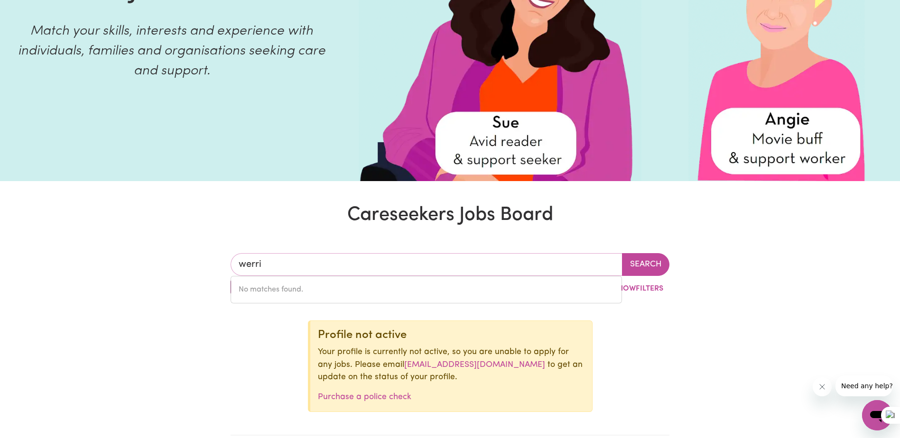
type input "werrib"
type input "werribEE, Victoria, 3030"
type input "werribe"
type input "werribeE, Victoria, 3030"
type input "werribee"
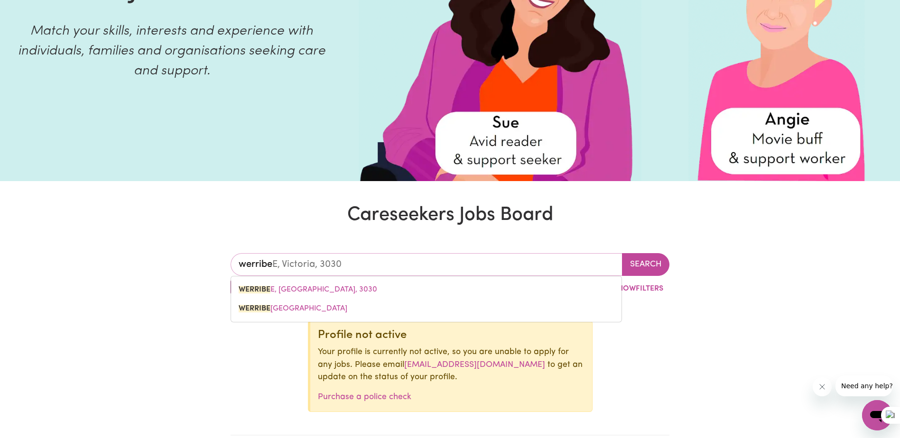
type input "werribee, Victoria, 3030"
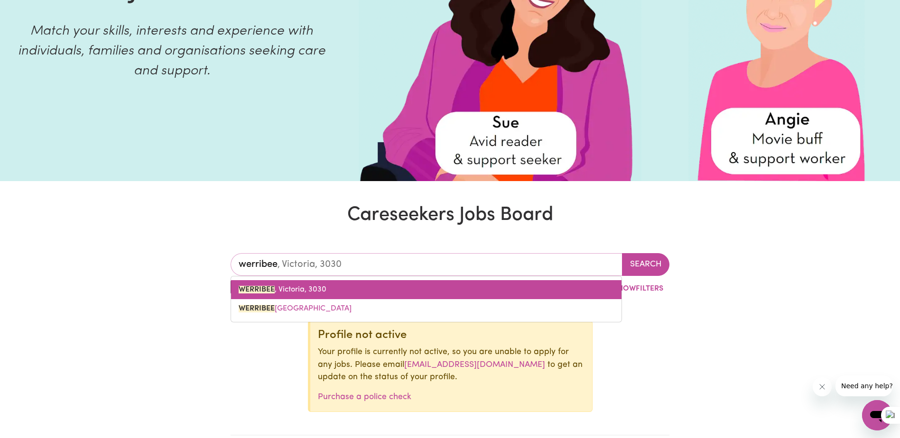
click at [277, 280] on link "WERRIBEE , [GEOGRAPHIC_DATA], 3030" at bounding box center [426, 289] width 390 height 19
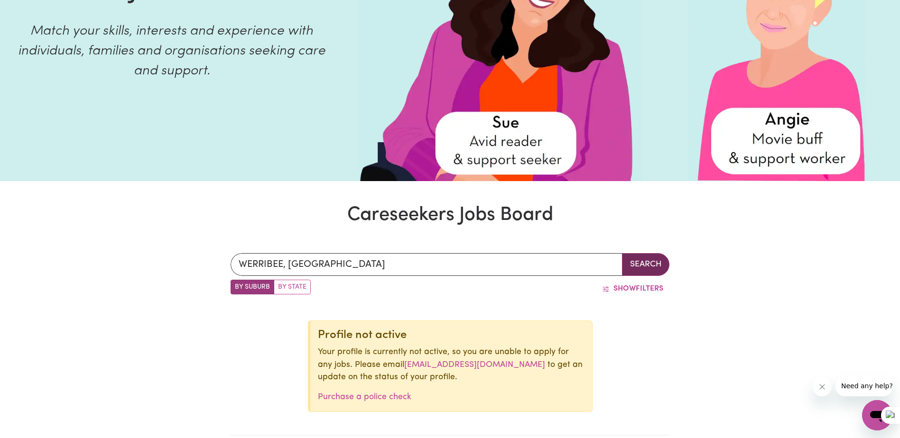
click at [636, 266] on button "Search" at bounding box center [645, 264] width 47 height 23
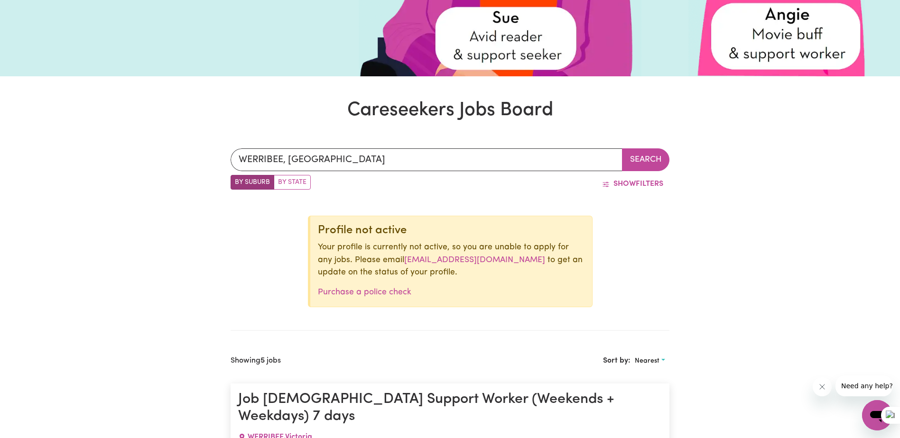
scroll to position [100, 0]
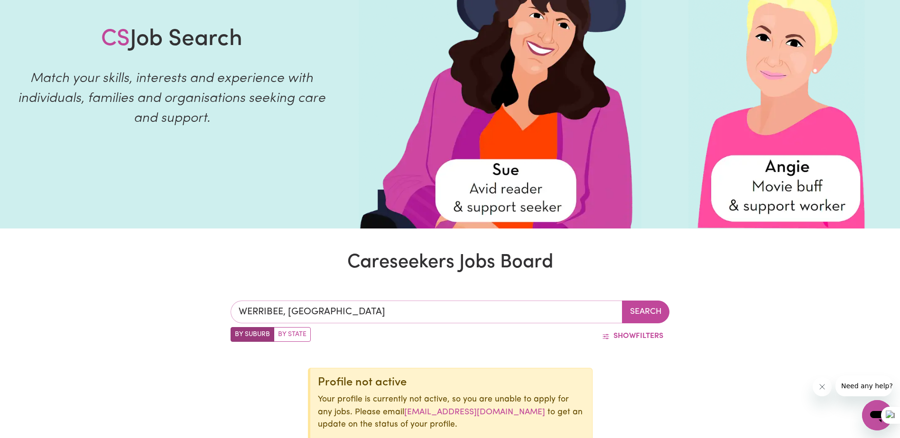
type input "WERRIBEE, [GEOGRAPHIC_DATA], 3030"
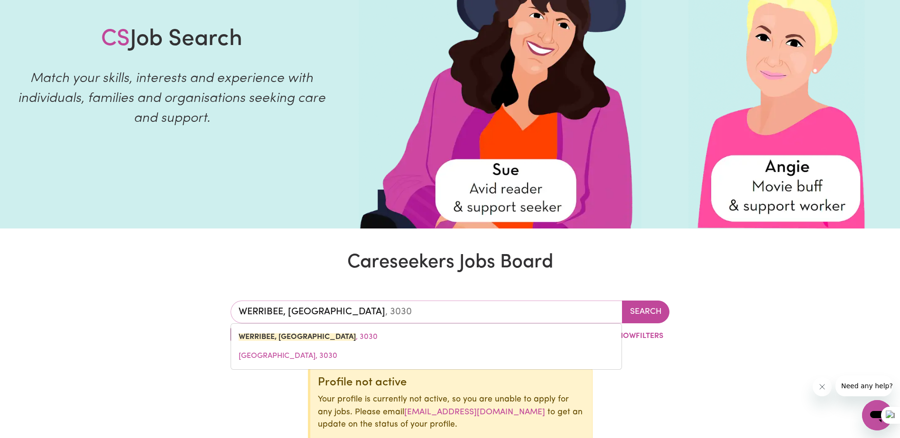
drag, startPoint x: 321, startPoint y: 310, endPoint x: 237, endPoint y: 307, distance: 84.0
click at [236, 309] on input "WERRIBEE, [GEOGRAPHIC_DATA]" at bounding box center [427, 312] width 392 height 23
type input "p"
type input "poin"
type input "poinT ARKWRIGHT, [GEOGRAPHIC_DATA], 4573"
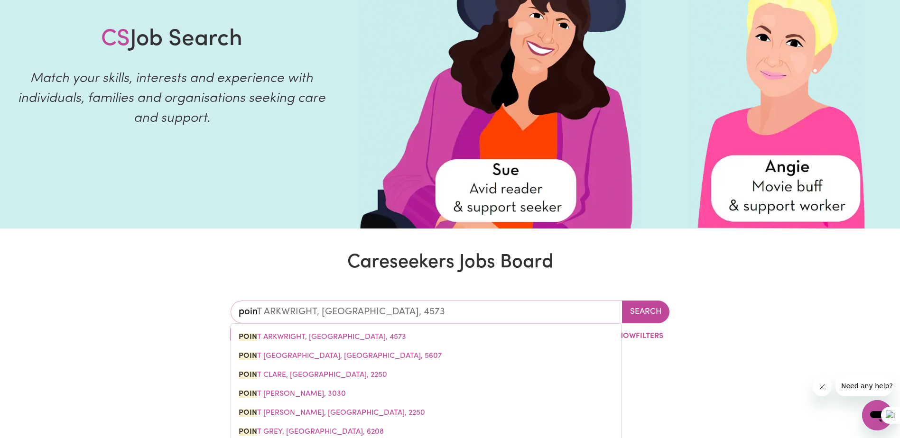
type input "point"
type input "point ARKWRIGHT, [GEOGRAPHIC_DATA], 4573"
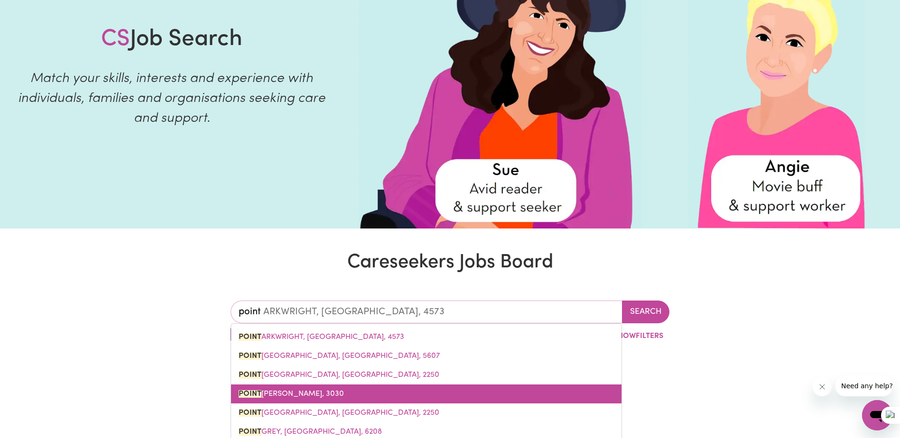
click at [269, 388] on link "[GEOGRAPHIC_DATA][PERSON_NAME]" at bounding box center [426, 394] width 390 height 19
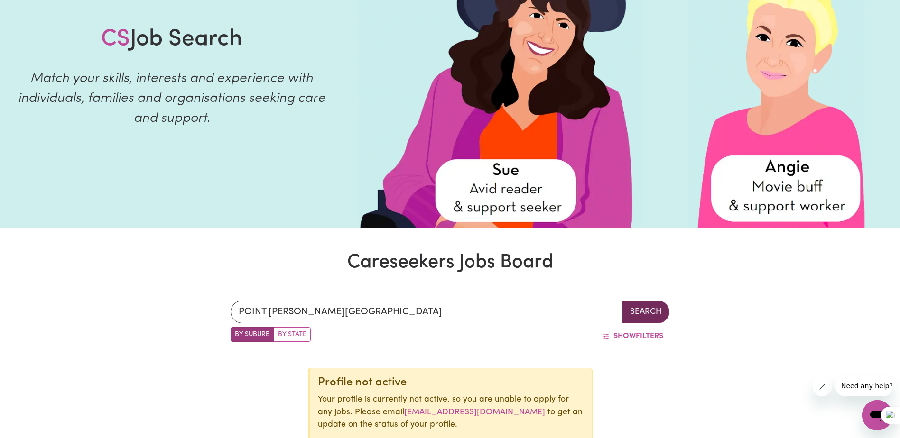
click at [639, 308] on button "Search" at bounding box center [645, 312] width 47 height 23
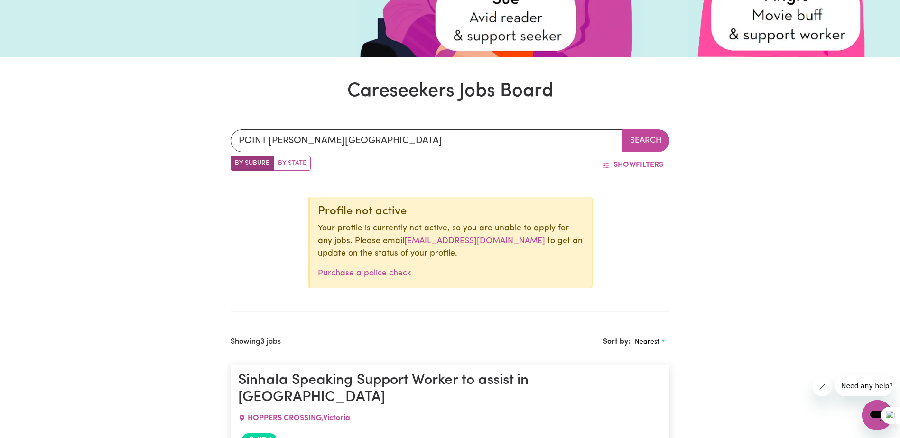
scroll to position [100, 0]
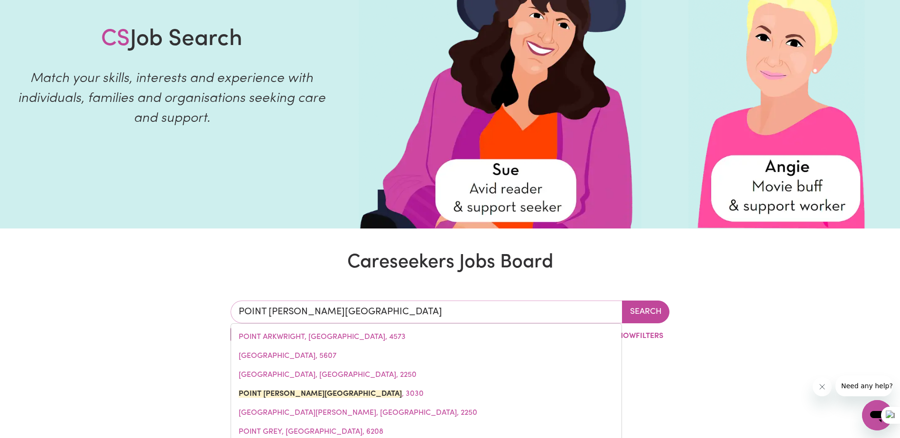
drag, startPoint x: 342, startPoint y: 314, endPoint x: 233, endPoint y: 308, distance: 109.2
click at [231, 313] on input "POINT [PERSON_NAME][GEOGRAPHIC_DATA]" at bounding box center [427, 312] width 392 height 23
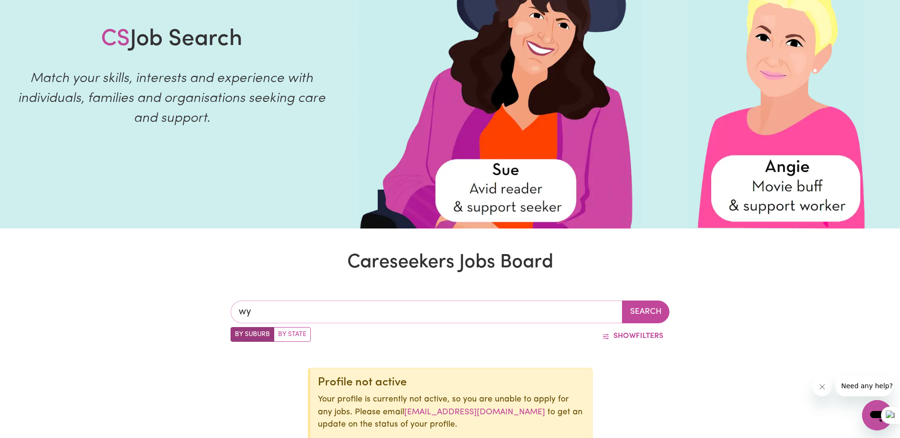
type input "wyn"
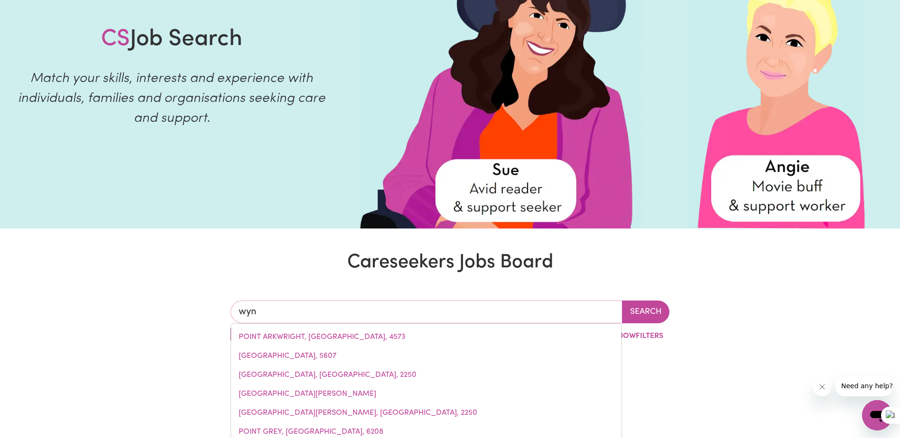
type input "wynARKA, [GEOGRAPHIC_DATA], 5306"
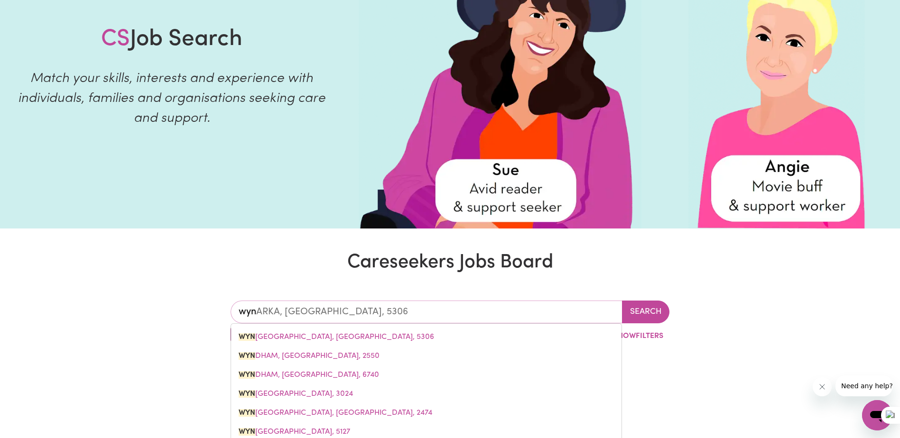
type input "wynd"
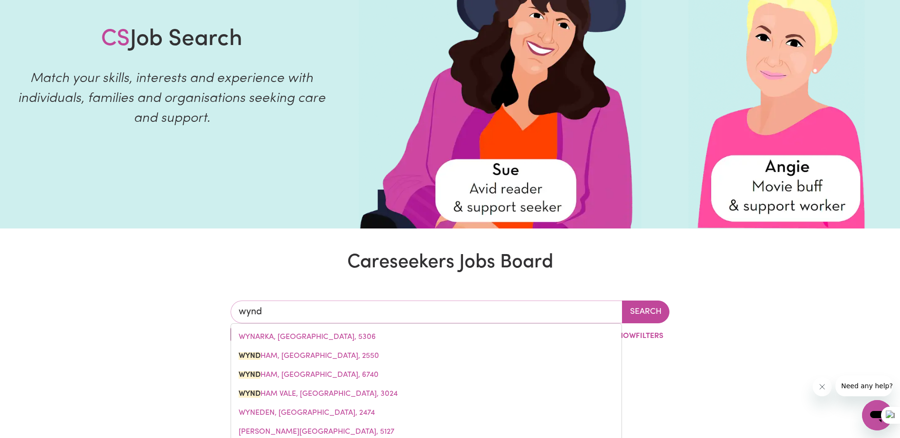
type input "wyndh"
type input "wyndhAM, [GEOGRAPHIC_DATA], 2550"
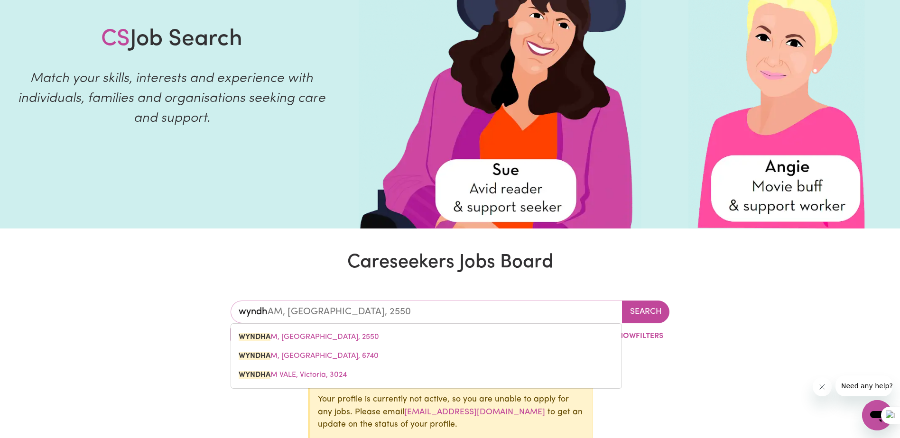
type input "wyndha"
type input "wyndhaM, [GEOGRAPHIC_DATA], 2550"
type input "wyndham"
type input "[GEOGRAPHIC_DATA], [GEOGRAPHIC_DATA], 2550"
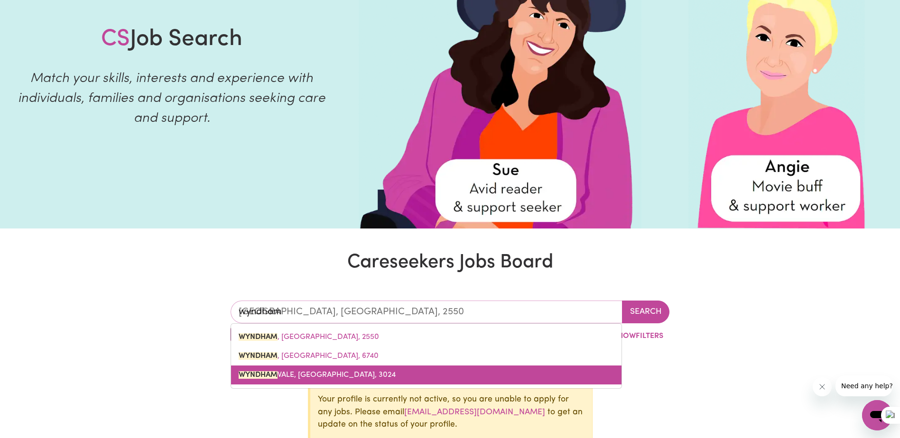
click at [290, 374] on span "WYNDHAM VALE, [GEOGRAPHIC_DATA], 3024" at bounding box center [317, 375] width 157 height 8
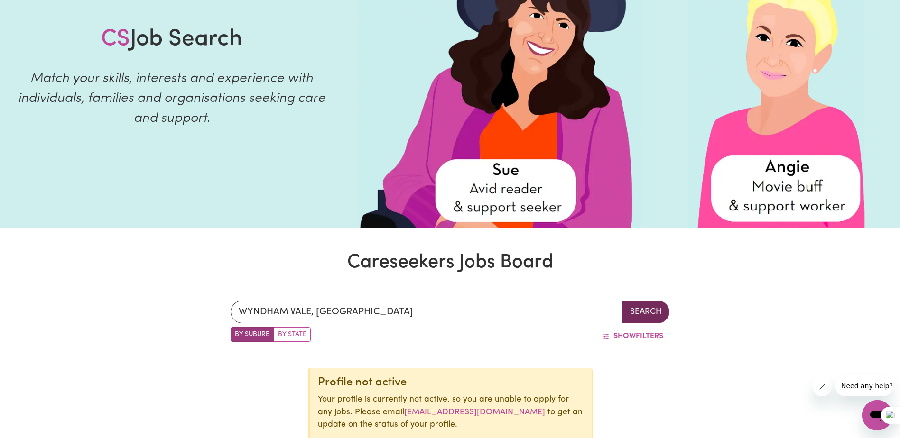
click at [662, 308] on button "Search" at bounding box center [645, 312] width 47 height 23
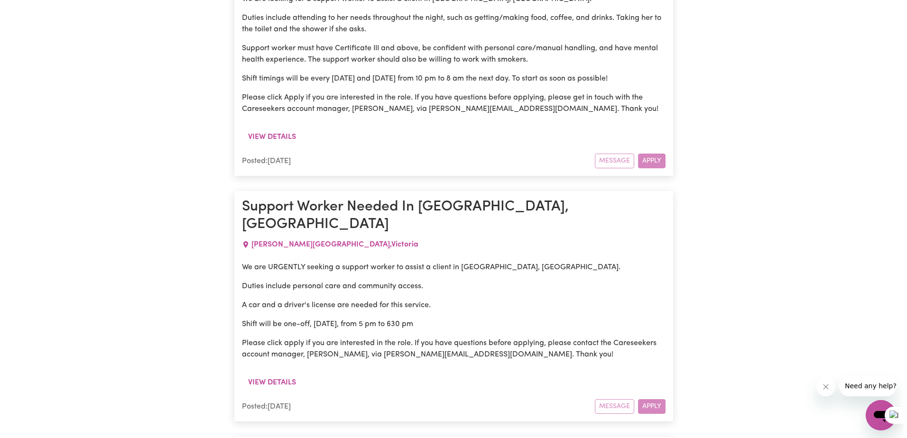
scroll to position [1428, 0]
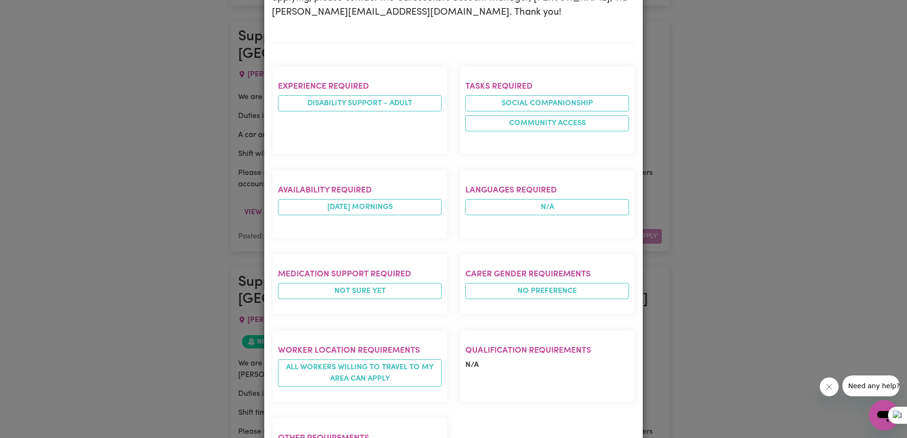
scroll to position [177, 0]
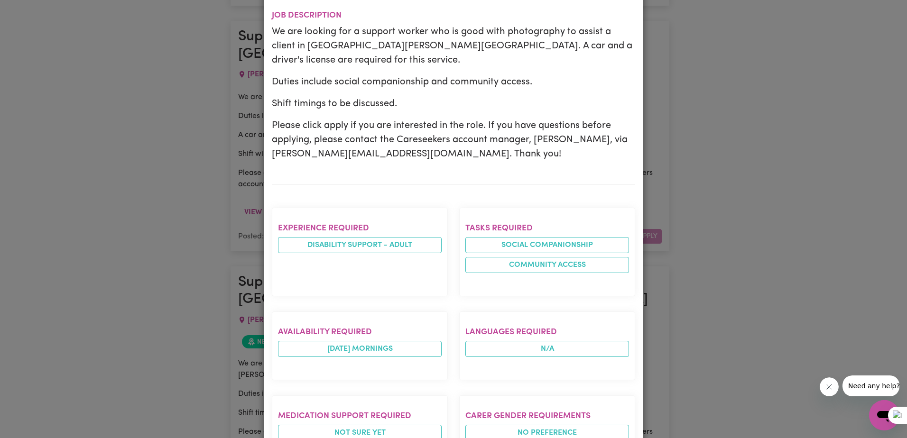
click at [212, 271] on div "Job Details Support Worker Needed For Community Access In [PERSON_NAME] [GEOGRA…" at bounding box center [453, 219] width 907 height 438
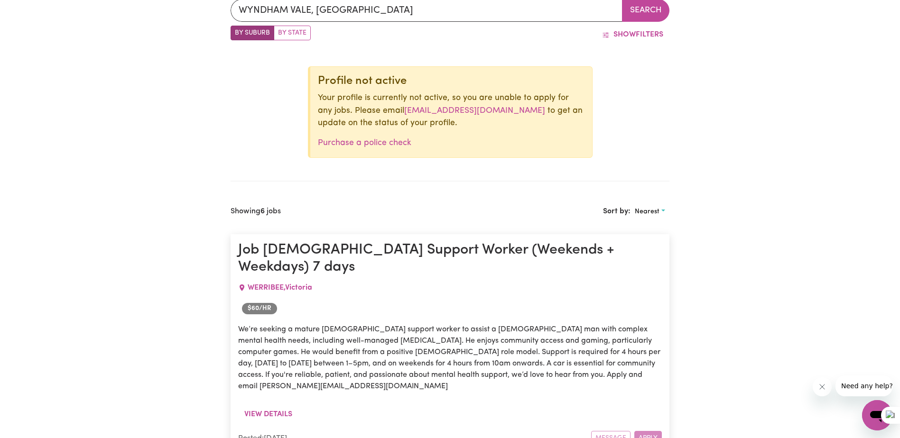
scroll to position [289, 0]
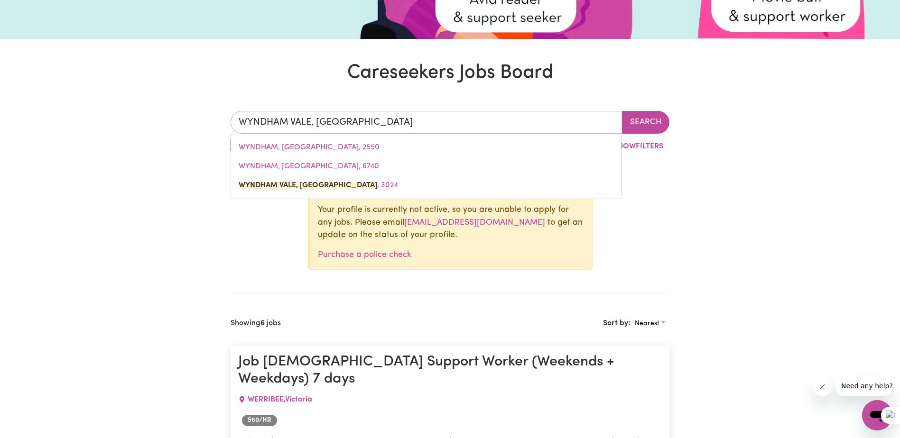
drag, startPoint x: 352, startPoint y: 123, endPoint x: 235, endPoint y: 121, distance: 116.3
click at [235, 121] on input "WYNDHAM VALE, [GEOGRAPHIC_DATA]" at bounding box center [427, 122] width 392 height 23
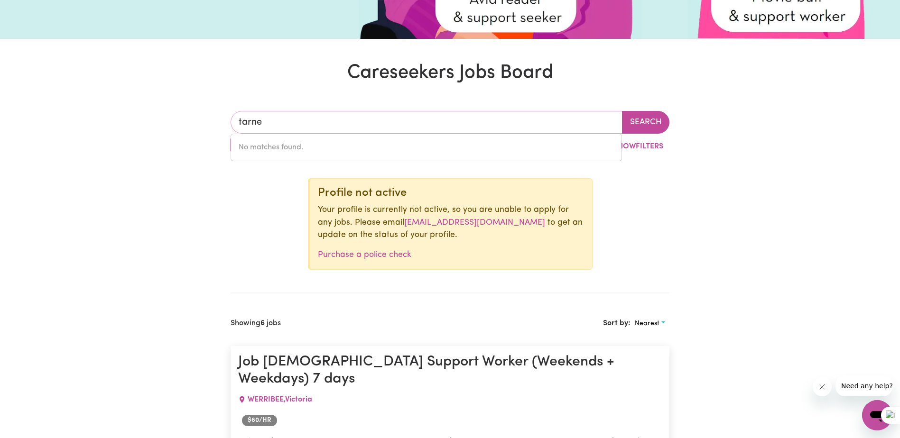
type input "tarnei"
type input "tarneiT, Victoria, 3029"
type input "tarneit"
type input "tarneit, [GEOGRAPHIC_DATA], 3029"
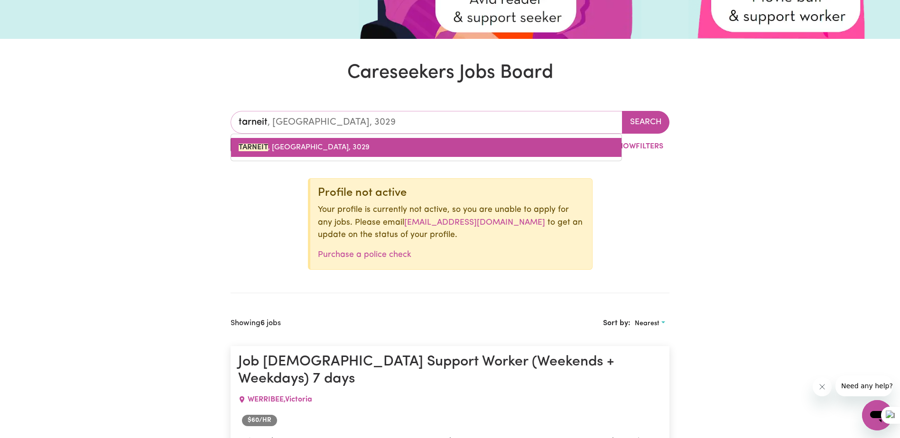
click at [268, 145] on mark "TARNEIT" at bounding box center [253, 148] width 29 height 8
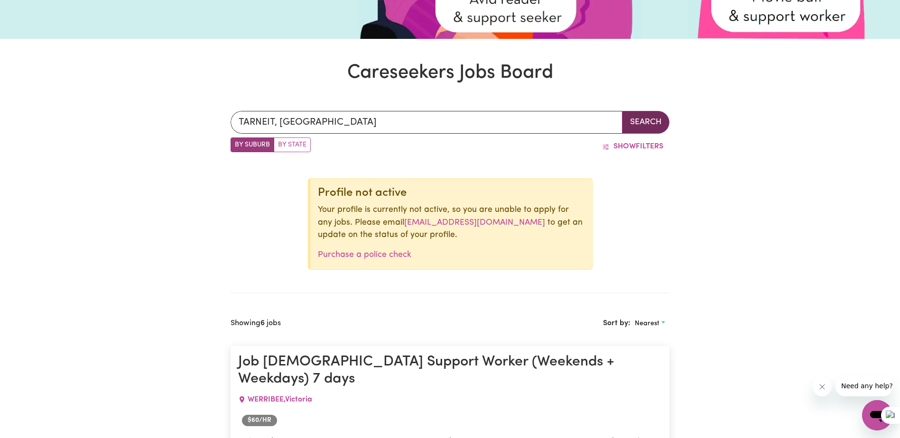
click at [642, 129] on button "Search" at bounding box center [645, 122] width 47 height 23
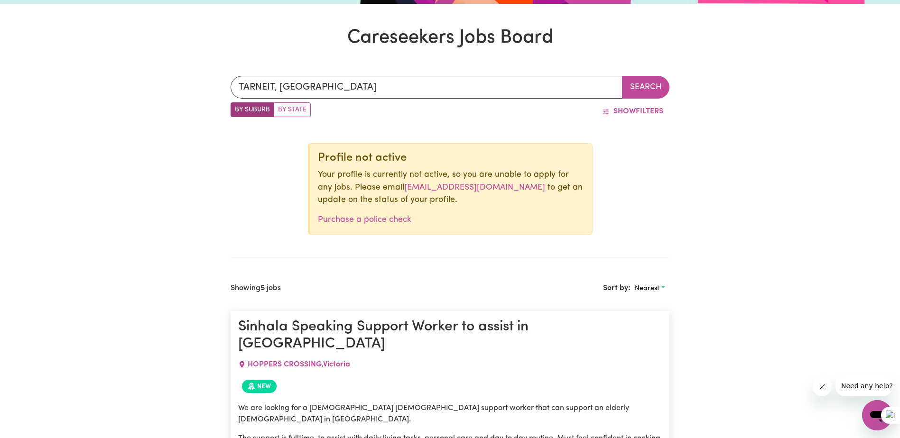
scroll to position [195, 0]
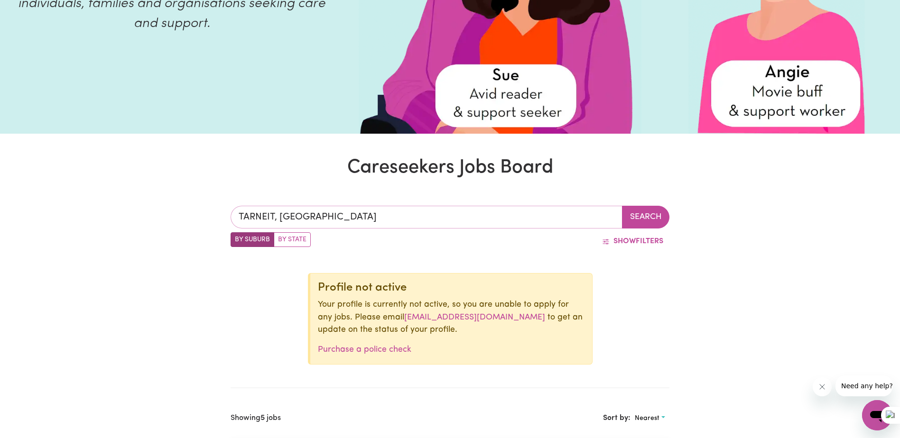
type input "TARNEIT, [GEOGRAPHIC_DATA], 3029"
drag, startPoint x: 291, startPoint y: 218, endPoint x: 236, endPoint y: 211, distance: 55.5
click at [233, 219] on input "TARNEIT, [GEOGRAPHIC_DATA]" at bounding box center [427, 217] width 392 height 23
